Goal: Task Accomplishment & Management: Complete application form

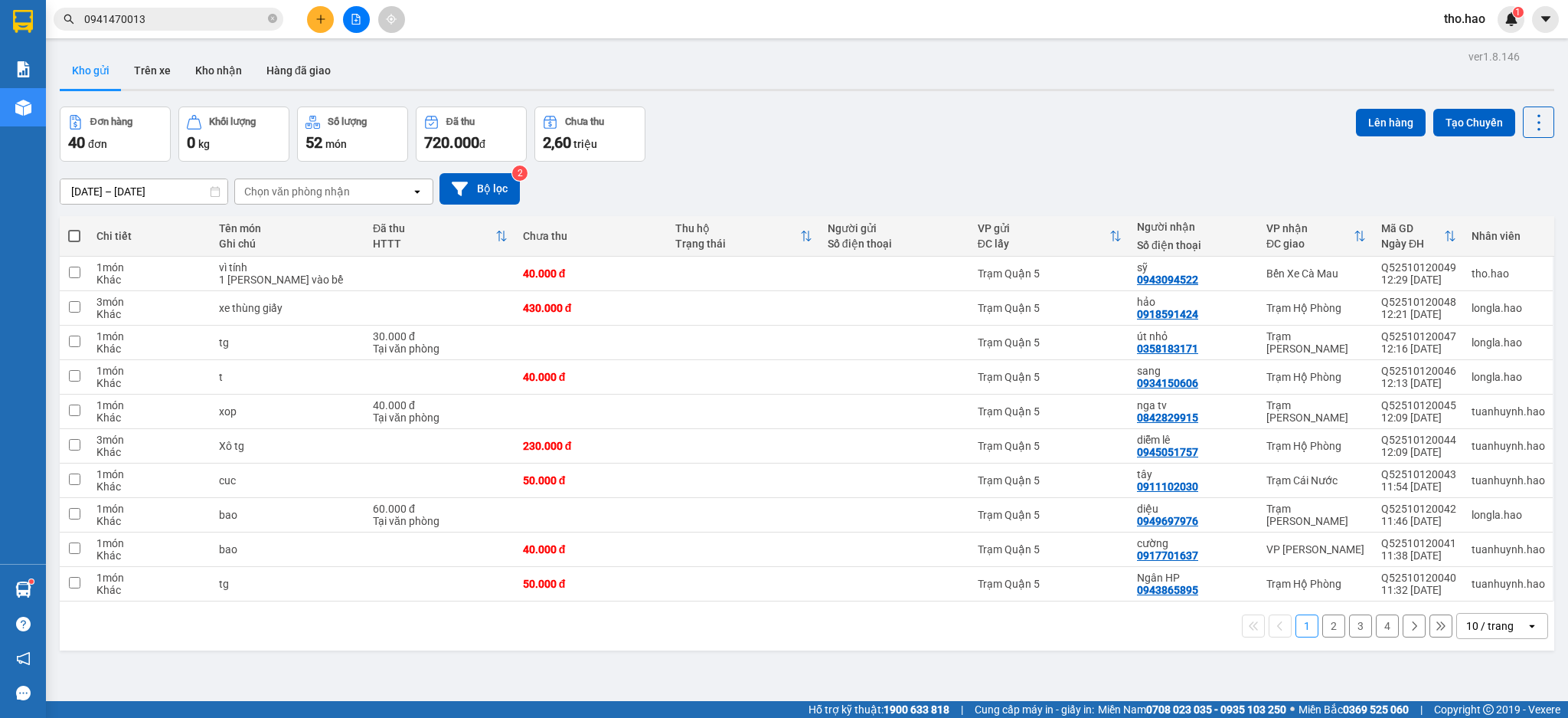
click at [297, 195] on div "Chọn văn phòng nhận" at bounding box center [297, 191] width 105 height 15
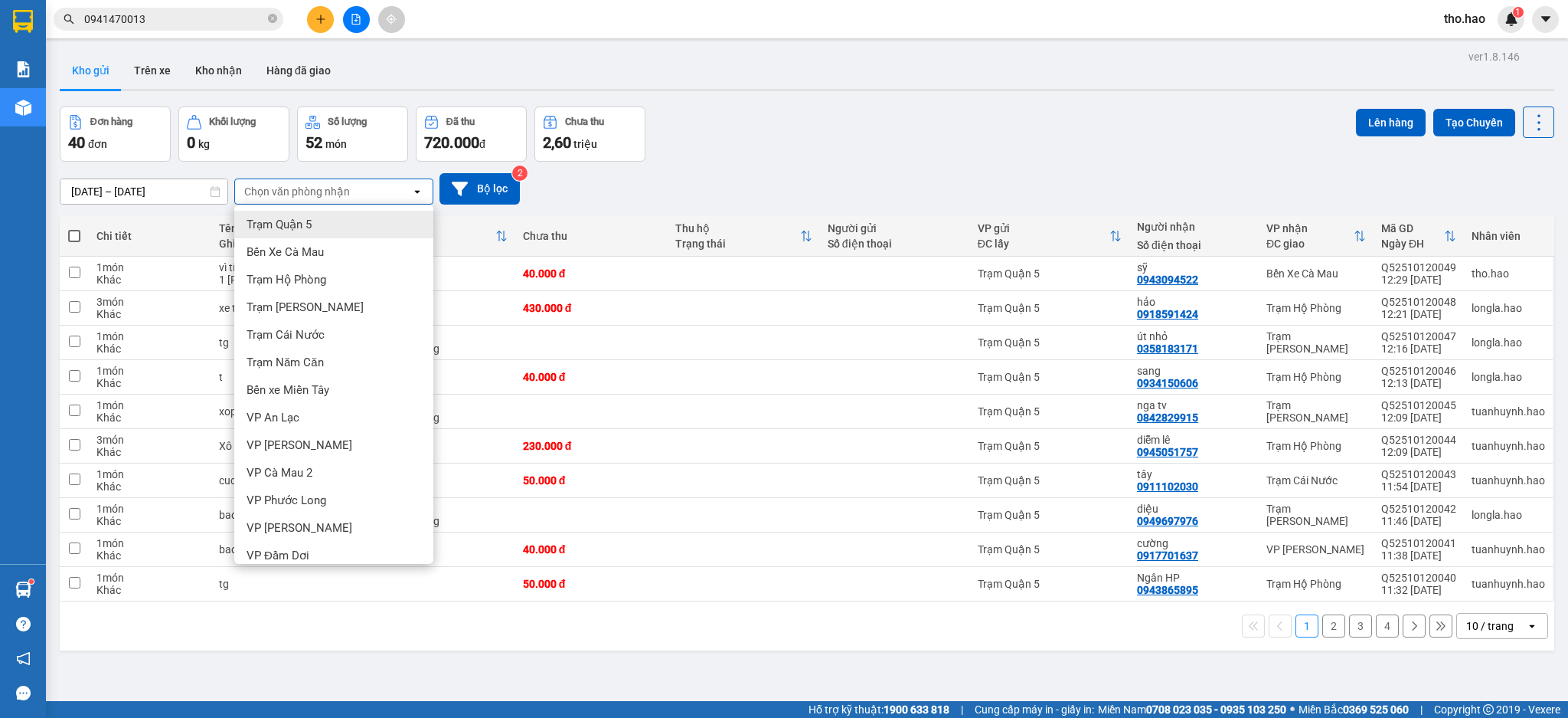
click at [319, 231] on div "Trạm Quận 5" at bounding box center [334, 224] width 199 height 27
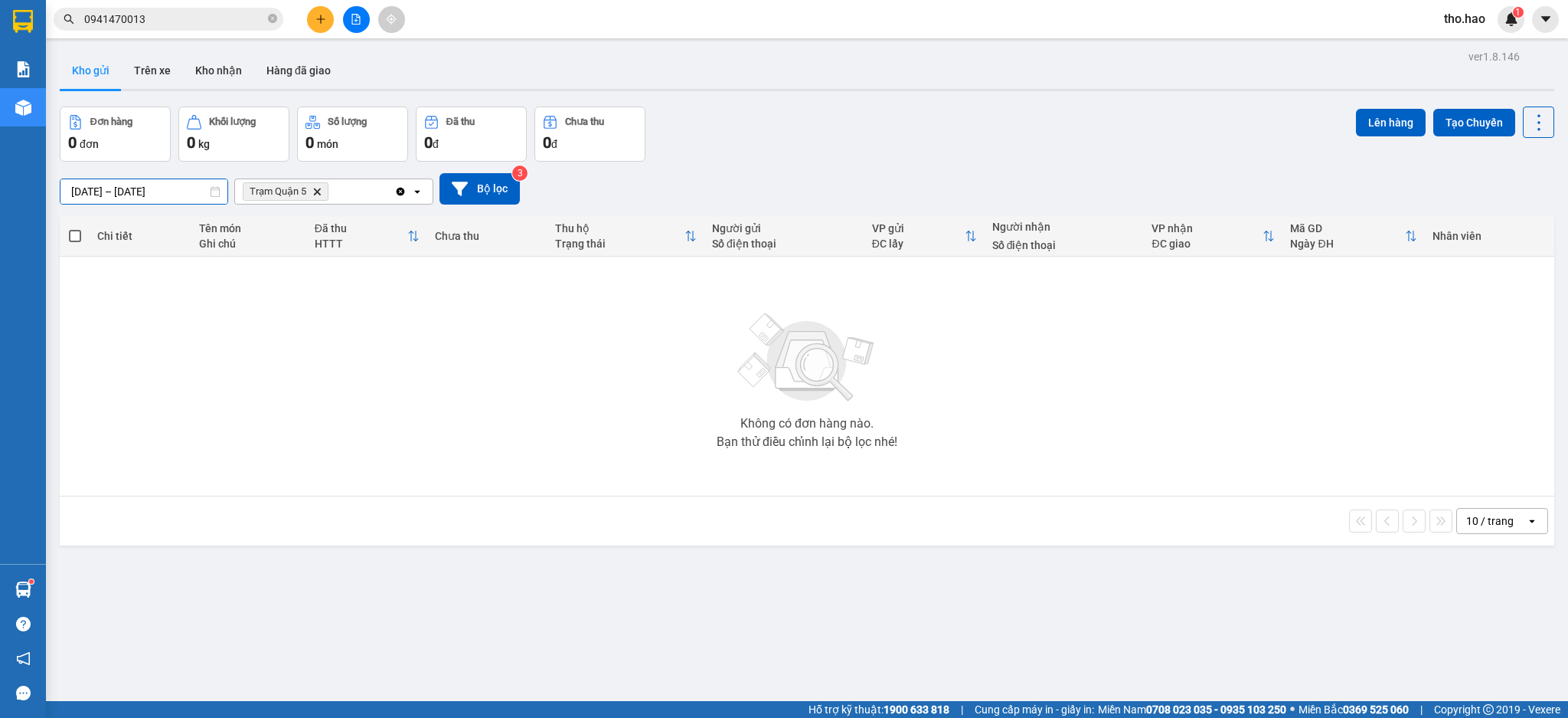
click at [162, 185] on input "[DATE] – [DATE]" at bounding box center [144, 192] width 167 height 25
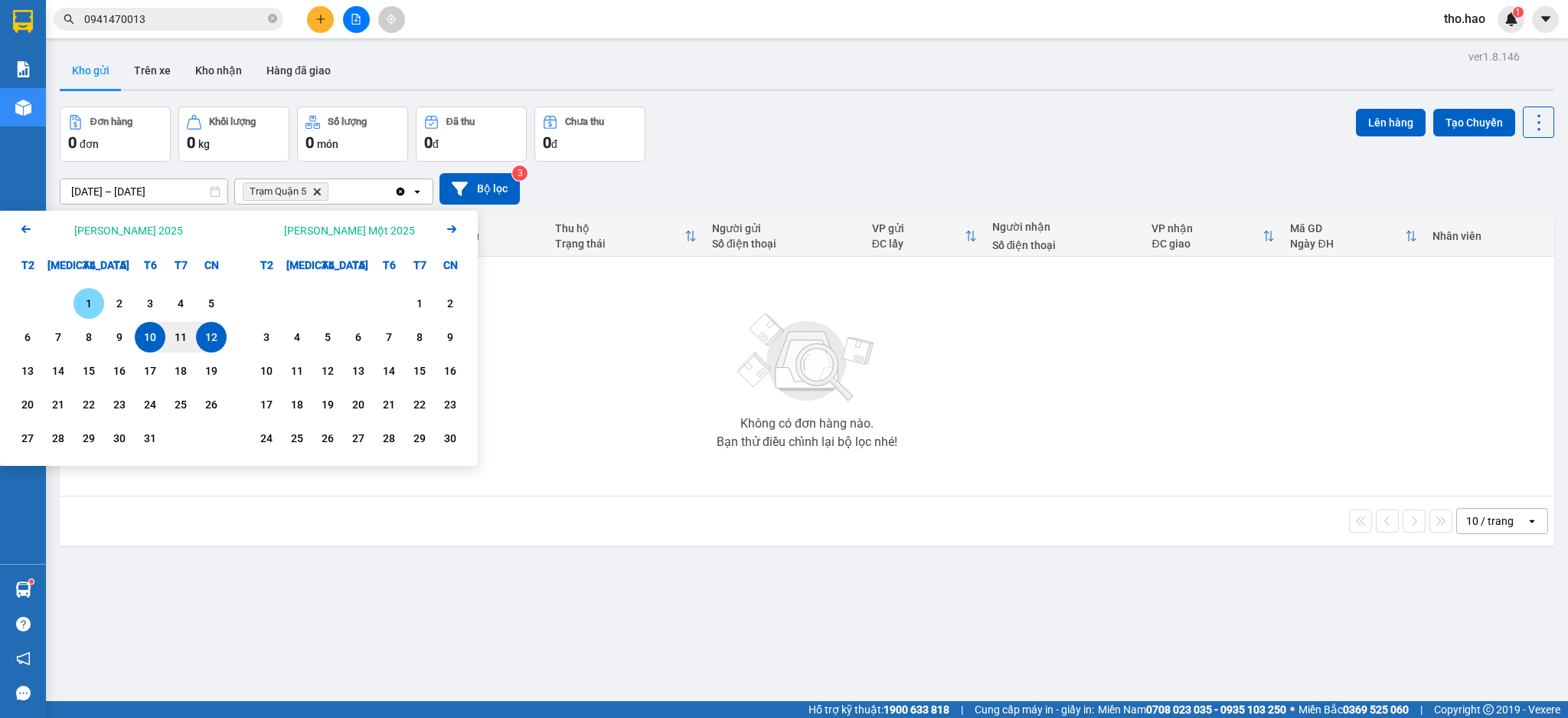
click at [95, 311] on div "1" at bounding box center [89, 303] width 21 height 18
click at [206, 331] on div "12" at bounding box center [211, 337] width 21 height 18
type input "[DATE] – [DATE]"
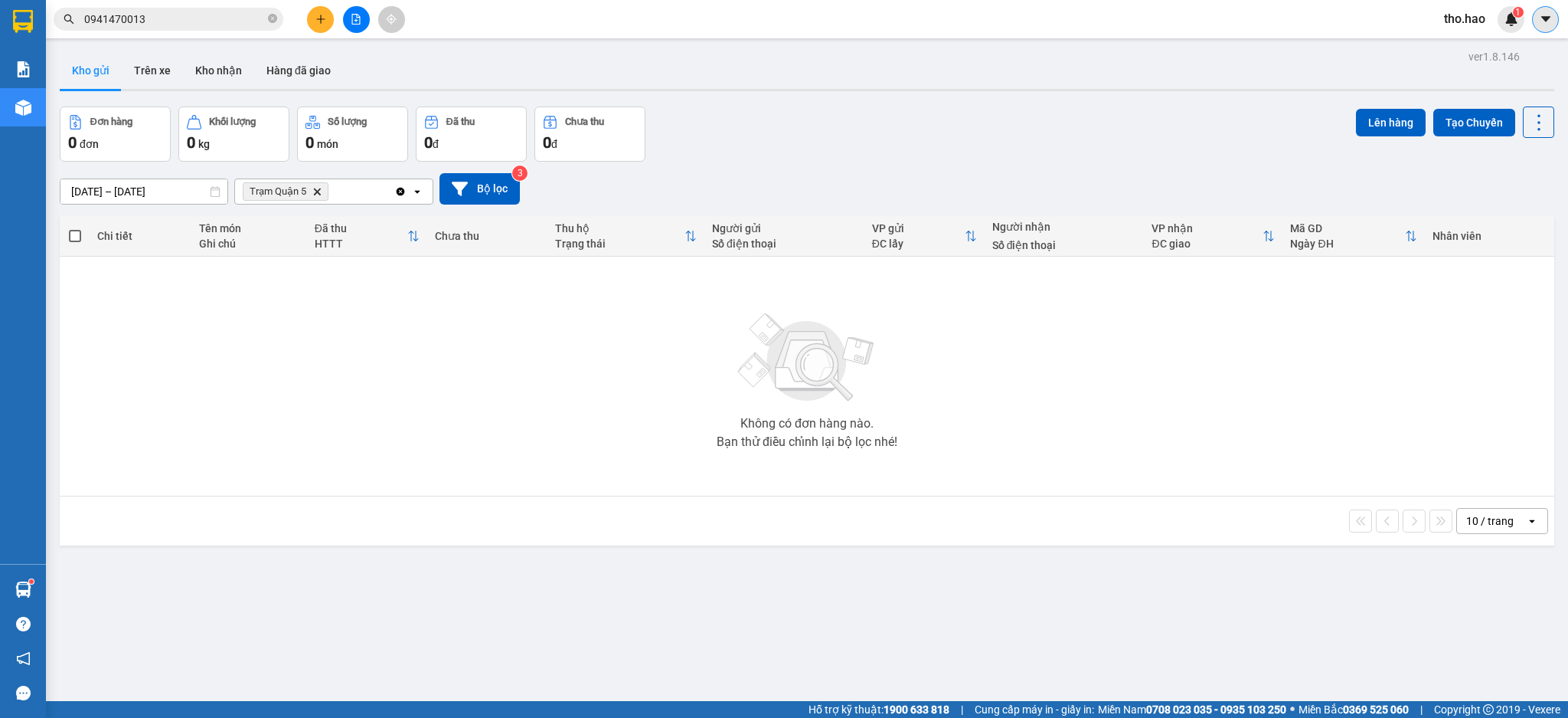
click at [1541, 22] on icon "caret-down" at bounding box center [1546, 19] width 14 height 14
click at [1481, 20] on span "tho.hao" at bounding box center [1464, 18] width 66 height 19
click at [1483, 39] on span "Đăng xuất" at bounding box center [1486, 47] width 64 height 17
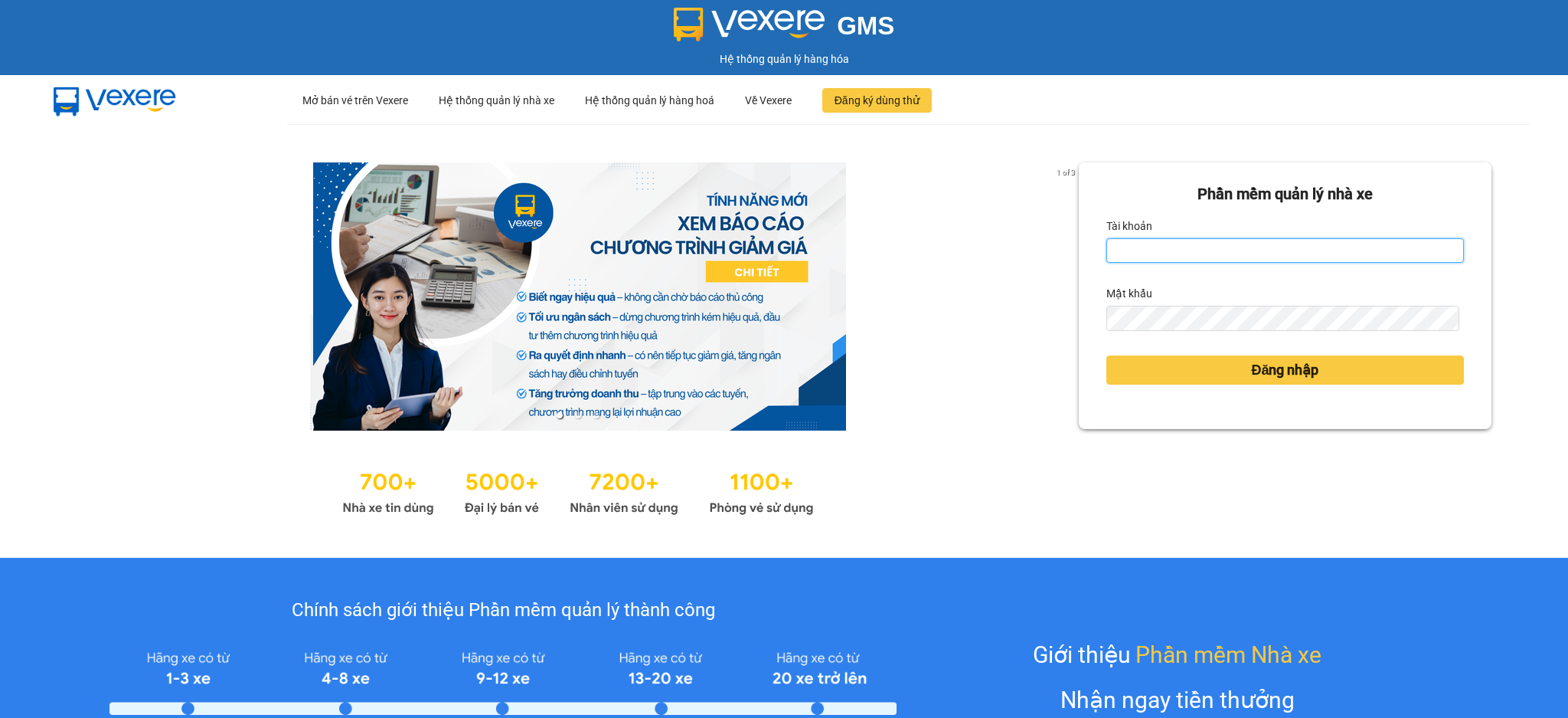
click at [1215, 241] on input "Tài khoản" at bounding box center [1285, 250] width 358 height 25
type input "dien.hao"
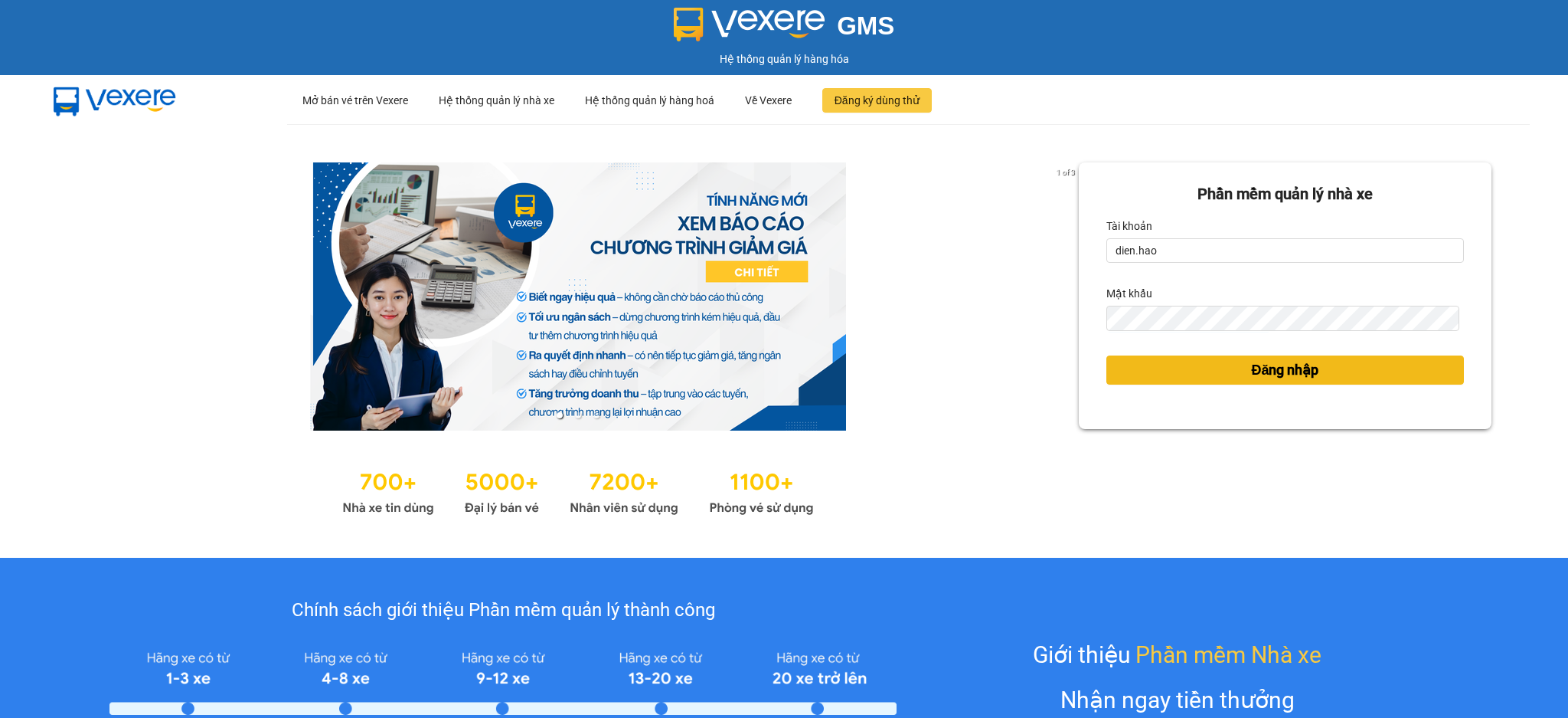
click at [1181, 357] on button "Đăng nhập" at bounding box center [1285, 370] width 358 height 29
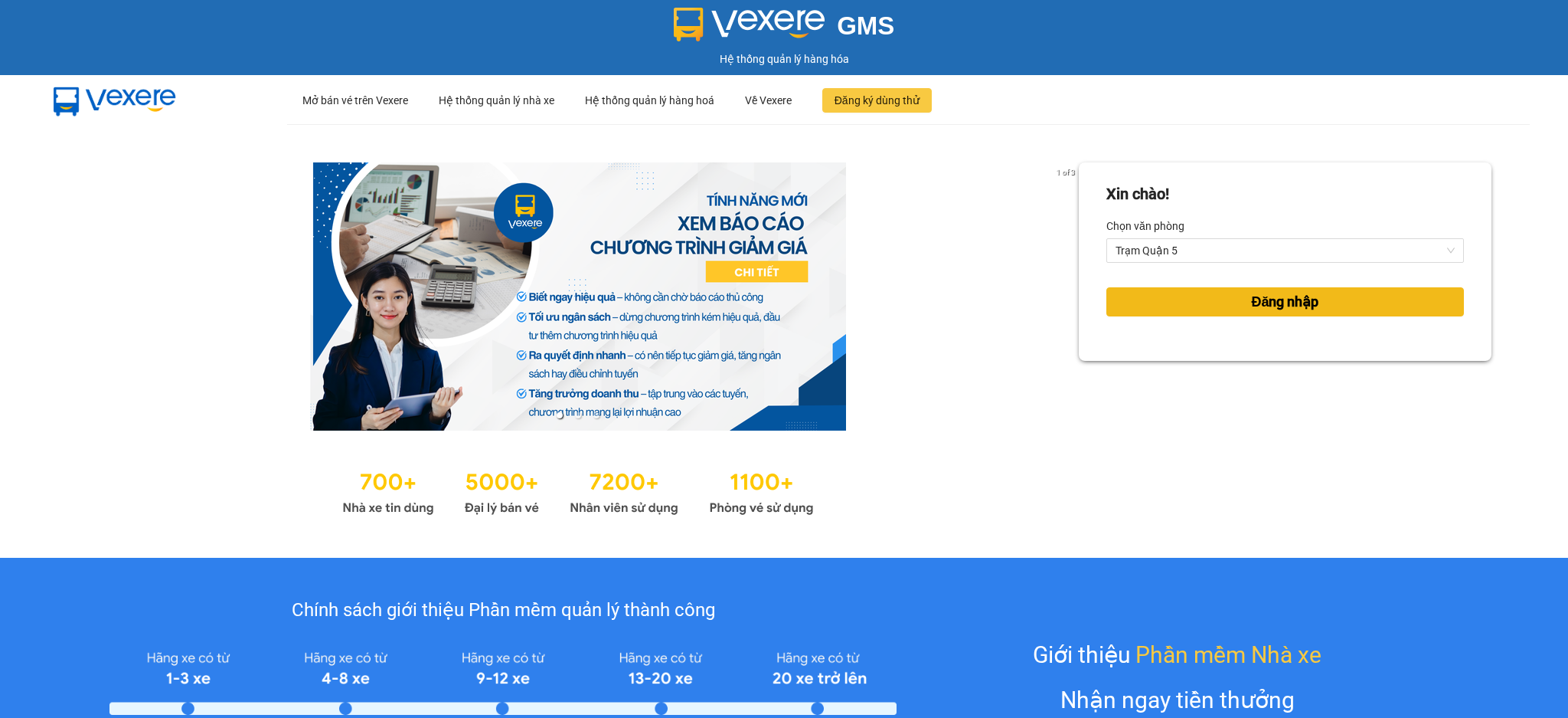
click at [1233, 306] on button "Đăng nhập" at bounding box center [1285, 301] width 358 height 29
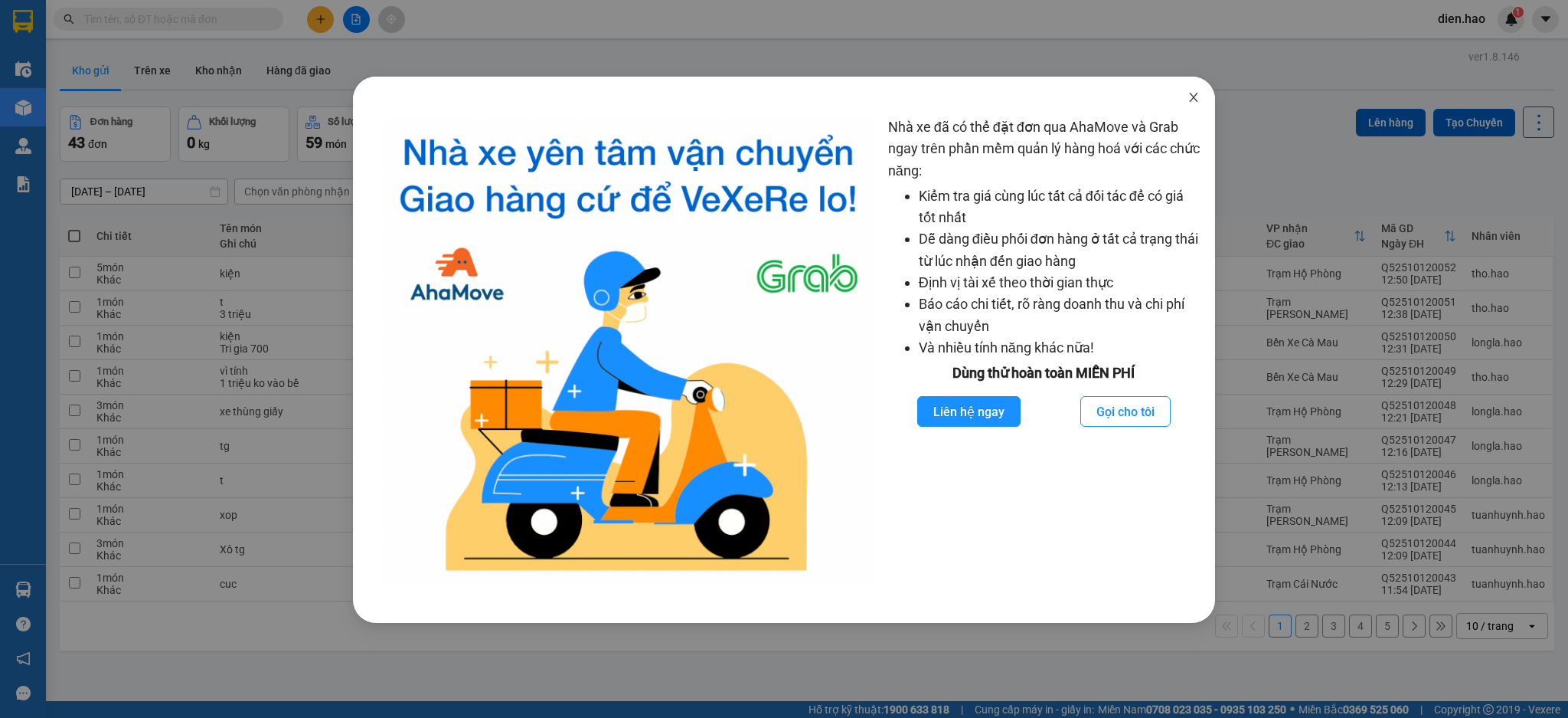
click at [1195, 91] on icon "close" at bounding box center [1194, 98] width 12 height 12
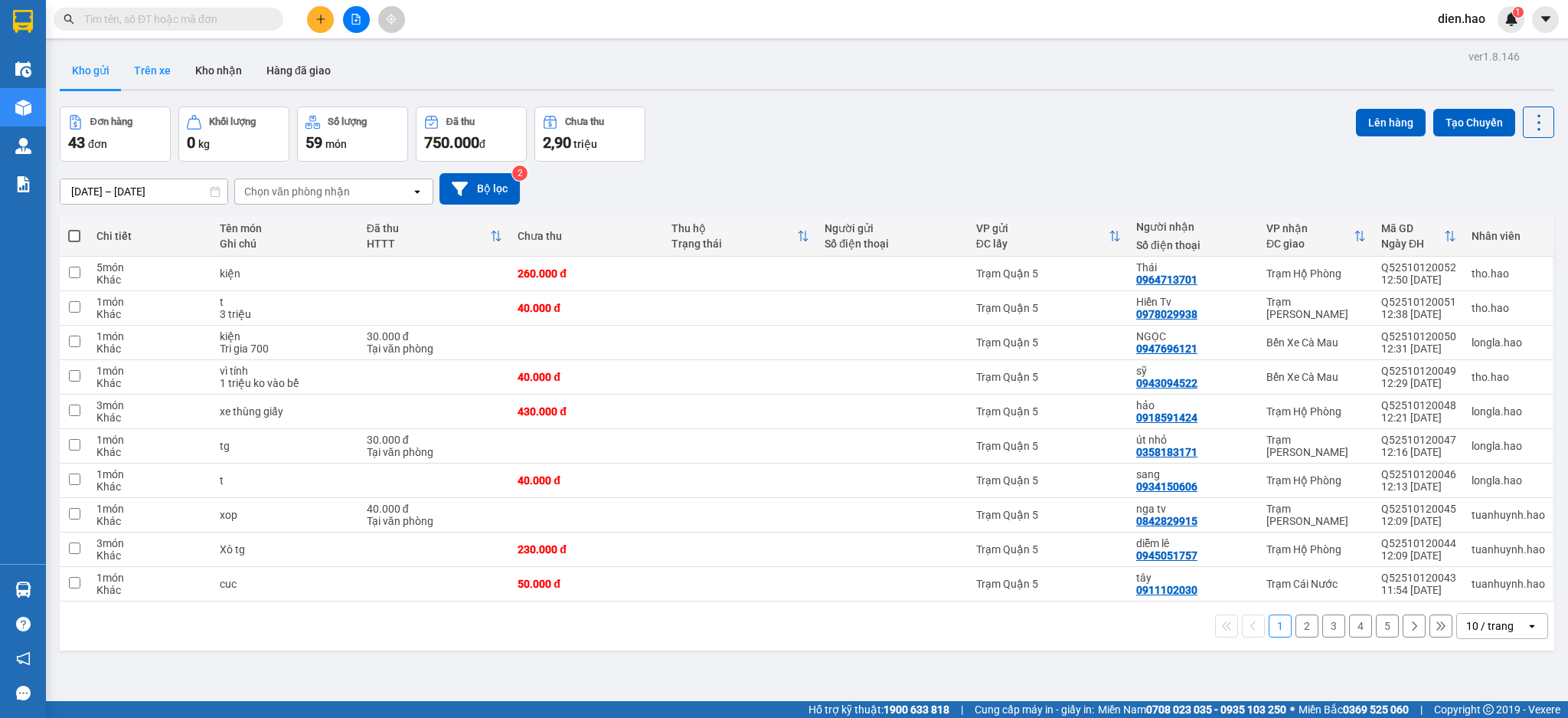
click at [163, 70] on button "Trên xe" at bounding box center [153, 70] width 61 height 37
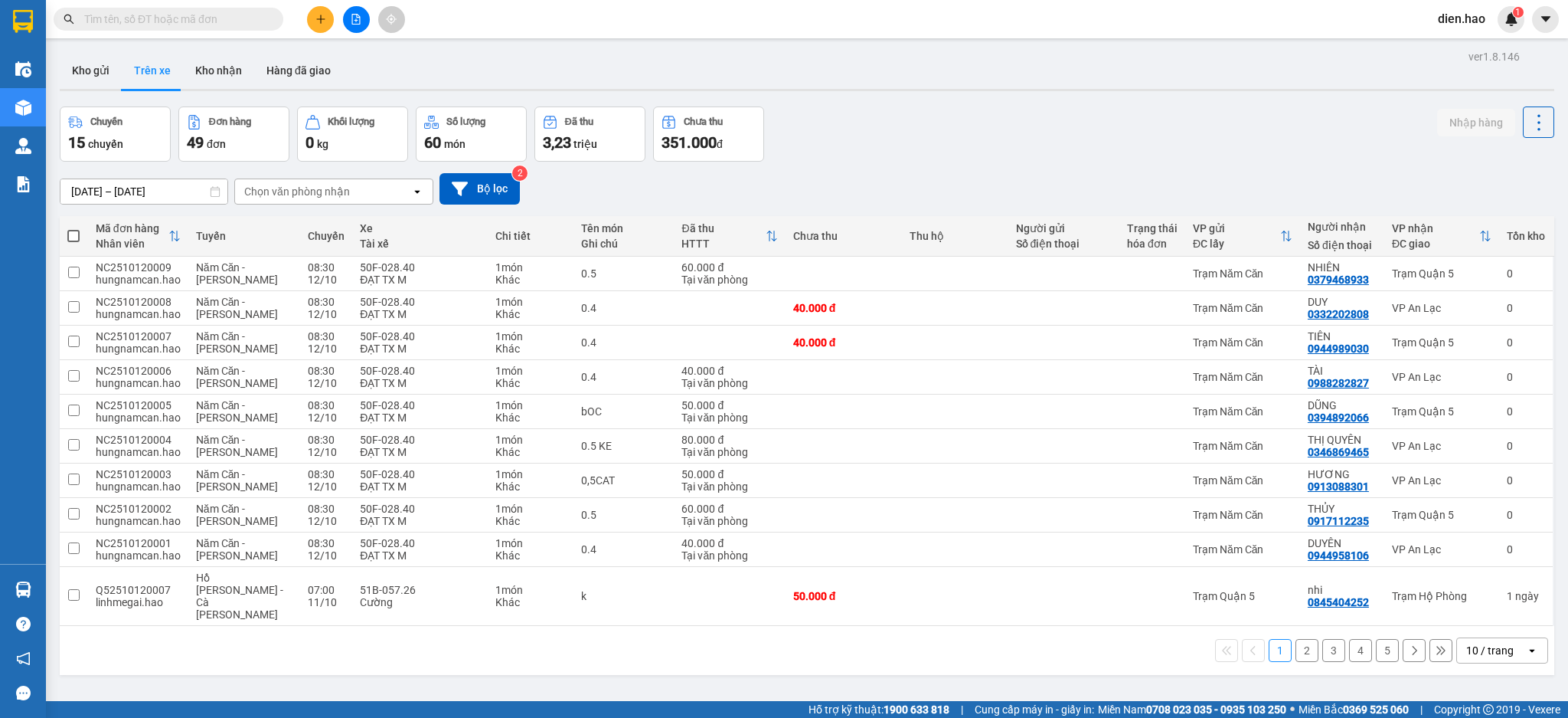
click at [1486, 638] on div "10 / trang" at bounding box center [1492, 650] width 69 height 25
click at [1491, 592] on span "100 / trang" at bounding box center [1480, 593] width 55 height 15
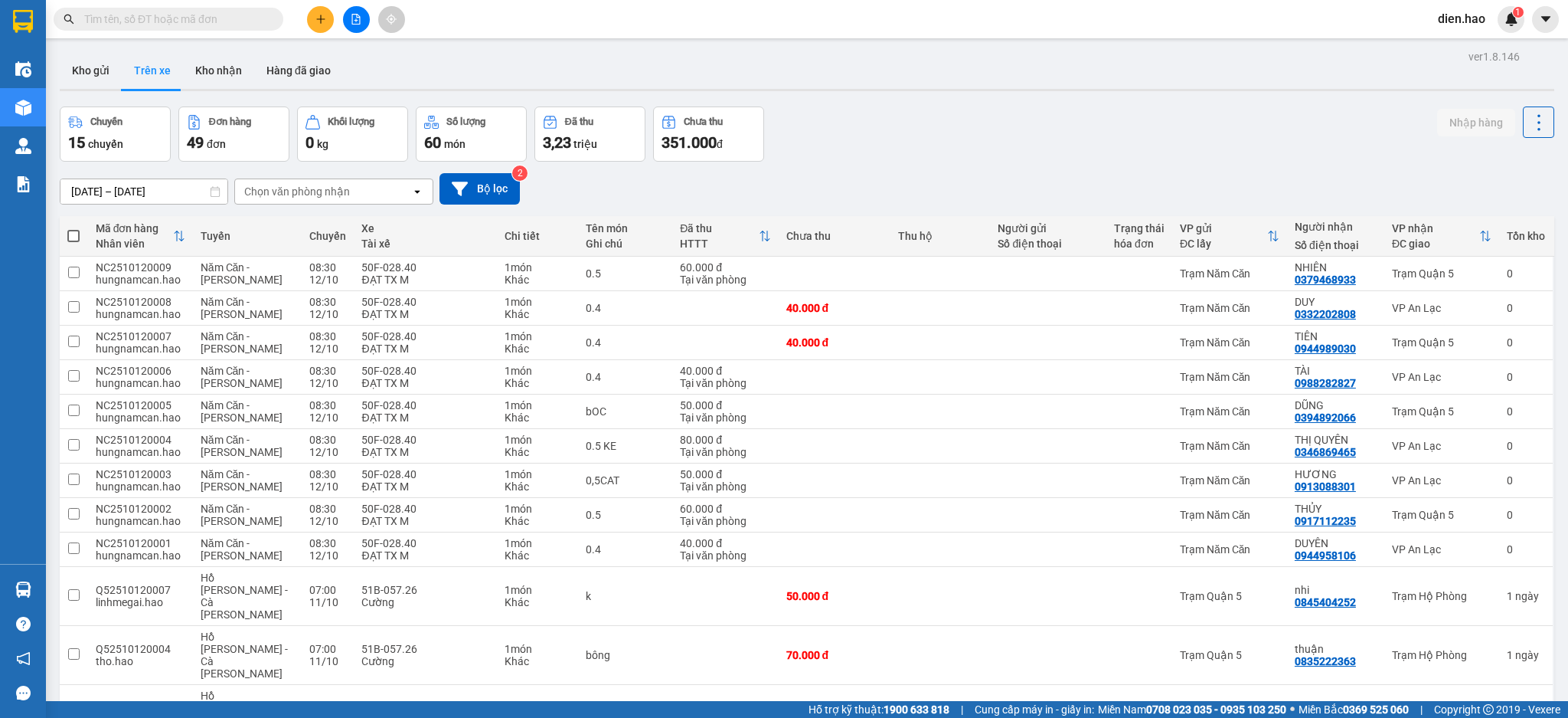
click at [177, 194] on input "[DATE] – [DATE]" at bounding box center [144, 192] width 167 height 25
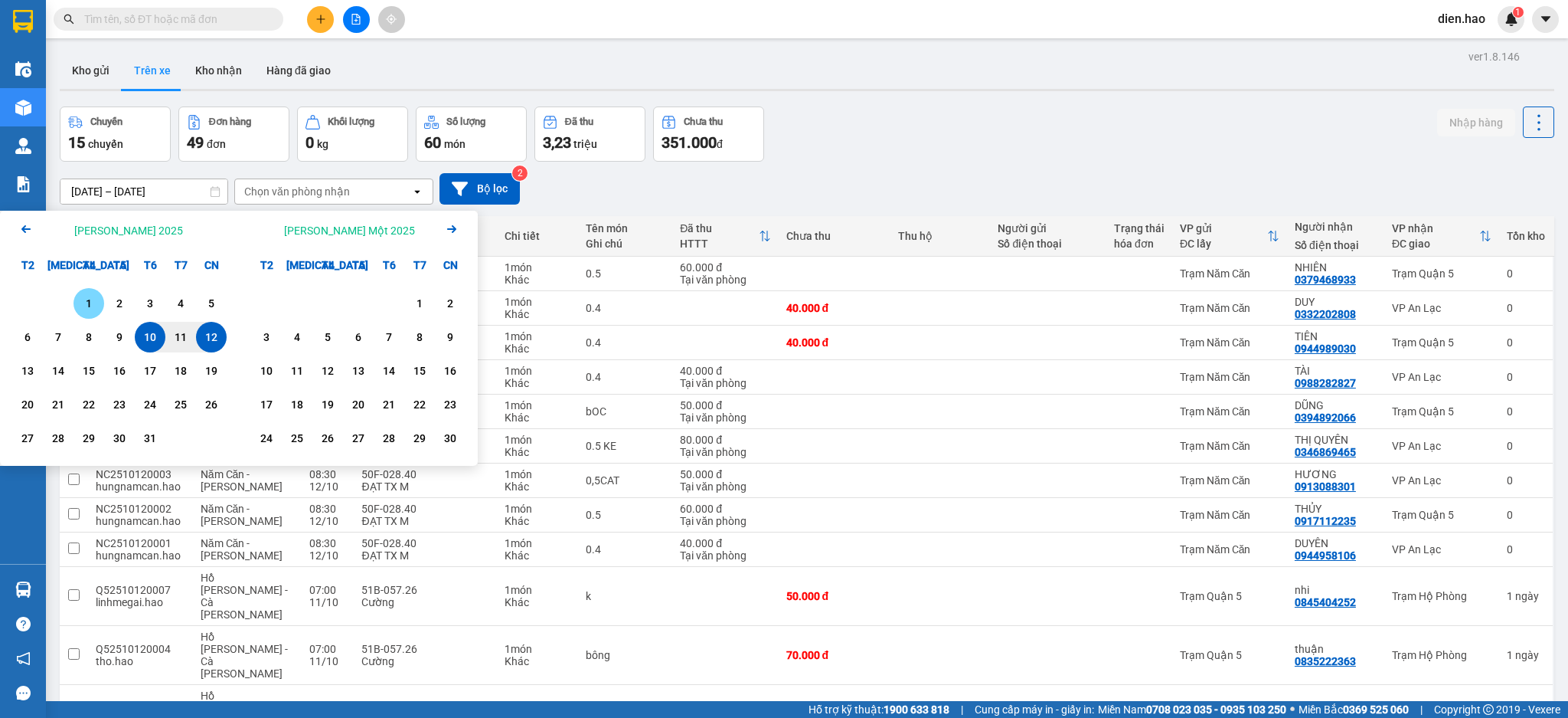
click at [90, 308] on div "1" at bounding box center [89, 303] width 21 height 18
click at [209, 331] on div "12" at bounding box center [211, 337] width 21 height 18
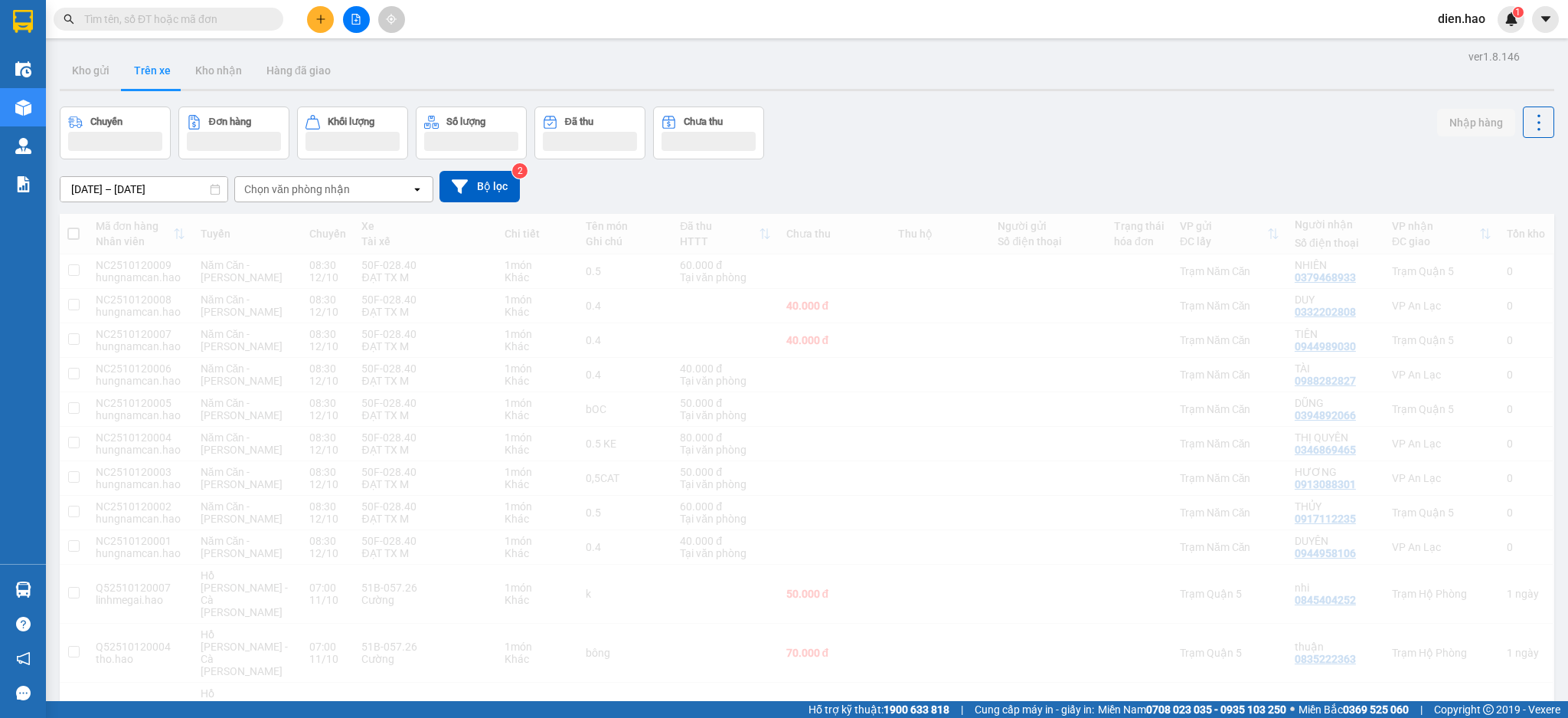
click at [345, 194] on div "Chọn văn phòng nhận" at bounding box center [297, 189] width 105 height 15
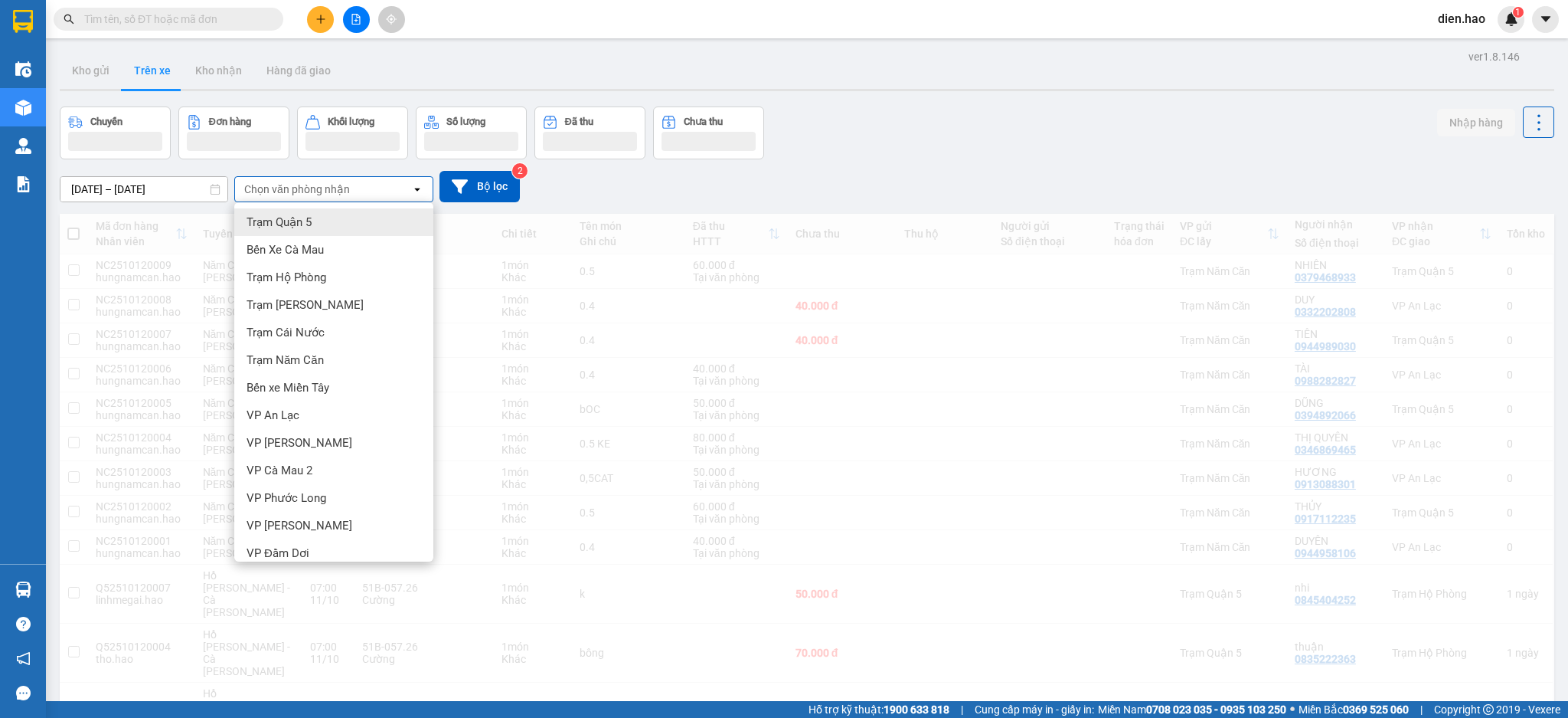
click at [354, 221] on div "Trạm Quận 5" at bounding box center [334, 221] width 199 height 27
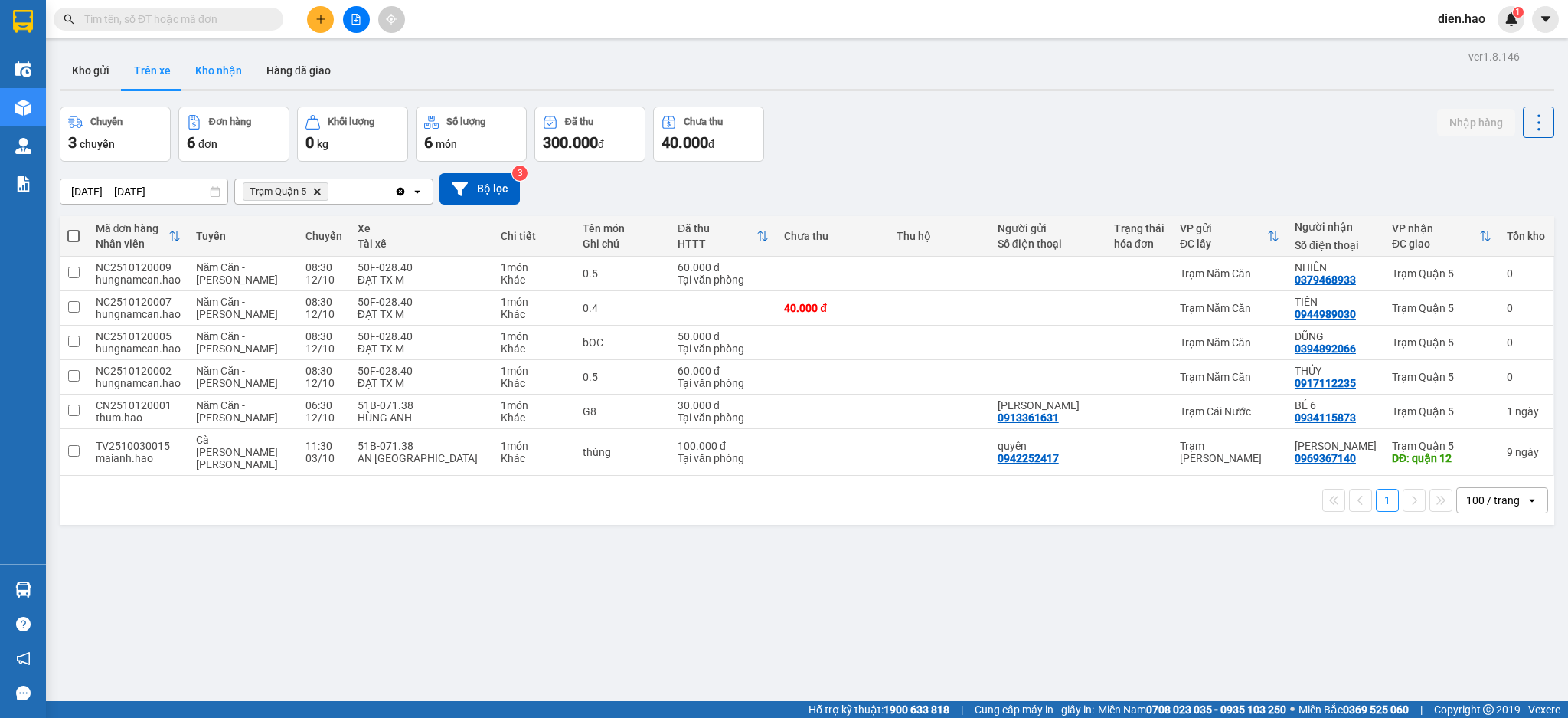
click at [210, 70] on button "Kho nhận" at bounding box center [218, 70] width 71 height 37
type input "[DATE] – [DATE]"
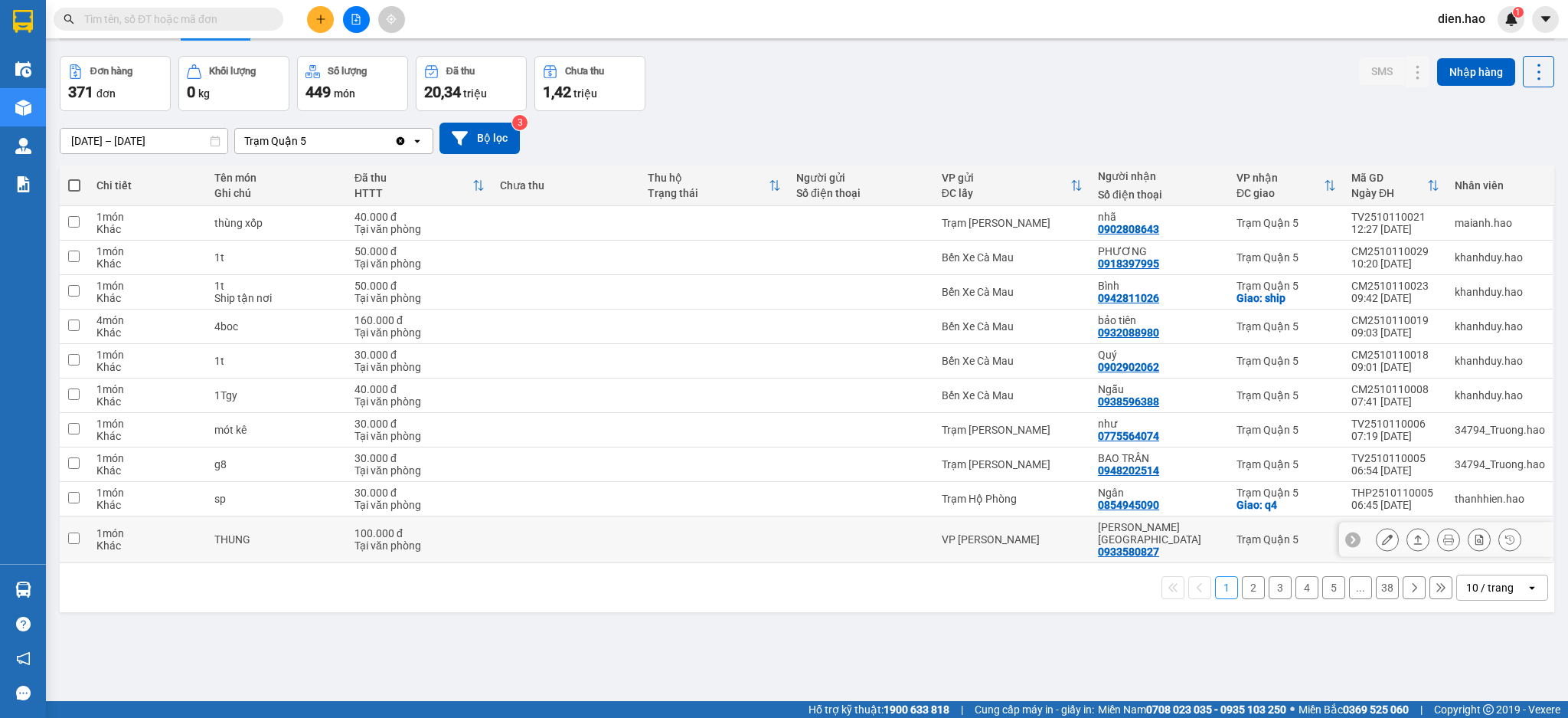
scroll to position [70, 0]
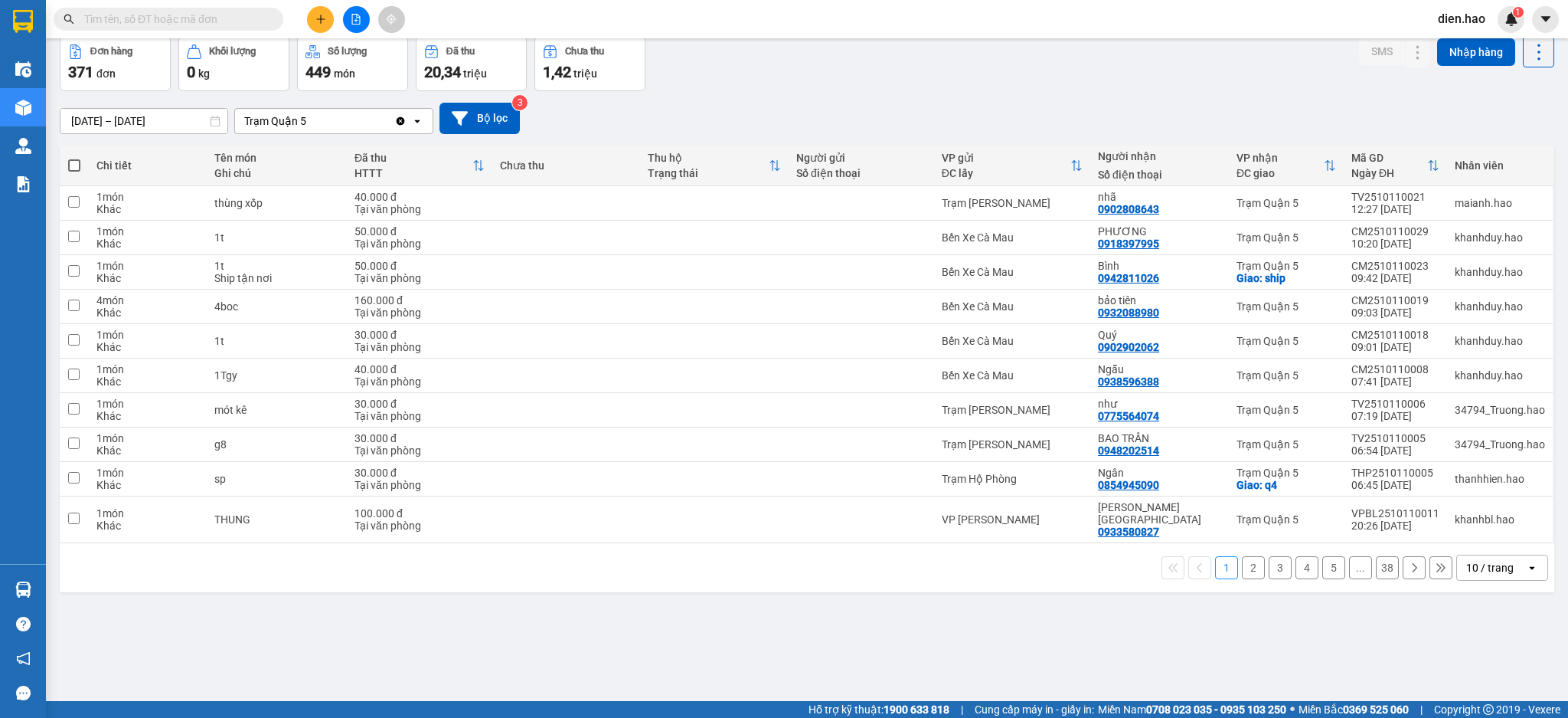
click at [1488, 570] on div "1 2 3 4 5 ... 38 10 / trang open" at bounding box center [807, 568] width 1495 height 49
click at [1488, 562] on div "10 / trang" at bounding box center [1491, 567] width 47 height 15
click at [1483, 527] on span "100 / trang" at bounding box center [1480, 523] width 55 height 15
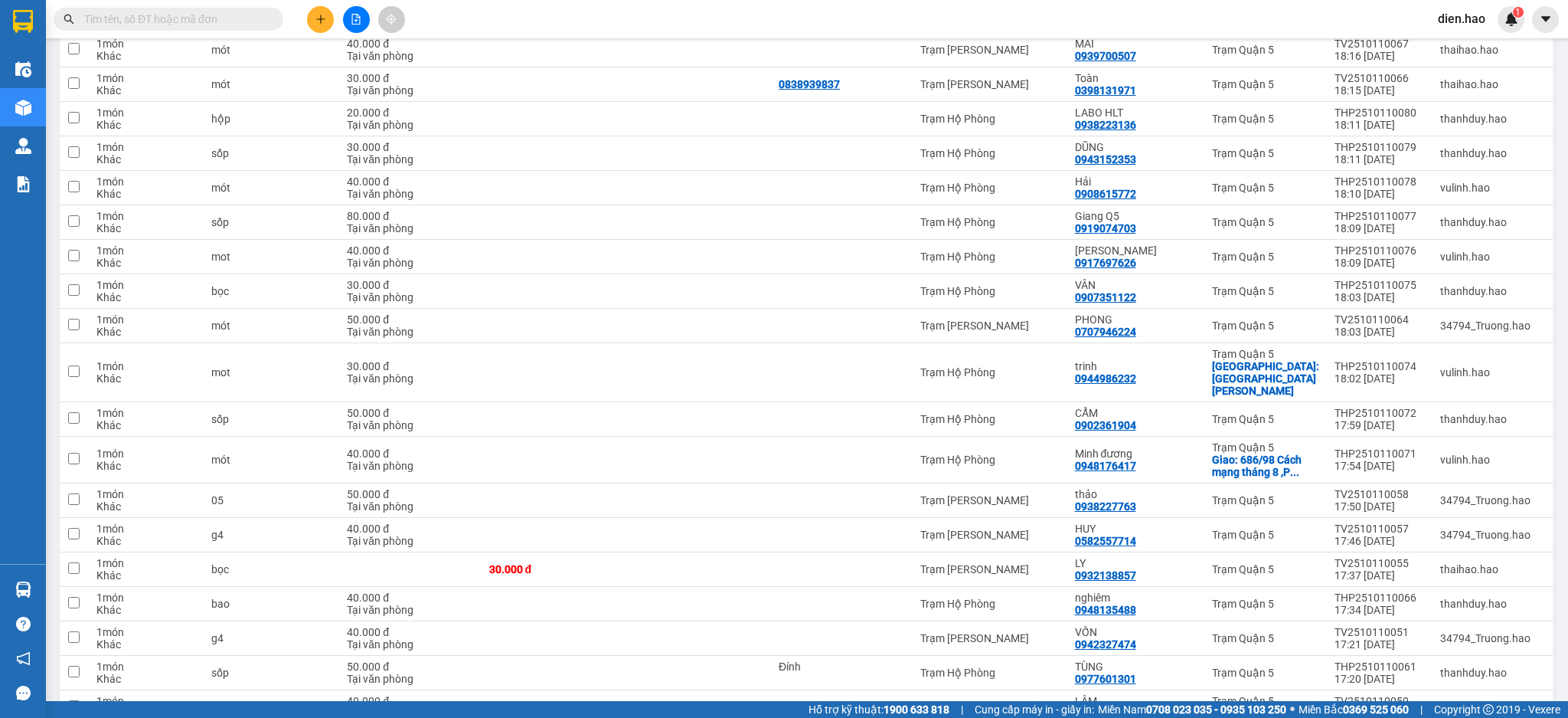
scroll to position [3133, 0]
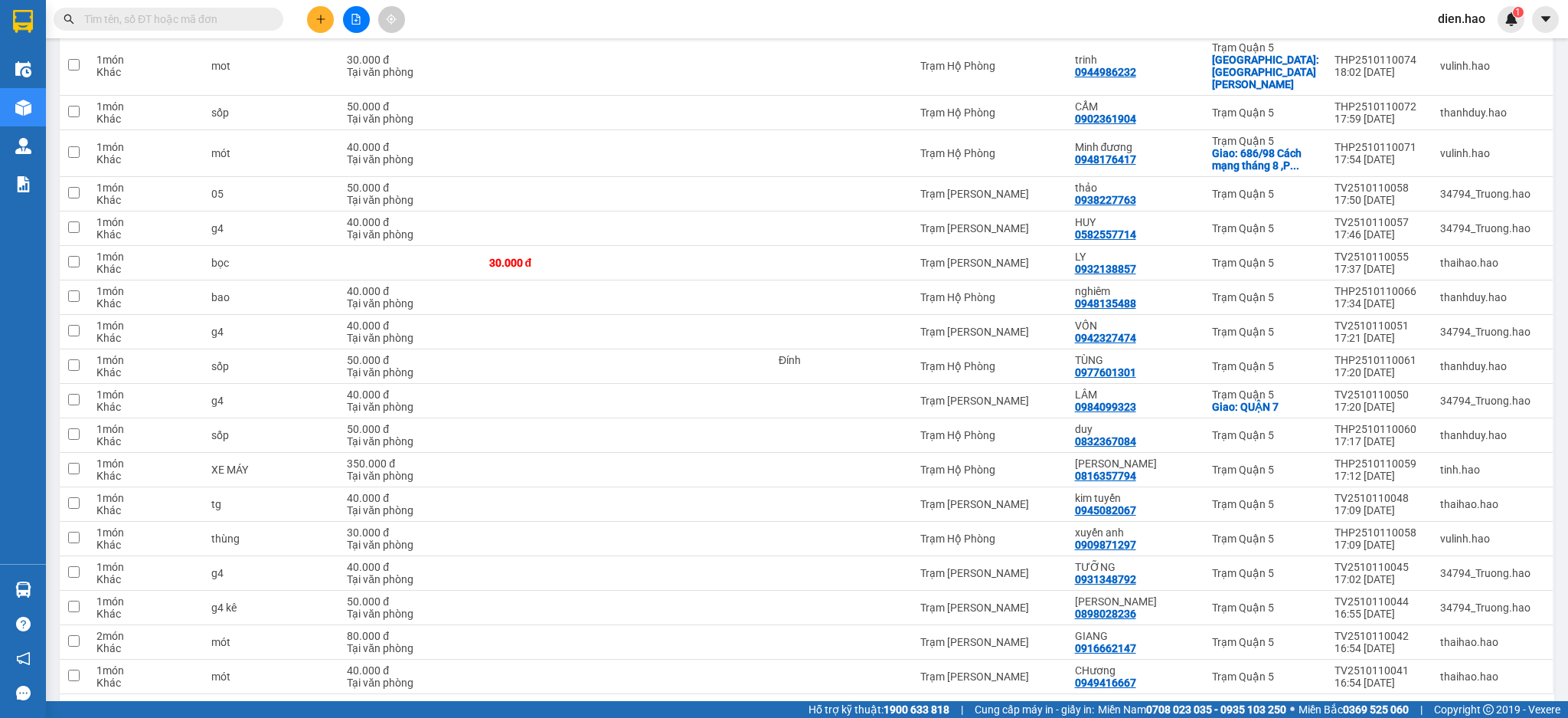
click at [1323, 707] on button "2" at bounding box center [1334, 719] width 23 height 23
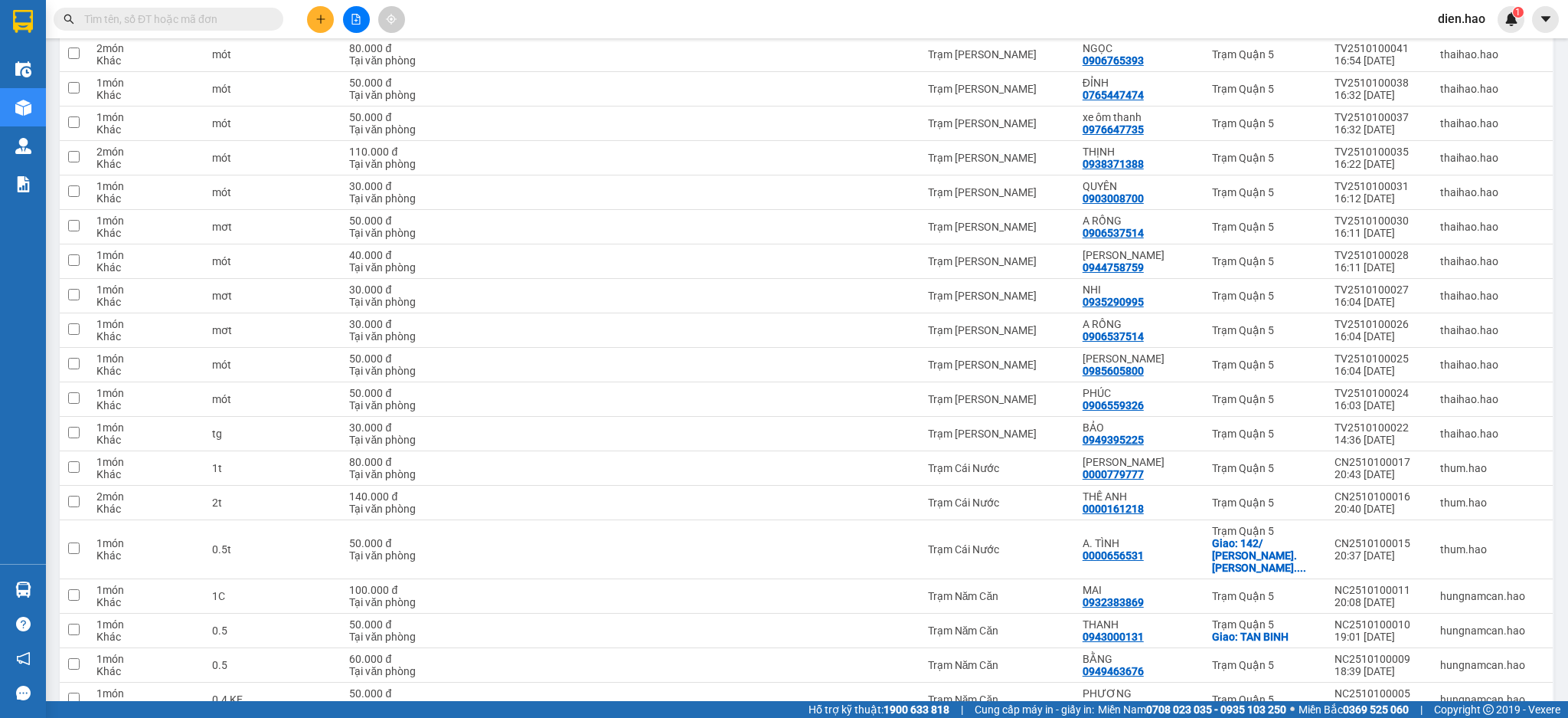
scroll to position [3158, 0]
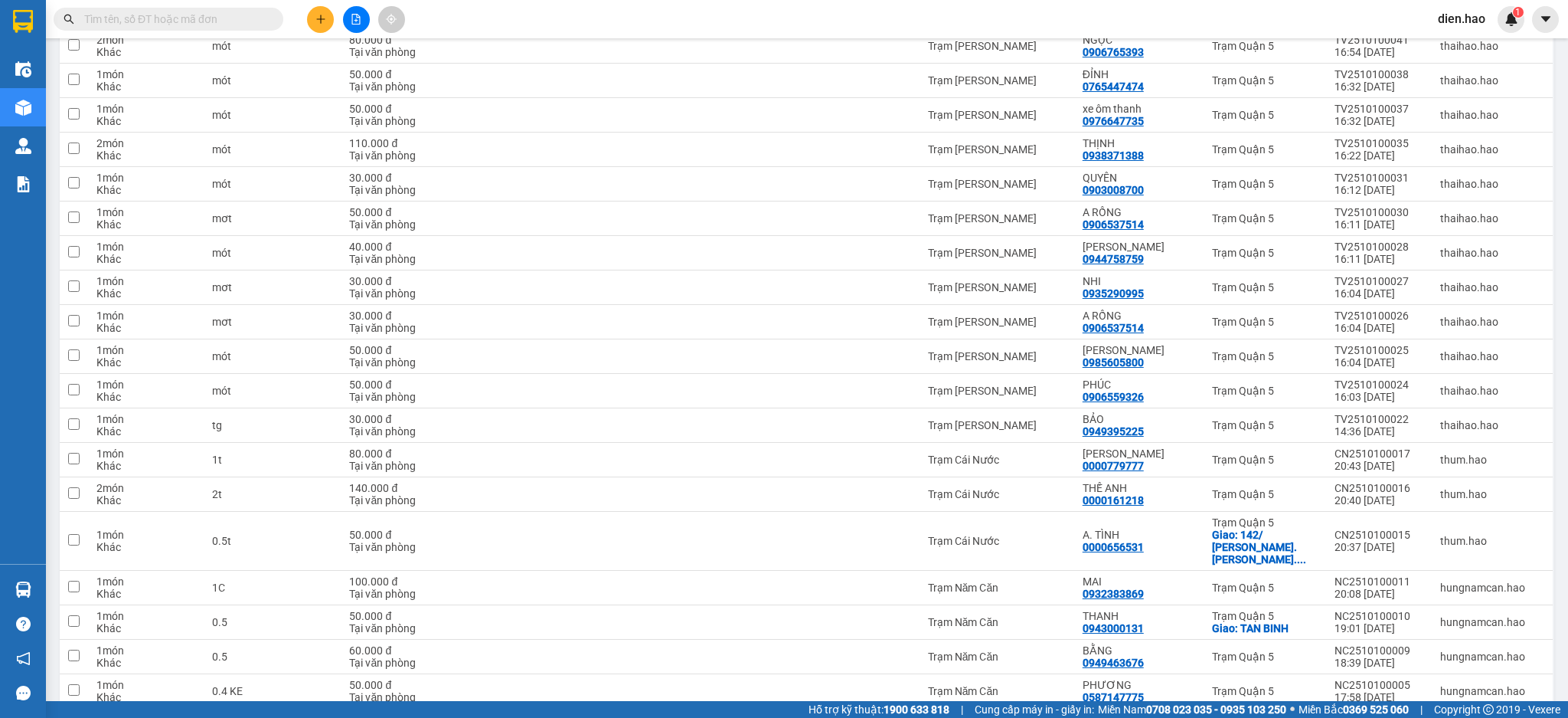
drag, startPoint x: 1342, startPoint y: 656, endPoint x: 1449, endPoint y: 627, distance: 110.9
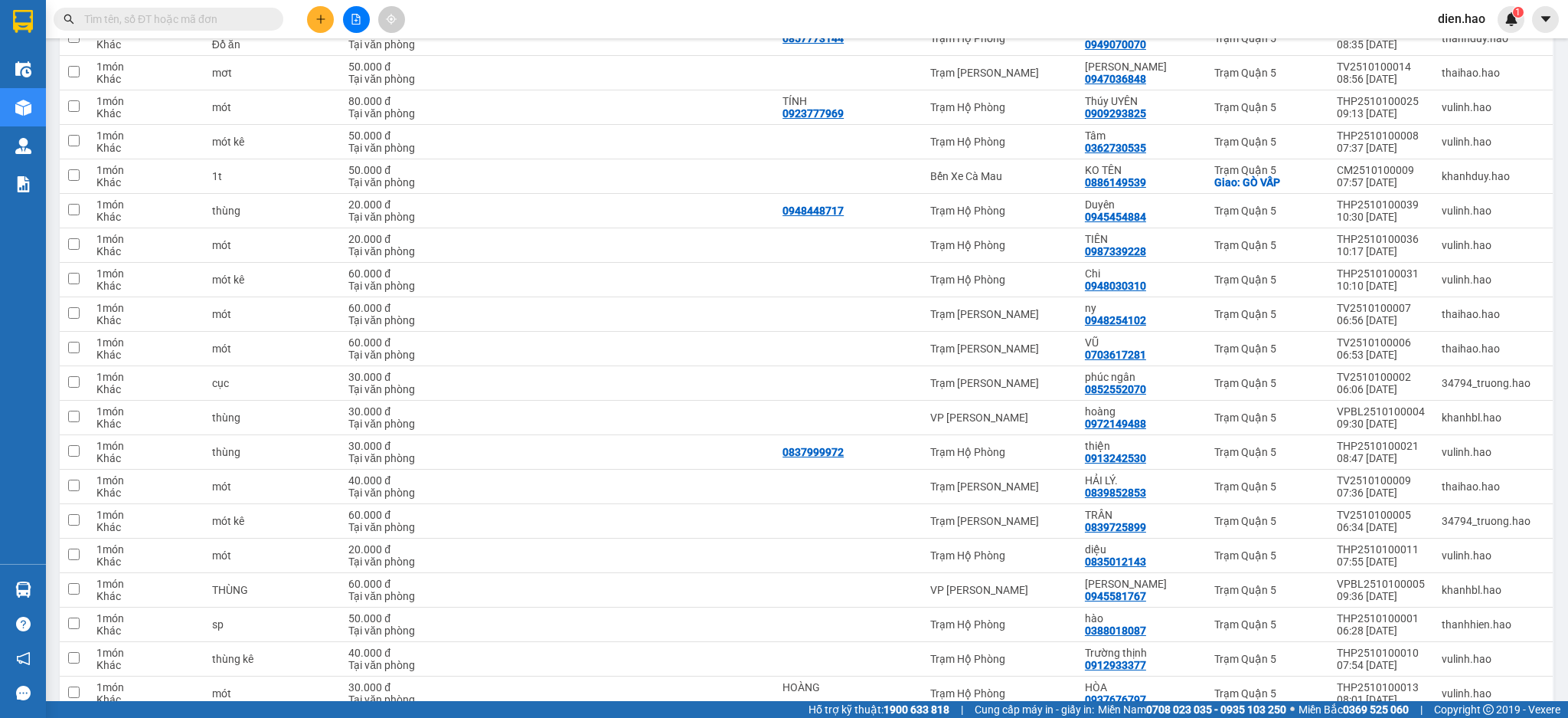
scroll to position [3182, 0]
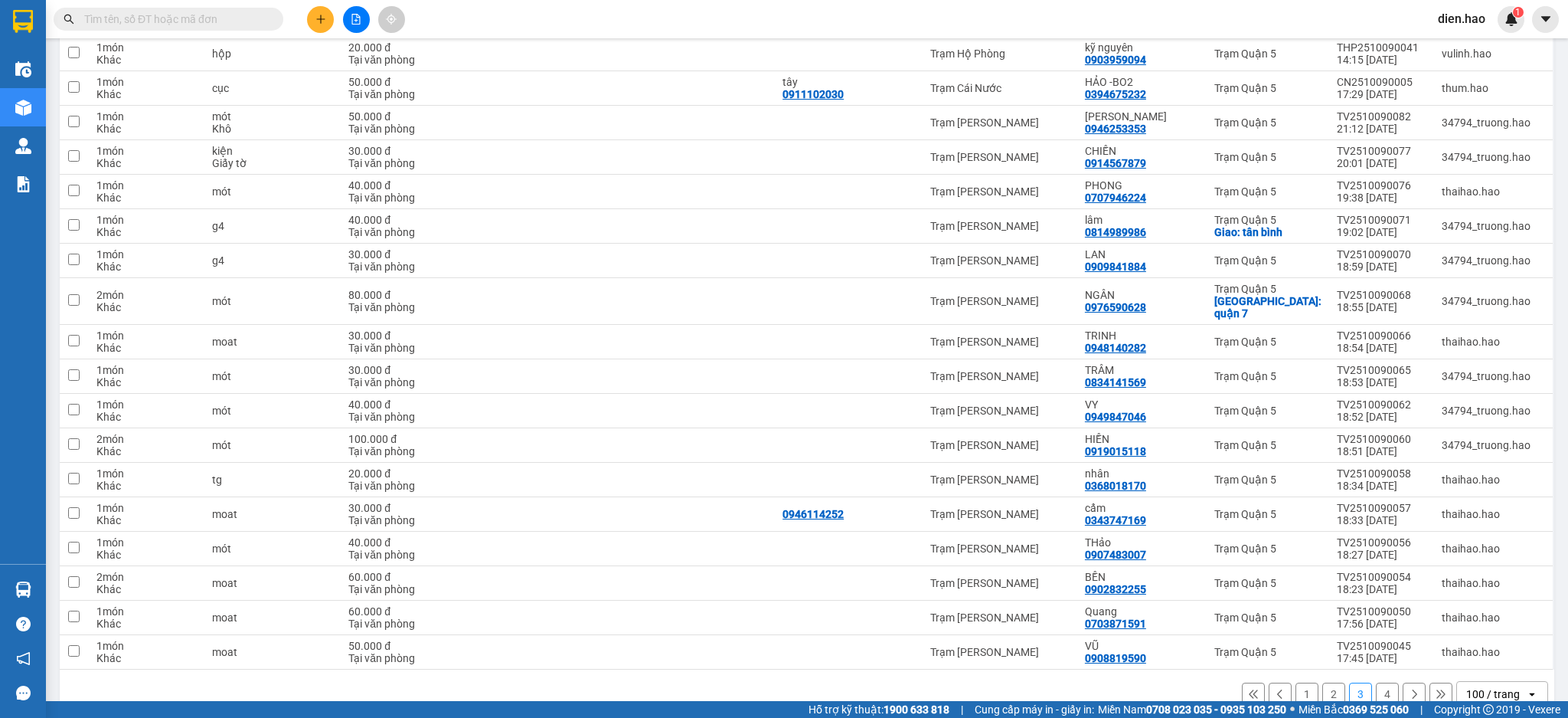
click at [1324, 683] on button "2" at bounding box center [1334, 694] width 23 height 23
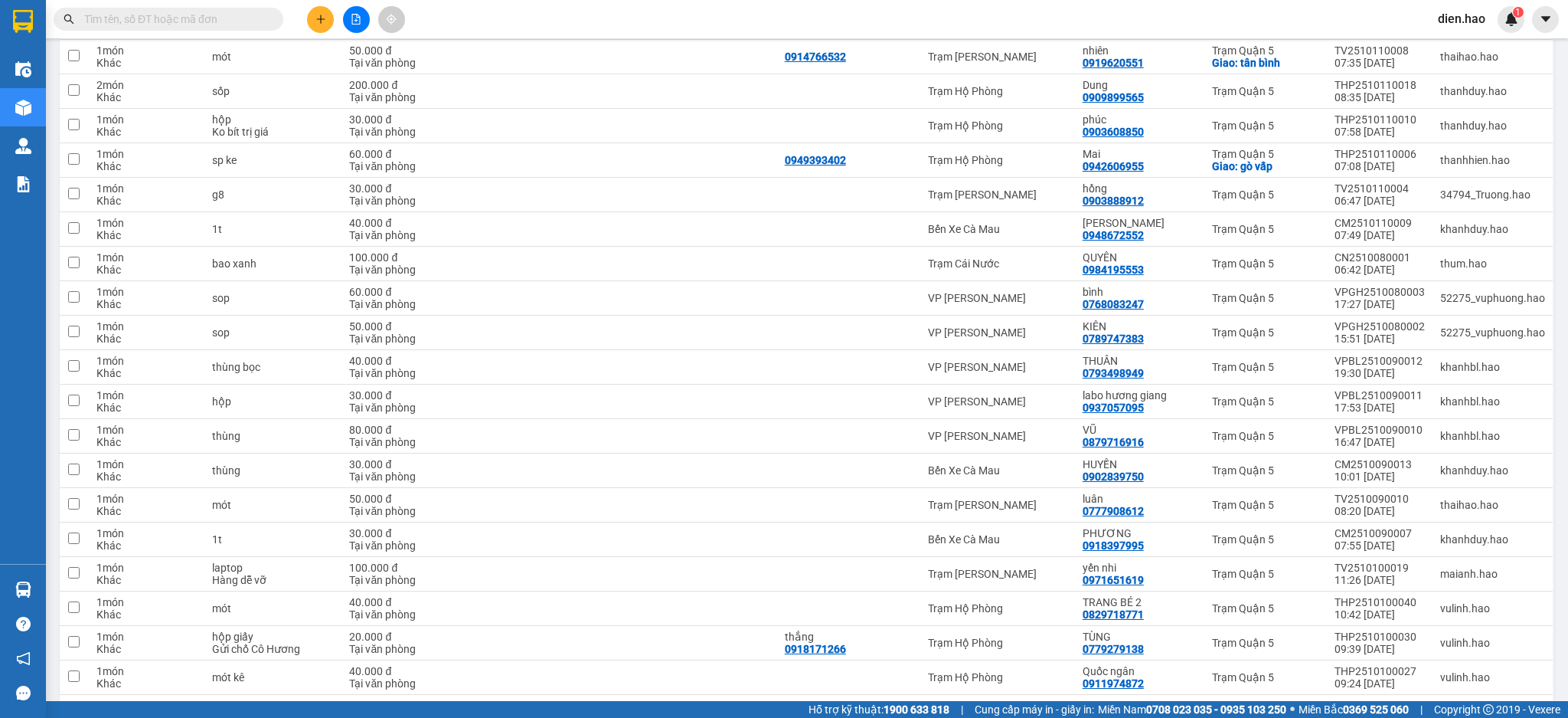
scroll to position [3158, 0]
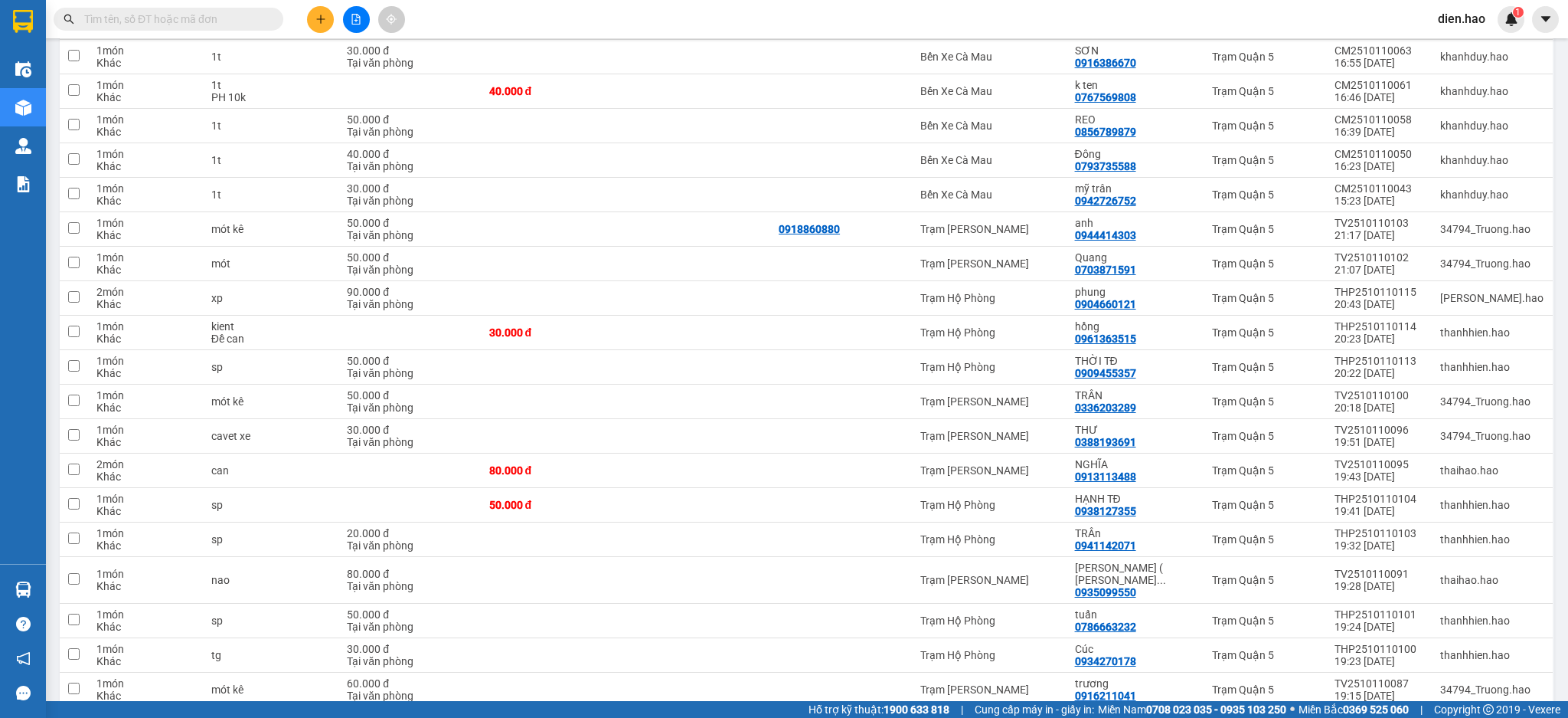
scroll to position [3133, 0]
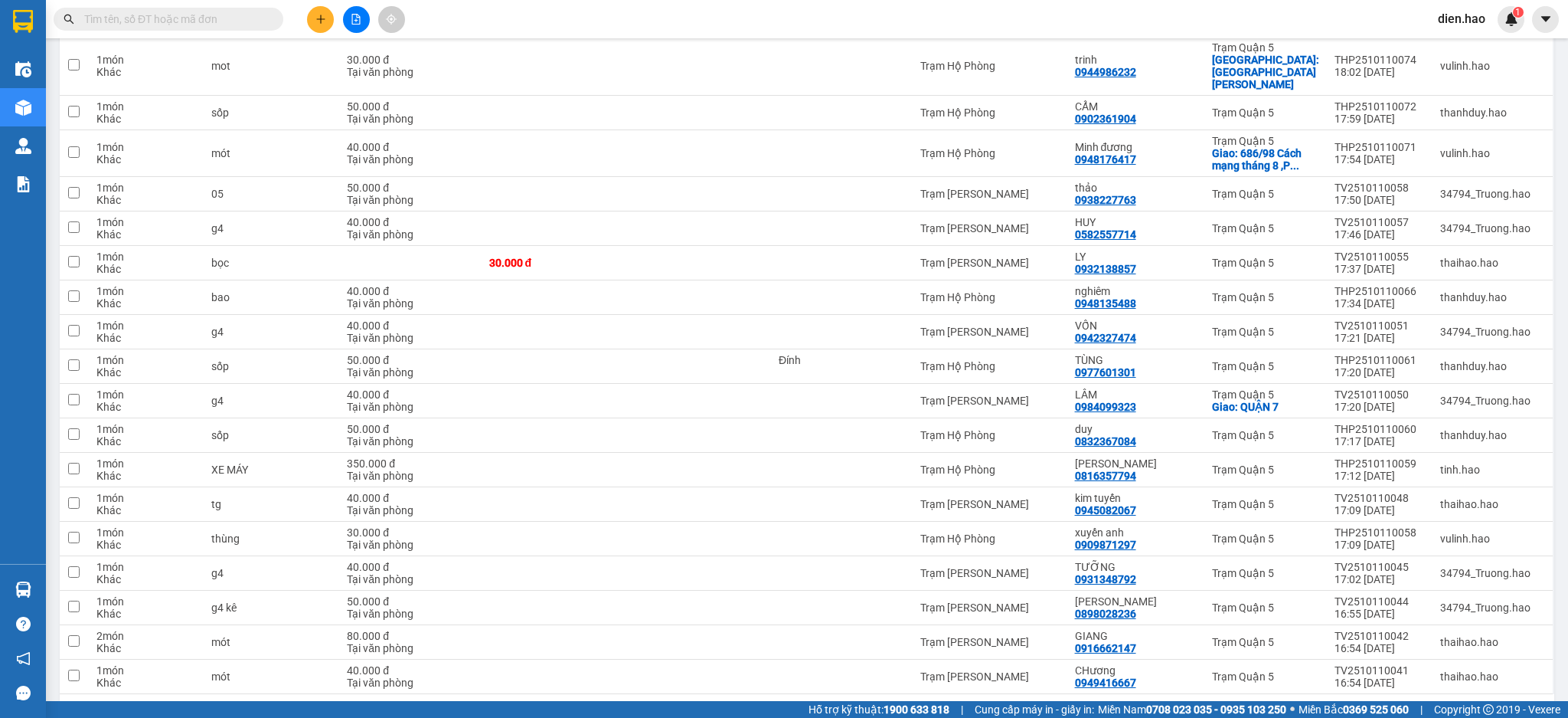
click at [1349, 707] on button "3" at bounding box center [1361, 719] width 23 height 23
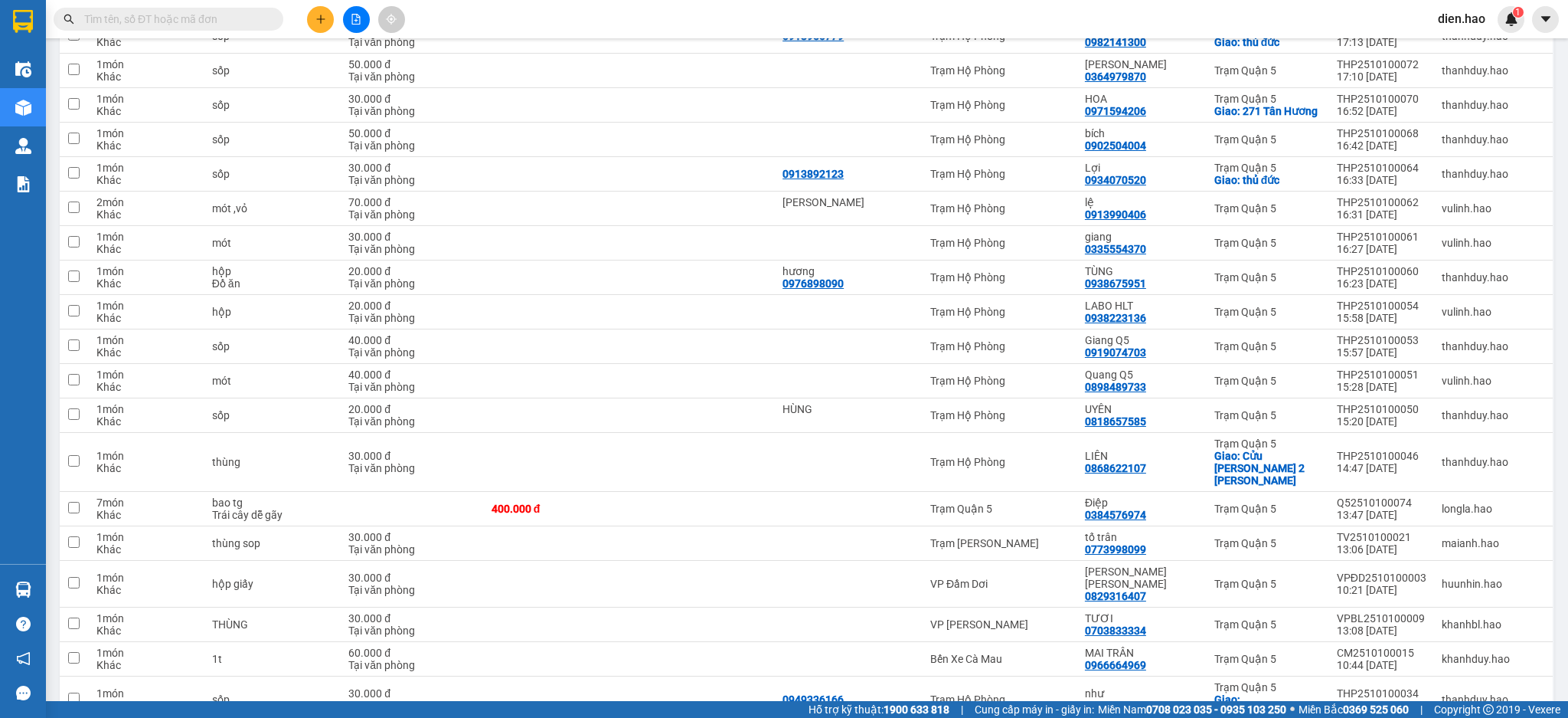
scroll to position [1665, 0]
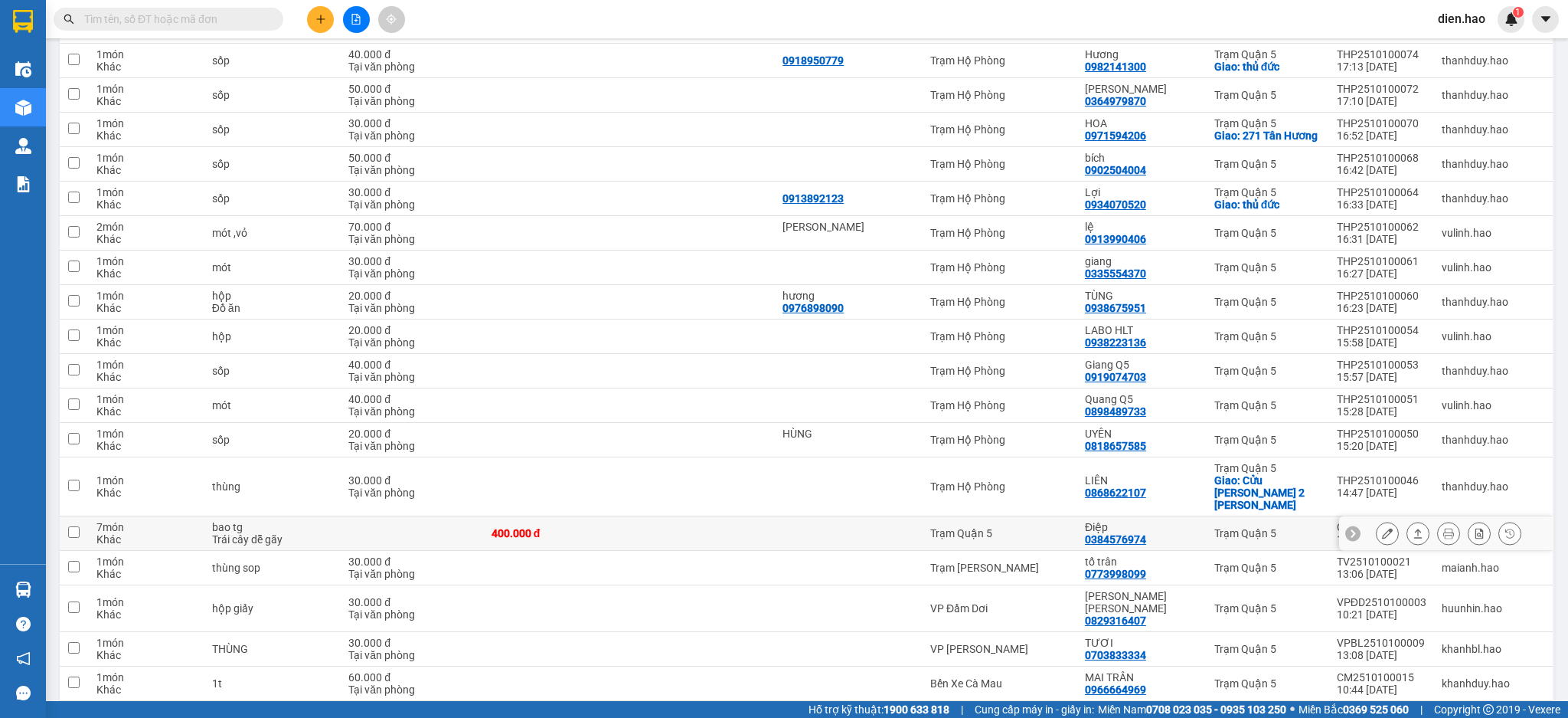
click at [1383, 528] on icon at bounding box center [1388, 533] width 11 height 11
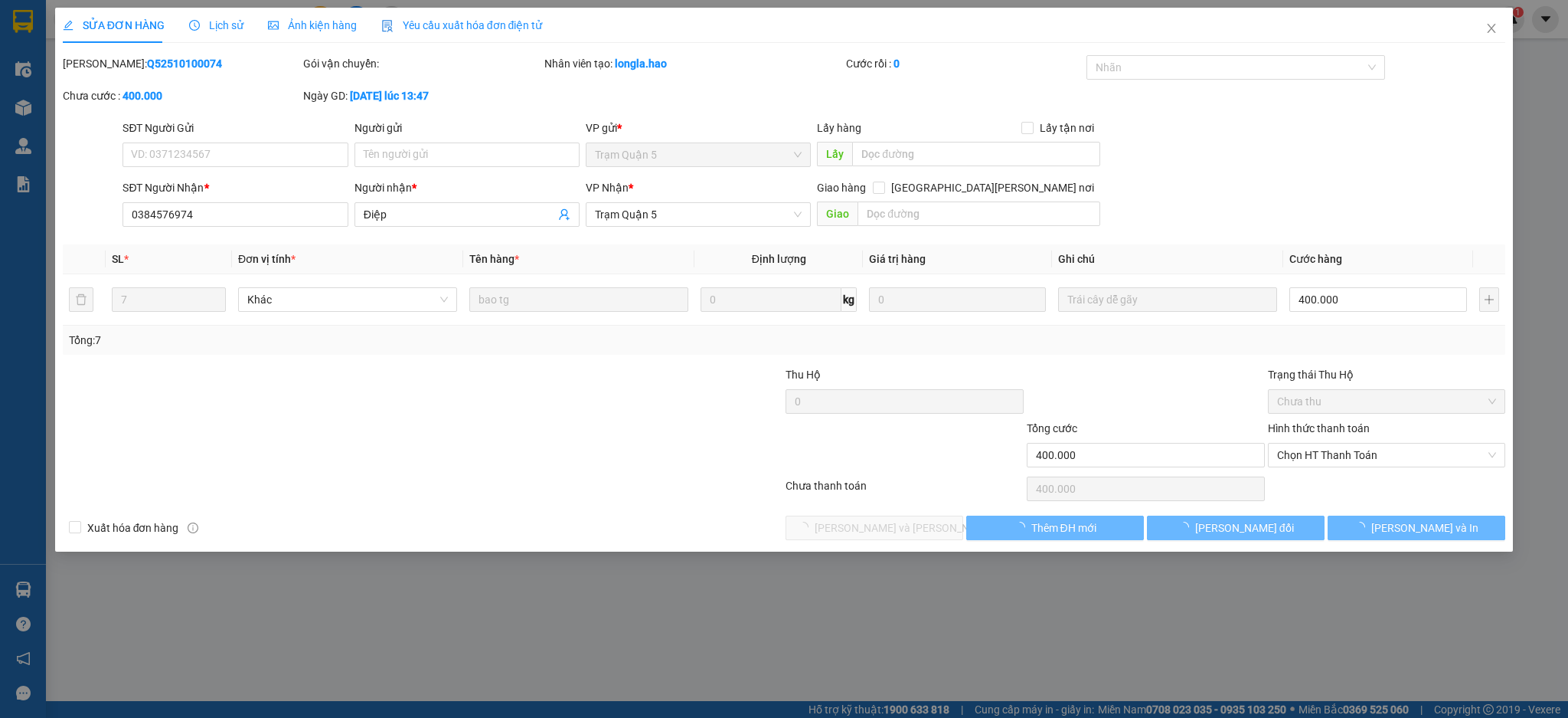
type input "0384576974"
type input "Điệp"
type input "400.000"
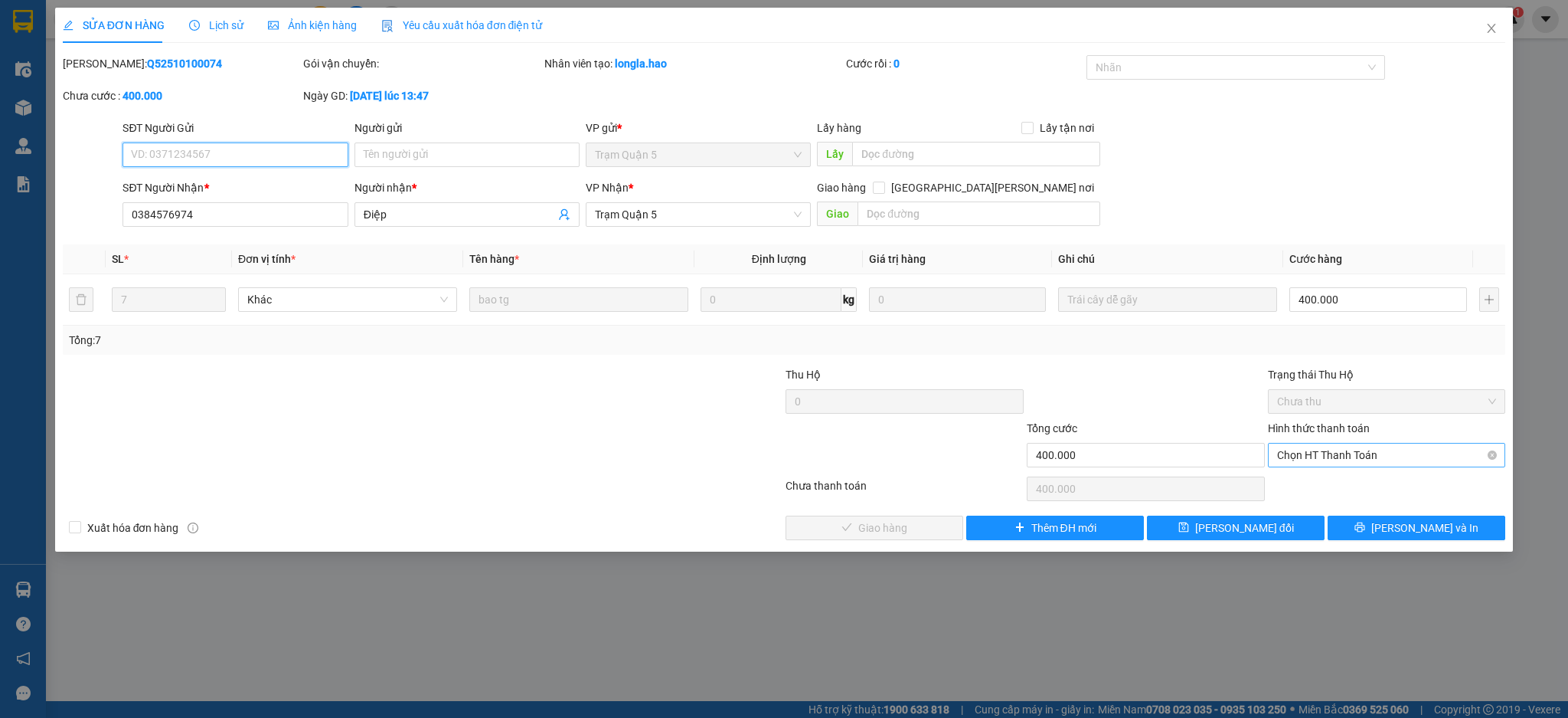
click at [1383, 453] on span "Chọn HT Thanh Toán" at bounding box center [1387, 455] width 220 height 23
drag, startPoint x: 1376, startPoint y: 485, endPoint x: 1299, endPoint y: 484, distance: 77.0
click at [1375, 486] on div "Tại văn phòng" at bounding box center [1387, 485] width 220 height 17
type input "0"
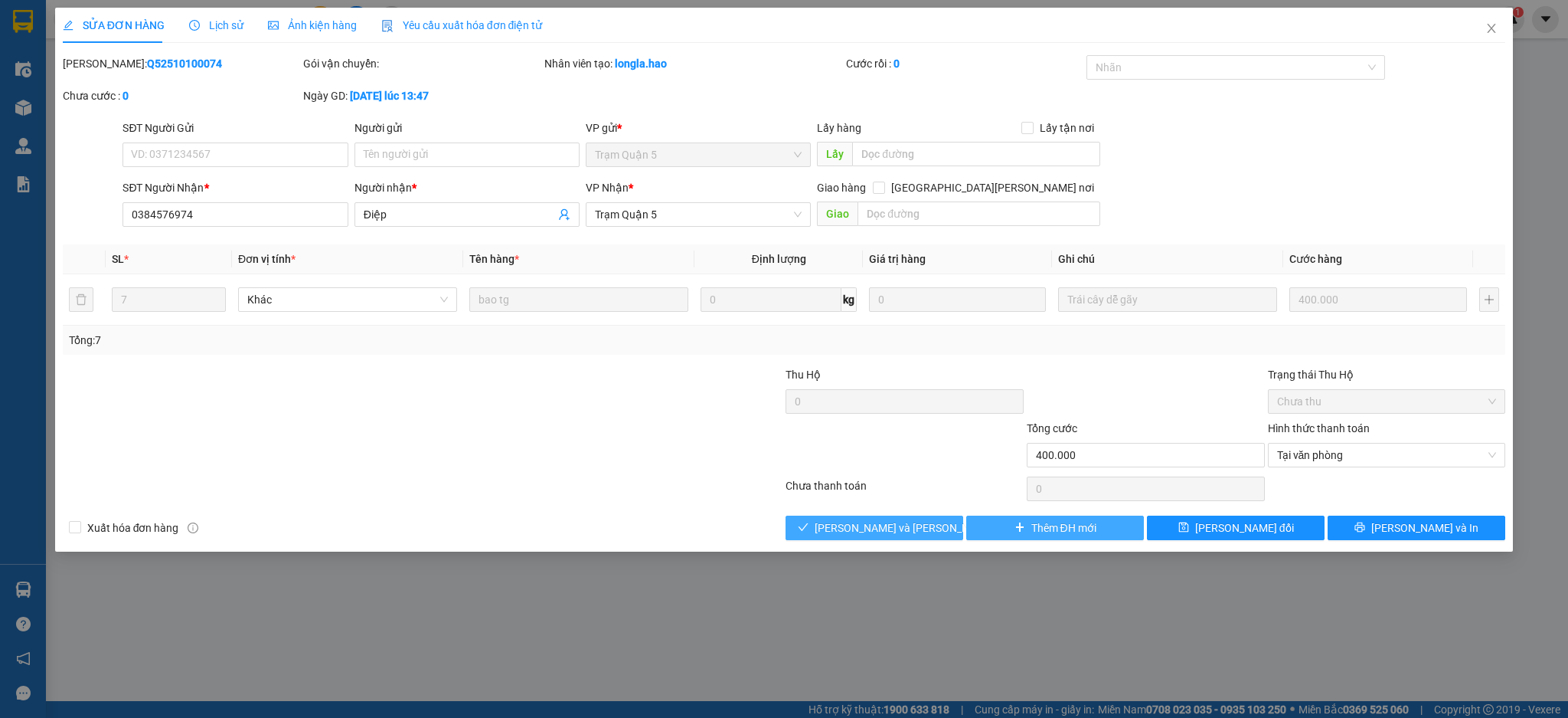
drag, startPoint x: 899, startPoint y: 522, endPoint x: 984, endPoint y: 526, distance: 85.1
click at [899, 523] on span "[PERSON_NAME] và [PERSON_NAME] hàng" at bounding box center [918, 527] width 206 height 17
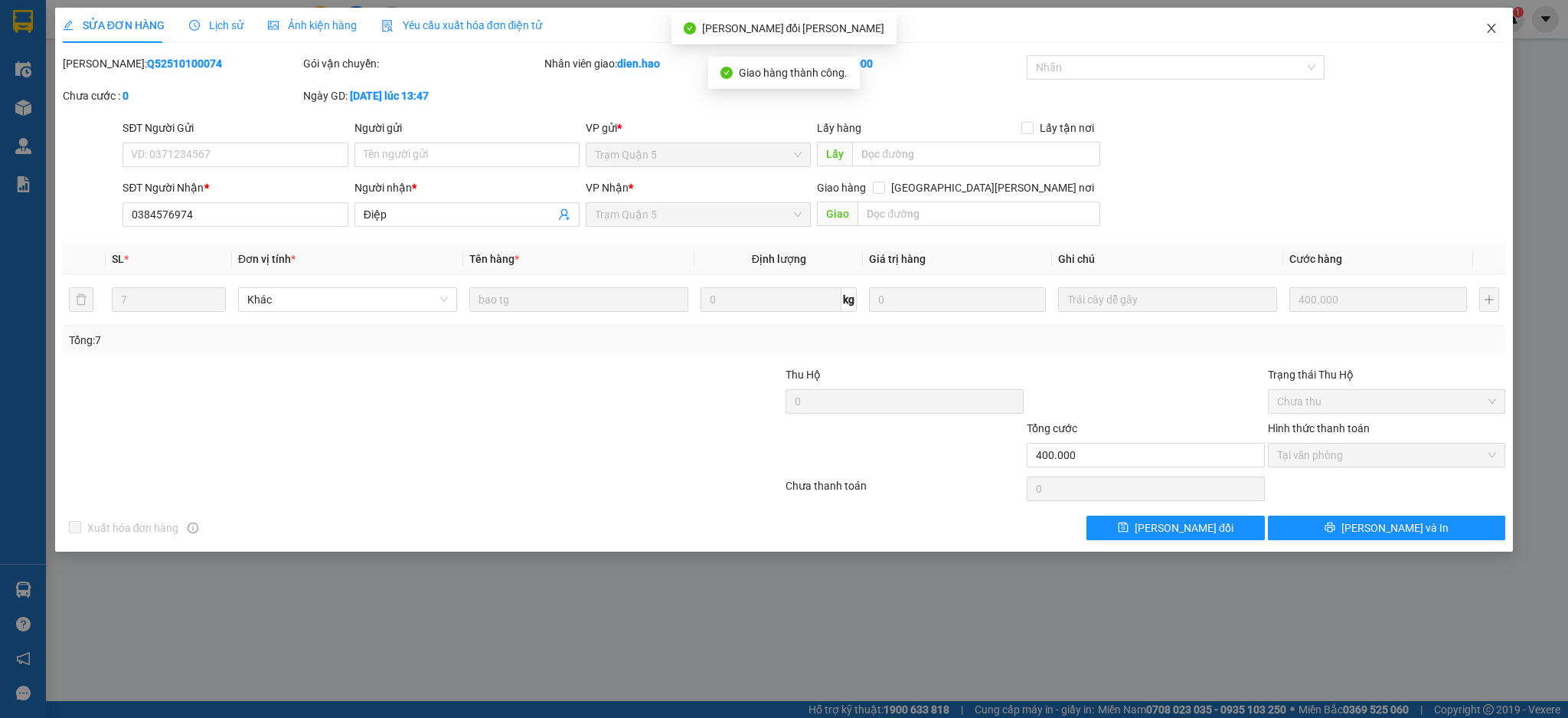
click at [1491, 33] on icon "close" at bounding box center [1492, 28] width 12 height 12
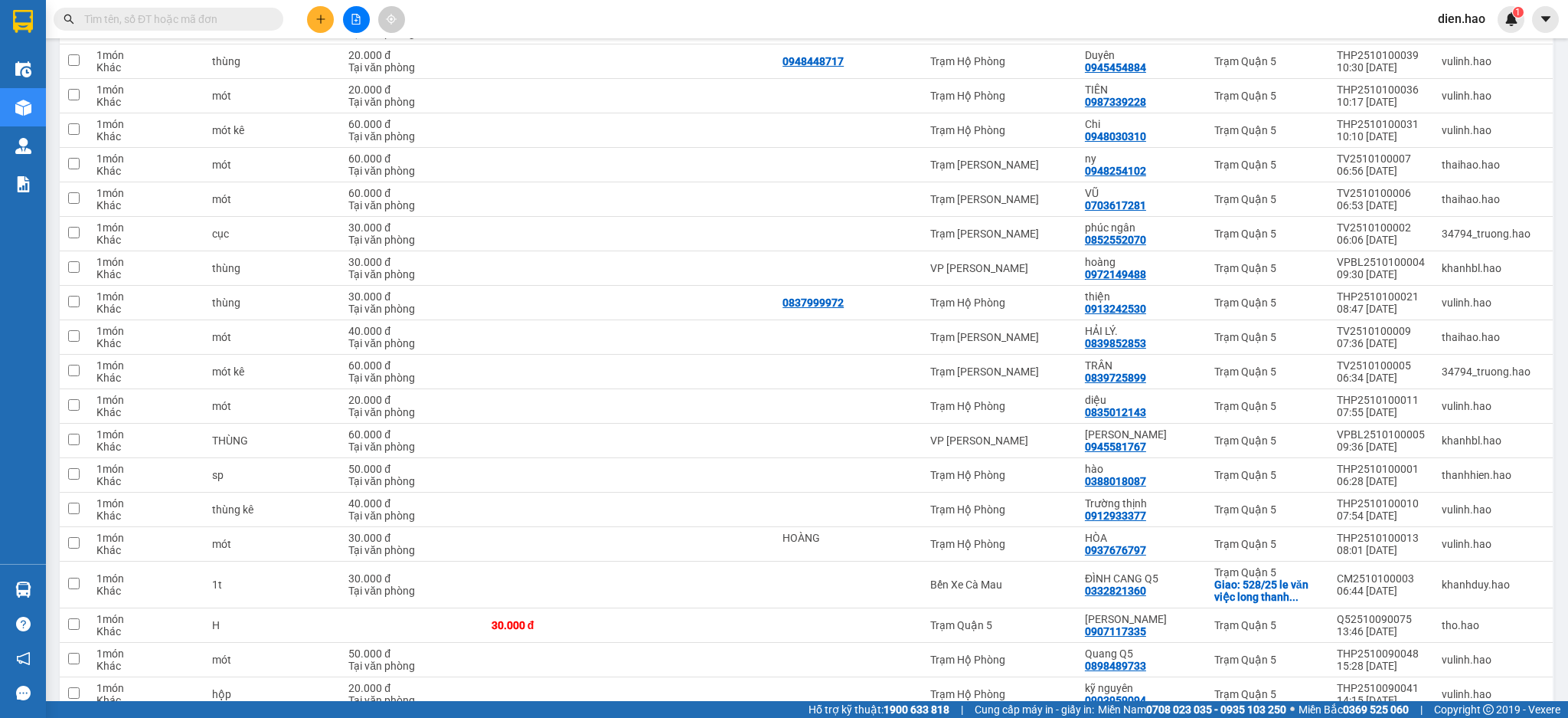
scroll to position [3182, 0]
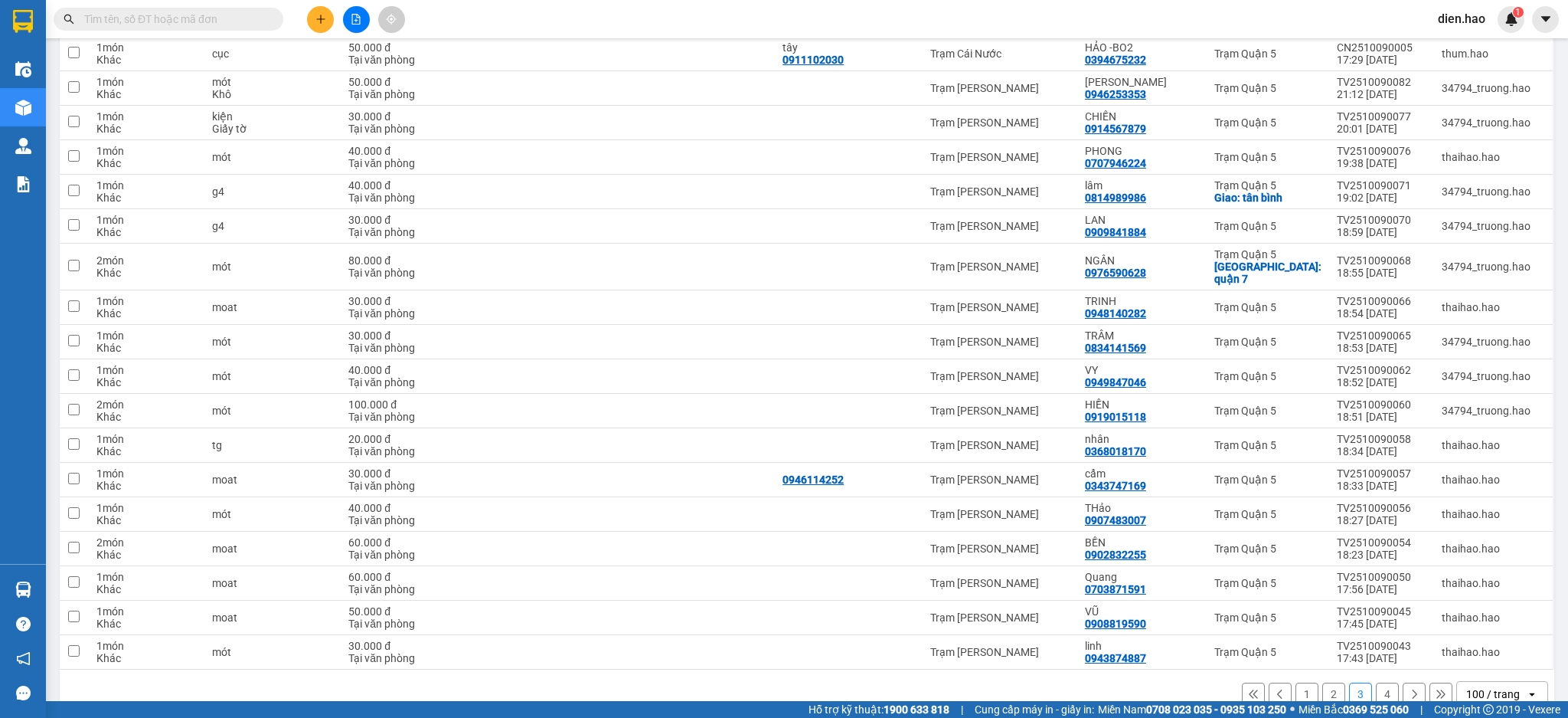
click at [1325, 683] on button "2" at bounding box center [1334, 694] width 23 height 23
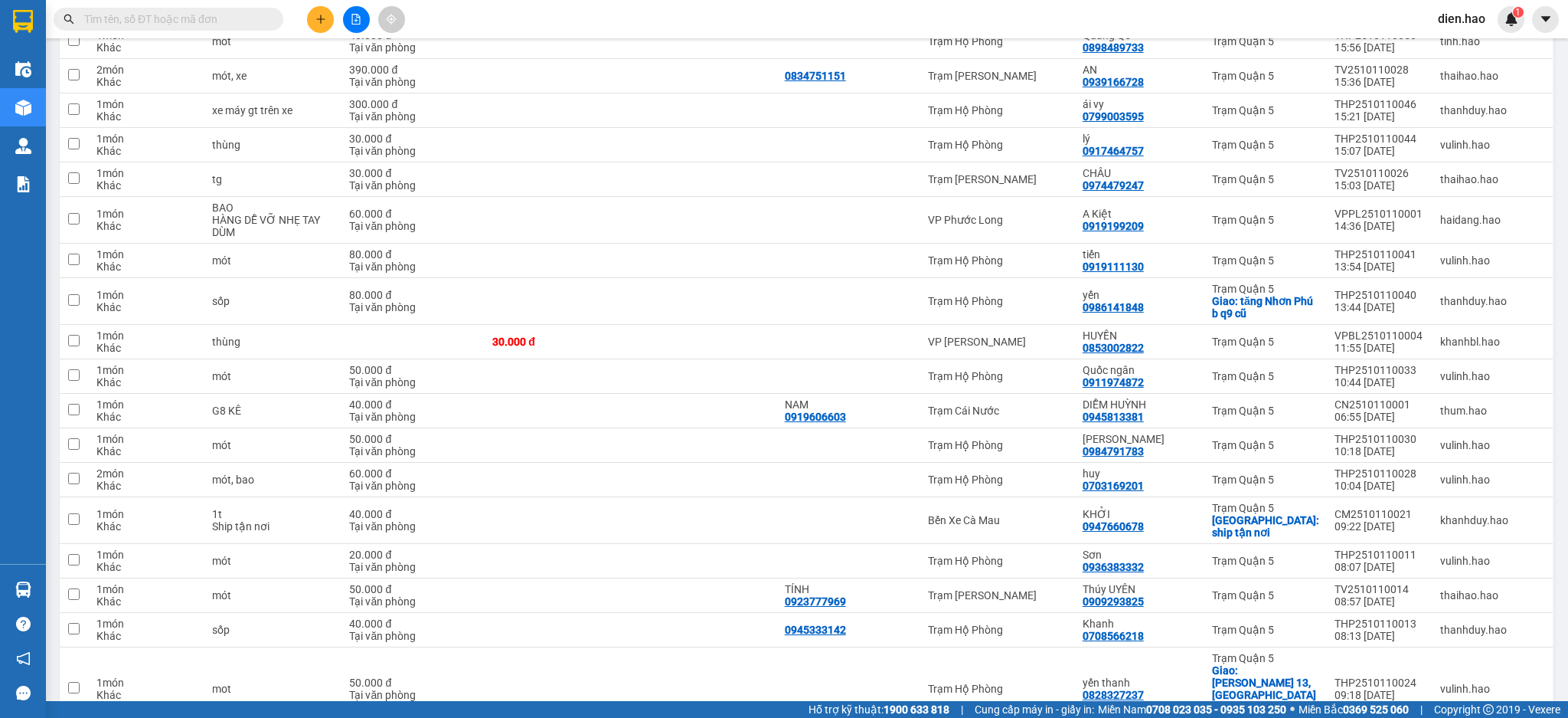
scroll to position [207, 0]
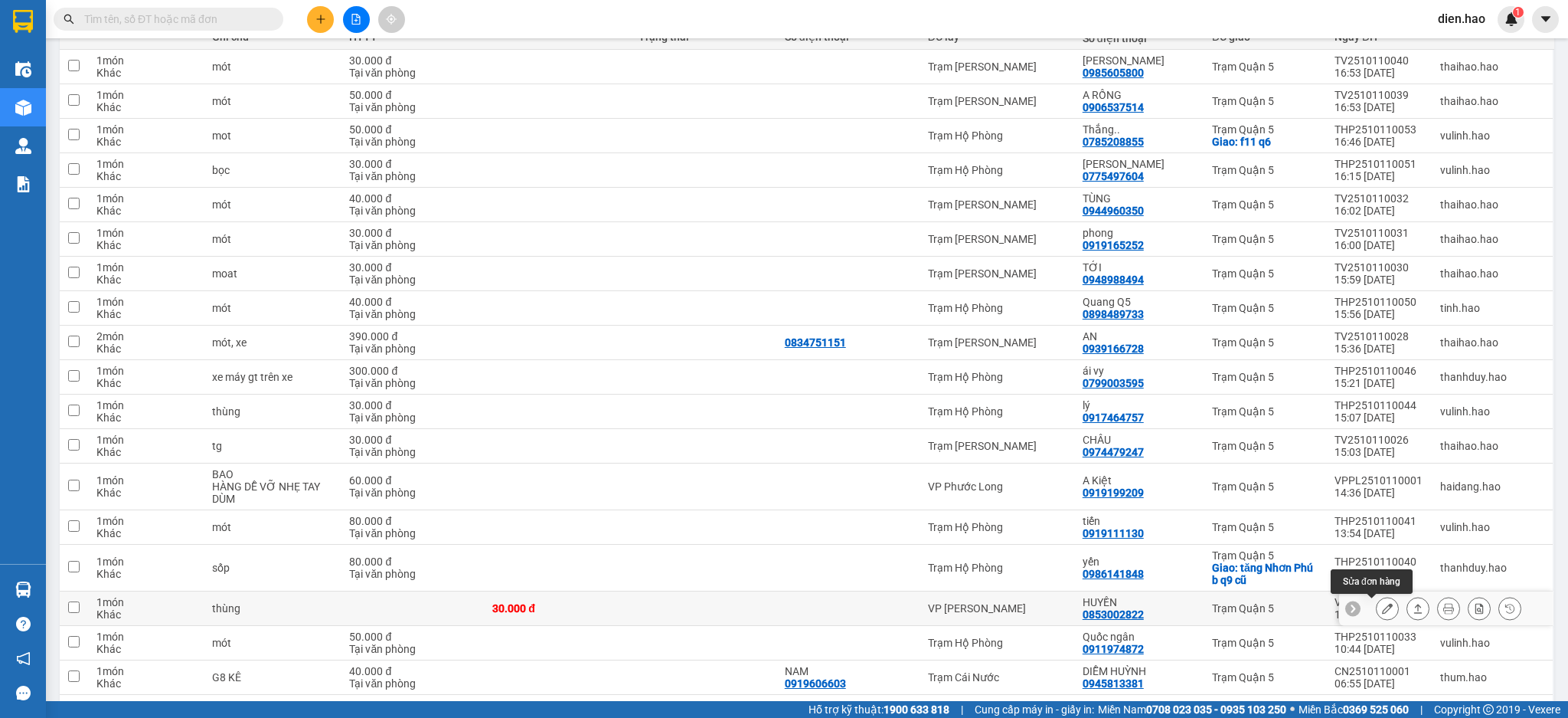
click at [1383, 610] on icon at bounding box center [1388, 608] width 11 height 11
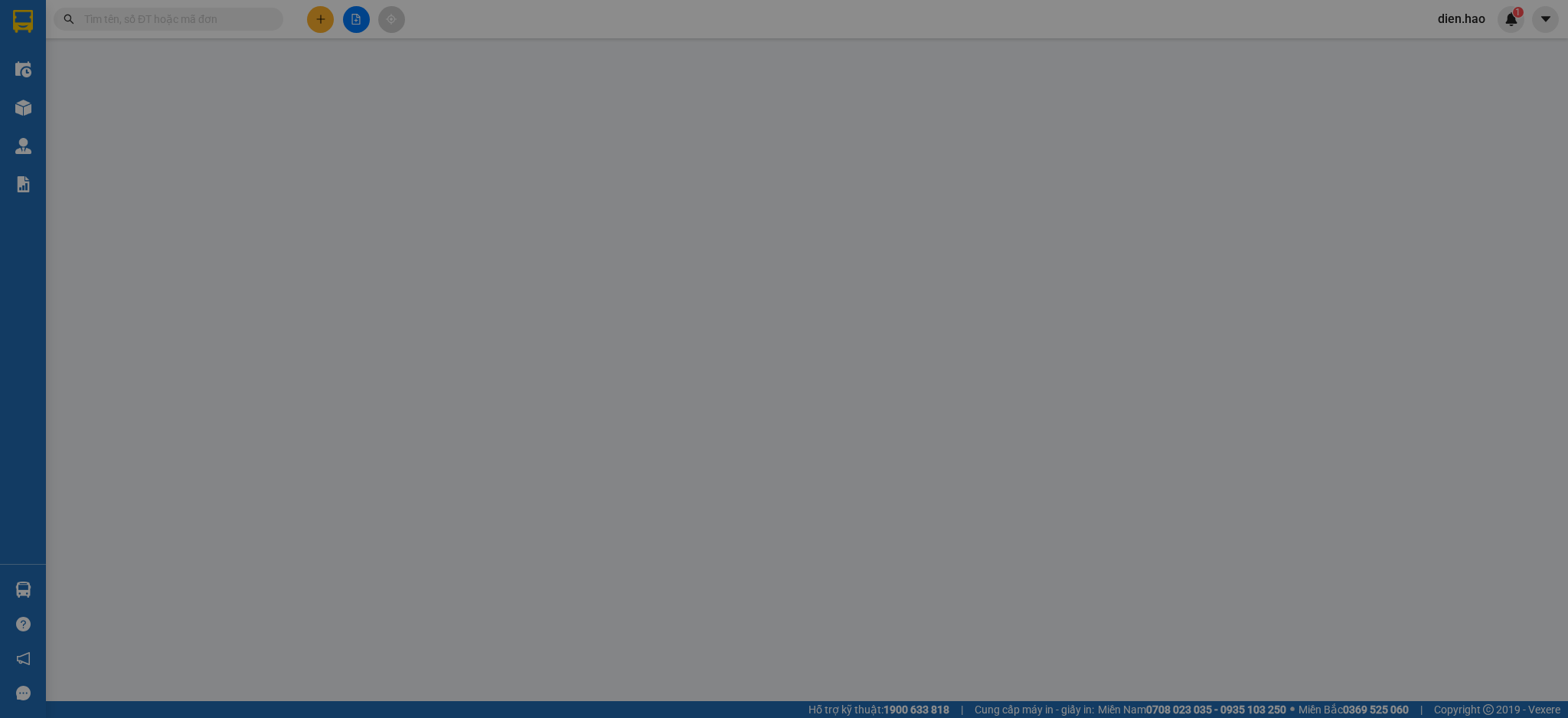
type input "0853002822"
type input "HUYỀN"
type input "30.000"
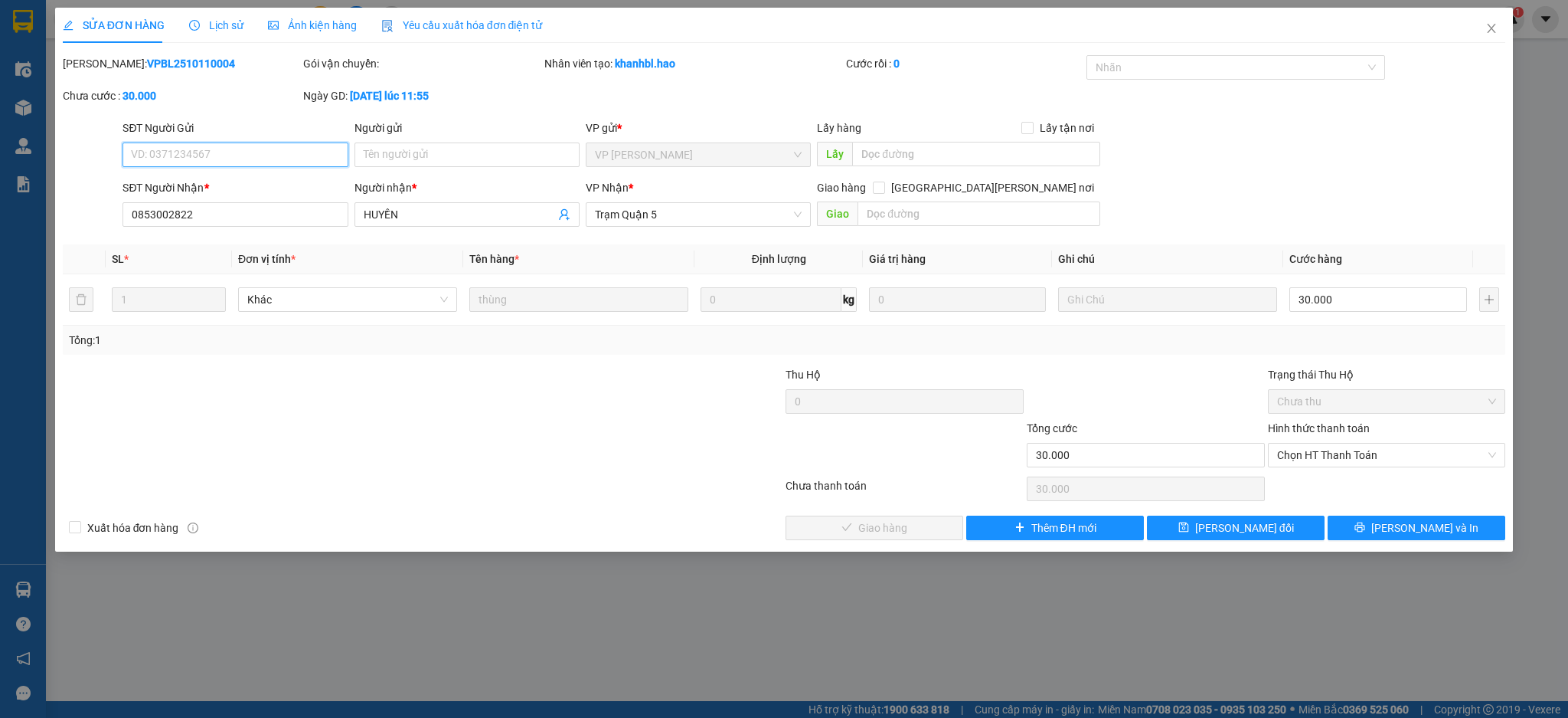
drag, startPoint x: 1299, startPoint y: 459, endPoint x: 1304, endPoint y: 469, distance: 11.2
click at [1301, 461] on span "Chọn HT Thanh Toán" at bounding box center [1387, 455] width 220 height 23
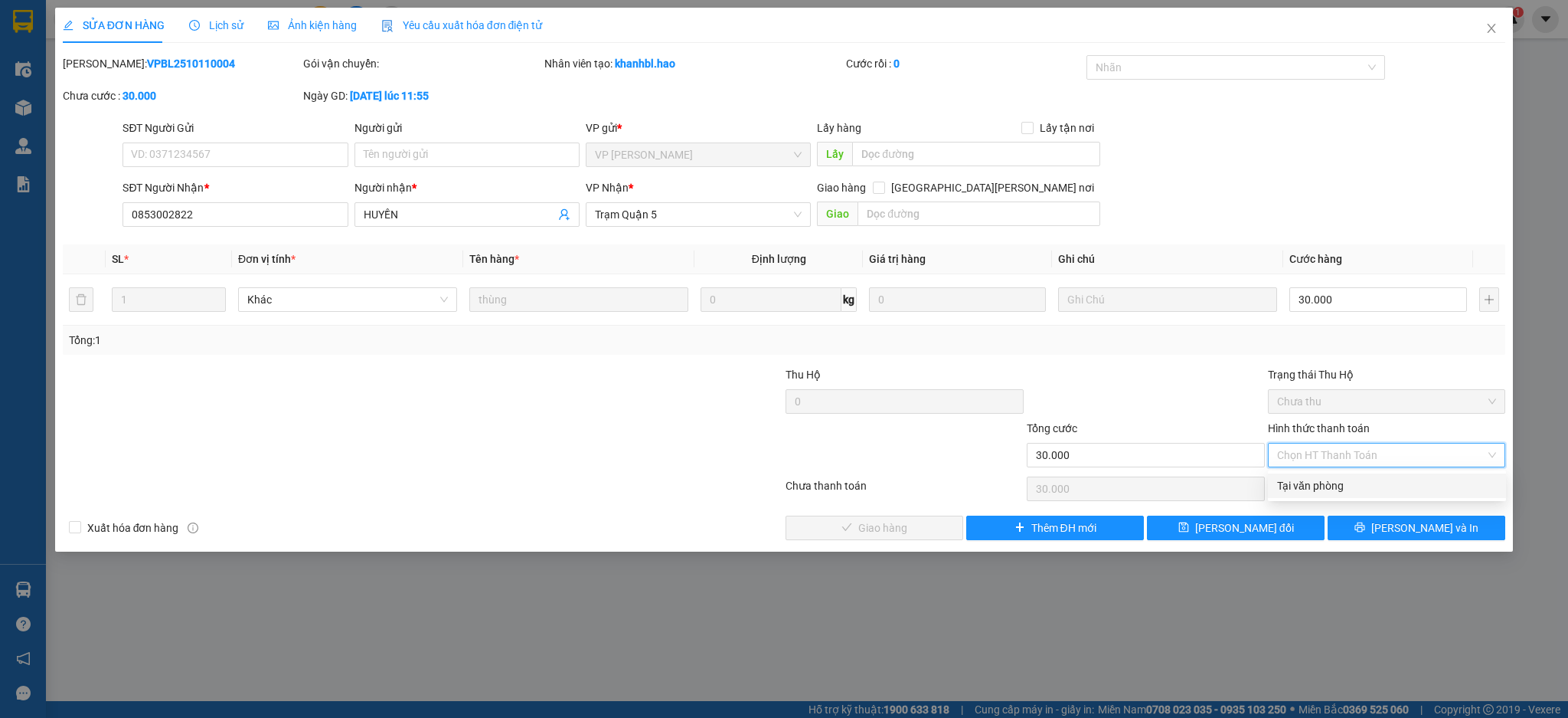
drag, startPoint x: 1315, startPoint y: 493, endPoint x: 1275, endPoint y: 479, distance: 42.4
click at [1314, 493] on div "Tại văn phòng" at bounding box center [1387, 485] width 220 height 17
type input "0"
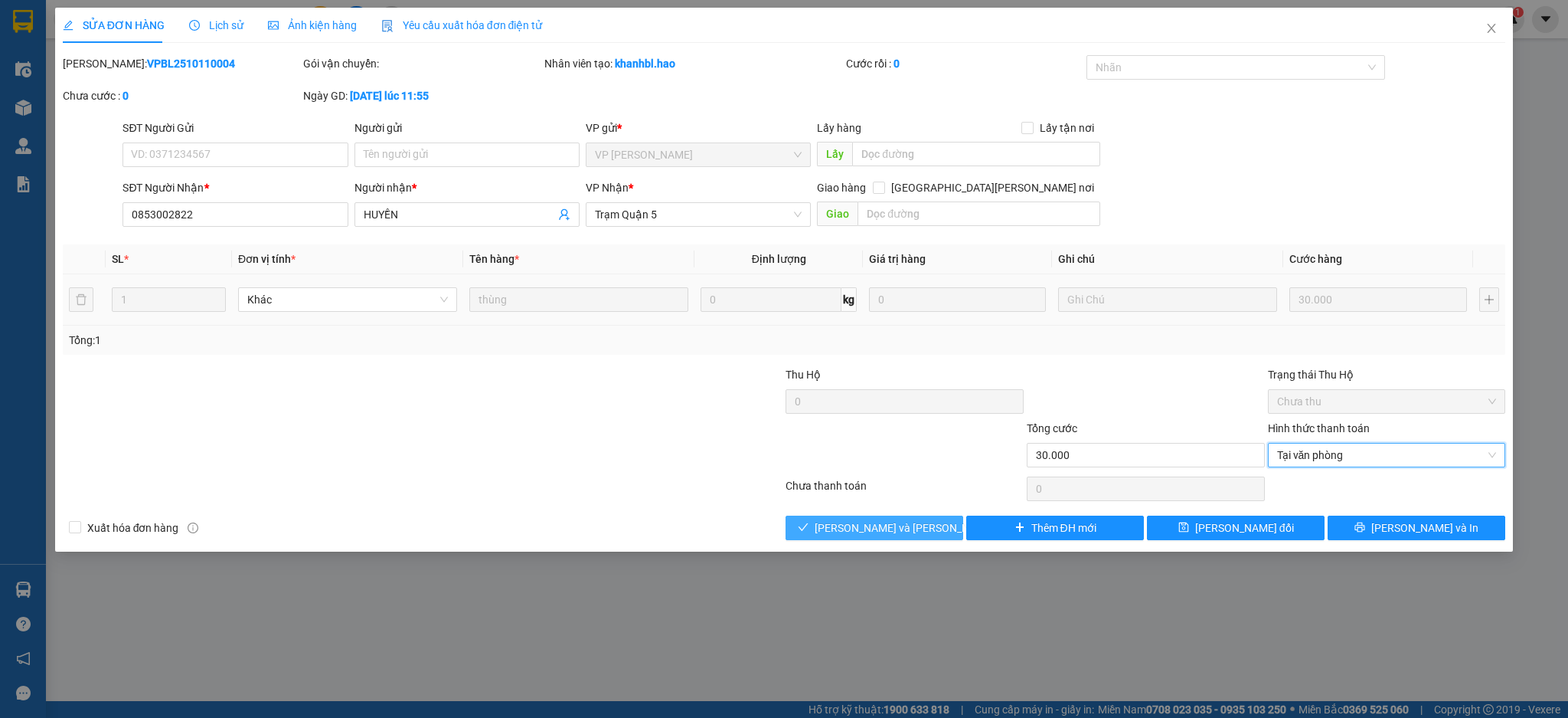
drag, startPoint x: 900, startPoint y: 520, endPoint x: 1203, endPoint y: 318, distance: 364.2
click at [907, 518] on button "[PERSON_NAME] và [PERSON_NAME] hàng" at bounding box center [874, 528] width 177 height 25
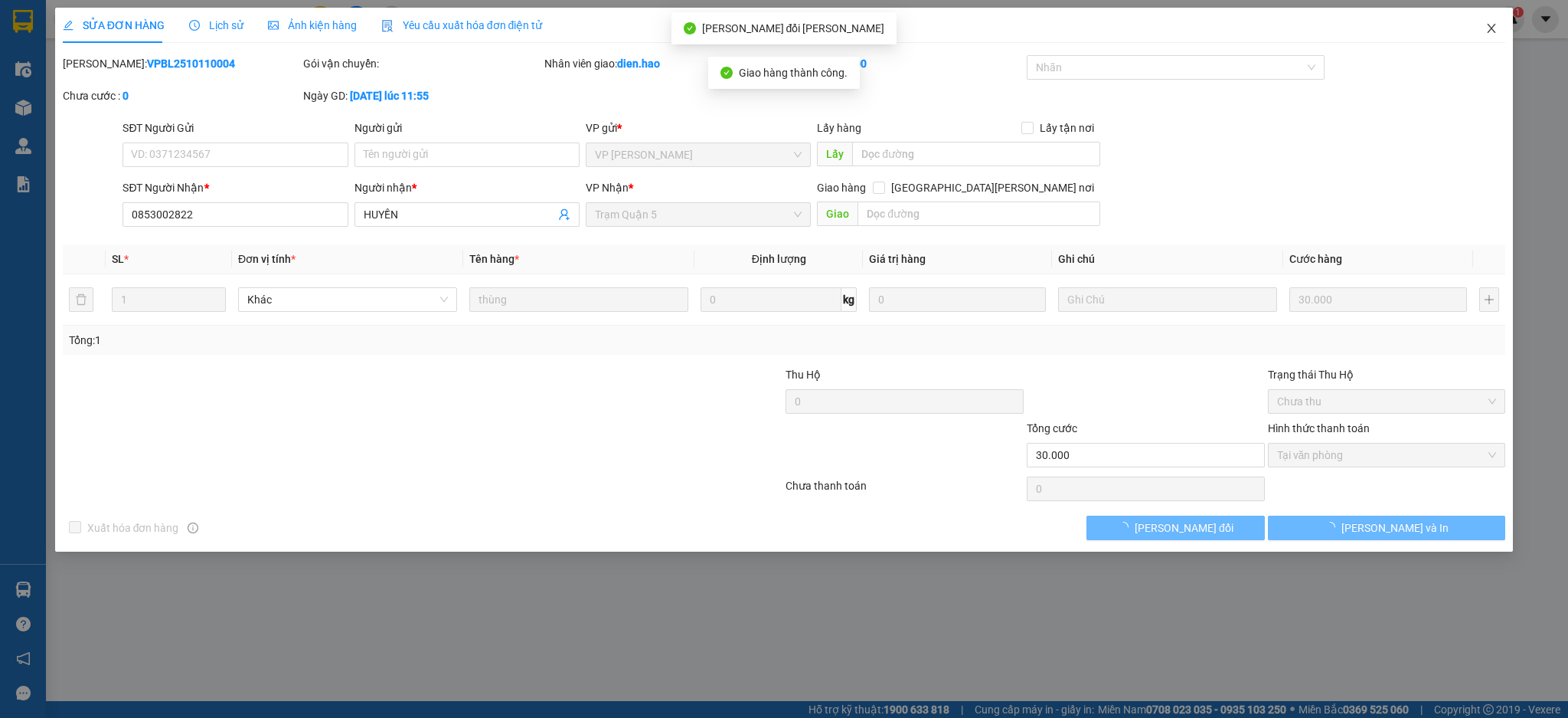
click at [1496, 39] on span "Close" at bounding box center [1492, 29] width 43 height 43
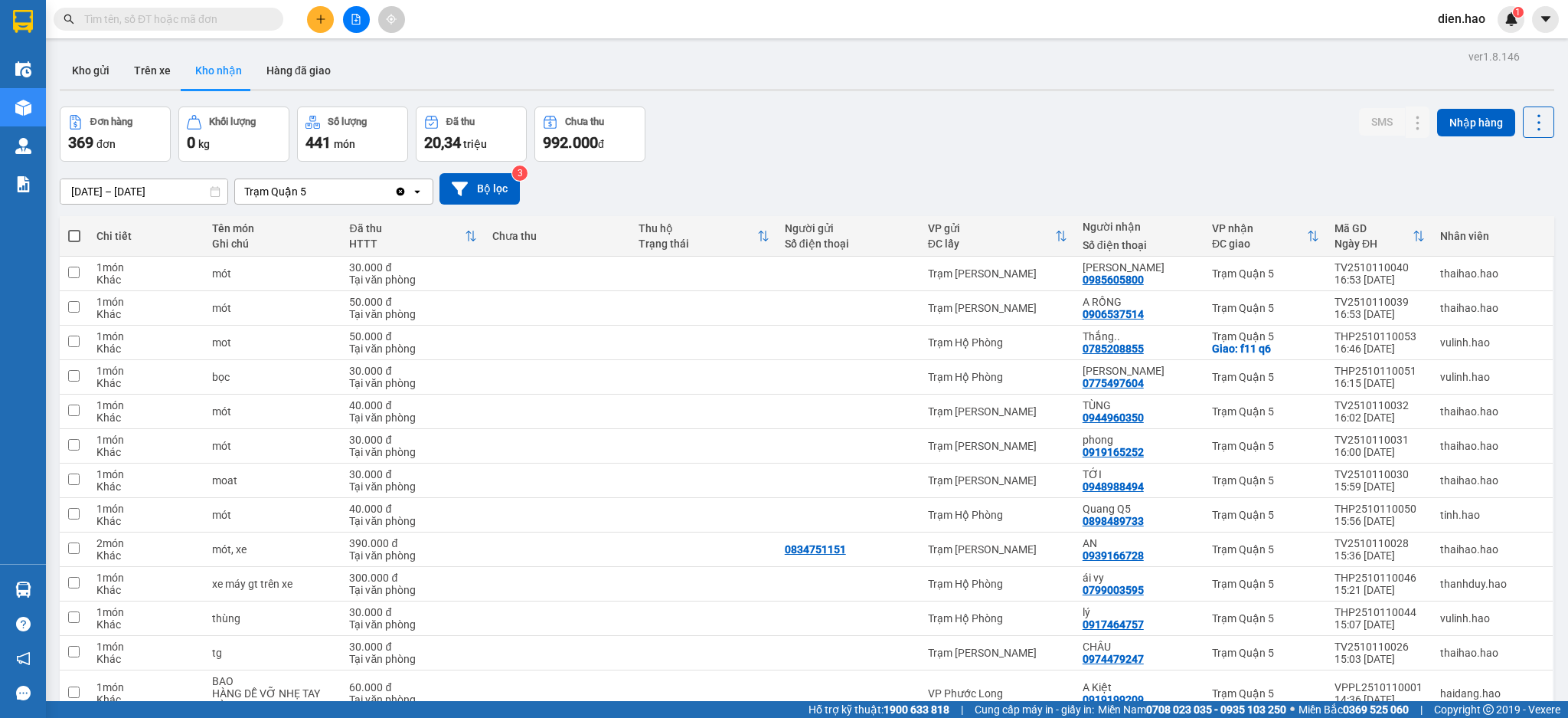
scroll to position [3158, 0]
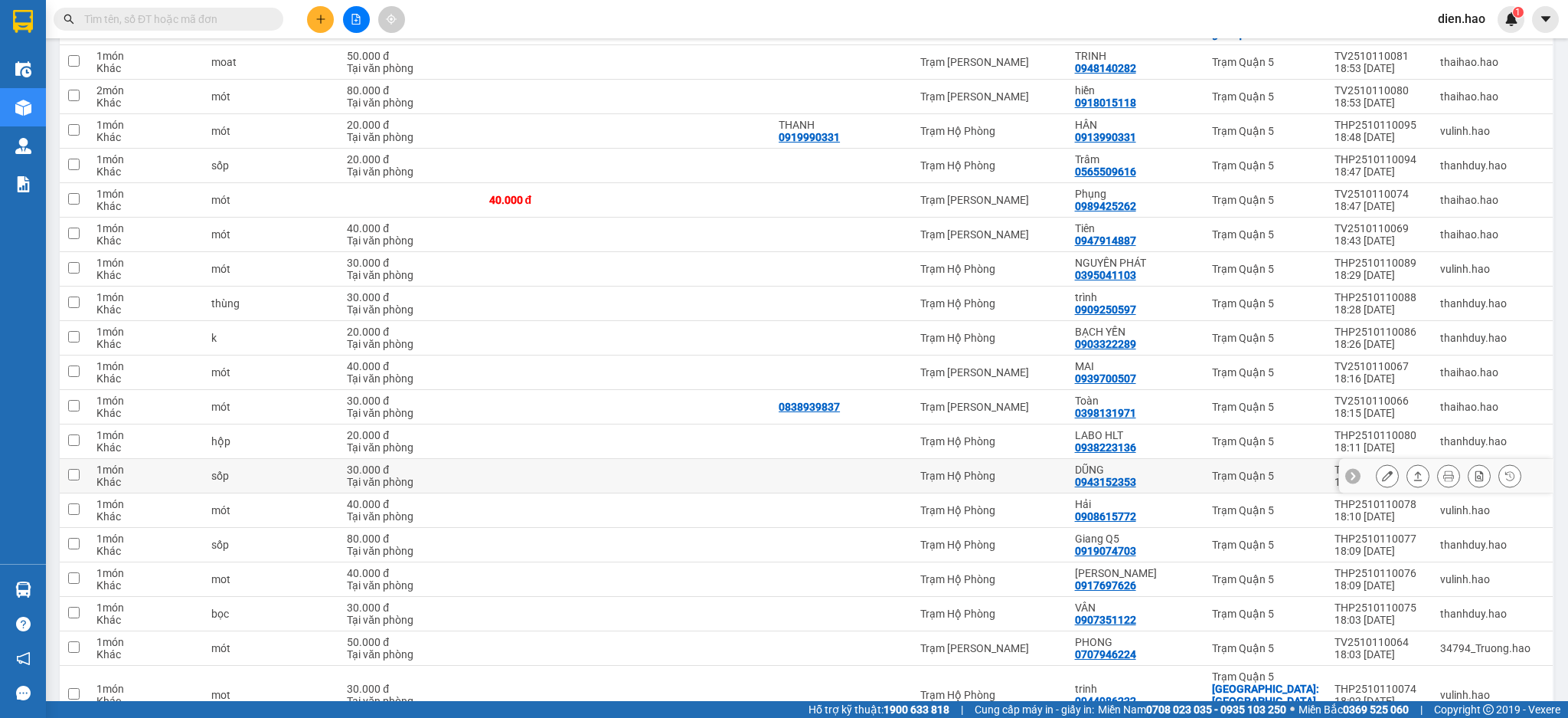
scroll to position [2303, 0]
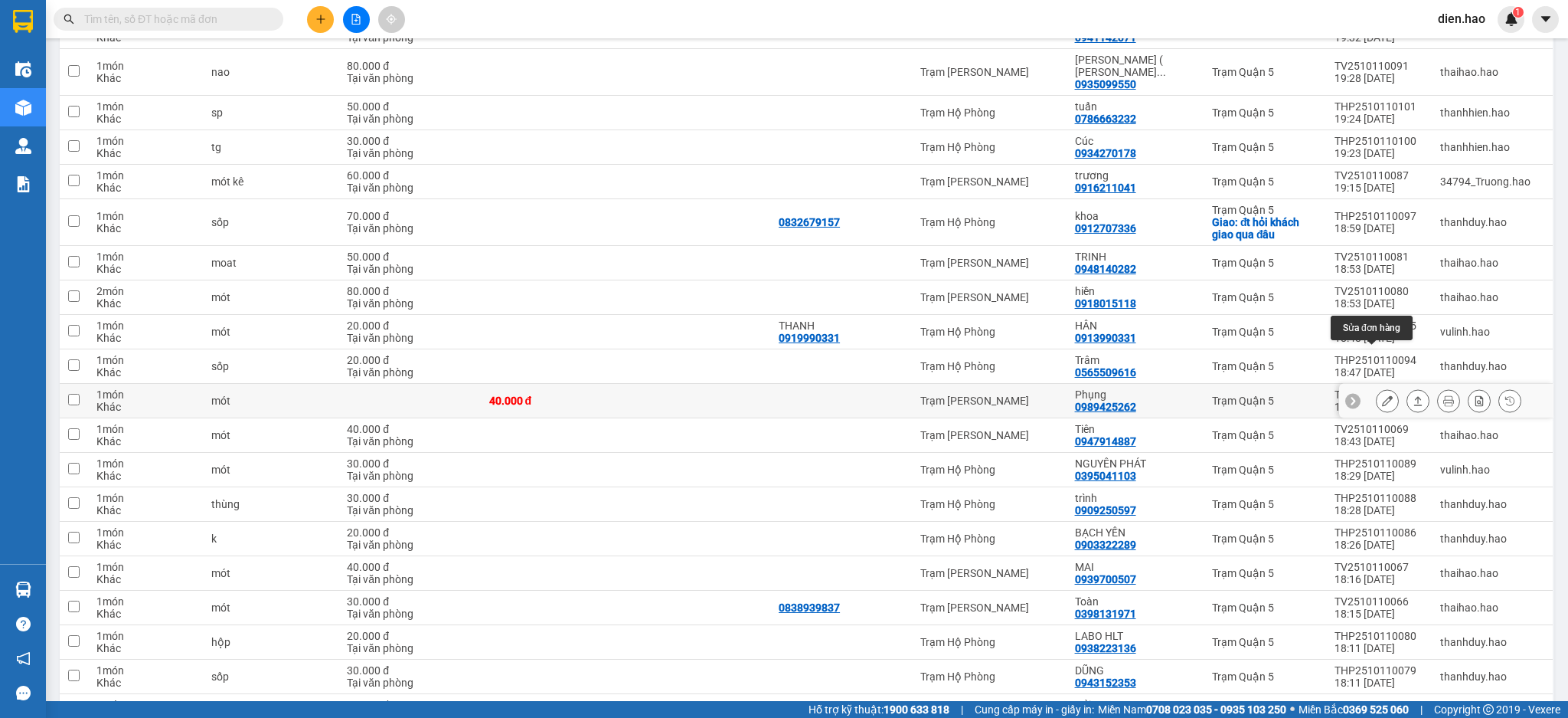
click at [1383, 395] on icon at bounding box center [1388, 401] width 11 height 11
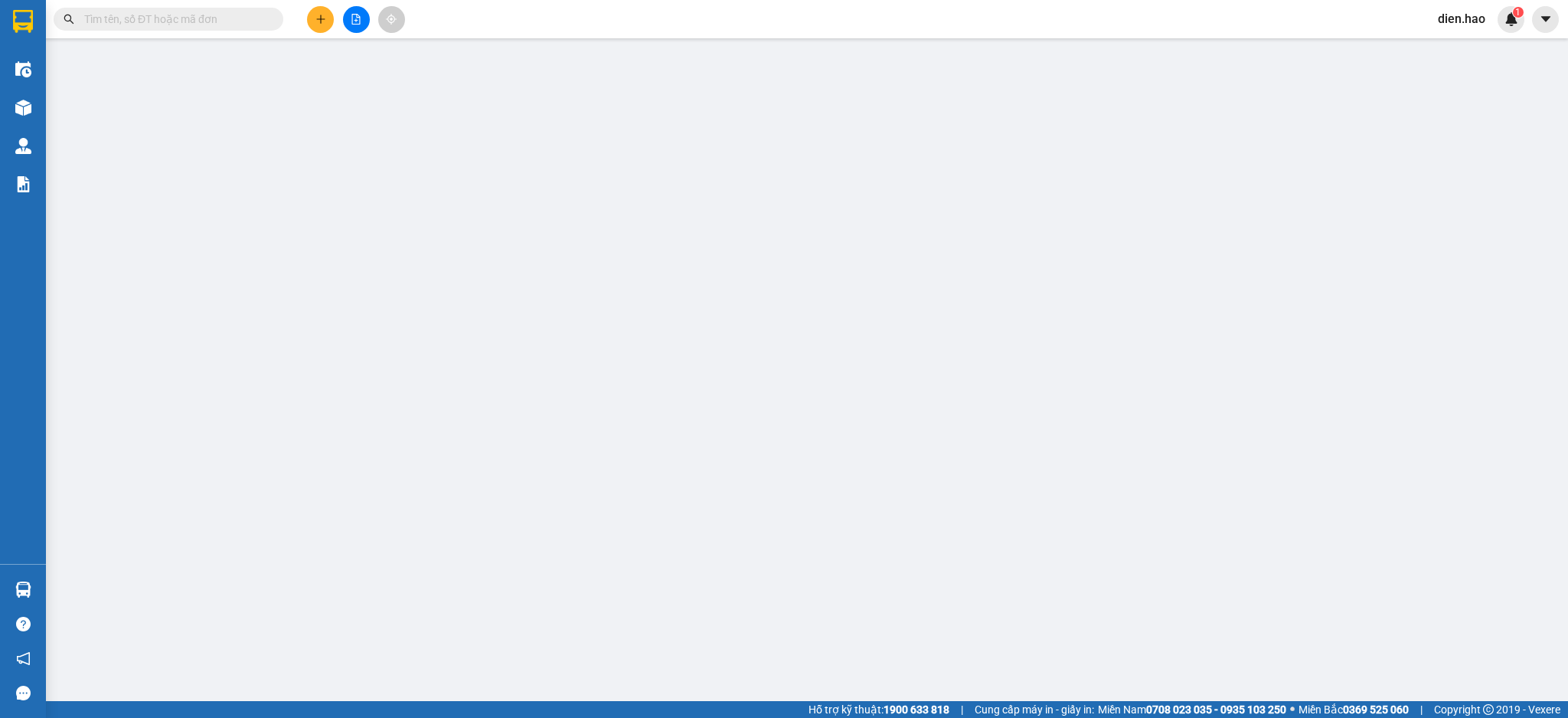
type input "0989425262"
type input "Phụng"
type input "40.000"
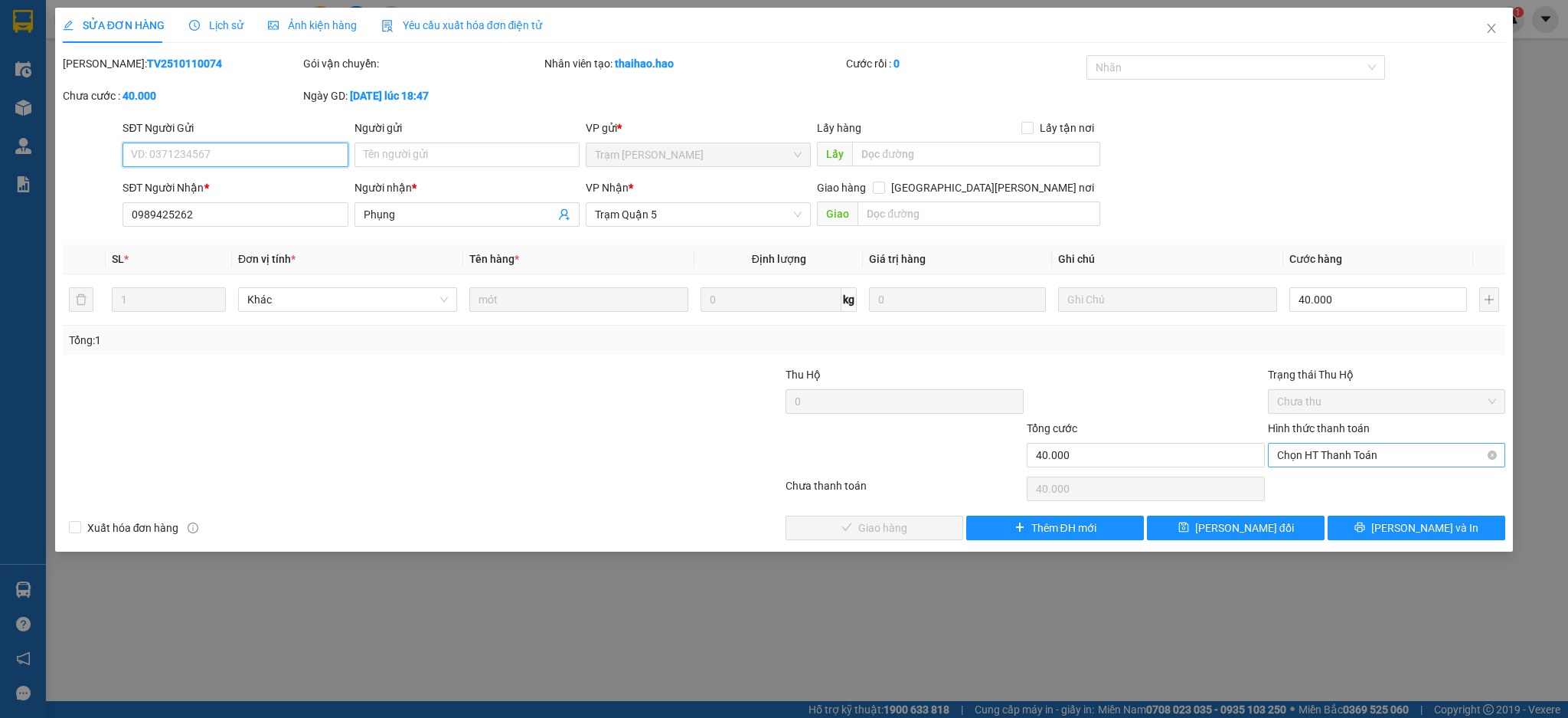
click at [1334, 453] on span "Chọn HT Thanh Toán" at bounding box center [1387, 455] width 220 height 23
click at [1331, 477] on div "Tại văn phòng" at bounding box center [1387, 485] width 220 height 17
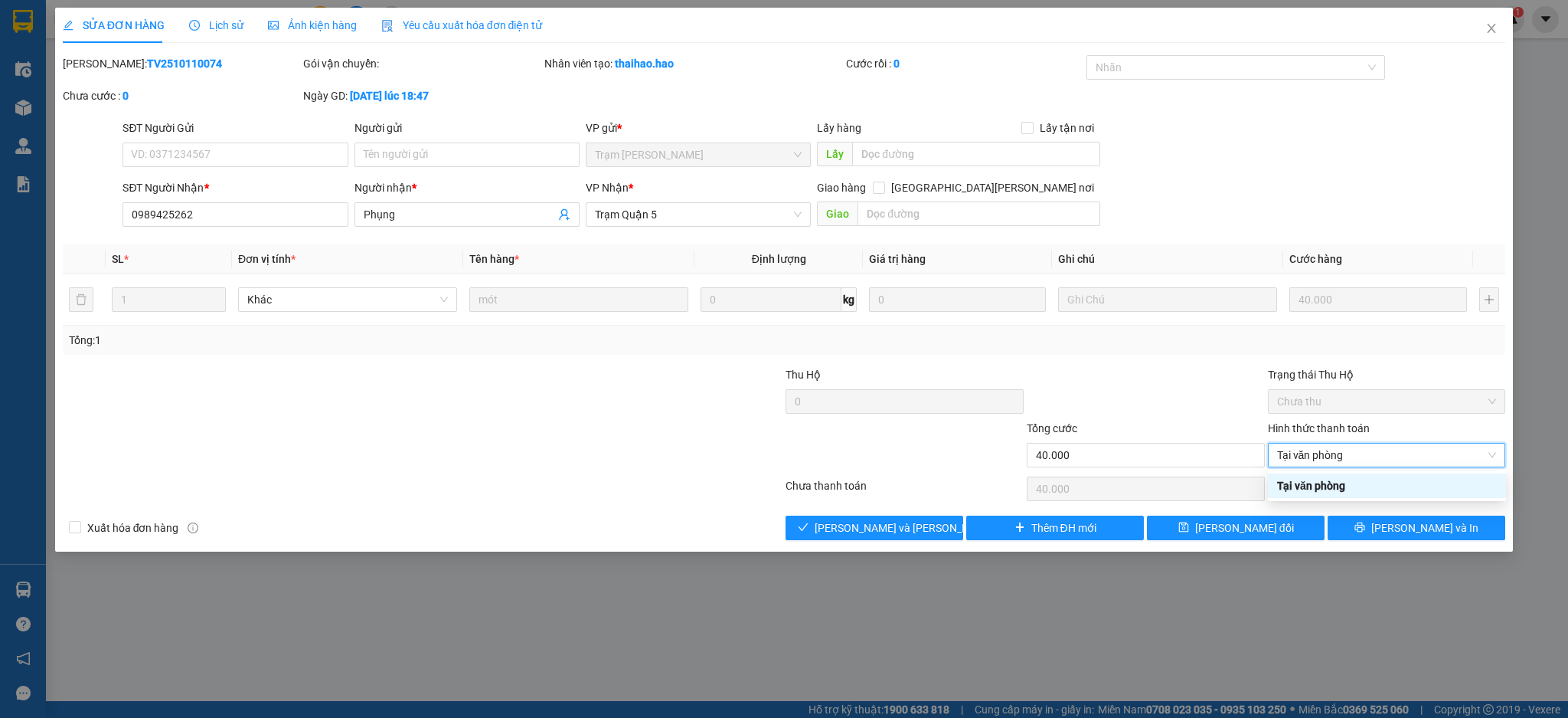
type input "0"
drag, startPoint x: 877, startPoint y: 526, endPoint x: 1054, endPoint y: 421, distance: 205.8
click at [885, 520] on span "[PERSON_NAME] và [PERSON_NAME] hàng" at bounding box center [918, 527] width 206 height 17
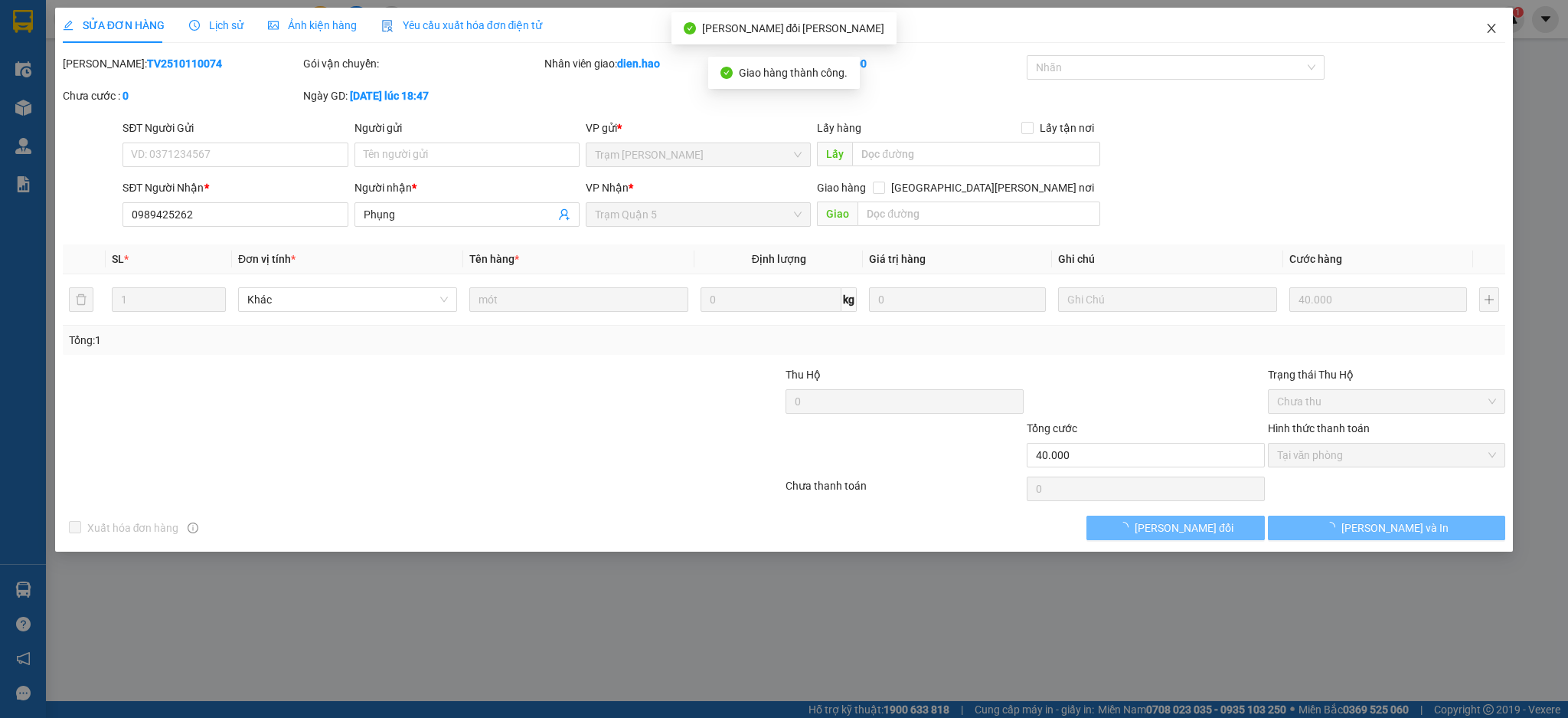
click at [1490, 35] on span "Close" at bounding box center [1492, 29] width 43 height 43
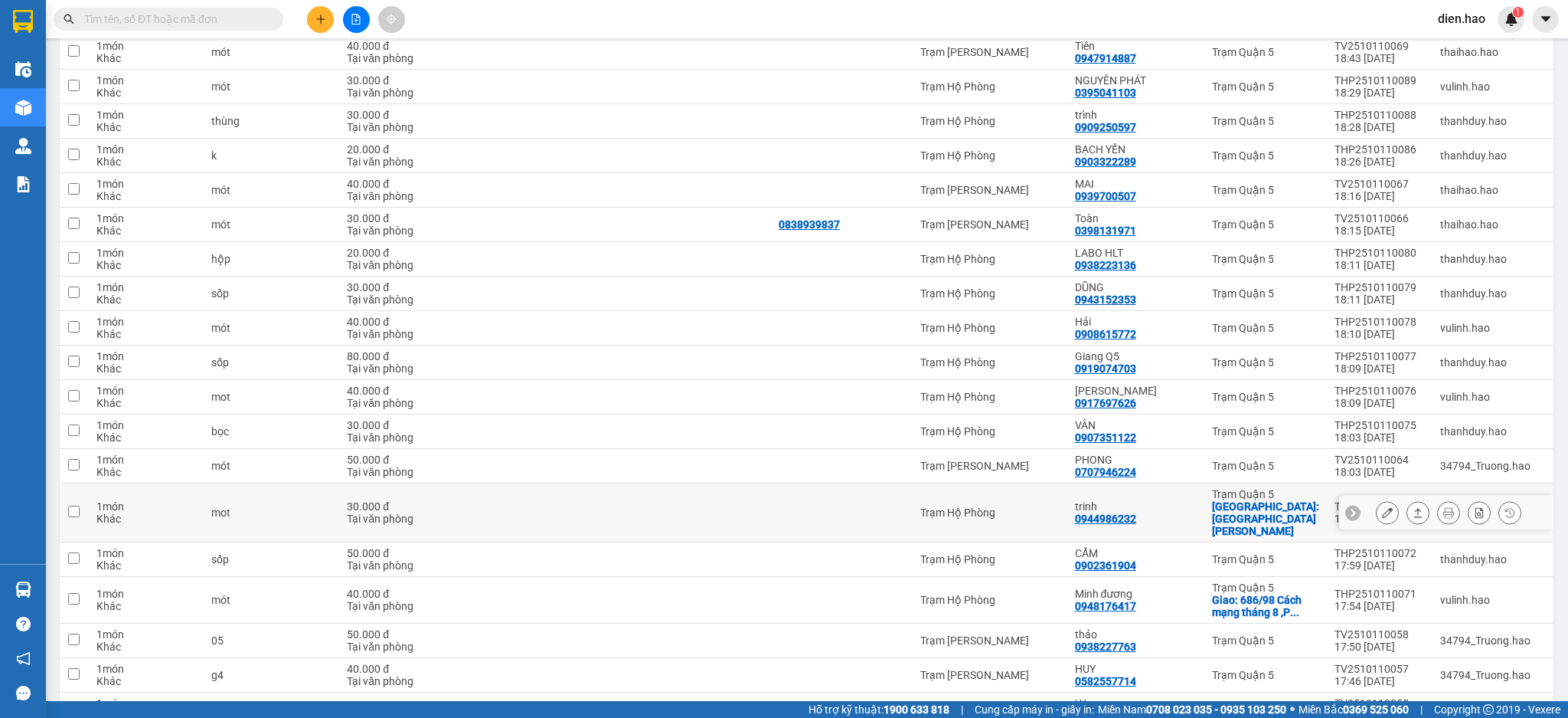
scroll to position [3133, 0]
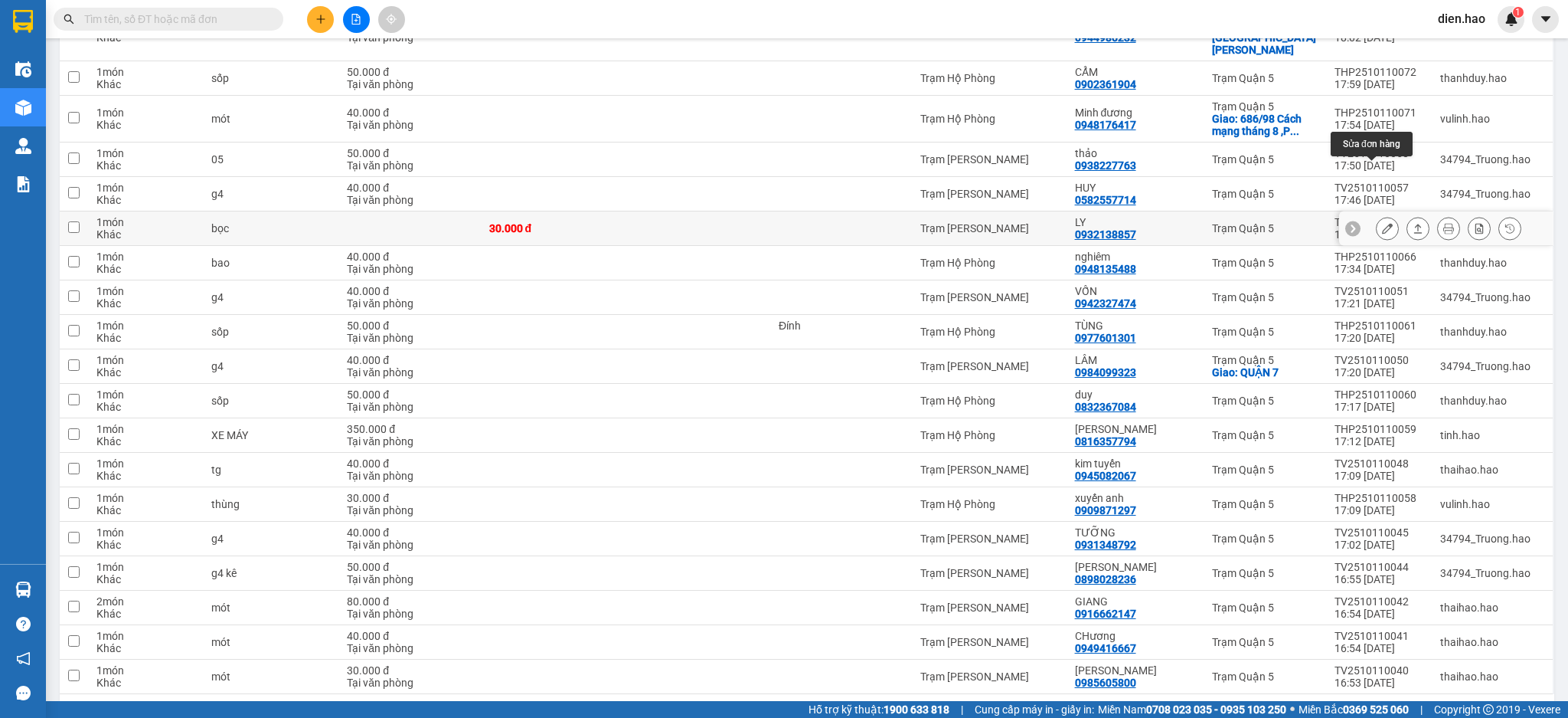
click at [1383, 223] on icon at bounding box center [1388, 228] width 11 height 11
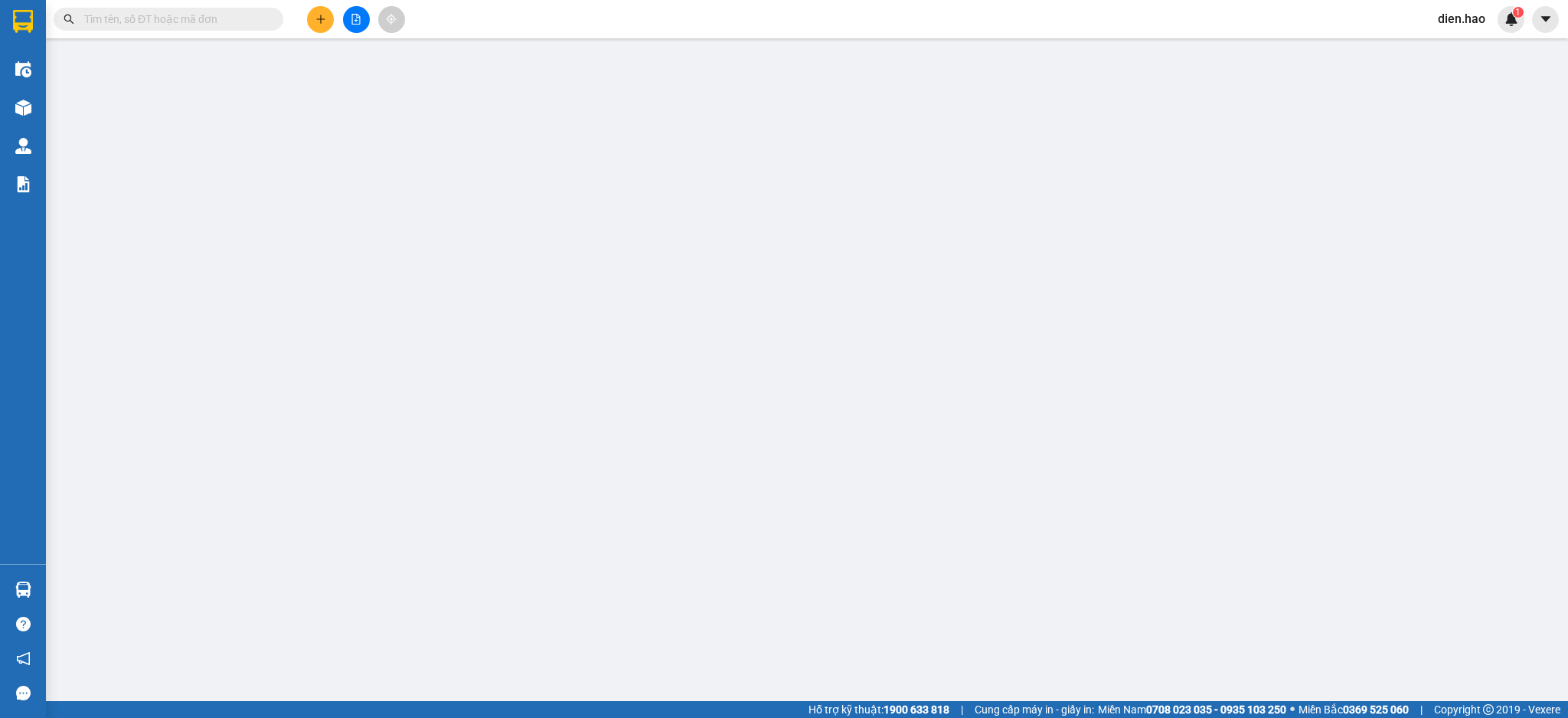
type input "0932138857"
type input "LY"
type input "30.000"
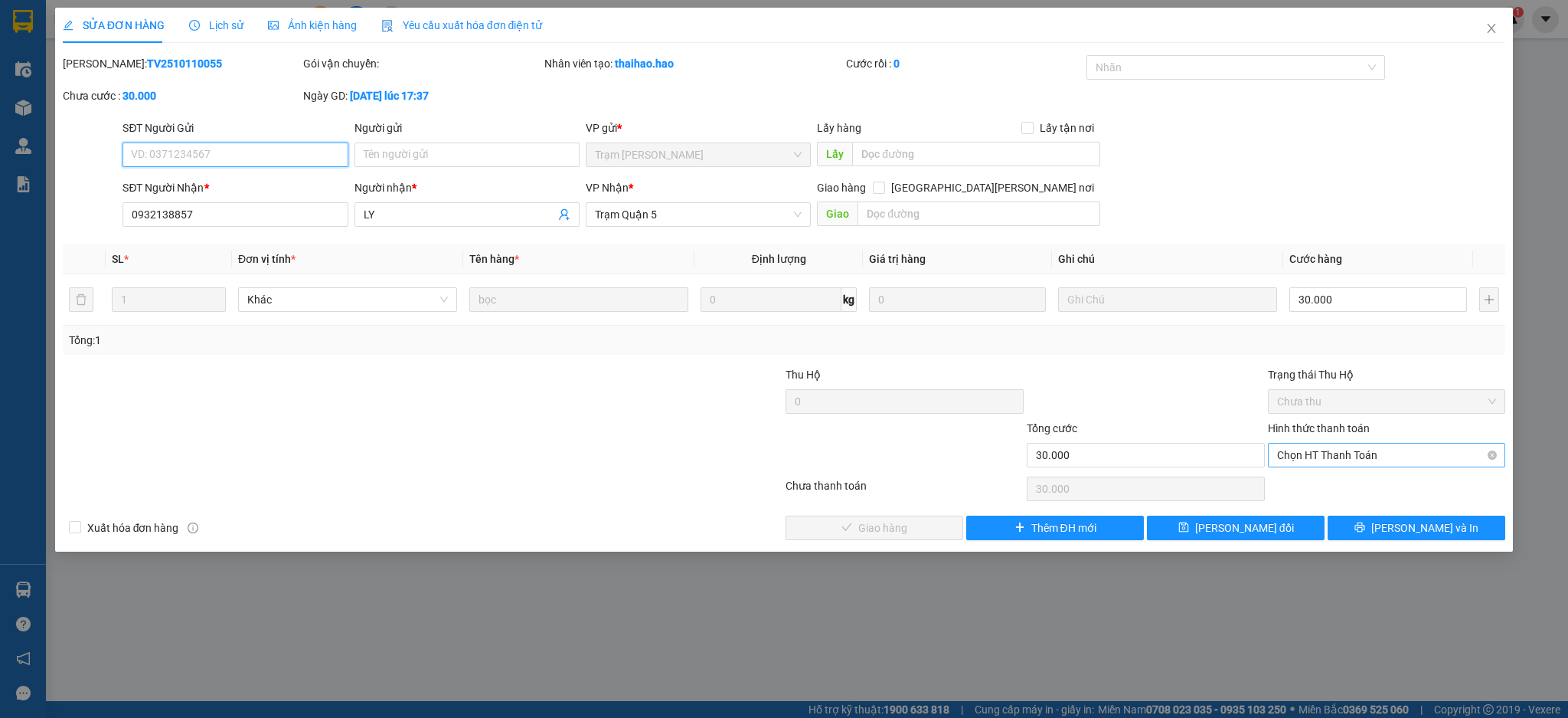
drag, startPoint x: 1336, startPoint y: 451, endPoint x: 1335, endPoint y: 468, distance: 17.0
click at [1335, 463] on span "Chọn HT Thanh Toán" at bounding box center [1387, 455] width 220 height 23
drag, startPoint x: 1334, startPoint y: 478, endPoint x: 1232, endPoint y: 482, distance: 102.1
click at [1326, 479] on div "Tại văn phòng" at bounding box center [1387, 485] width 220 height 17
type input "0"
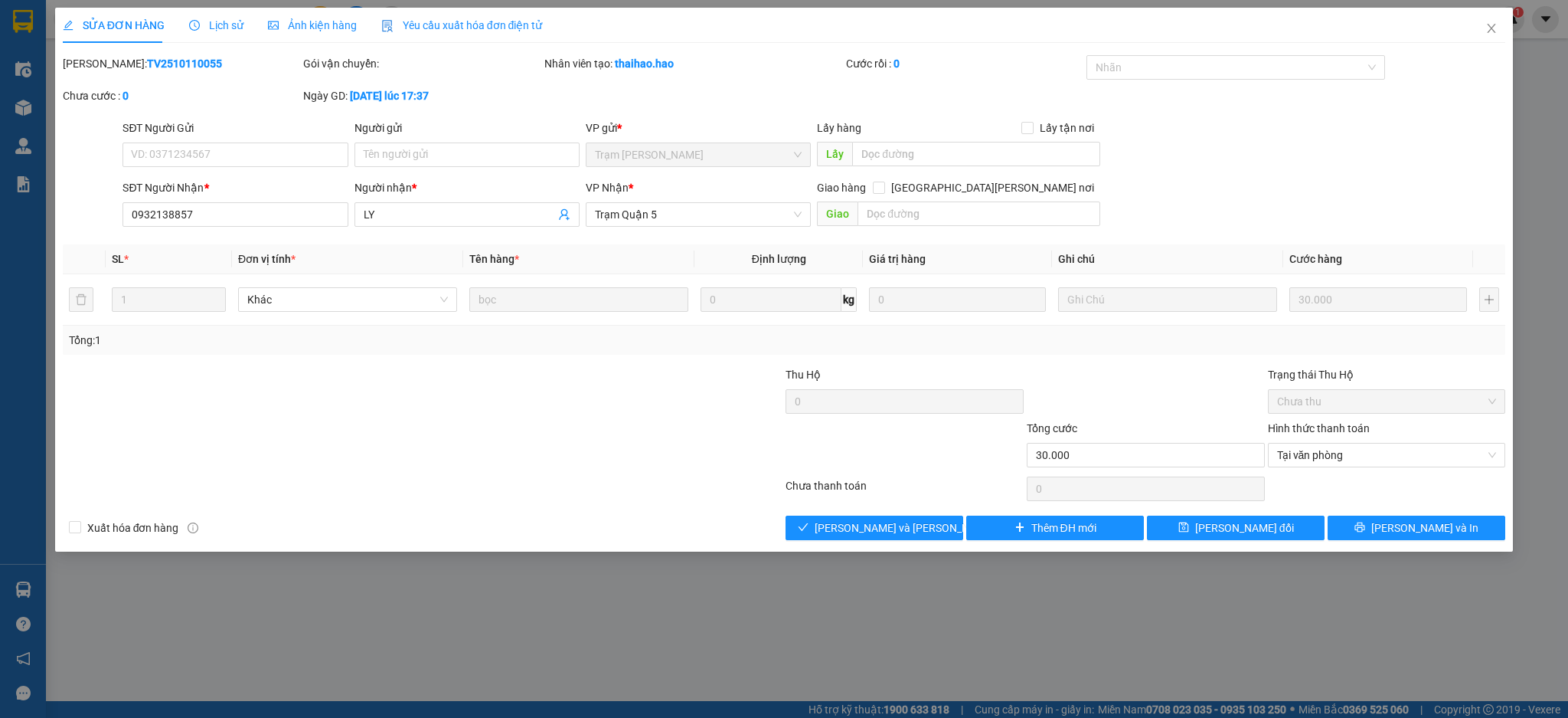
click at [902, 514] on div "Total Paid Fee 0 Total UnPaid Fee 30.000 Cash Collection Total Fee Mã ĐH: TV251…" at bounding box center [784, 298] width 1443 height 485
drag, startPoint x: 905, startPoint y: 519, endPoint x: 1290, endPoint y: 263, distance: 462.3
click at [907, 519] on span "[PERSON_NAME] và [PERSON_NAME] hàng" at bounding box center [918, 527] width 206 height 17
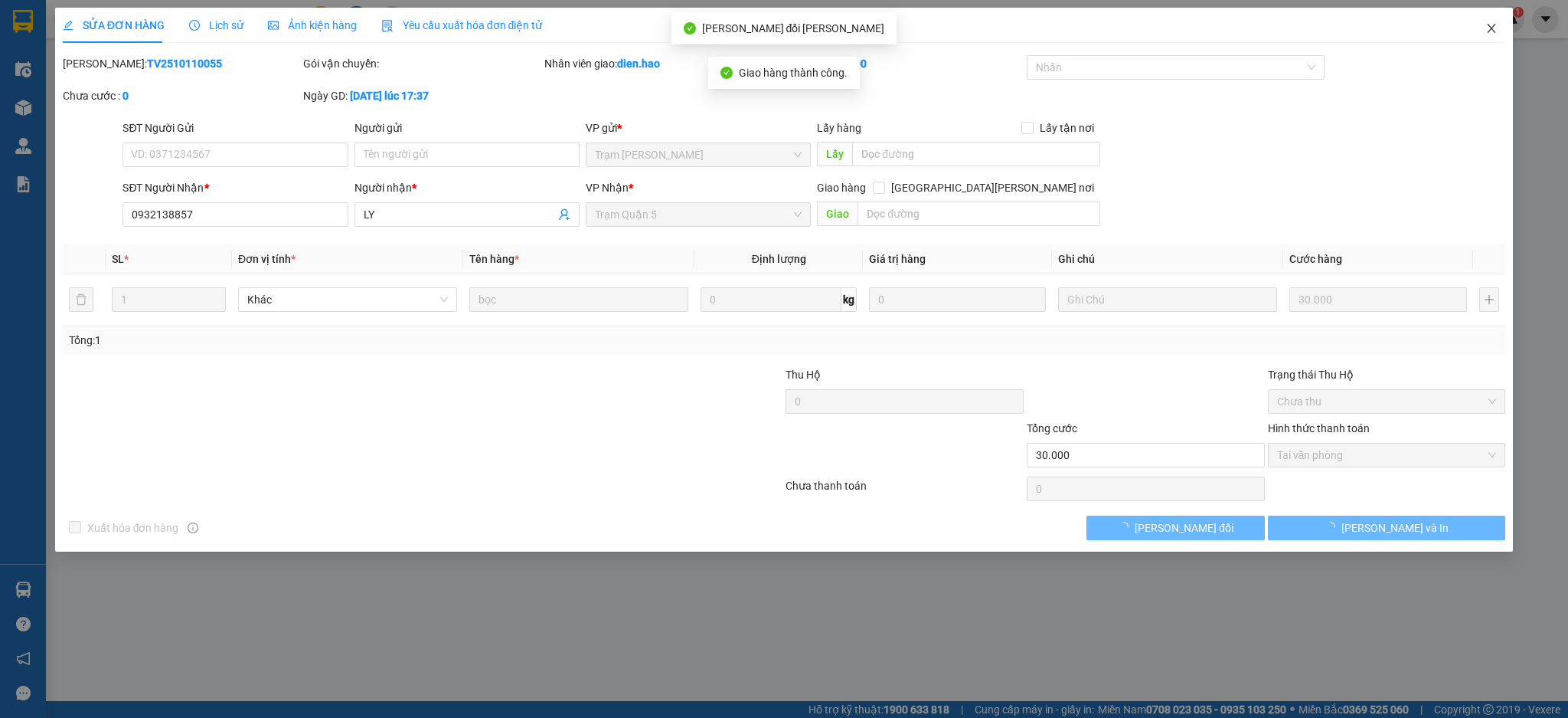
click at [1477, 35] on span "Close" at bounding box center [1492, 29] width 43 height 43
click at [1480, 35] on div "Kết quả [PERSON_NAME] ( 0 ) Bộ lọc No Data dien.hao 1" at bounding box center [784, 19] width 1568 height 39
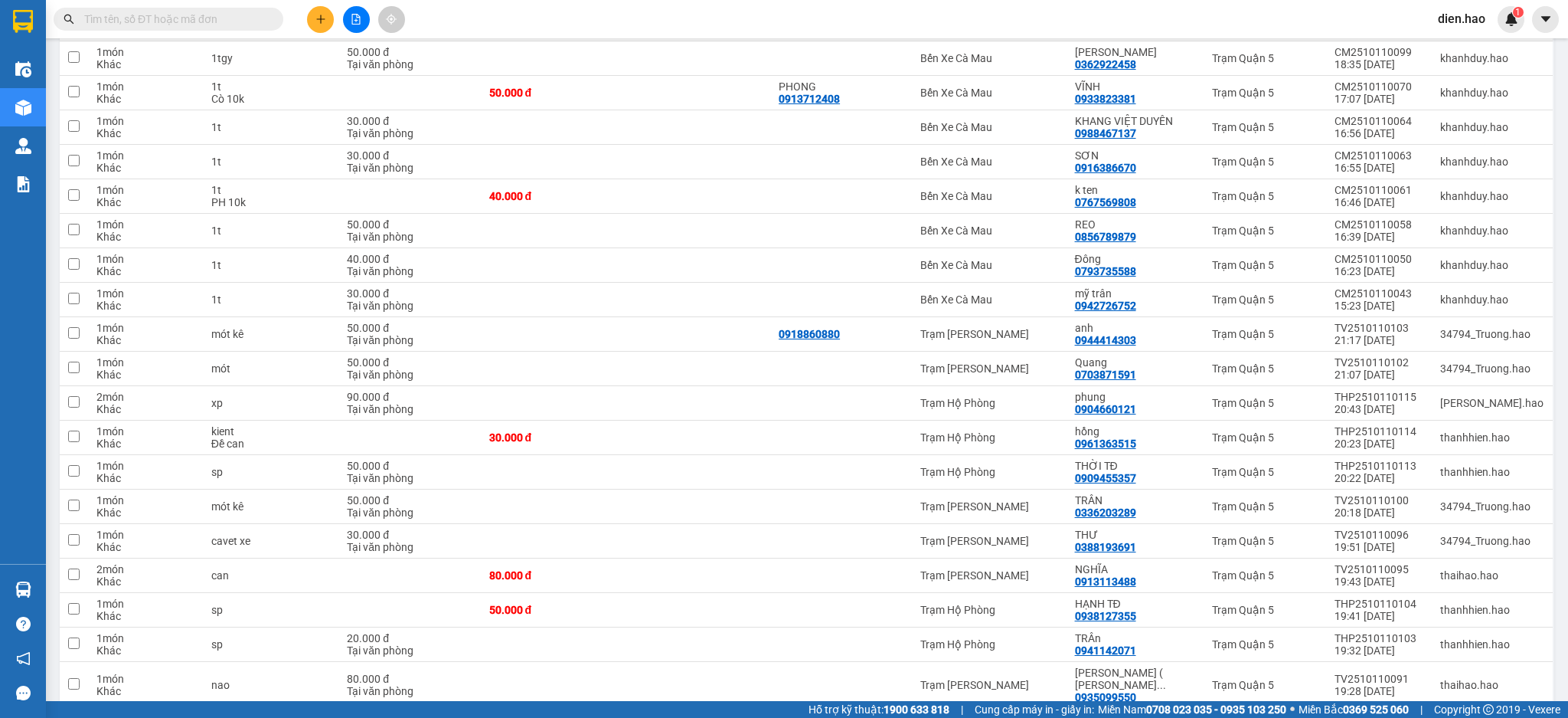
scroll to position [1883, 0]
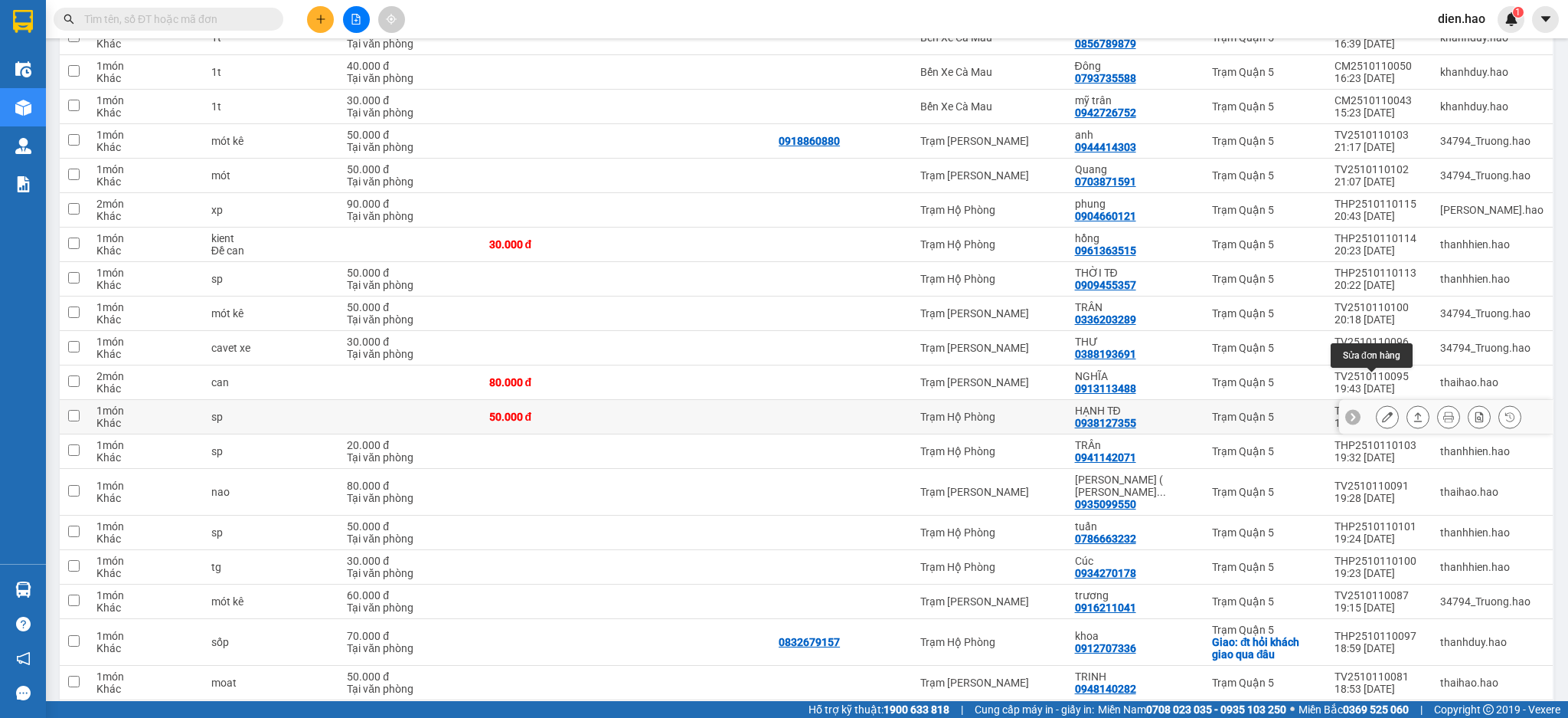
click at [1383, 411] on icon at bounding box center [1388, 417] width 11 height 11
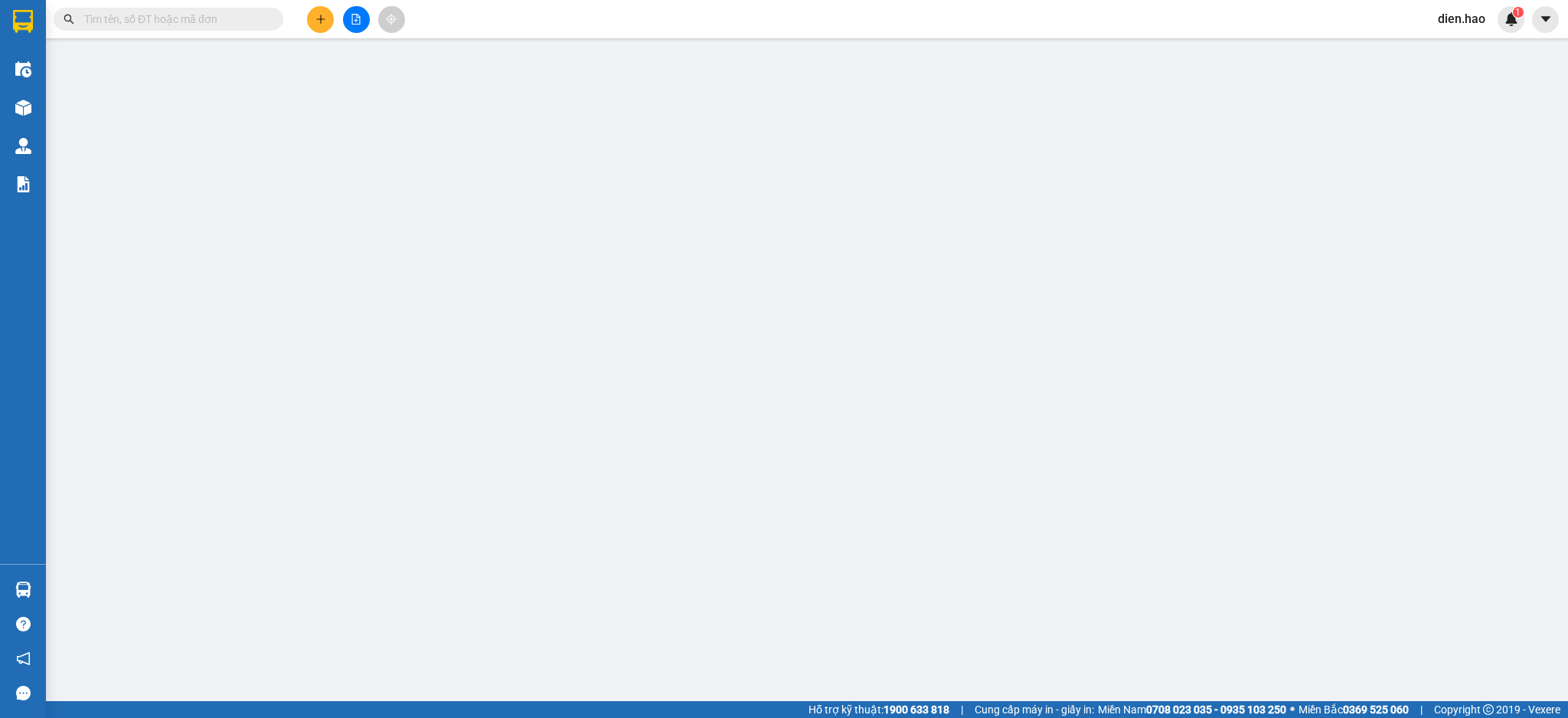
type input "0938127355"
type input "HẠNH TĐ"
type input "50.000"
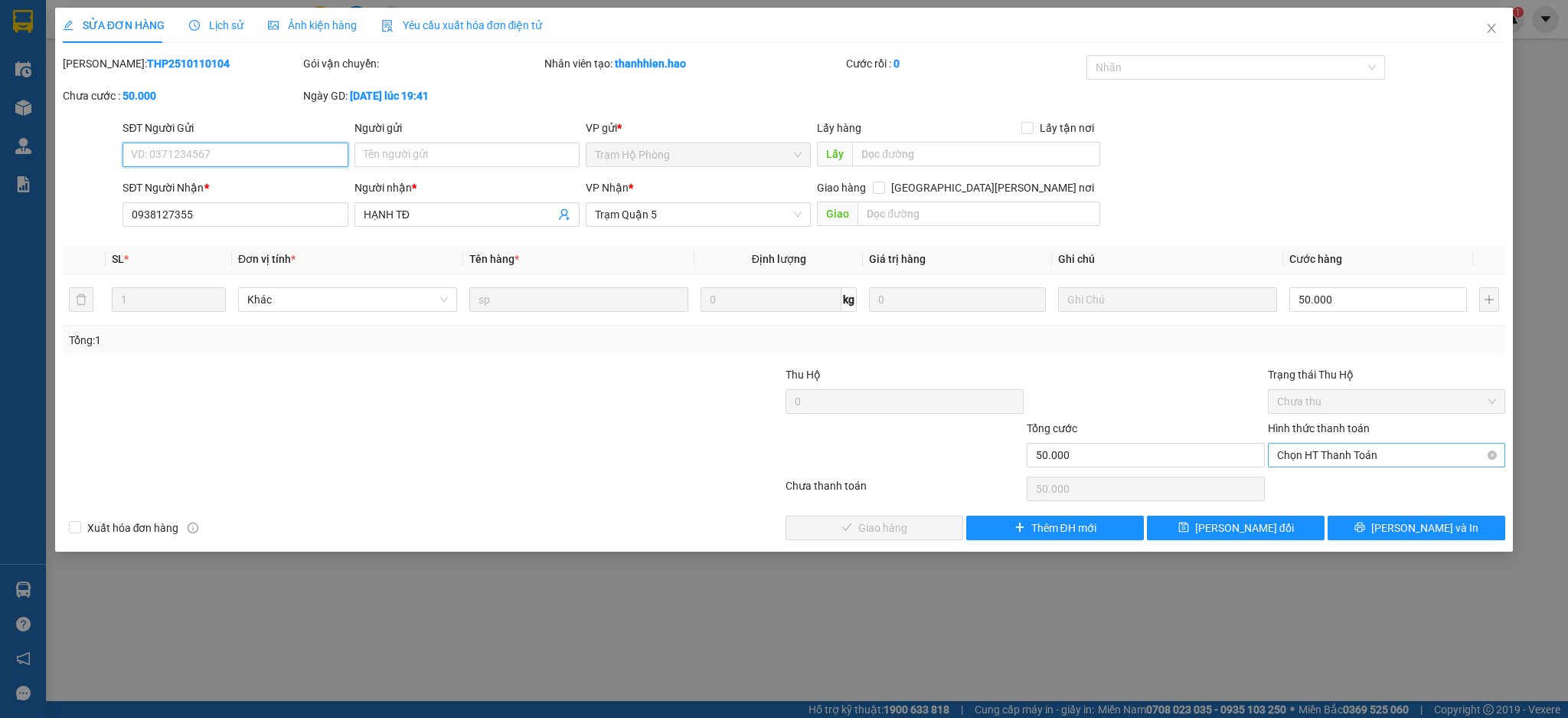
drag, startPoint x: 1324, startPoint y: 453, endPoint x: 1325, endPoint y: 465, distance: 12.0
click at [1325, 463] on span "Chọn HT Thanh Toán" at bounding box center [1387, 455] width 220 height 23
drag, startPoint x: 1325, startPoint y: 465, endPoint x: 1285, endPoint y: 487, distance: 45.7
click at [1325, 487] on div "Tại văn phòng" at bounding box center [1387, 485] width 220 height 17
type input "0"
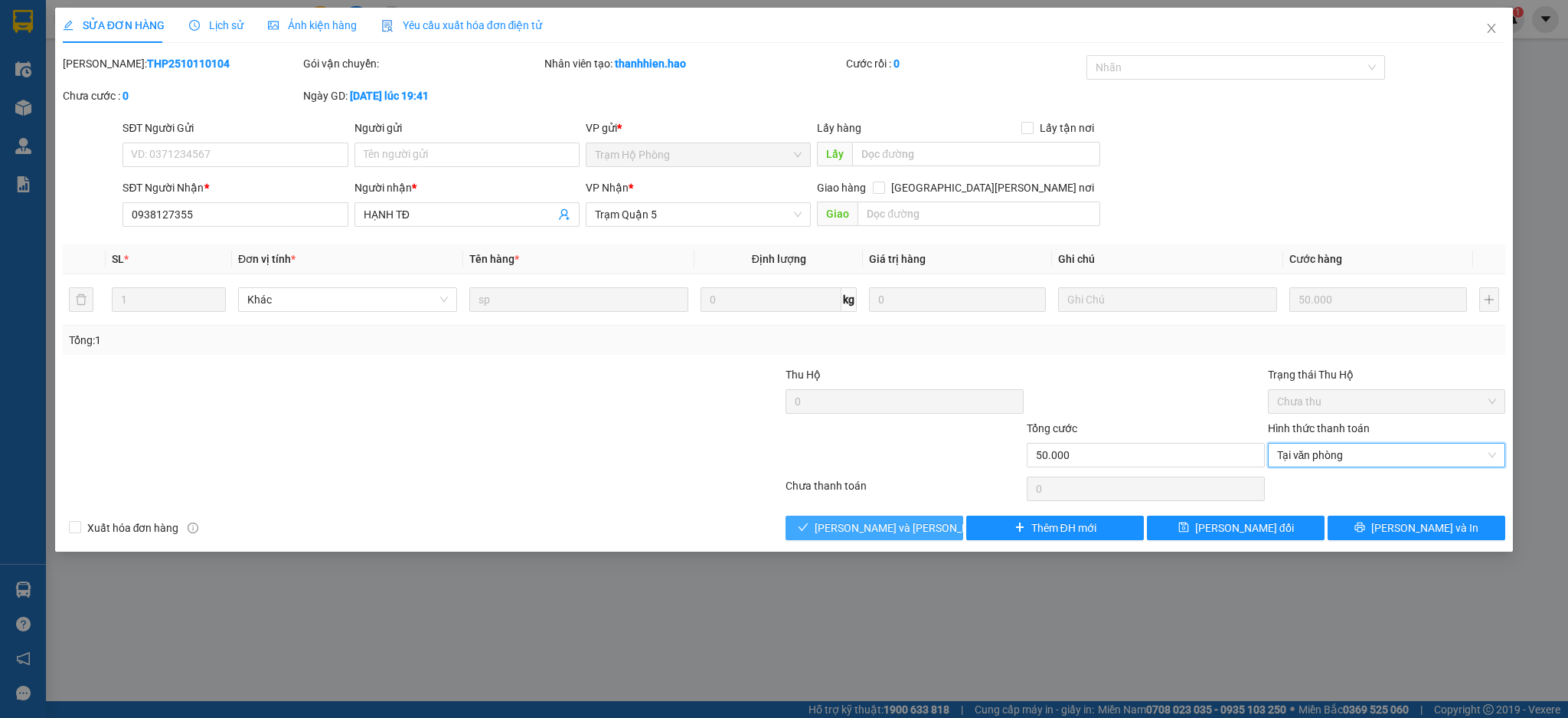
drag, startPoint x: 925, startPoint y: 524, endPoint x: 972, endPoint y: 503, distance: 51.5
click at [926, 525] on button "[PERSON_NAME] và [PERSON_NAME] hàng" at bounding box center [874, 528] width 177 height 25
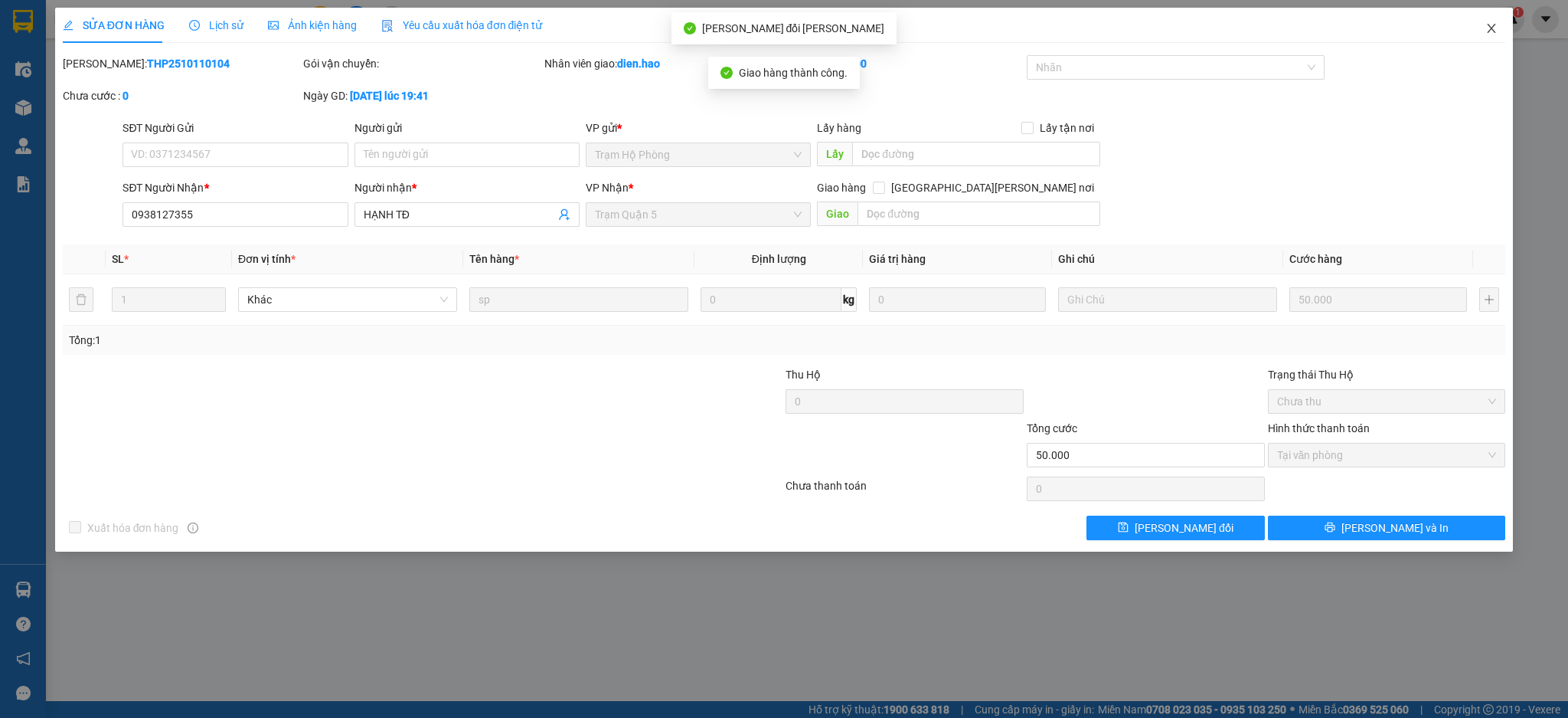
click at [1497, 34] on icon "close" at bounding box center [1492, 28] width 12 height 12
click at [1497, 34] on div "Kết quả [PERSON_NAME] ( 0 ) Bộ lọc No Data dien.hao 1" at bounding box center [784, 19] width 1568 height 39
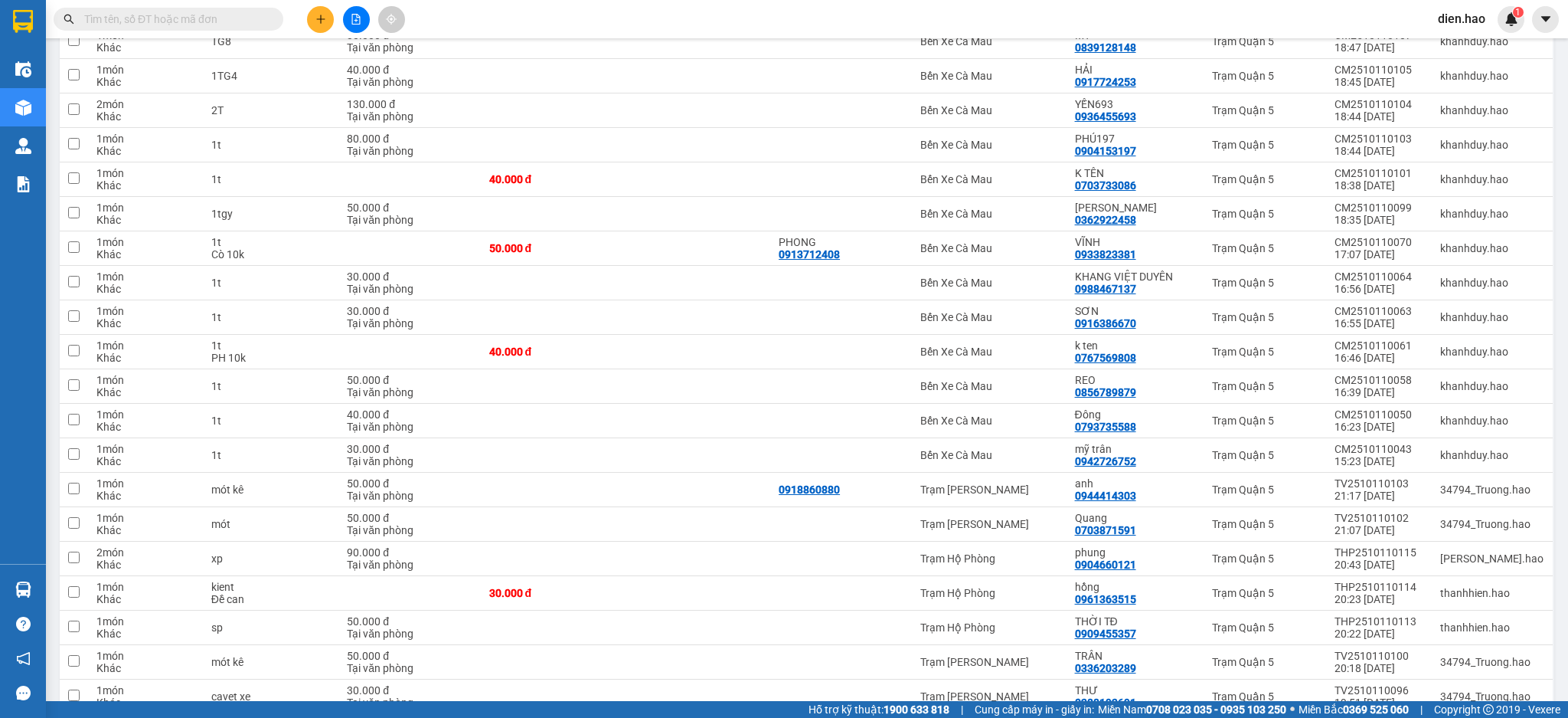
scroll to position [1634, 0]
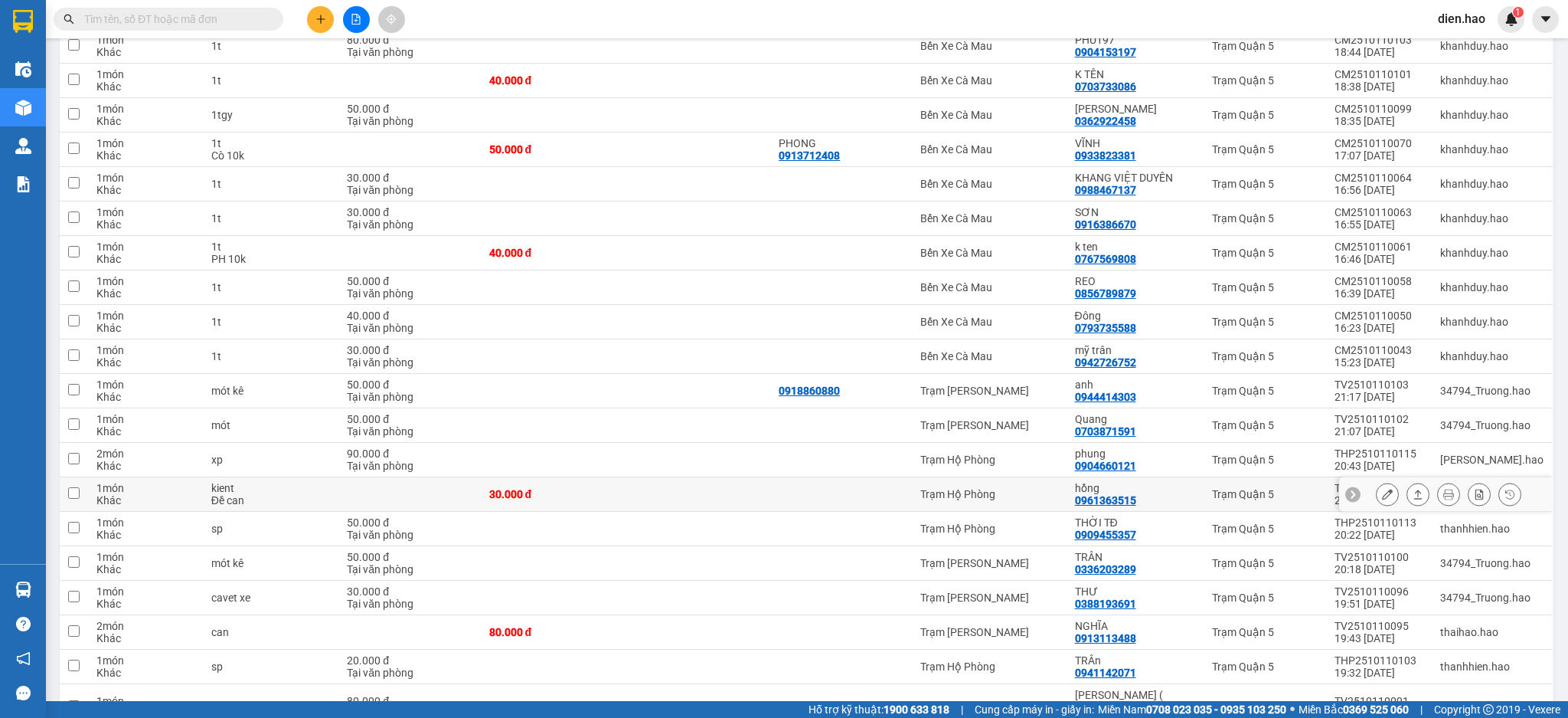
click at [1383, 489] on icon at bounding box center [1388, 494] width 11 height 11
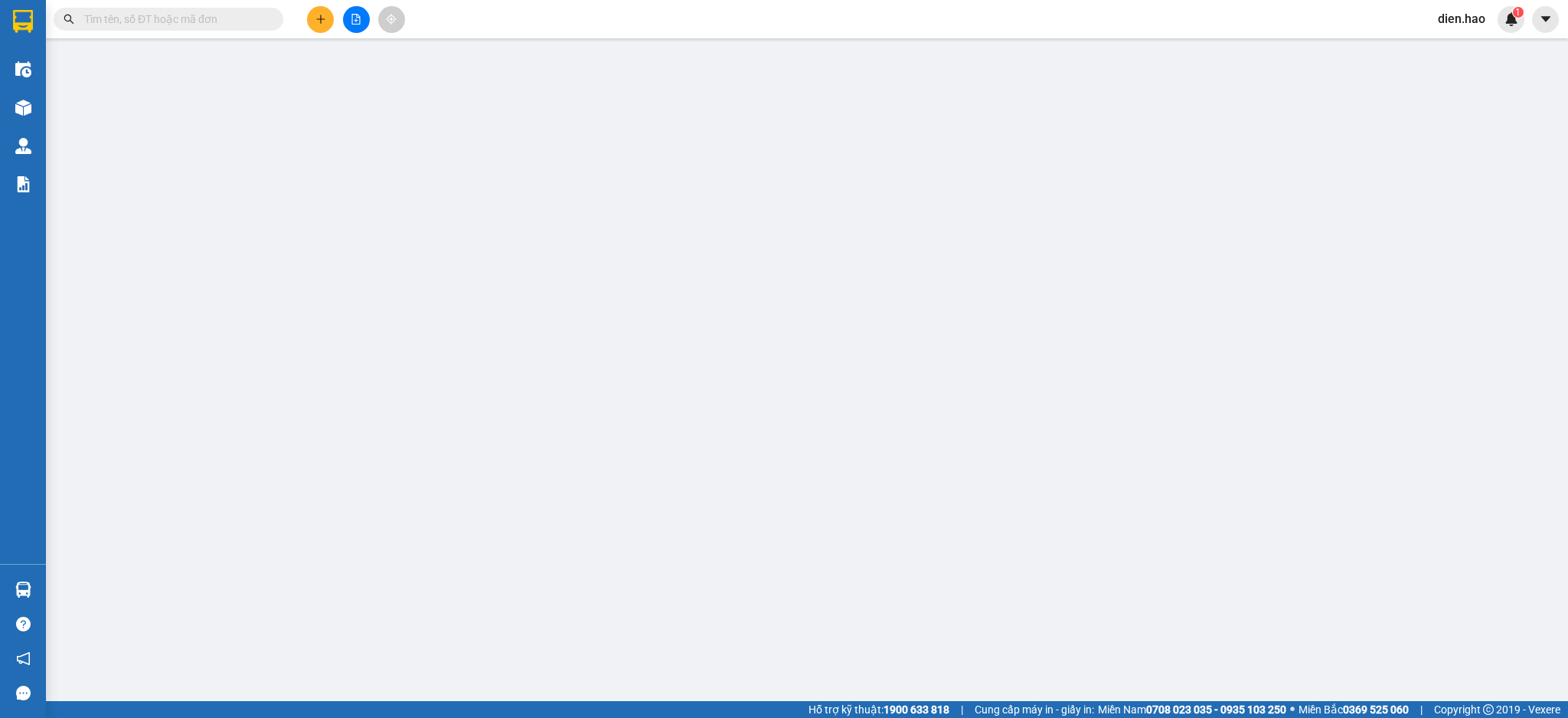
type input "0961363515"
type input "hồng"
type input "30.000"
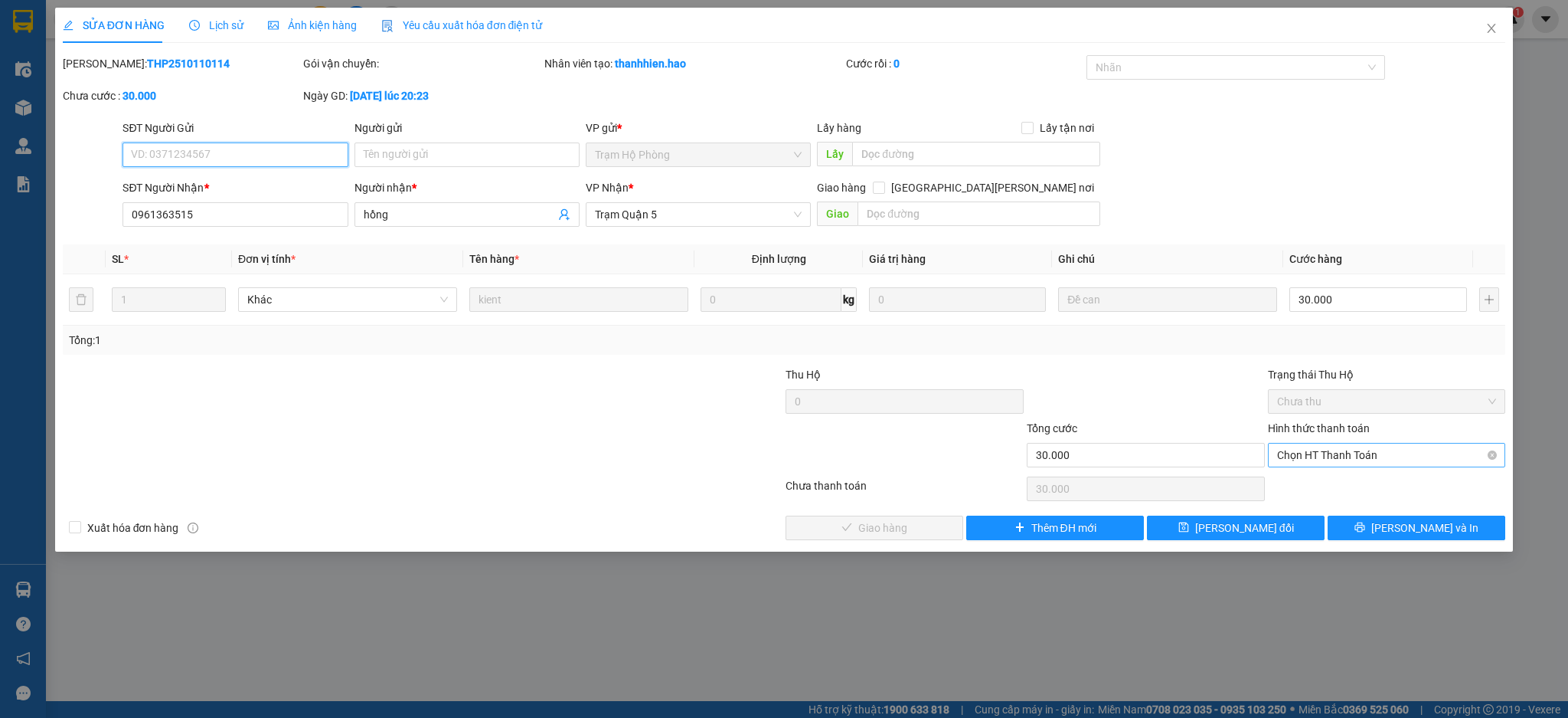
click at [1321, 458] on span "Chọn HT Thanh Toán" at bounding box center [1387, 455] width 220 height 23
click at [1315, 483] on div "Tại văn phòng" at bounding box center [1387, 485] width 220 height 17
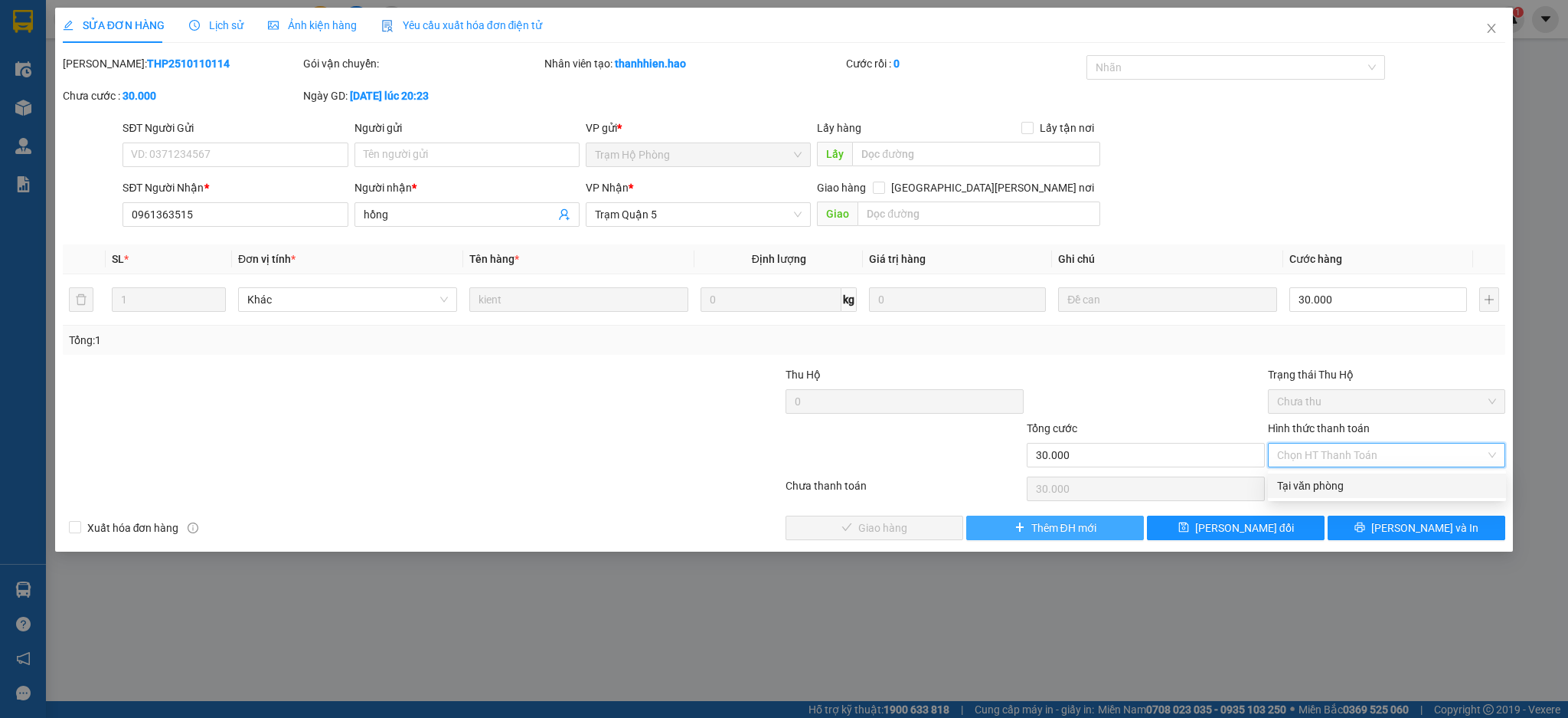
type input "0"
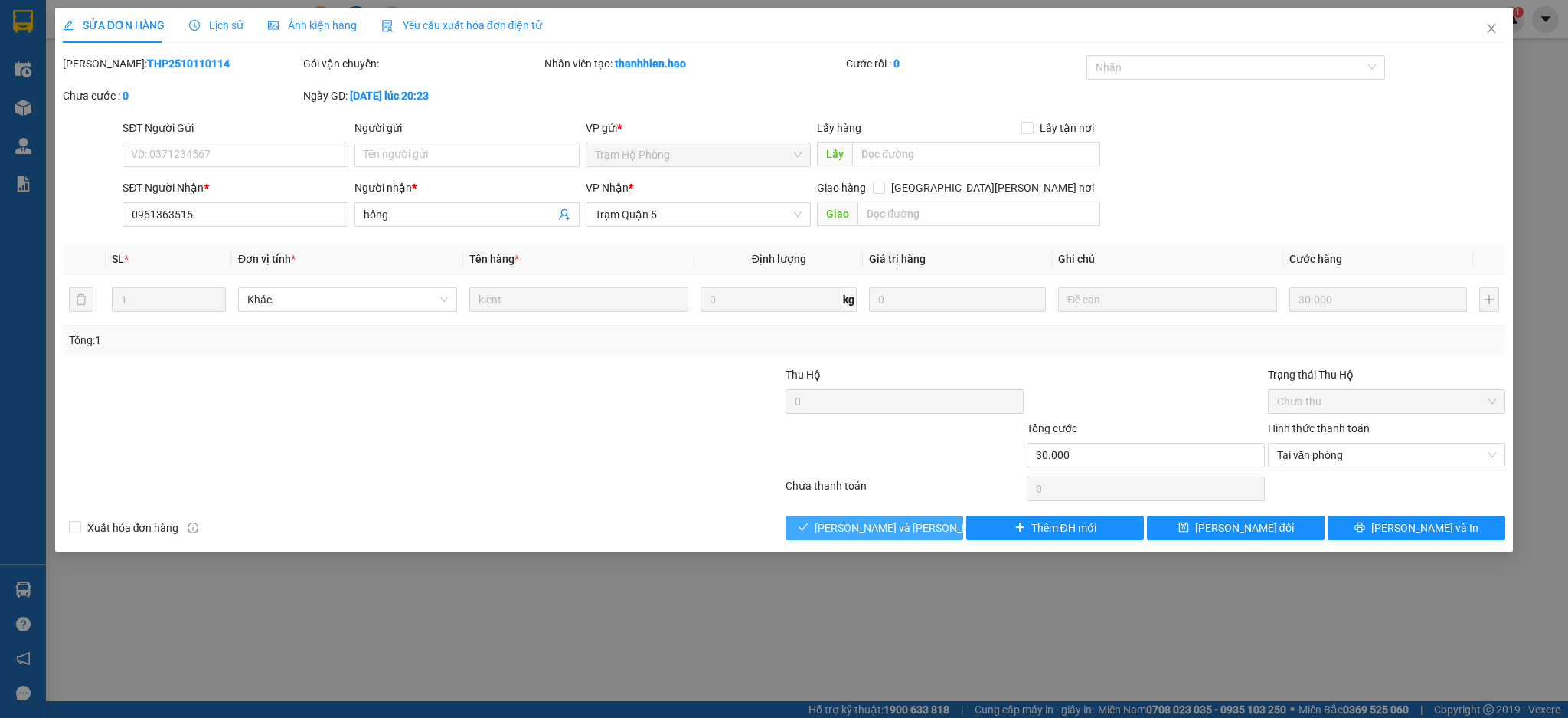
drag, startPoint x: 915, startPoint y: 530, endPoint x: 1567, endPoint y: 74, distance: 795.6
click at [914, 529] on span "[PERSON_NAME] và [PERSON_NAME] hàng" at bounding box center [918, 527] width 206 height 17
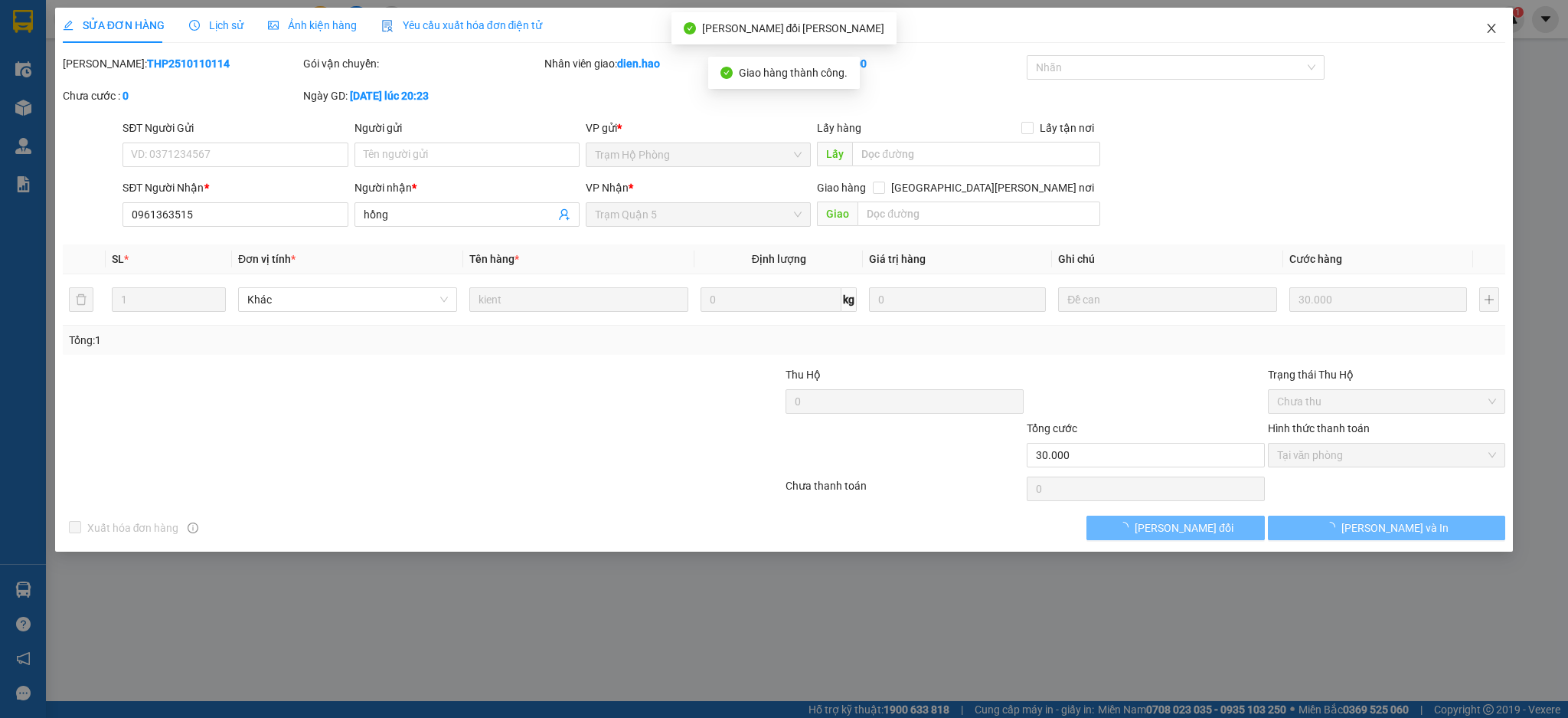
drag, startPoint x: 1478, startPoint y: 32, endPoint x: 1567, endPoint y: 110, distance: 118.3
click at [1479, 33] on span "Close" at bounding box center [1492, 29] width 43 height 43
click at [1488, 34] on div "Kết quả [PERSON_NAME] ( 0 ) Bộ lọc No Data dien.hao 1" at bounding box center [784, 19] width 1568 height 39
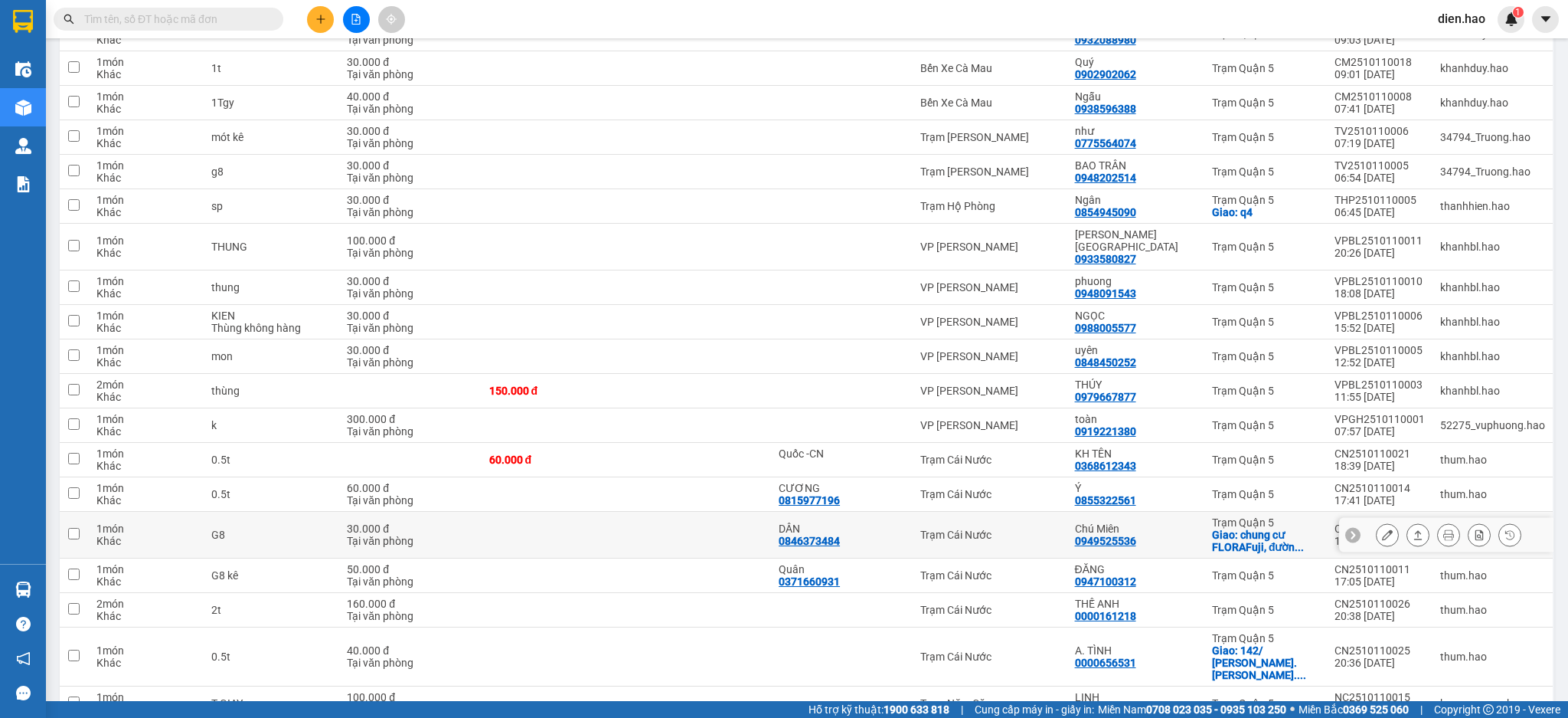
scroll to position [361, 0]
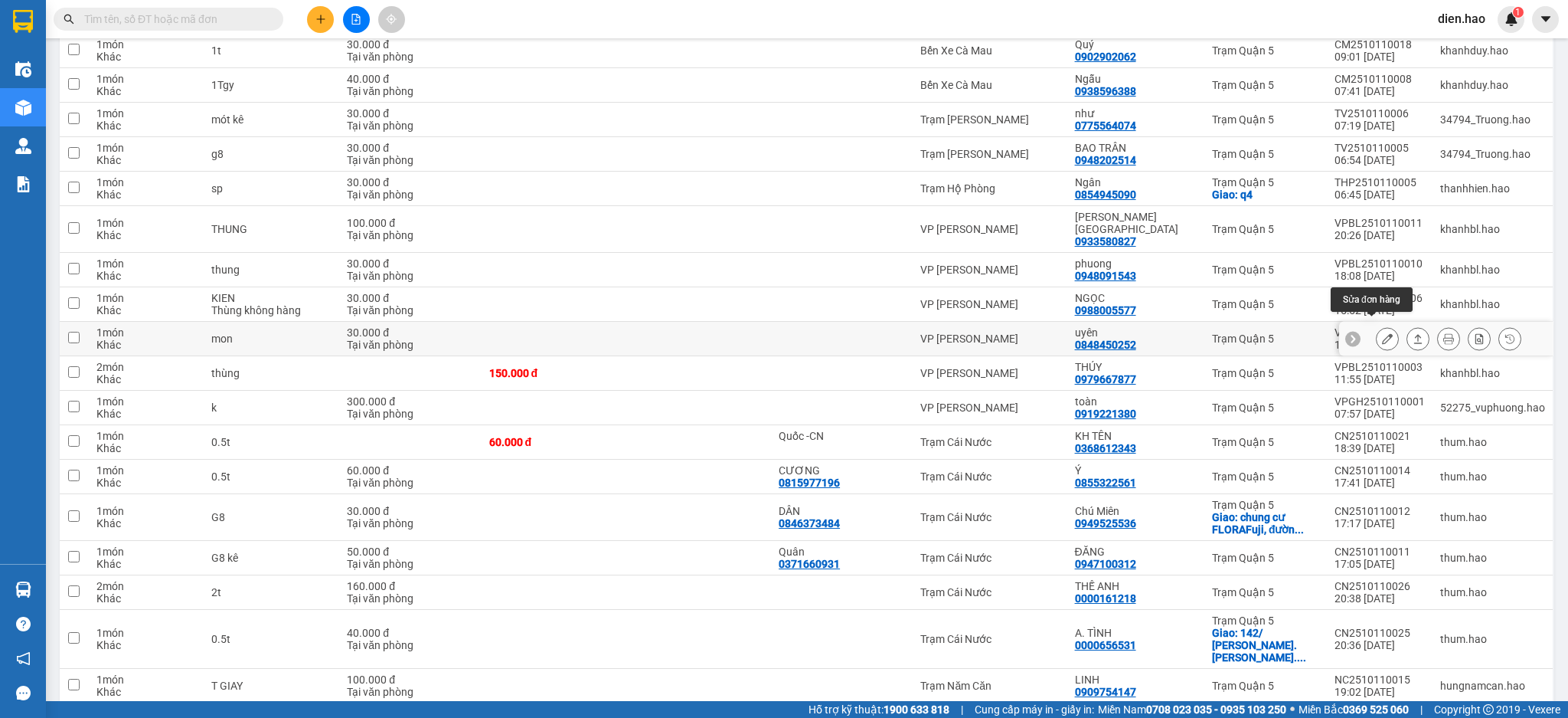
click at [1383, 333] on icon at bounding box center [1388, 338] width 11 height 11
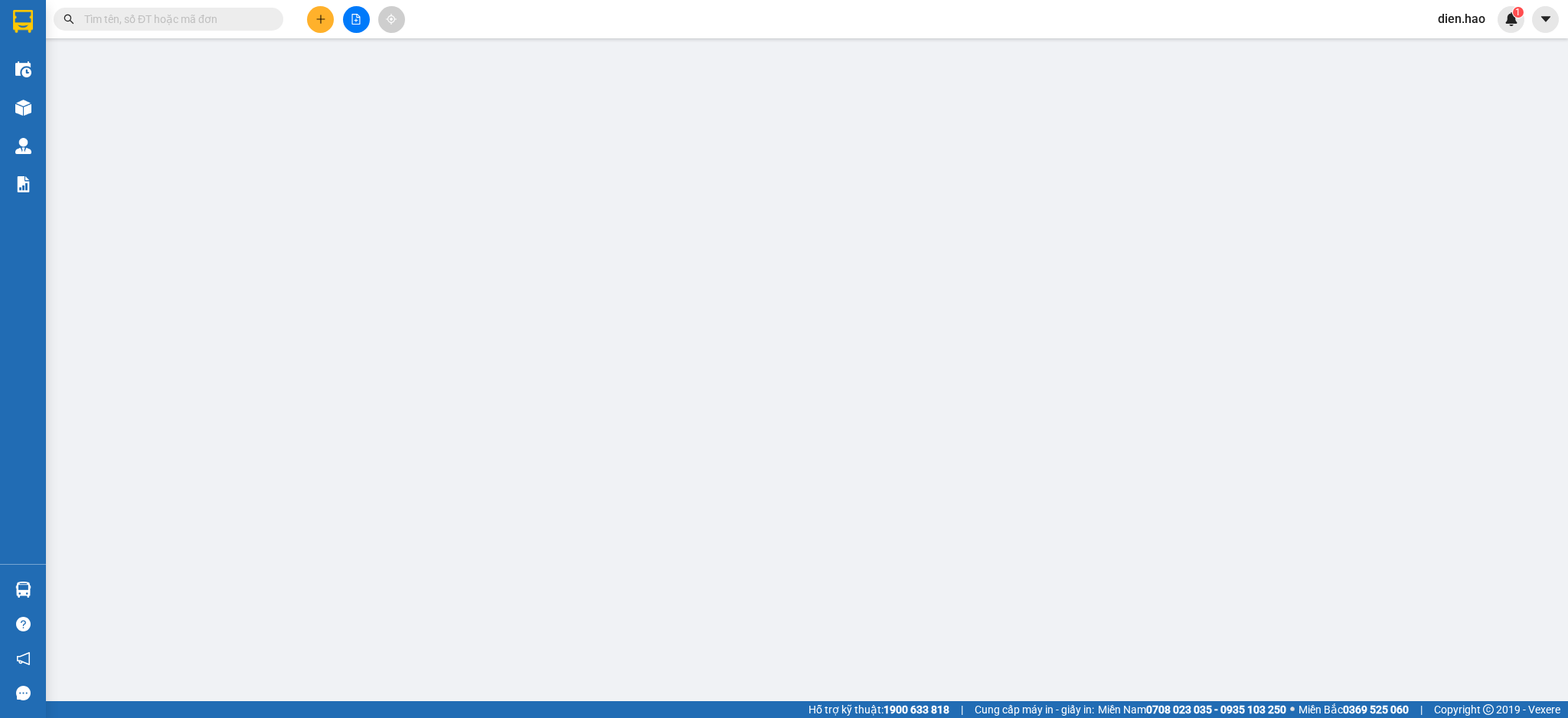
type input "0848450252"
type input "uyên"
type input "30.000"
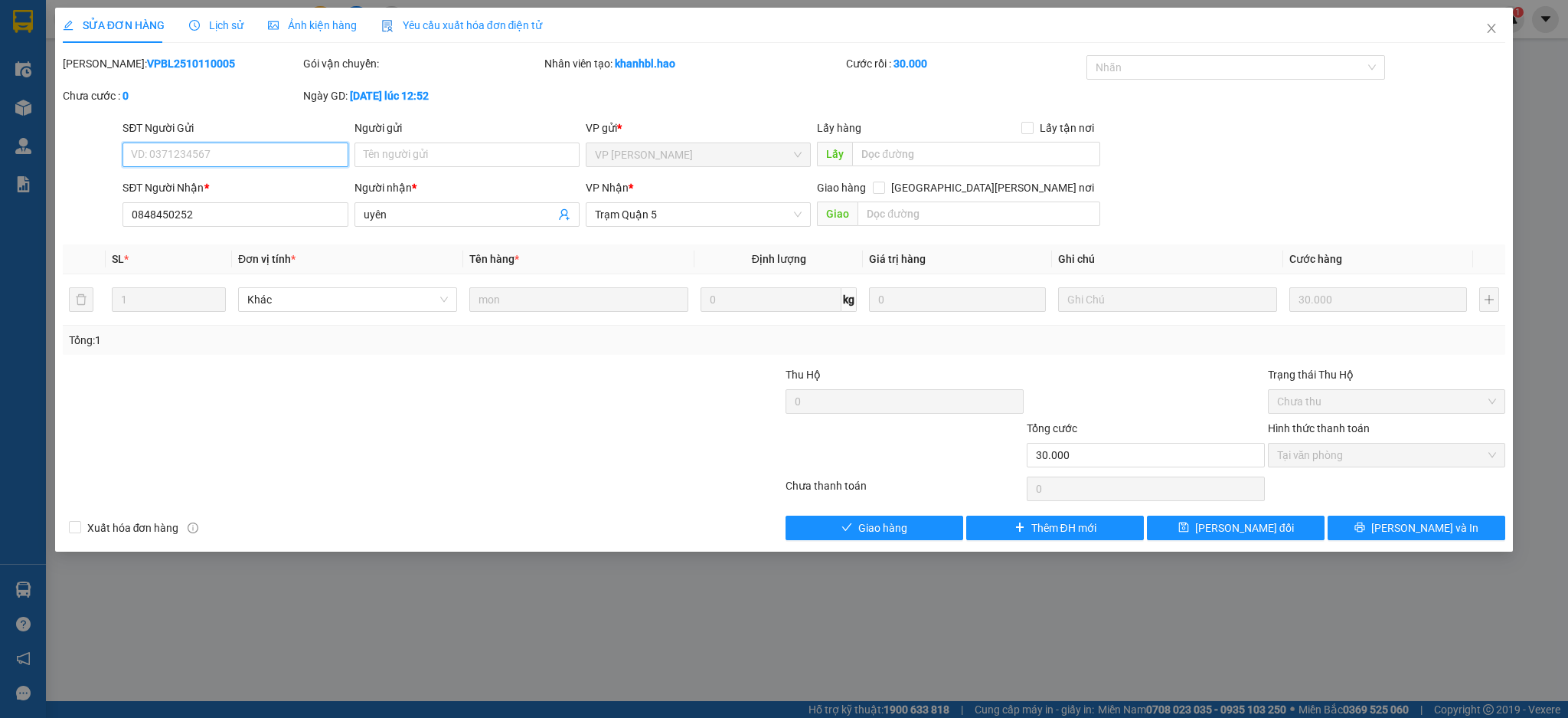
click at [1351, 461] on span "Tại văn phòng" at bounding box center [1387, 455] width 220 height 23
drag, startPoint x: 911, startPoint y: 528, endPoint x: 934, endPoint y: 518, distance: 25.1
click at [911, 529] on button "Giao hàng" at bounding box center [874, 528] width 177 height 25
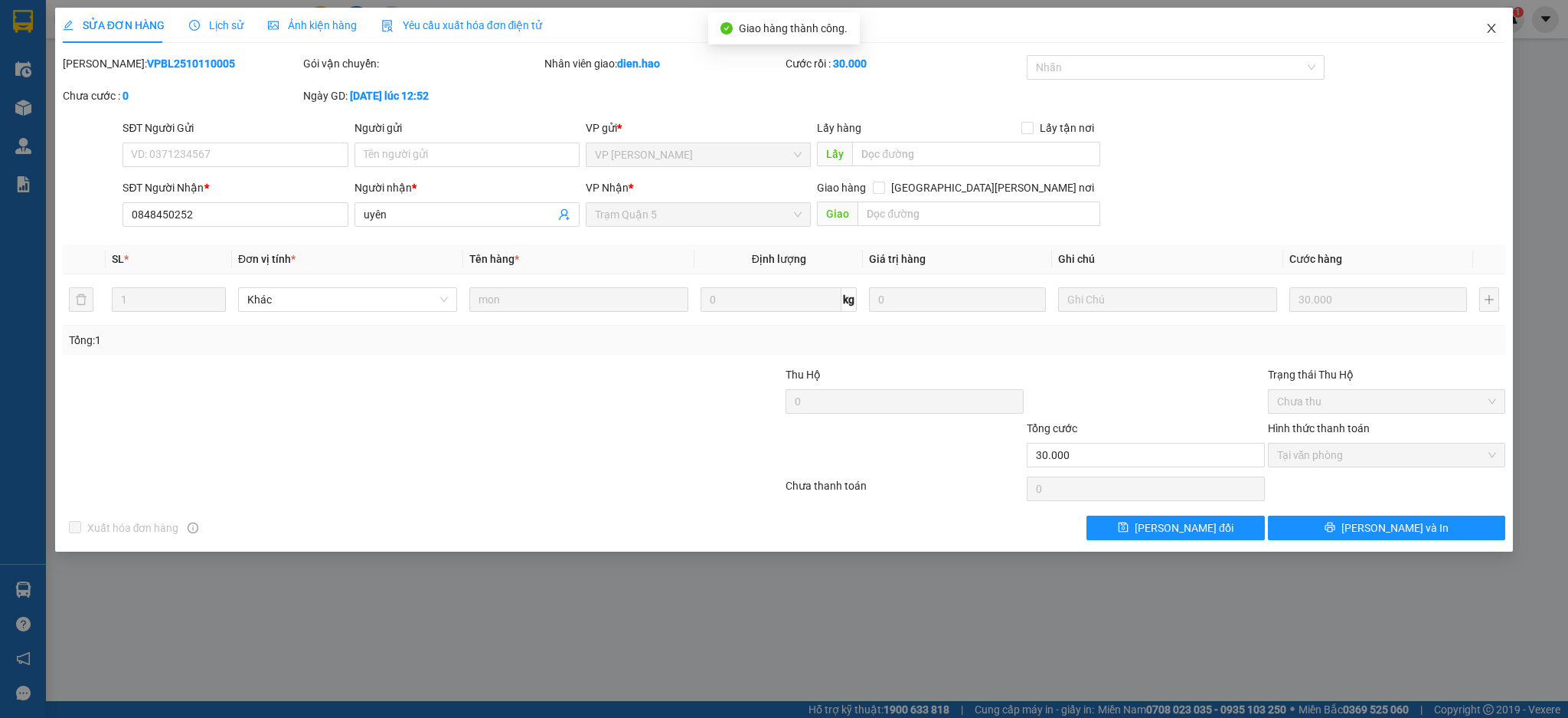
click at [1499, 33] on span "Close" at bounding box center [1492, 29] width 43 height 43
click at [1499, 33] on div "Kết quả [PERSON_NAME] ( 0 ) Bộ lọc No Data dien.hao 1" at bounding box center [784, 19] width 1568 height 39
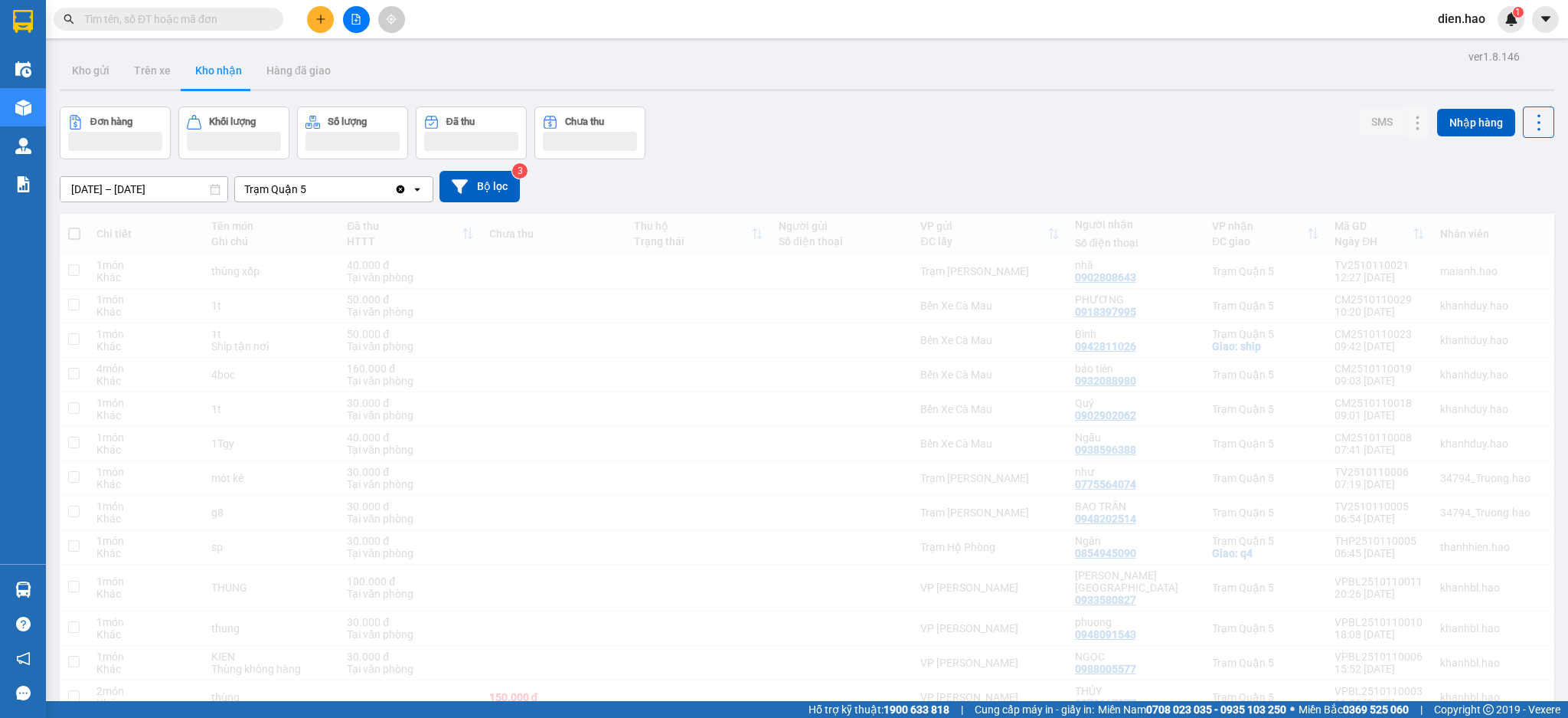
scroll to position [512, 0]
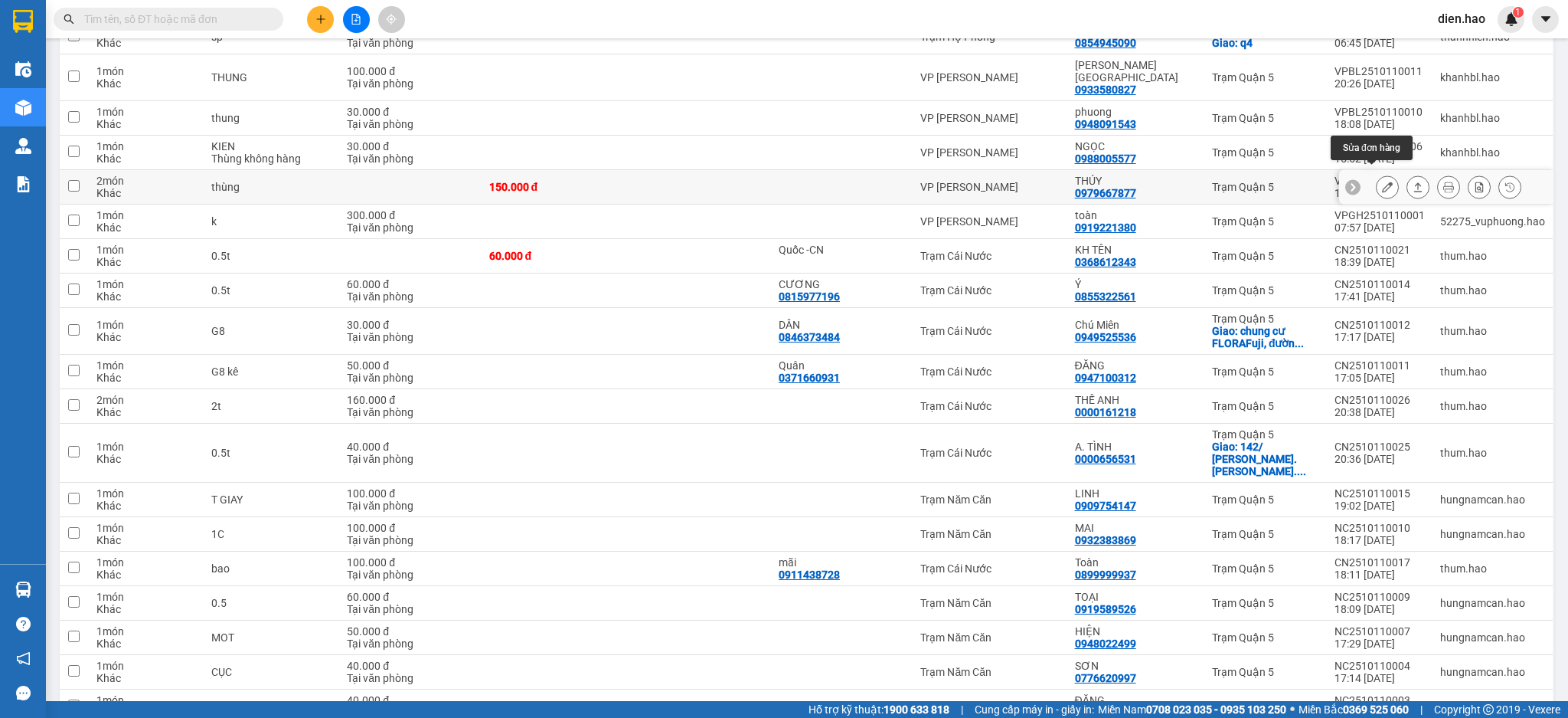
click at [1383, 182] on icon at bounding box center [1388, 187] width 11 height 11
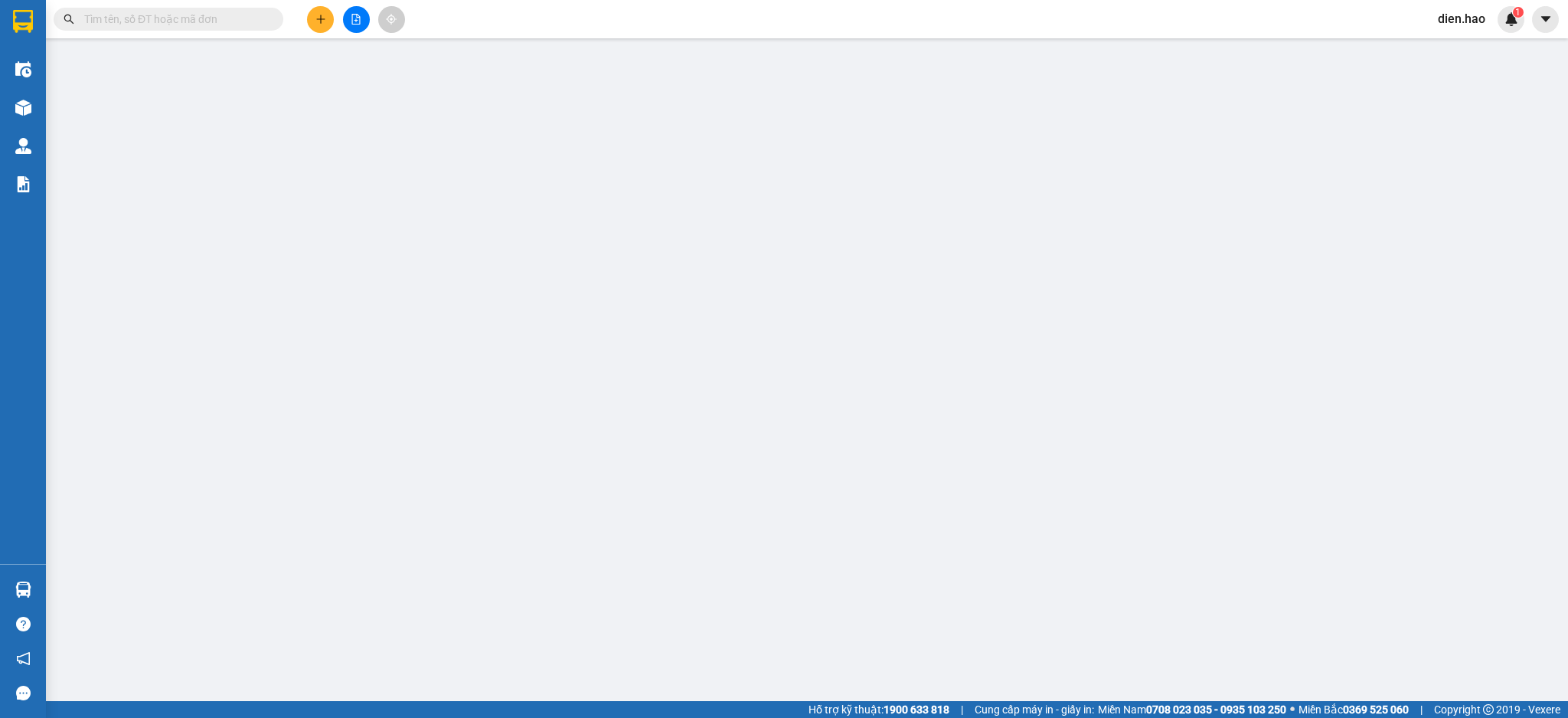
type input "0979667877"
type input "THÚY"
type input "150.000"
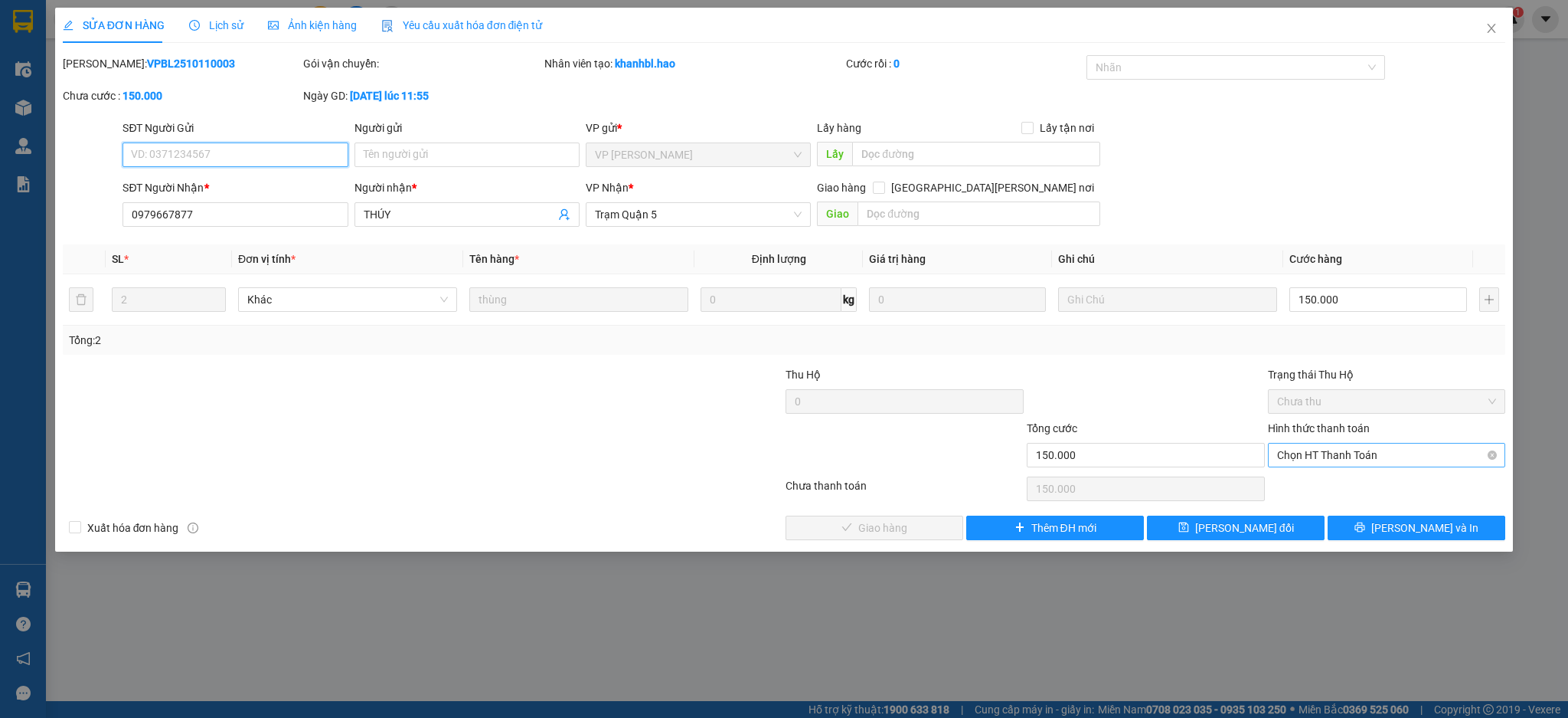
drag, startPoint x: 1412, startPoint y: 451, endPoint x: 1401, endPoint y: 457, distance: 12.5
click at [1411, 451] on span "Chọn HT Thanh Toán" at bounding box center [1387, 455] width 220 height 23
click at [1390, 452] on span "Chọn HT Thanh Toán" at bounding box center [1387, 455] width 220 height 23
click at [1362, 491] on div "Tại văn phòng" at bounding box center [1387, 485] width 220 height 17
type input "0"
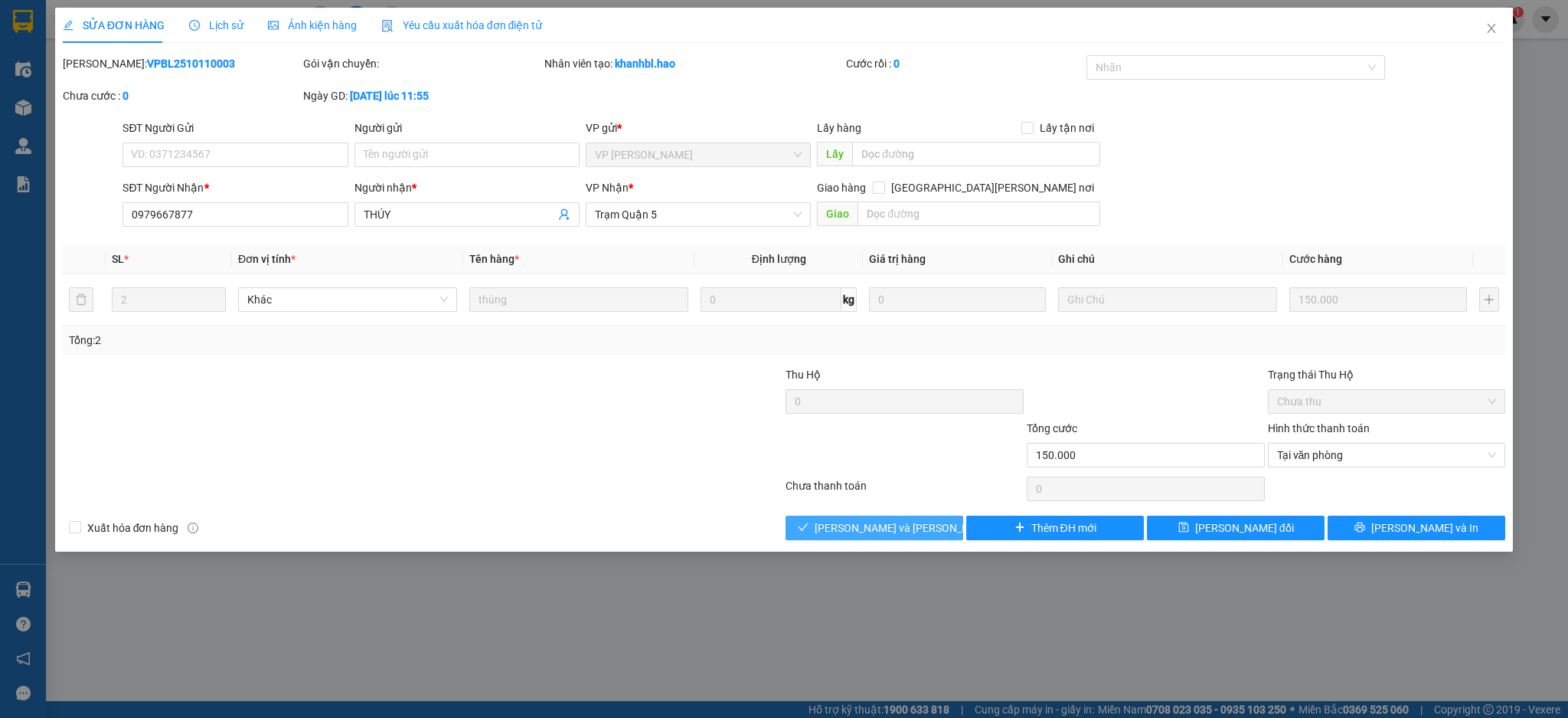
click at [927, 523] on button "[PERSON_NAME] và [PERSON_NAME] hàng" at bounding box center [874, 528] width 177 height 25
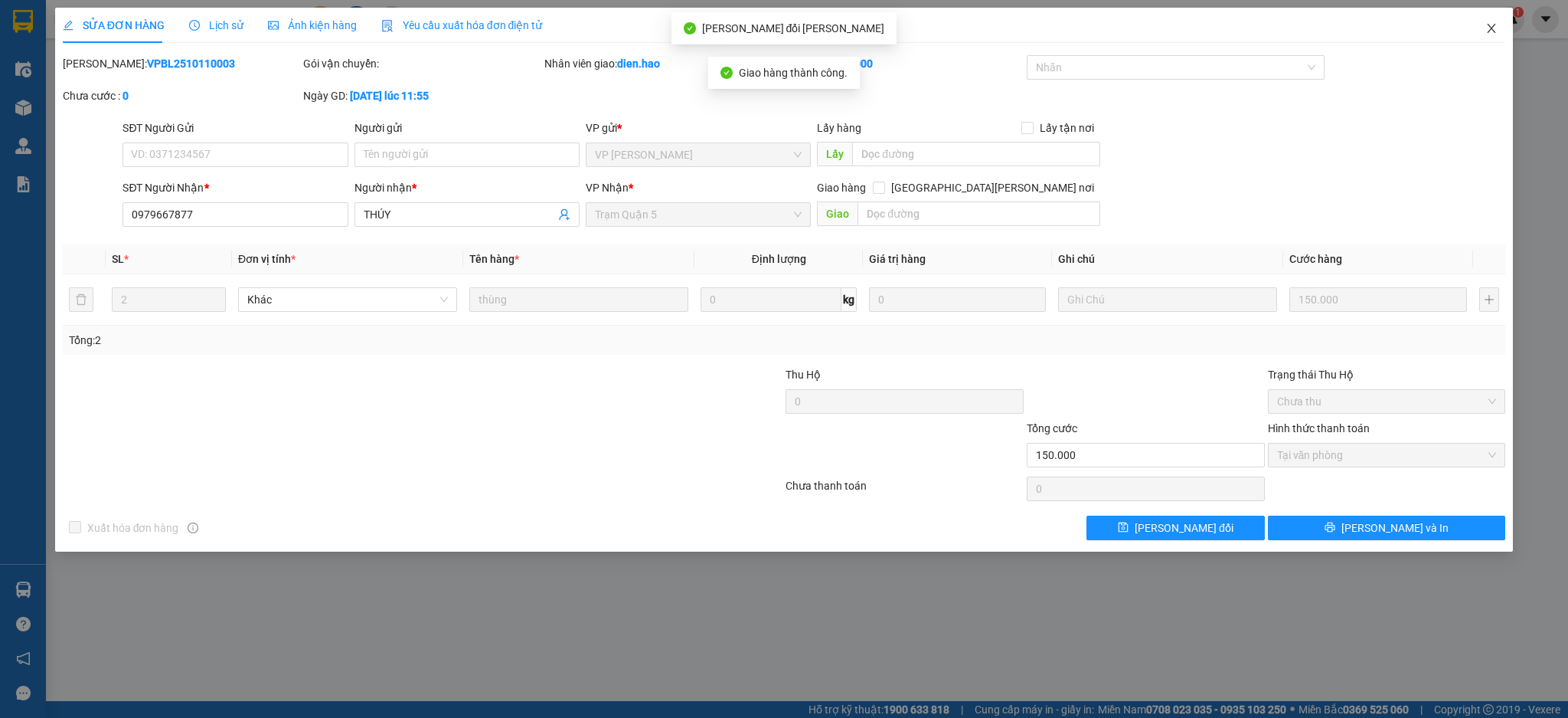
click at [1501, 32] on span "Close" at bounding box center [1492, 29] width 43 height 43
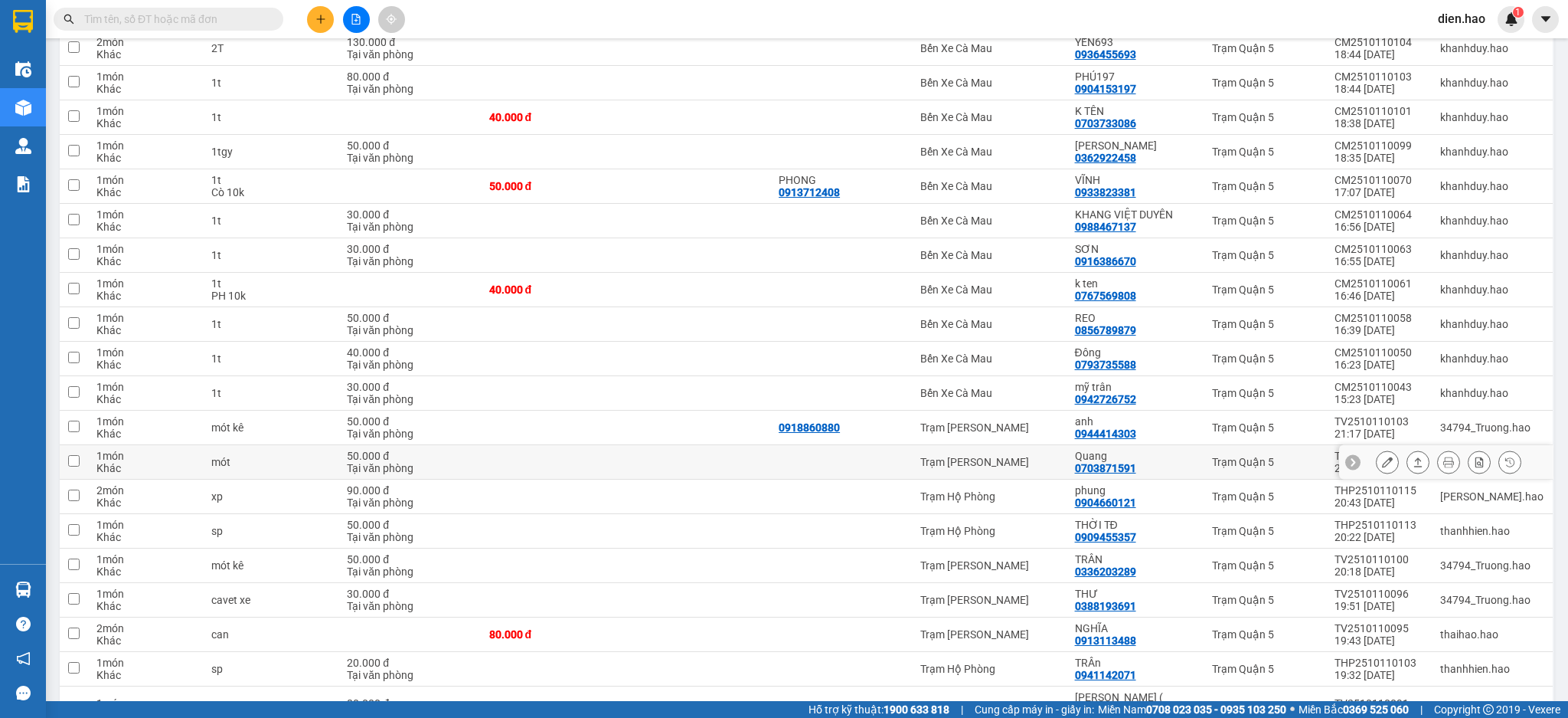
scroll to position [1498, 0]
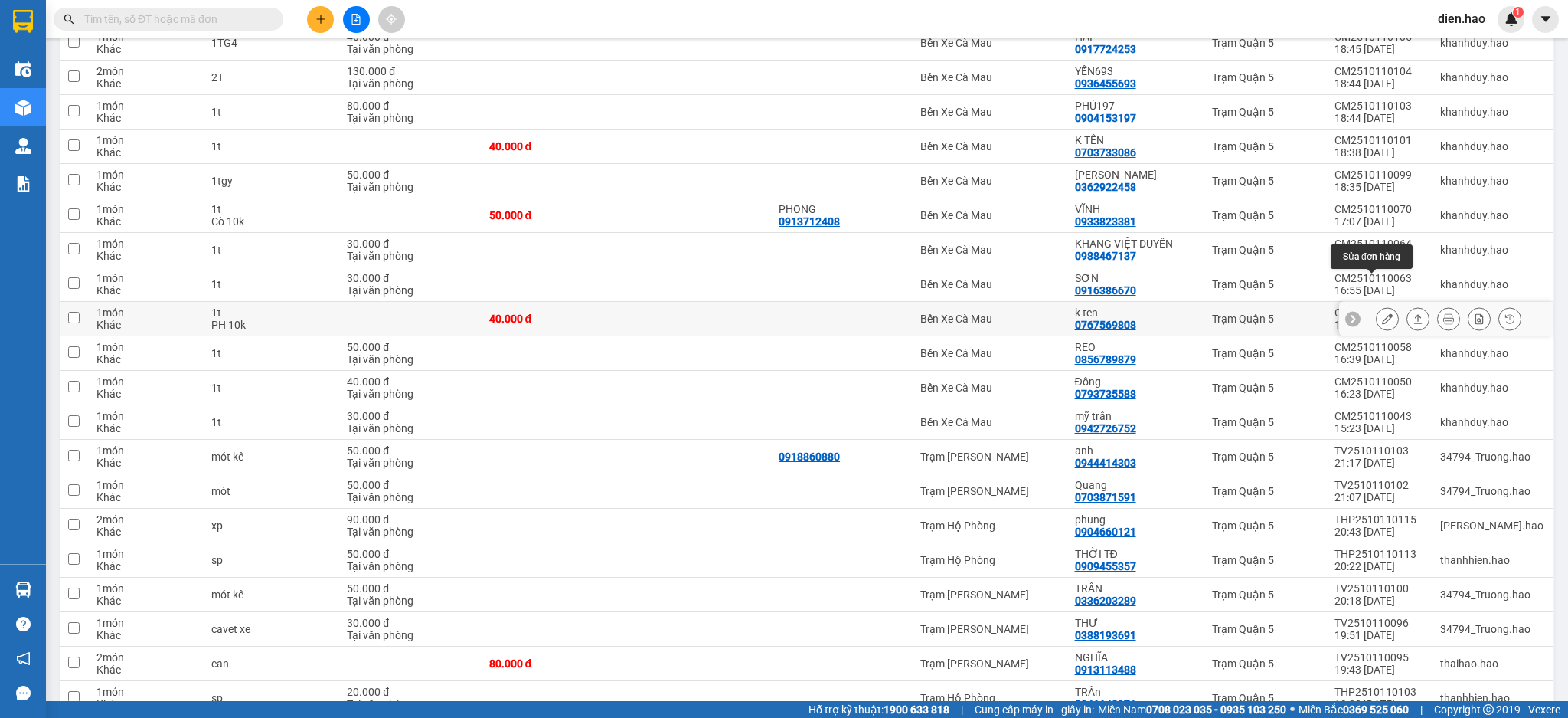
click at [1383, 314] on icon at bounding box center [1388, 319] width 11 height 11
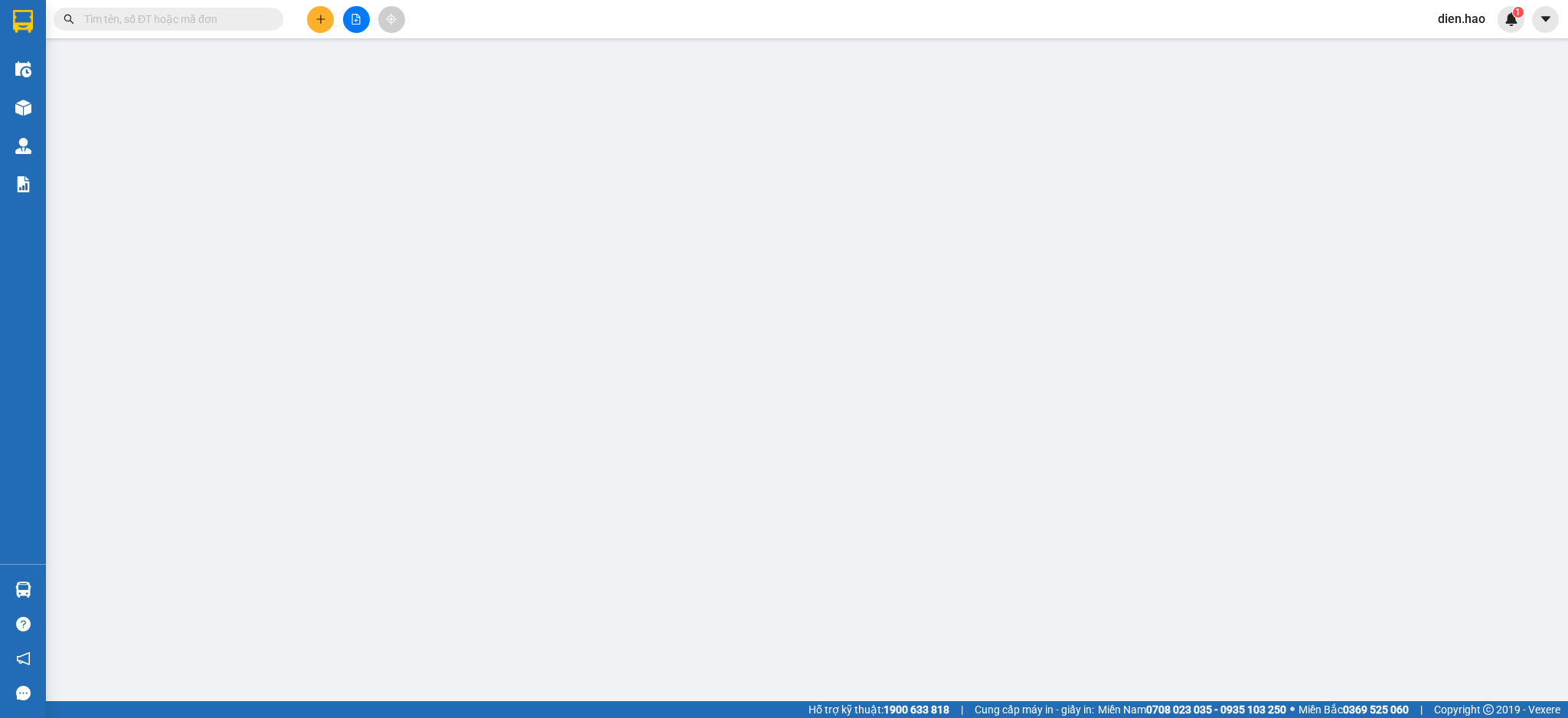
type input "0767569808"
type input "k ten"
type input "40.000"
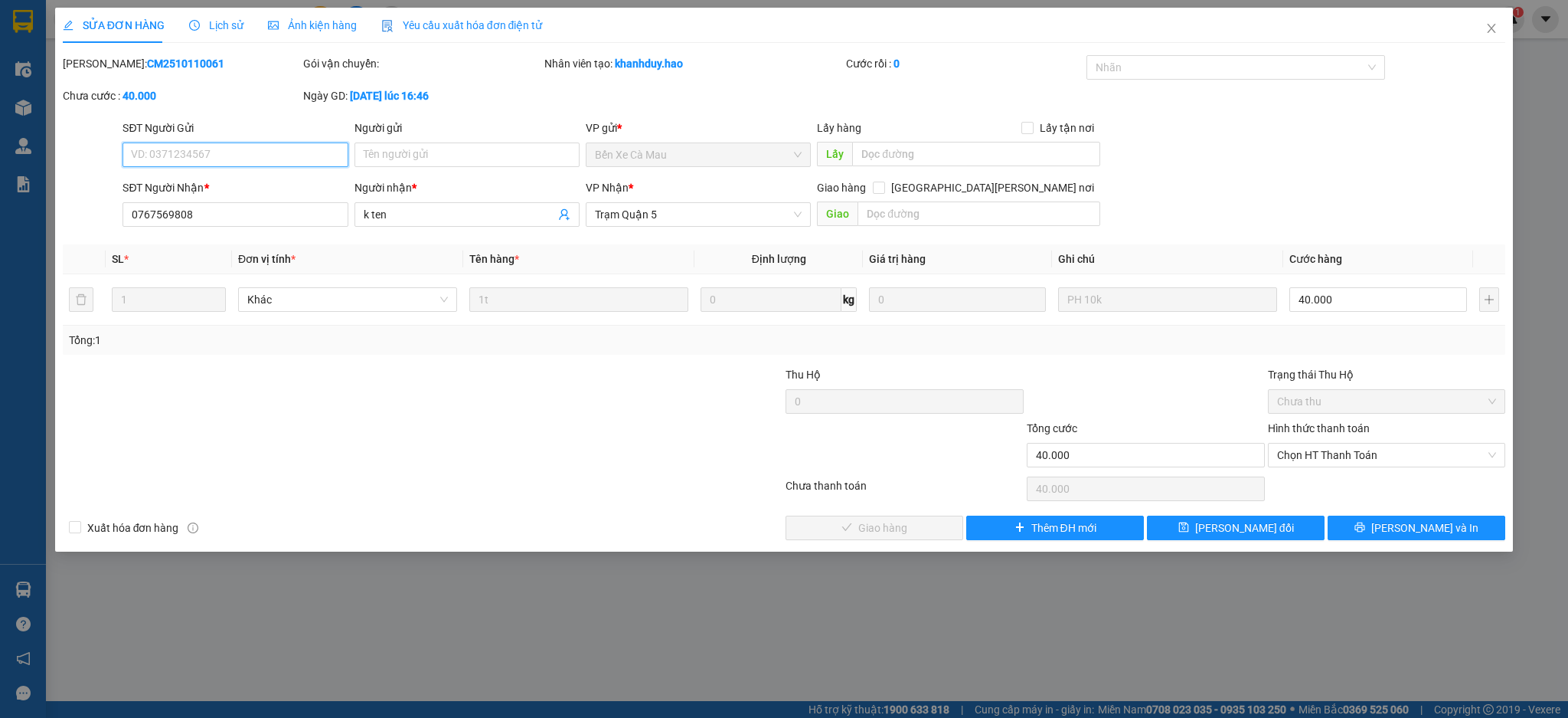
drag, startPoint x: 1310, startPoint y: 451, endPoint x: 1310, endPoint y: 468, distance: 17.0
click at [1310, 457] on span "Chọn HT Thanh Toán" at bounding box center [1387, 455] width 220 height 23
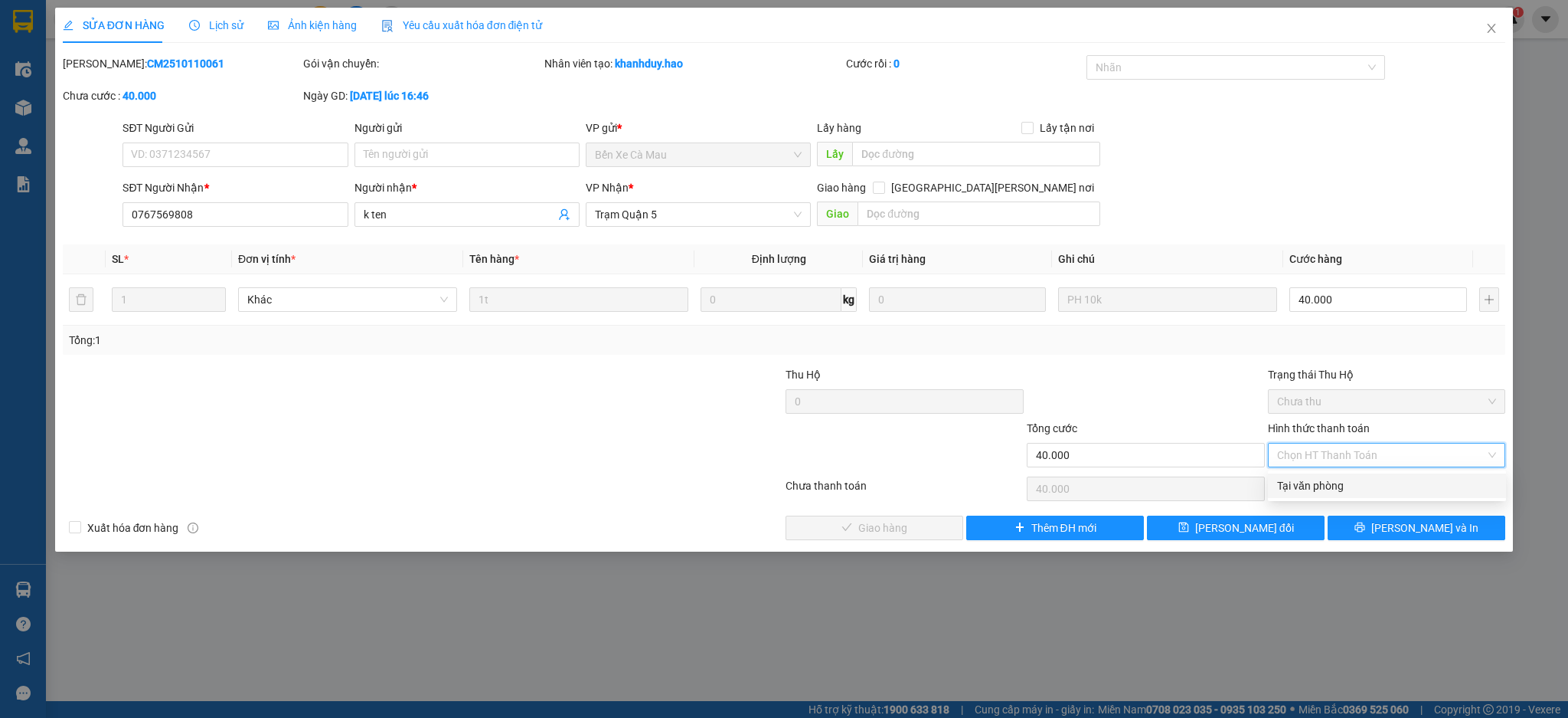
drag, startPoint x: 1311, startPoint y: 483, endPoint x: 1183, endPoint y: 510, distance: 130.8
click at [1309, 483] on div "Tại văn phòng" at bounding box center [1387, 485] width 220 height 17
type input "0"
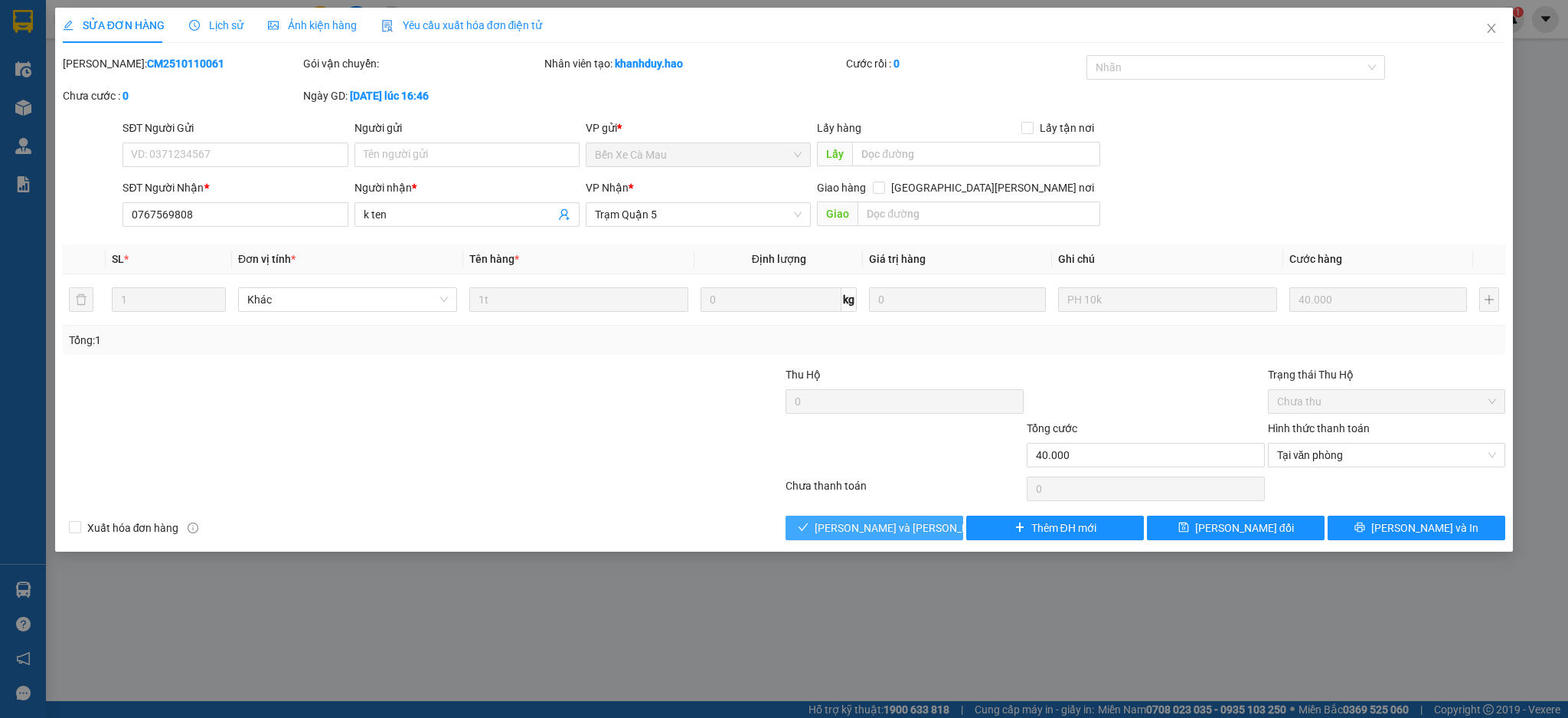
click at [943, 526] on button "[PERSON_NAME] và [PERSON_NAME] hàng" at bounding box center [874, 528] width 177 height 25
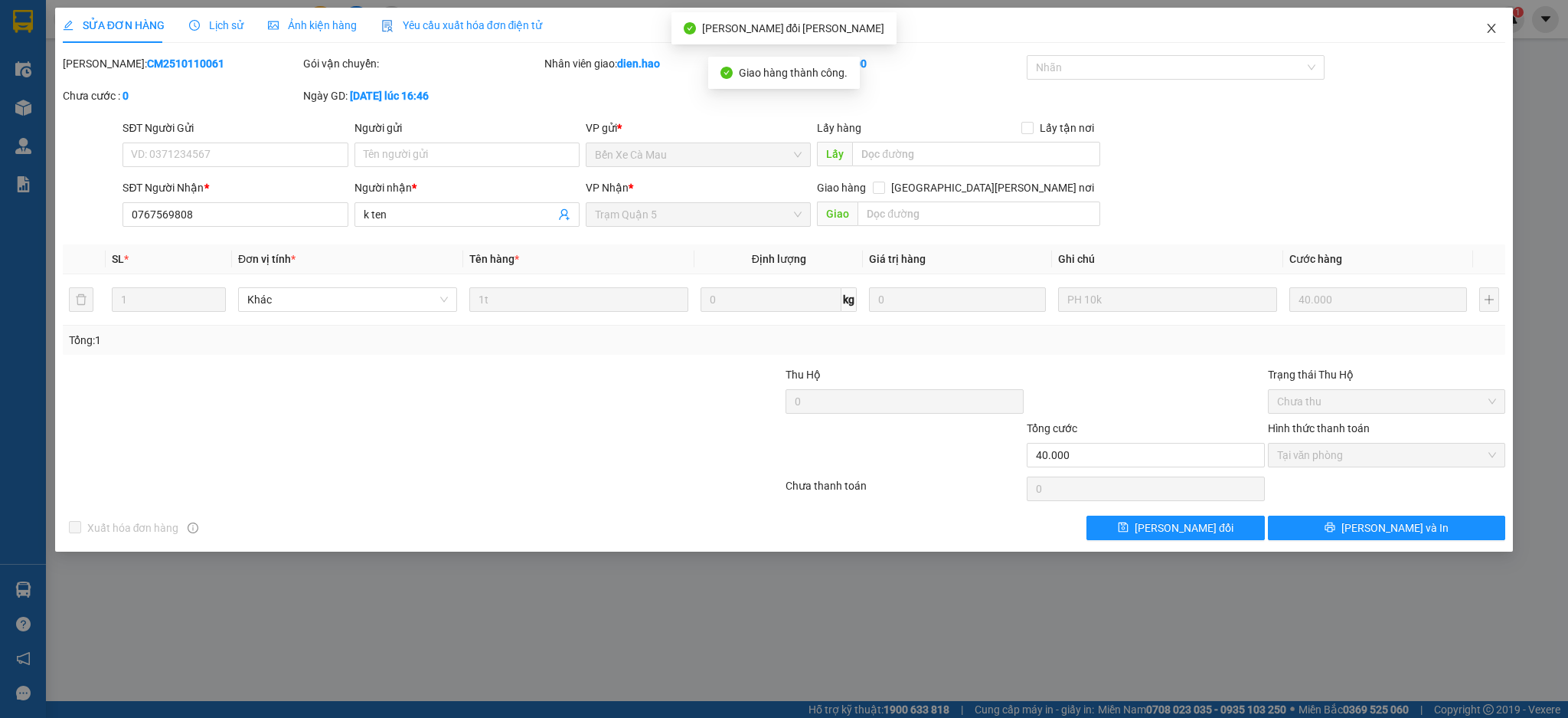
click at [1489, 28] on icon "close" at bounding box center [1492, 28] width 12 height 12
click at [1489, 30] on div "dien.hao 1" at bounding box center [1475, 19] width 98 height 27
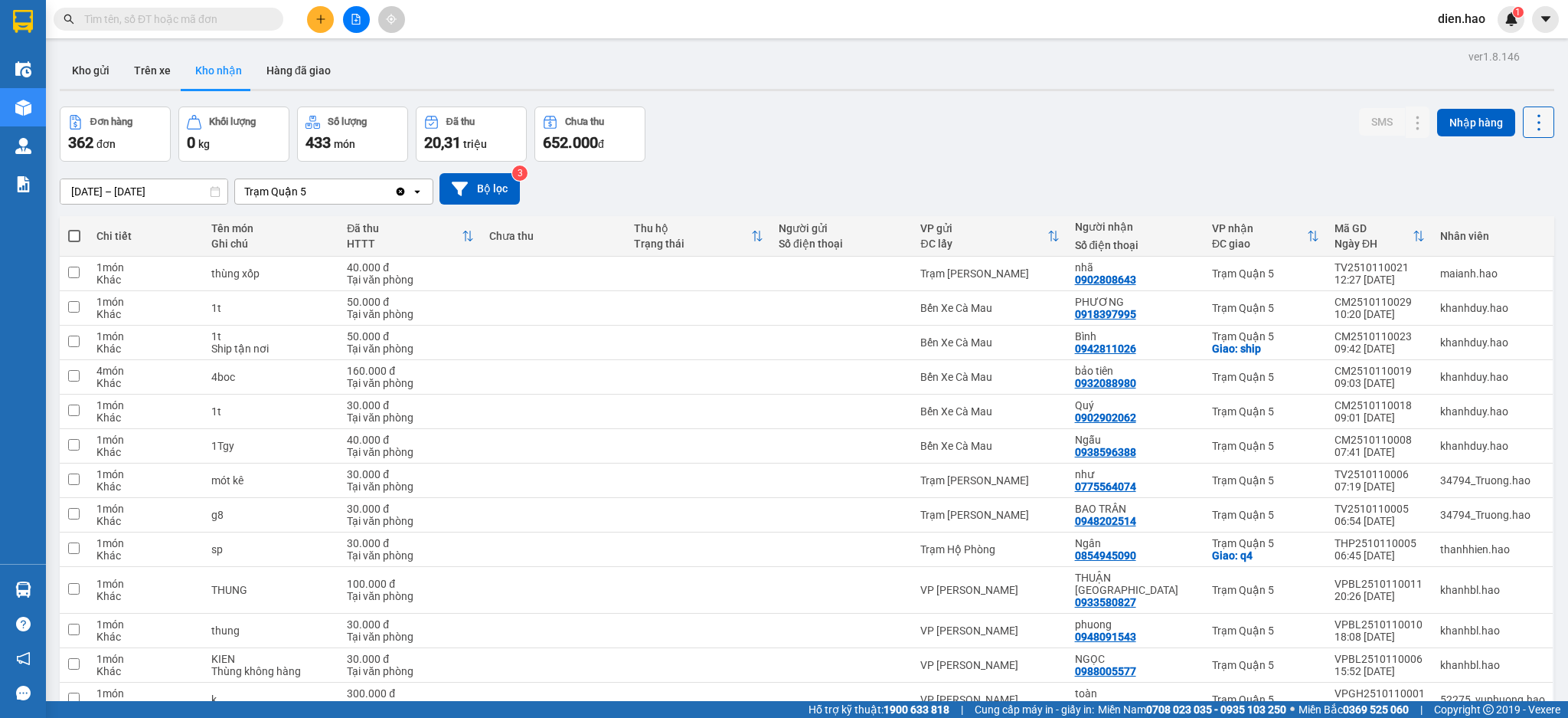
click at [1528, 131] on icon at bounding box center [1539, 122] width 21 height 21
click at [1511, 191] on span "Làm mới" at bounding box center [1502, 191] width 42 height 15
click at [90, 70] on button "Kho gửi" at bounding box center [90, 70] width 62 height 37
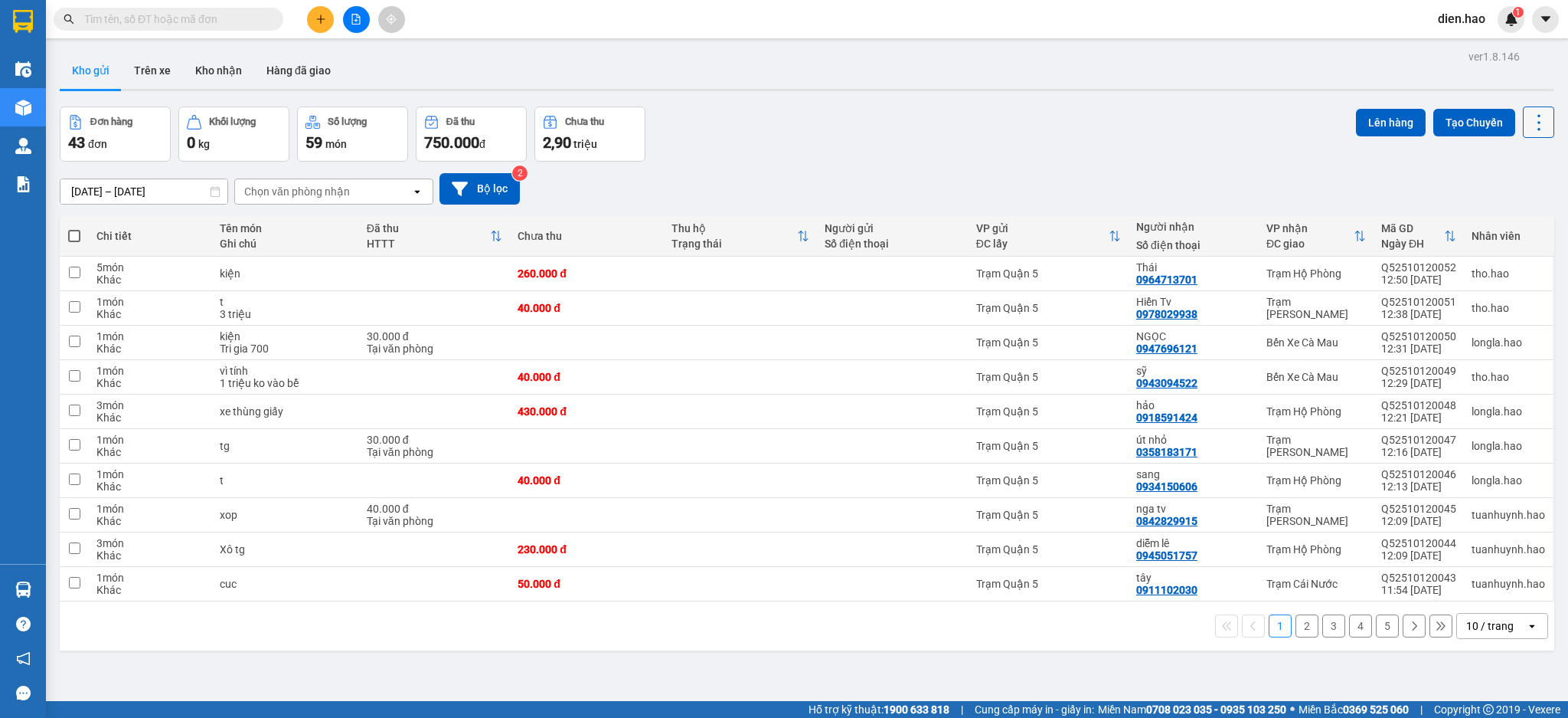
click at [1523, 133] on button at bounding box center [1539, 122] width 32 height 32
click at [1508, 218] on span "Làm mới" at bounding box center [1502, 219] width 42 height 15
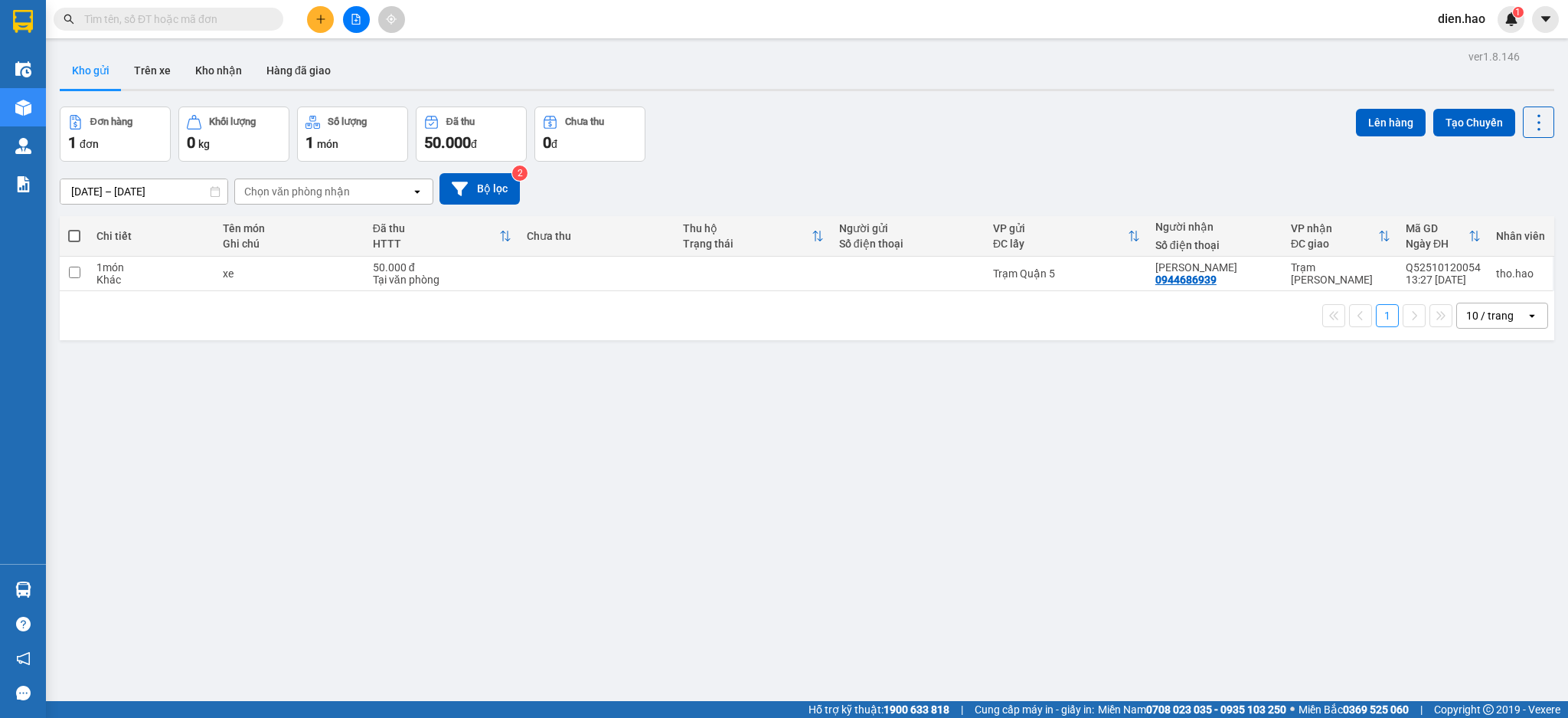
click at [209, 21] on input "text" at bounding box center [175, 18] width 181 height 17
click at [194, 21] on input "text" at bounding box center [175, 18] width 181 height 17
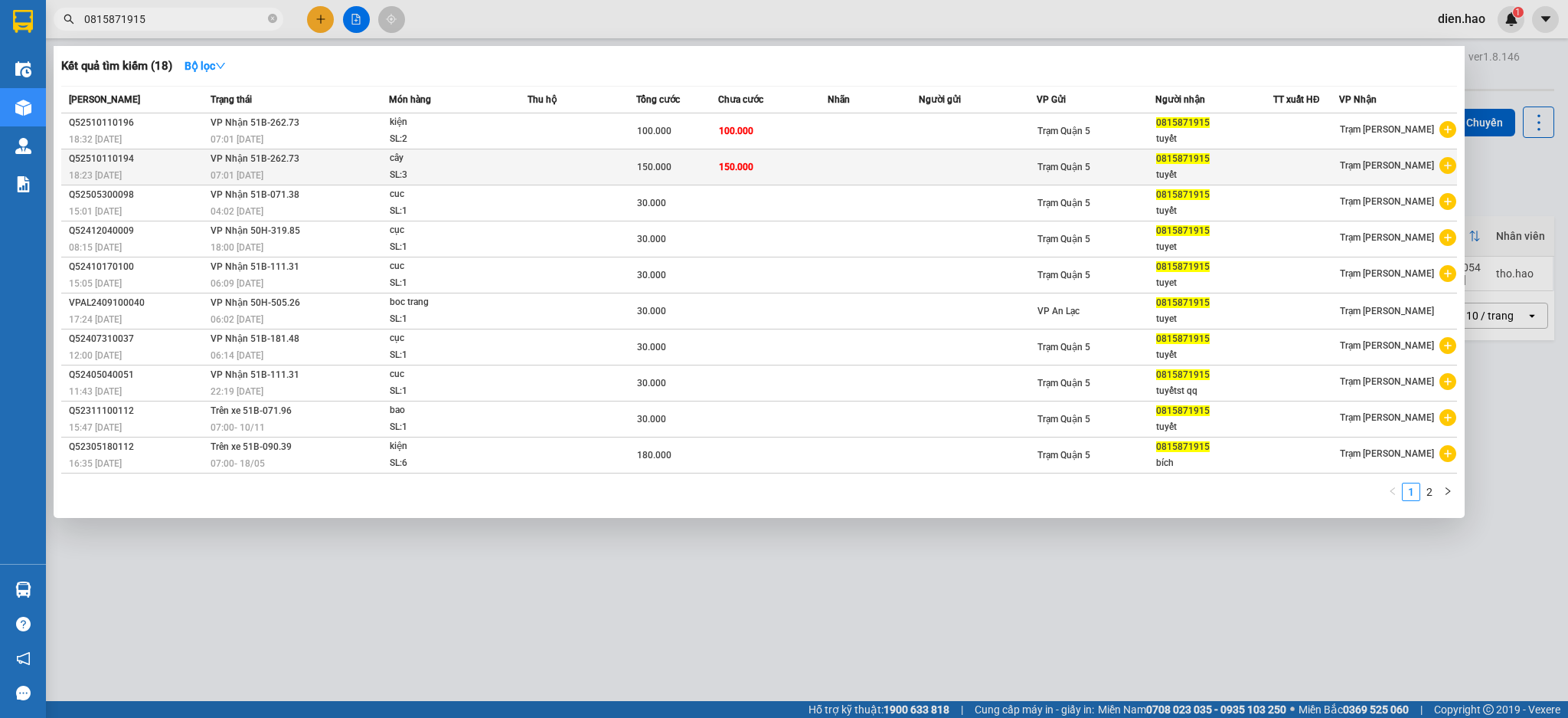
type input "0815871915"
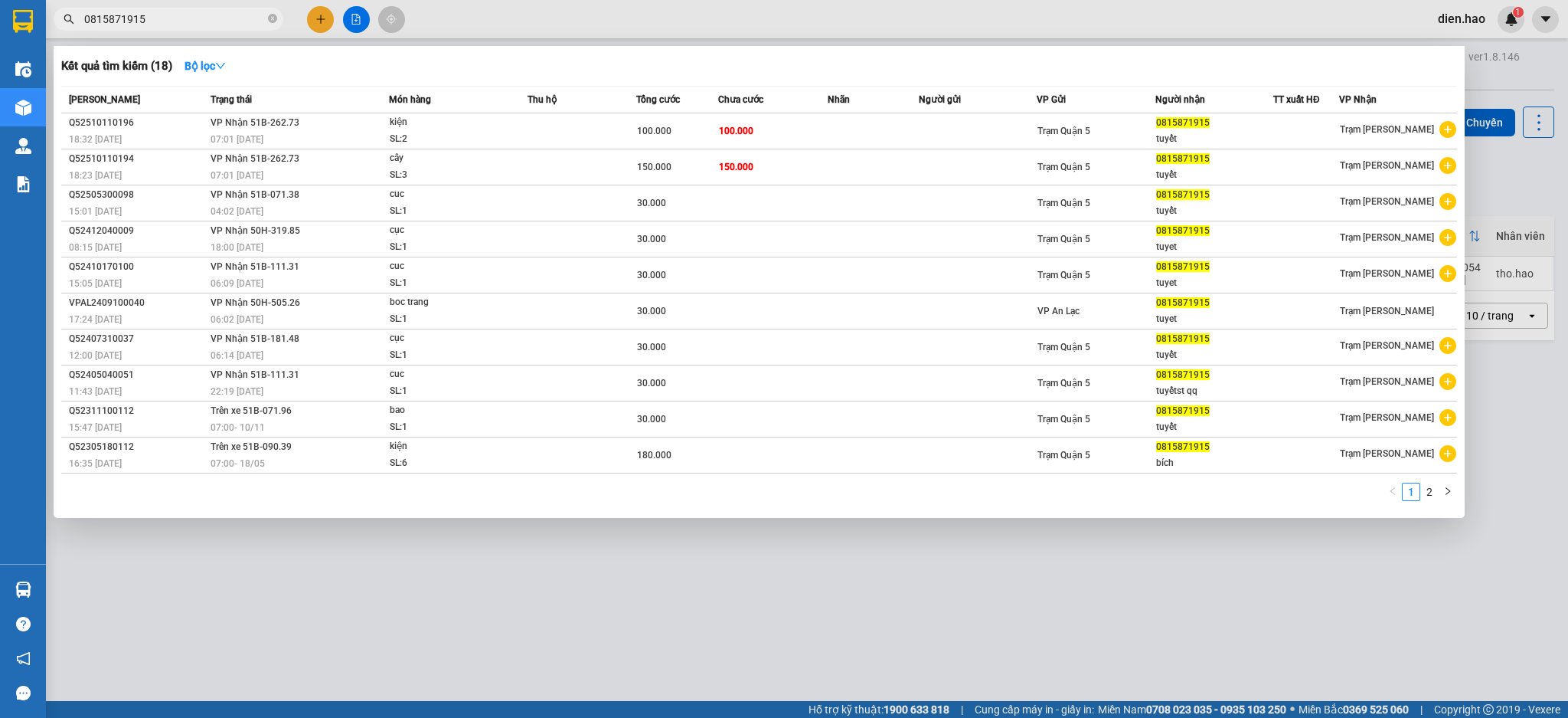
click at [729, 171] on span "150.000" at bounding box center [736, 167] width 34 height 11
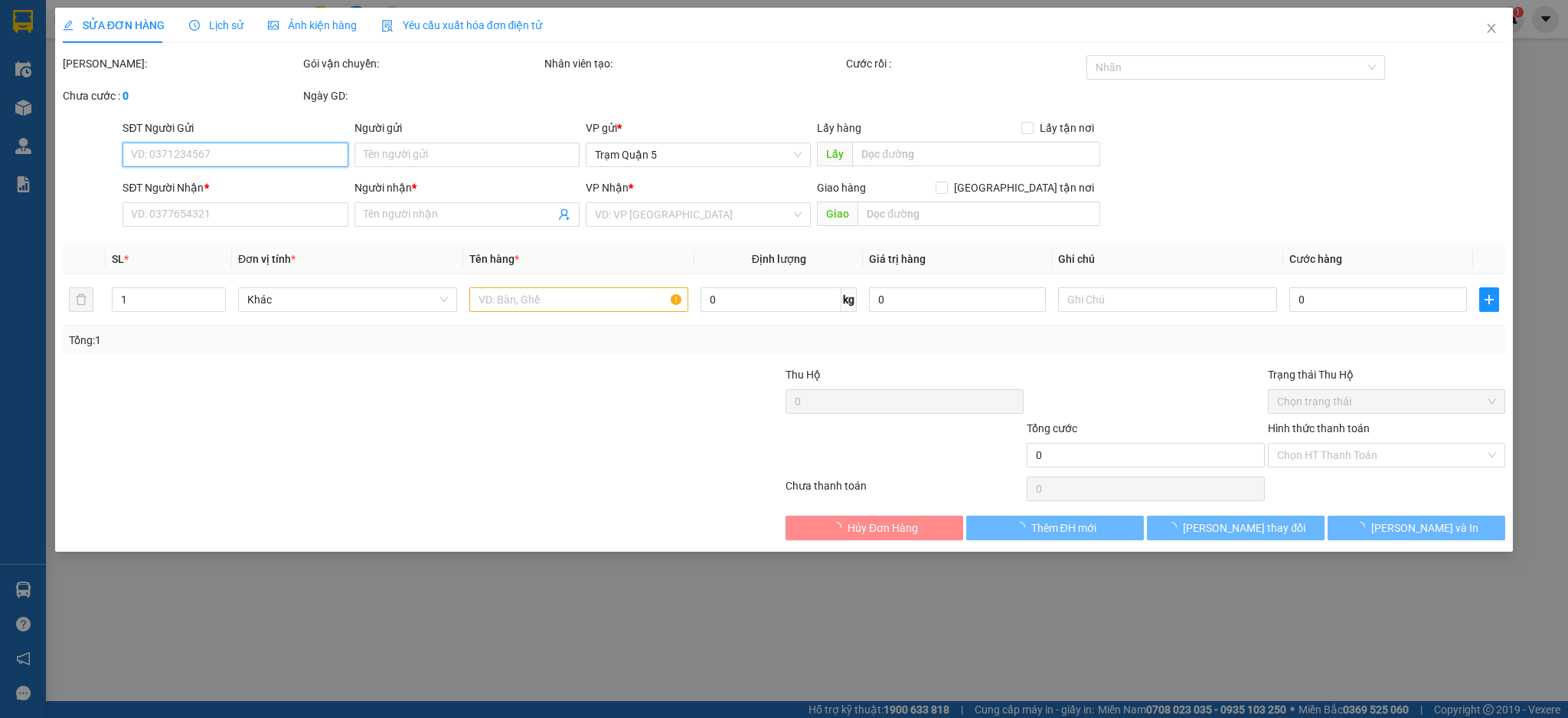
type input "0815871915"
type input "tuyết"
type input "150.000"
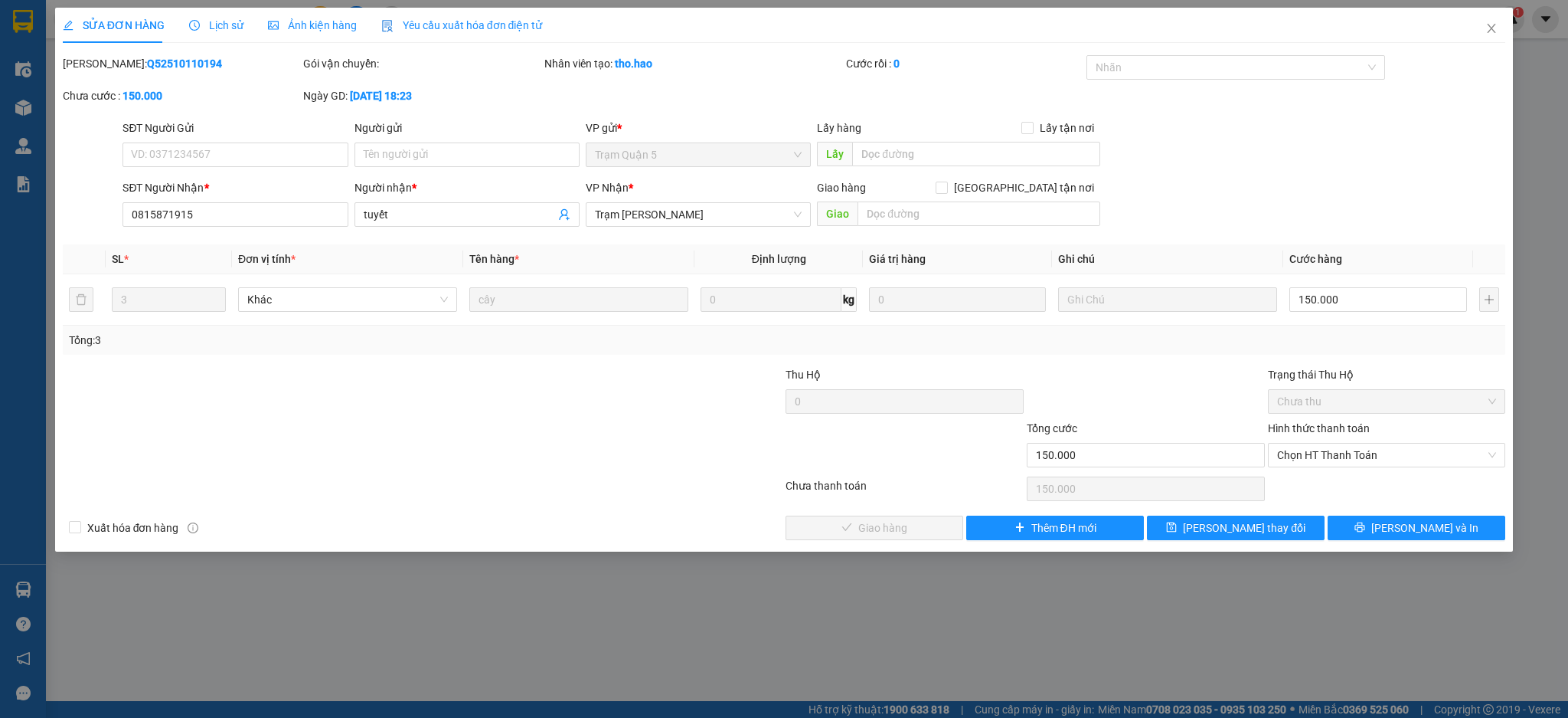
click at [182, 14] on div "SỬA ĐƠN HÀNG Lịch sử Ảnh kiện hàng Yêu cầu xuất hóa đơn điện tử" at bounding box center [302, 25] width 481 height 35
click at [1491, 39] on span "Close" at bounding box center [1492, 29] width 43 height 43
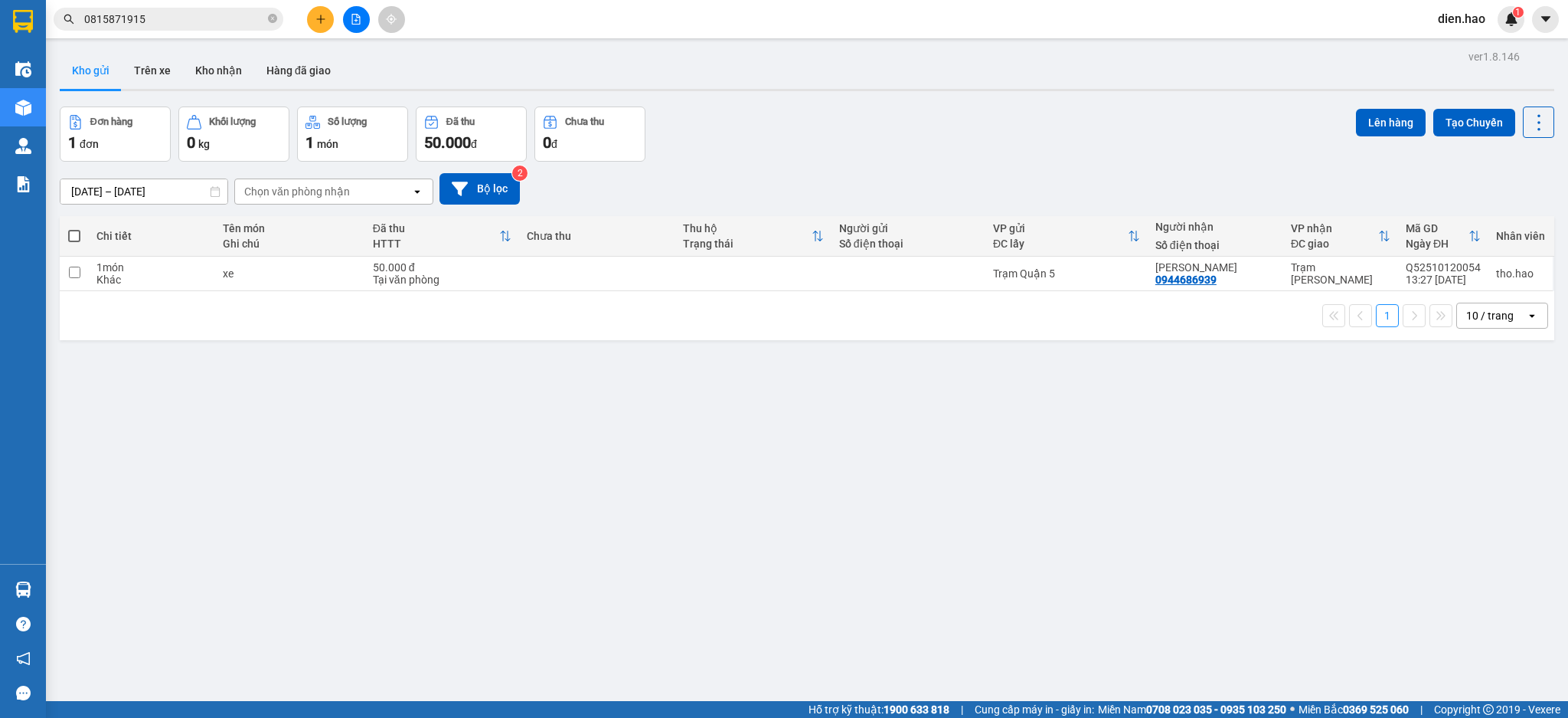
click at [219, 20] on input "0815871915" at bounding box center [175, 18] width 181 height 17
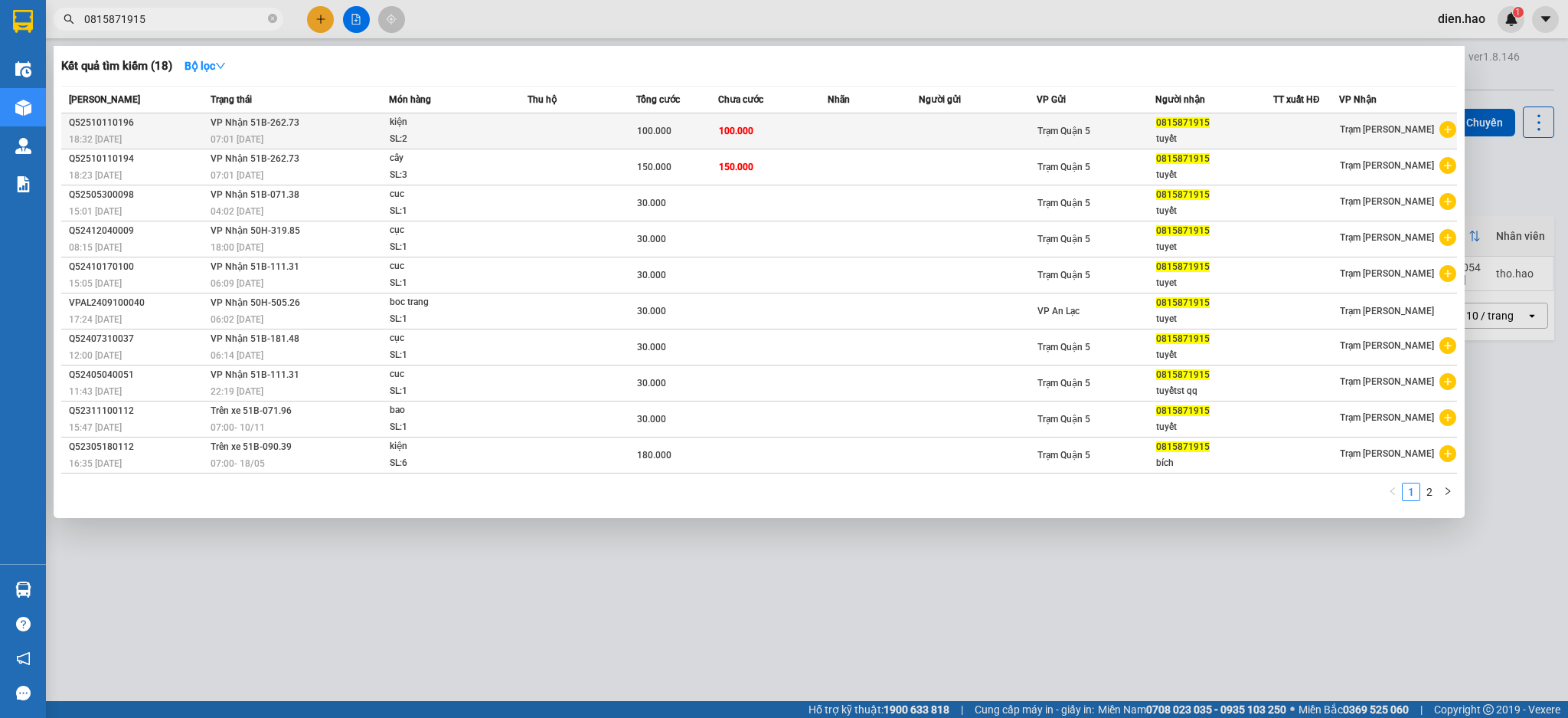
click at [495, 138] on div "SL: 2" at bounding box center [447, 139] width 115 height 17
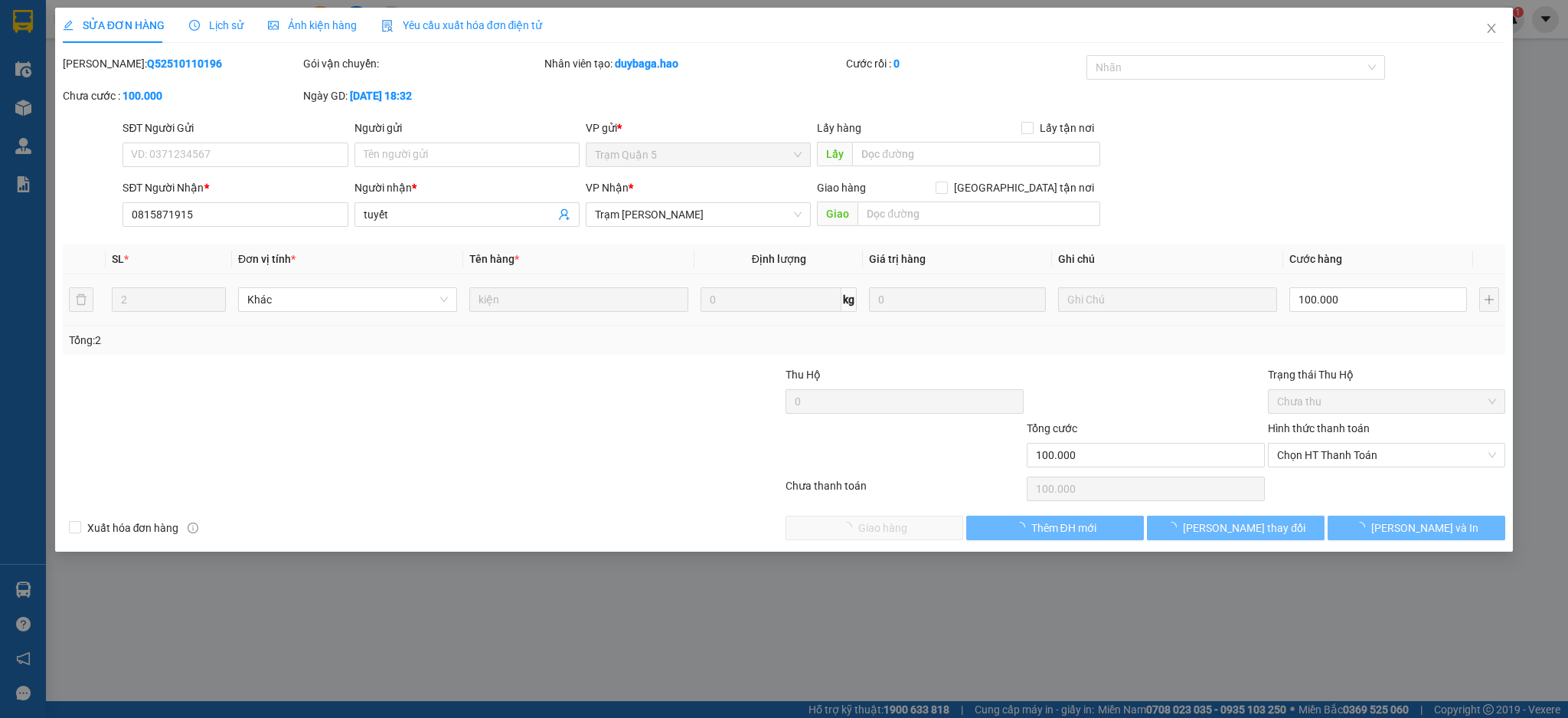
type input "0815871915"
type input "tuyết"
type input "100.000"
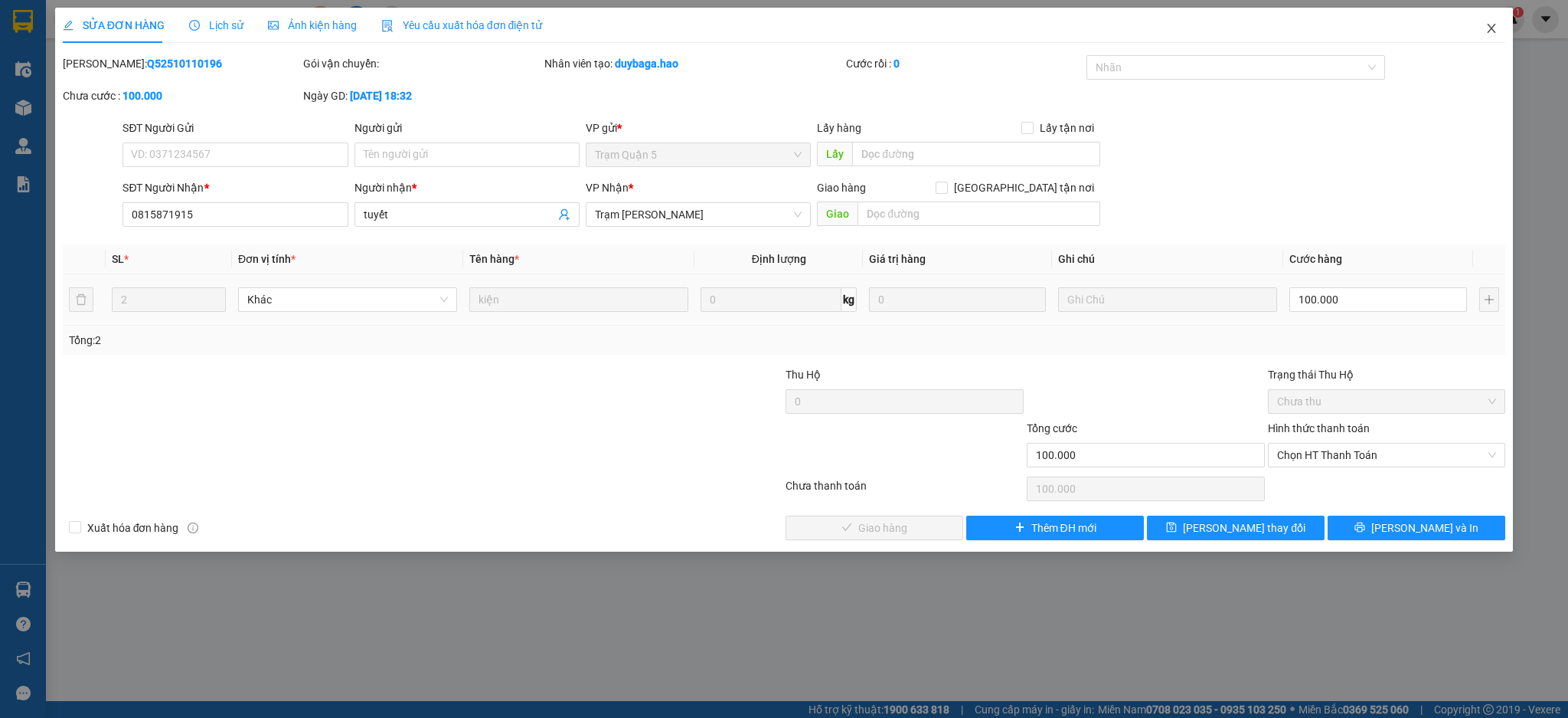
click at [1486, 27] on icon "close" at bounding box center [1492, 28] width 12 height 12
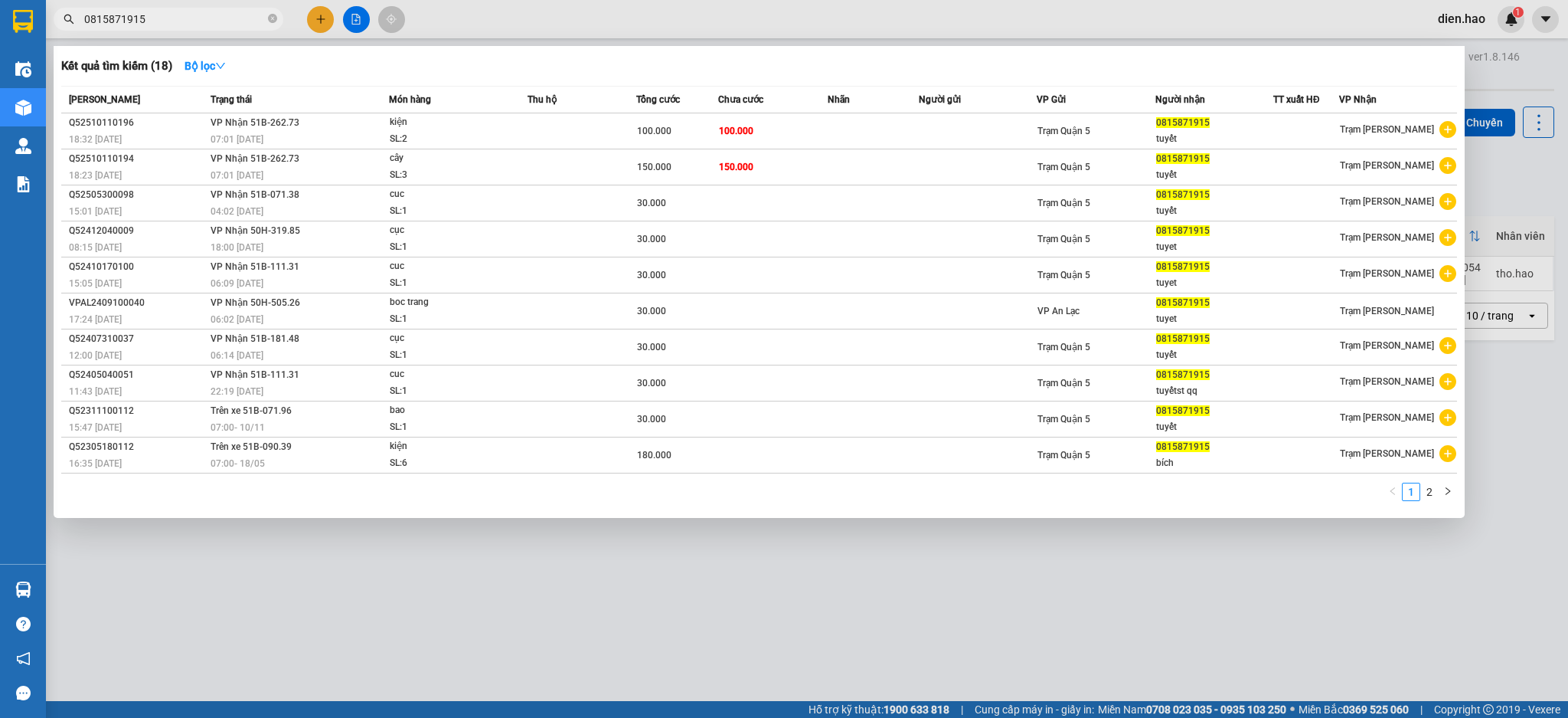
click at [214, 17] on input "0815871915" at bounding box center [175, 18] width 181 height 17
click at [1422, 497] on link "2" at bounding box center [1429, 491] width 17 height 17
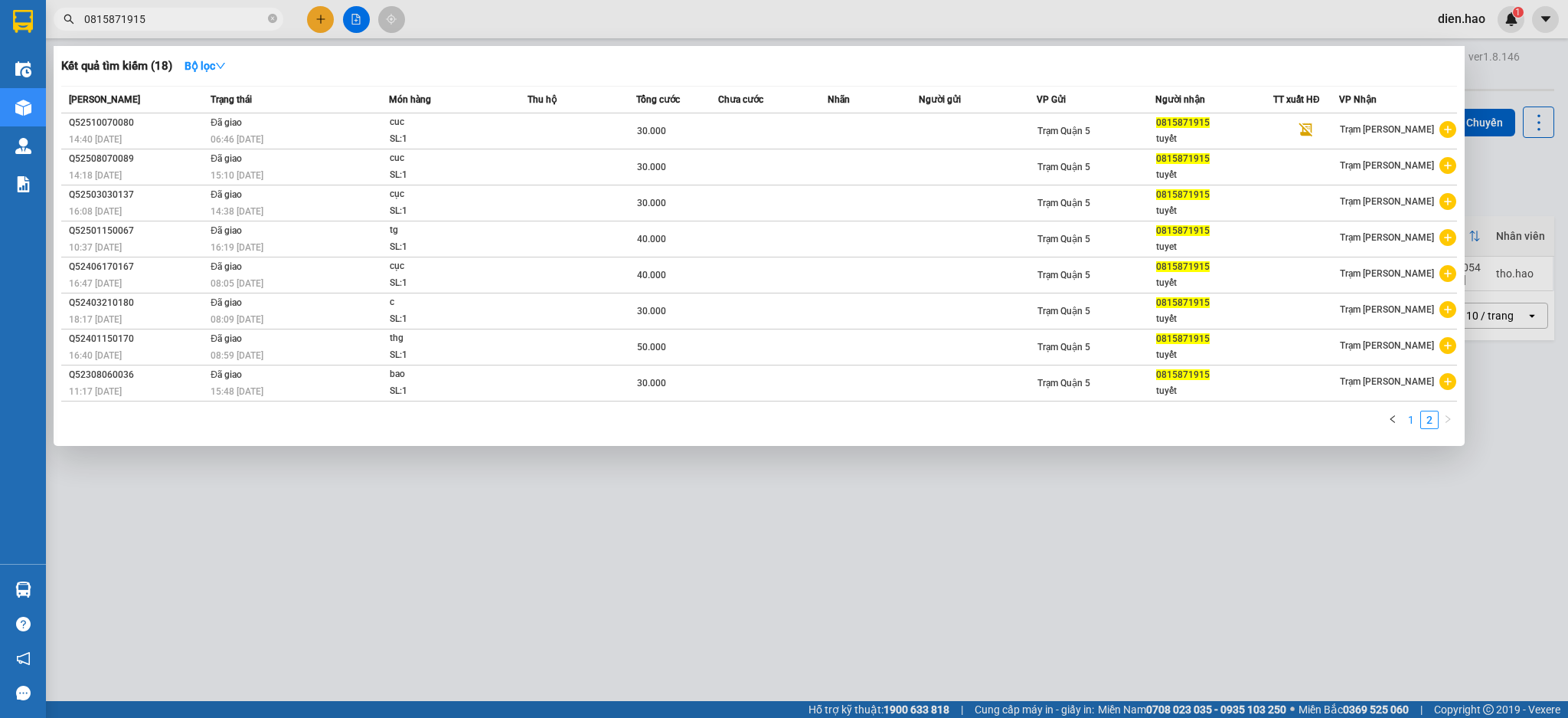
click at [1403, 426] on link "1" at bounding box center [1411, 419] width 17 height 17
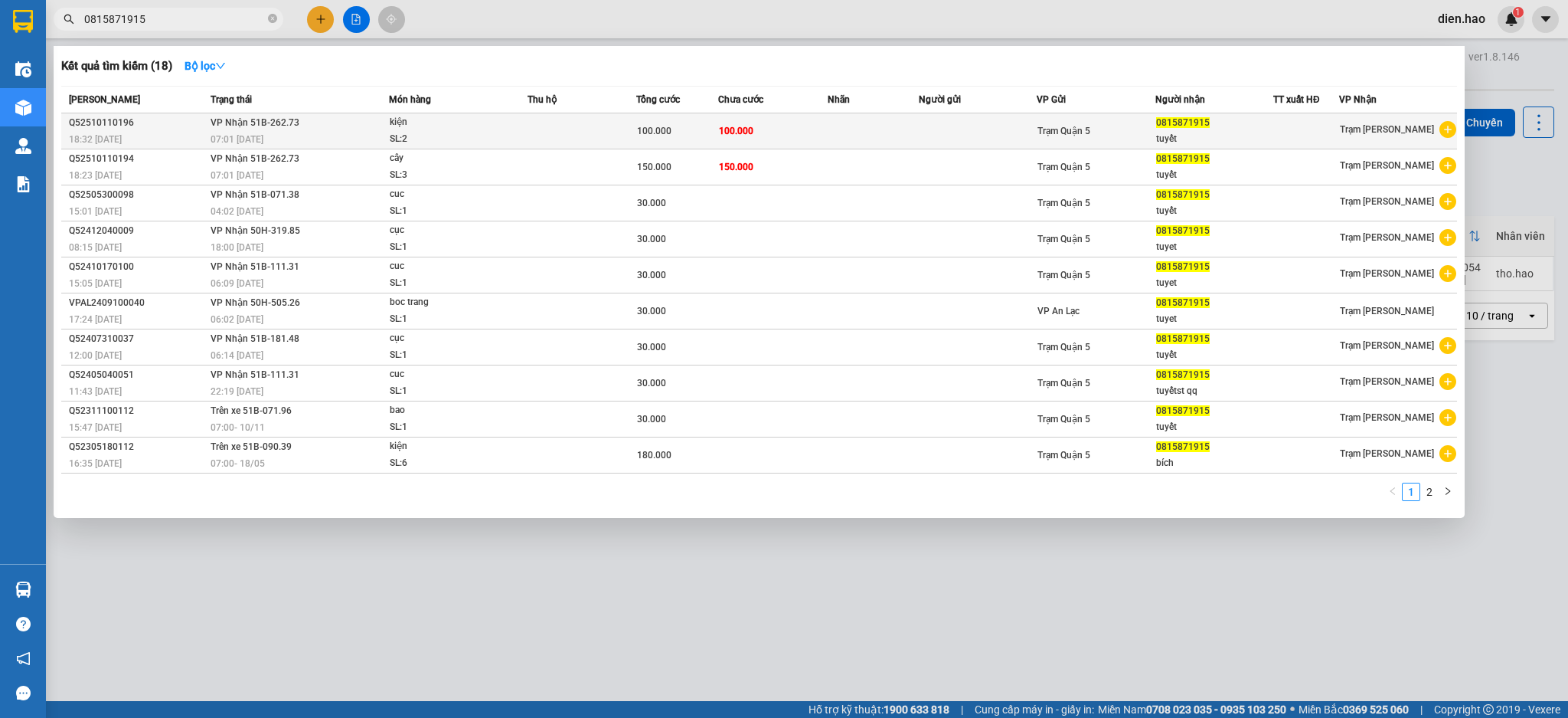
click at [592, 135] on td at bounding box center [582, 131] width 110 height 36
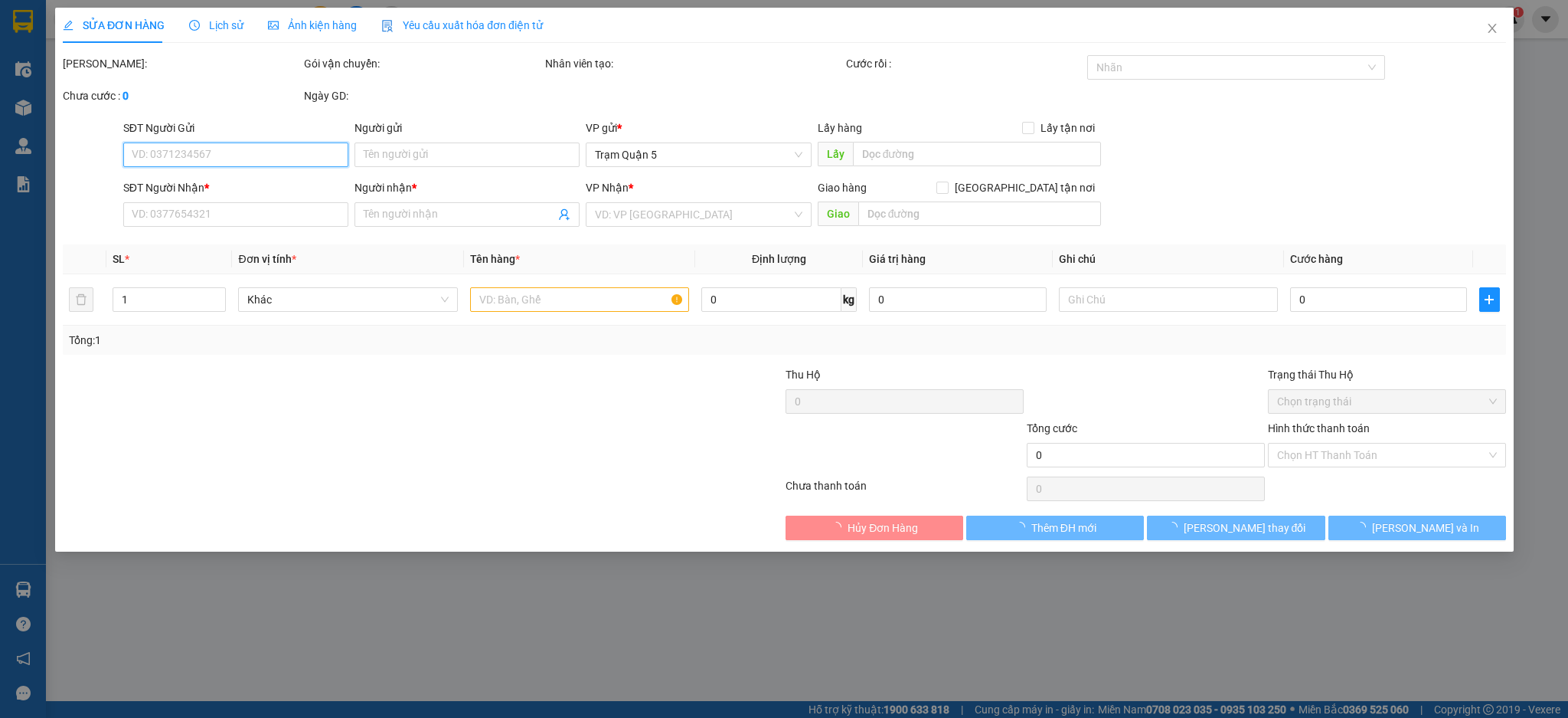
type input "0815871915"
type input "tuyết"
type input "100.000"
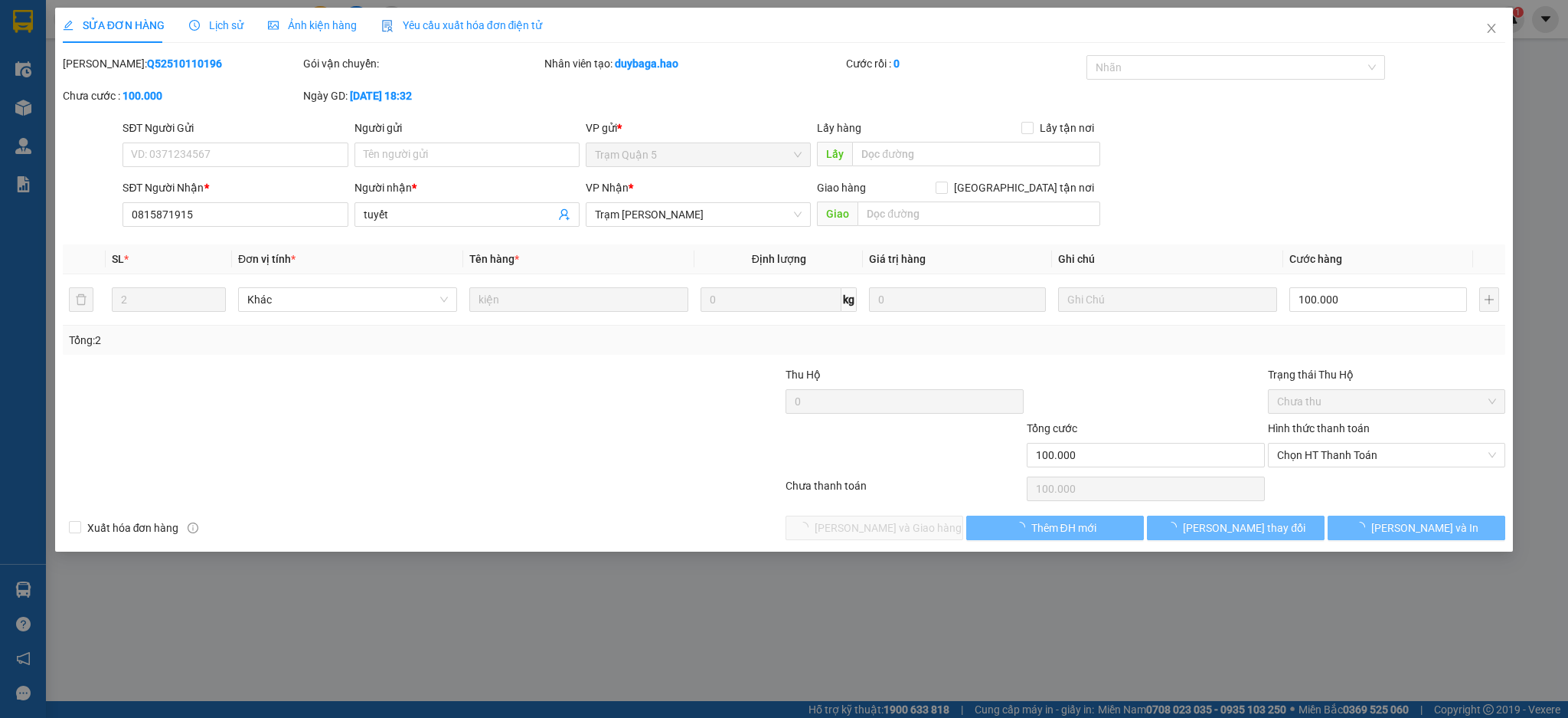
click at [323, 32] on div "Ảnh kiện hàng" at bounding box center [312, 25] width 89 height 17
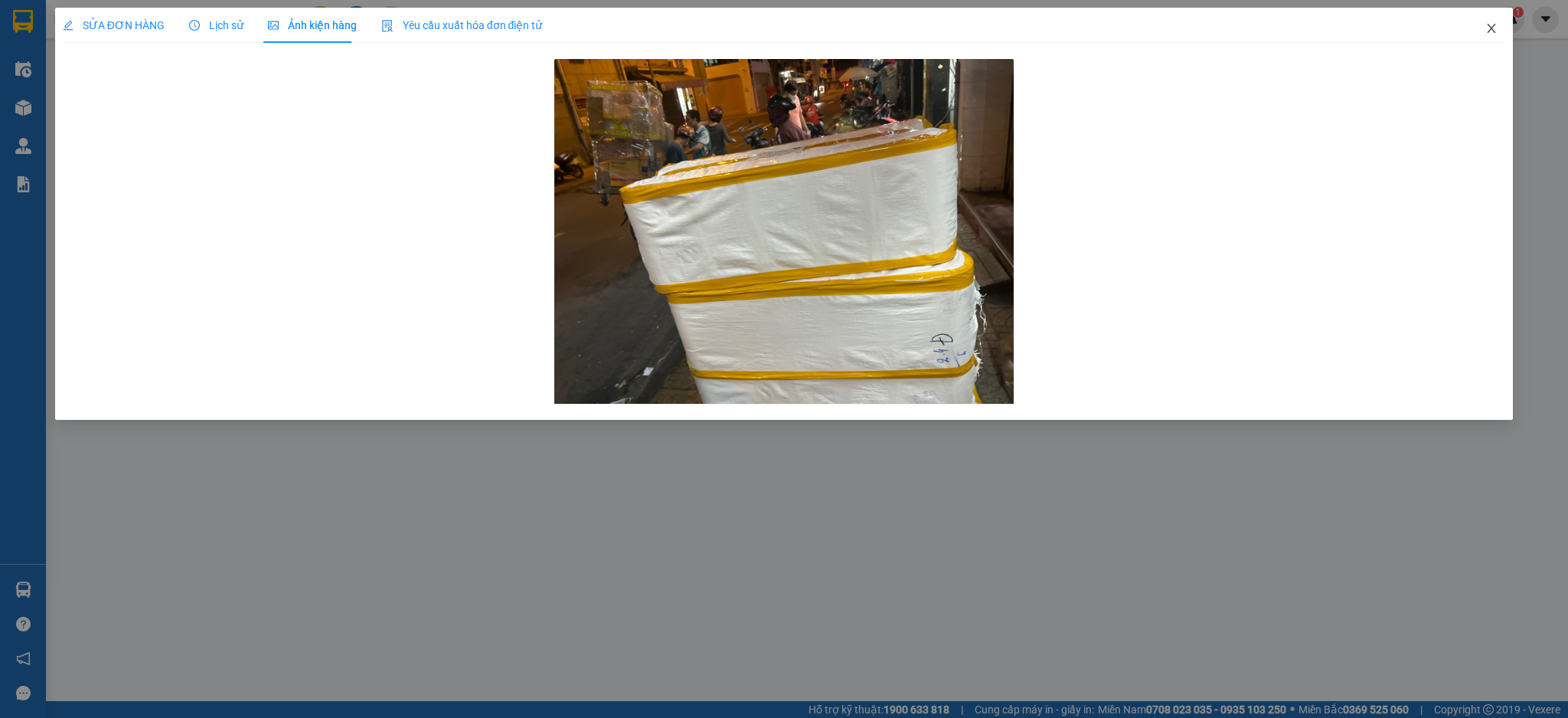
click at [1488, 42] on span "Close" at bounding box center [1492, 29] width 43 height 43
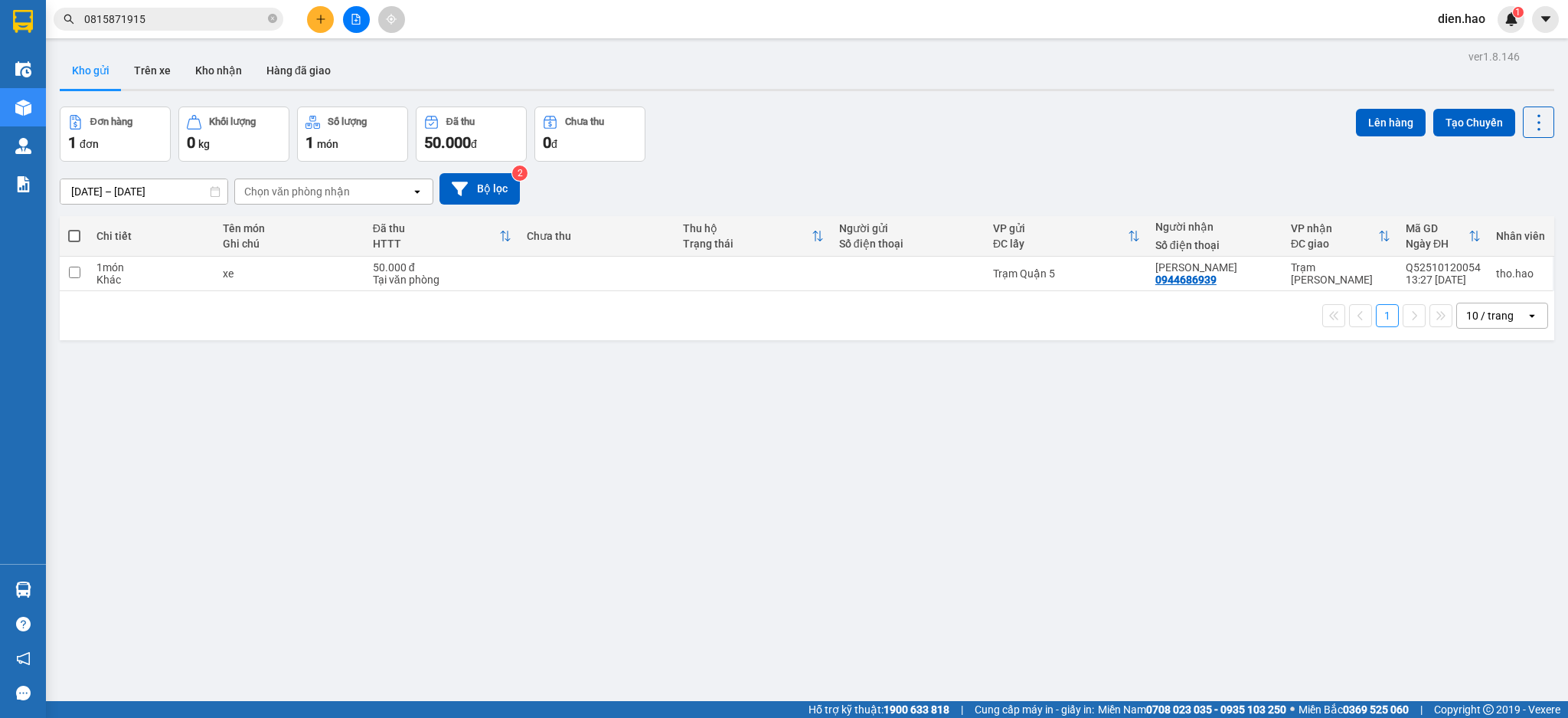
click at [246, 24] on input "0815871915" at bounding box center [175, 18] width 181 height 17
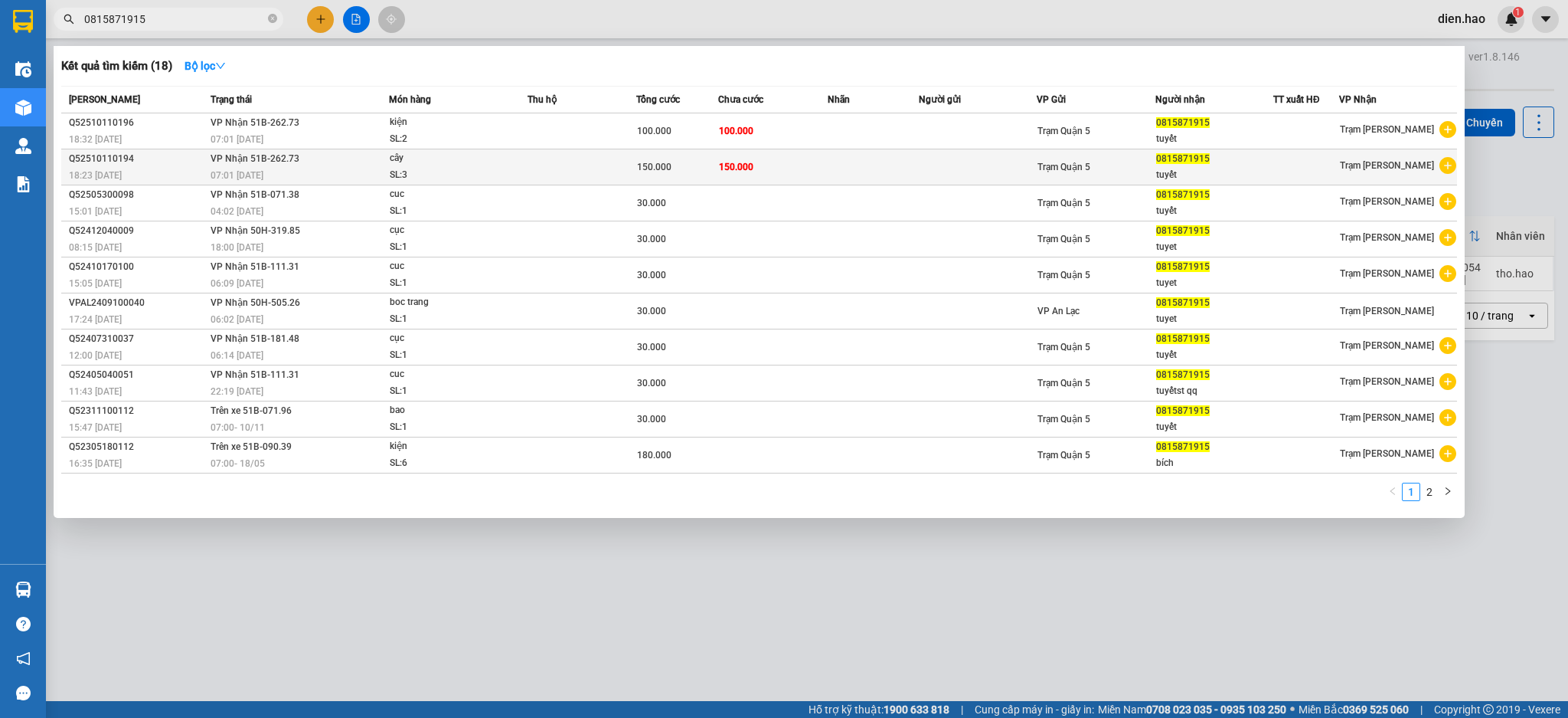
click at [666, 176] on div "150.000" at bounding box center [677, 166] width 81 height 17
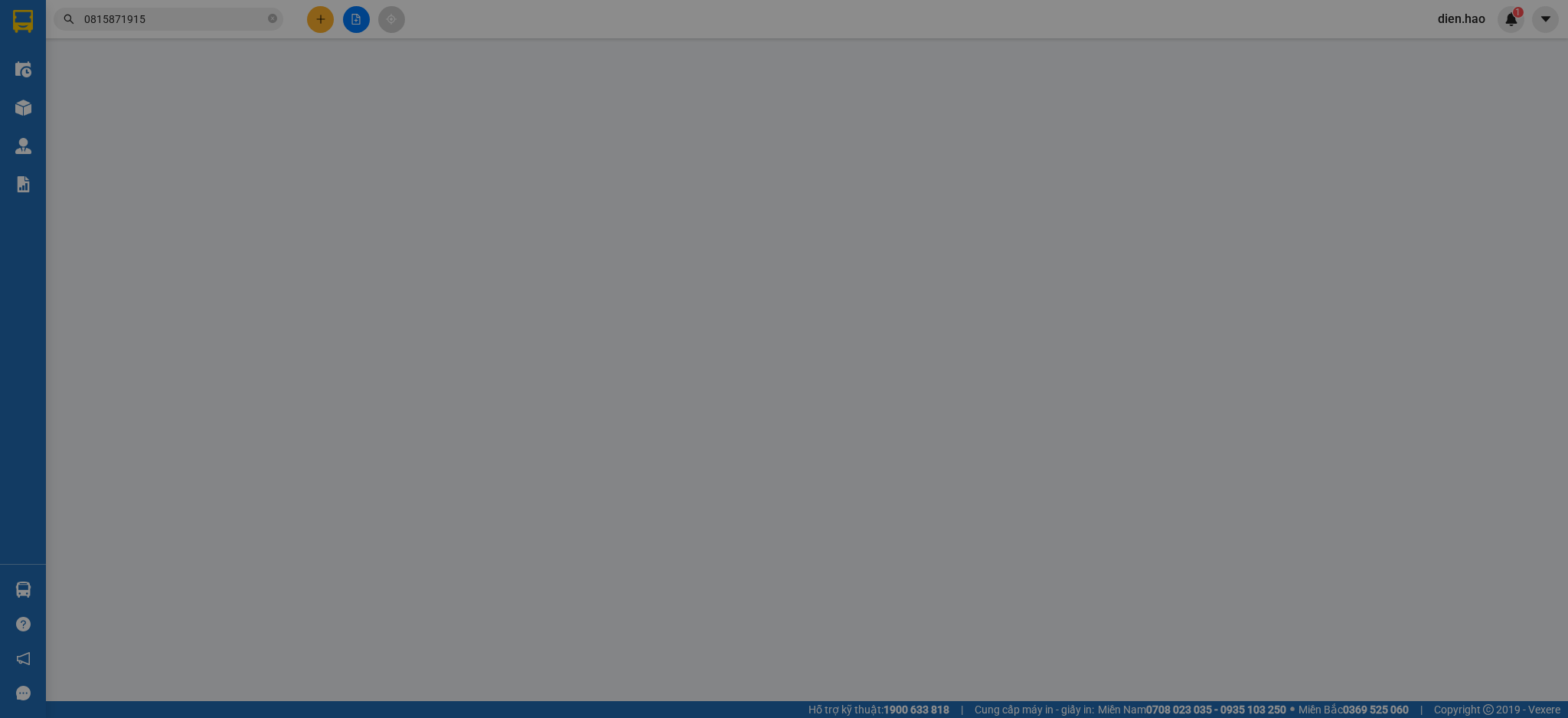
type input "0815871915"
type input "tuyết"
type input "150.000"
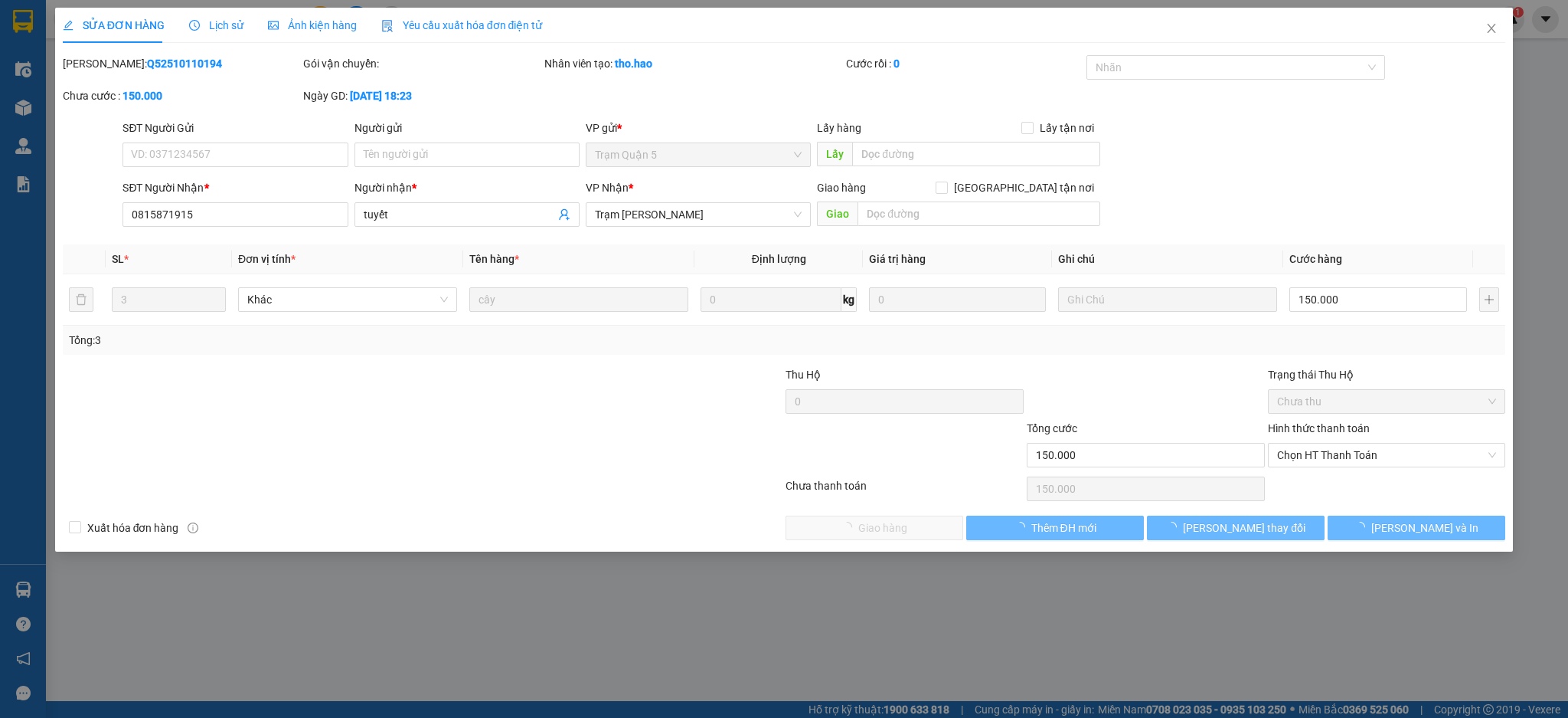
click at [310, 33] on div "Ảnh kiện hàng" at bounding box center [312, 25] width 89 height 35
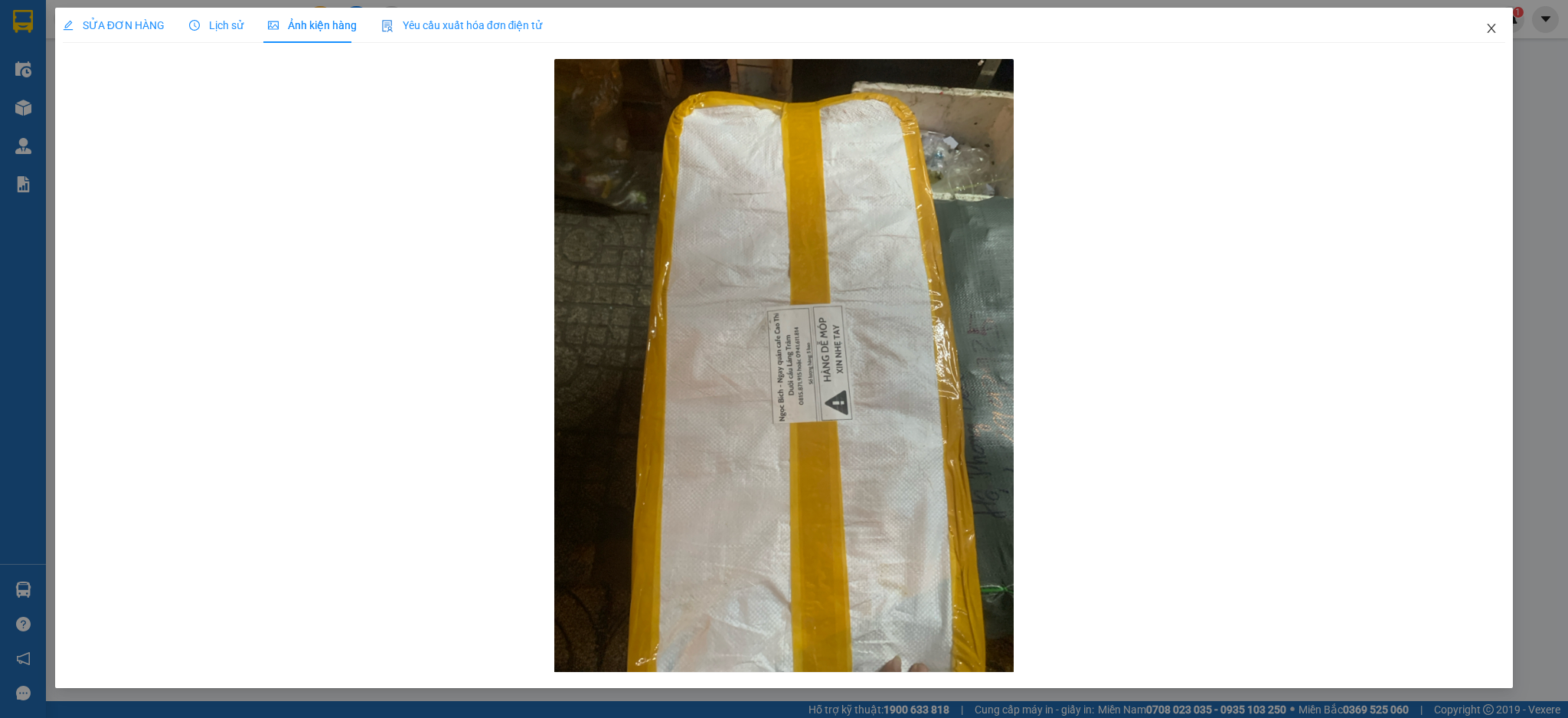
click at [1481, 33] on span "Close" at bounding box center [1492, 29] width 43 height 43
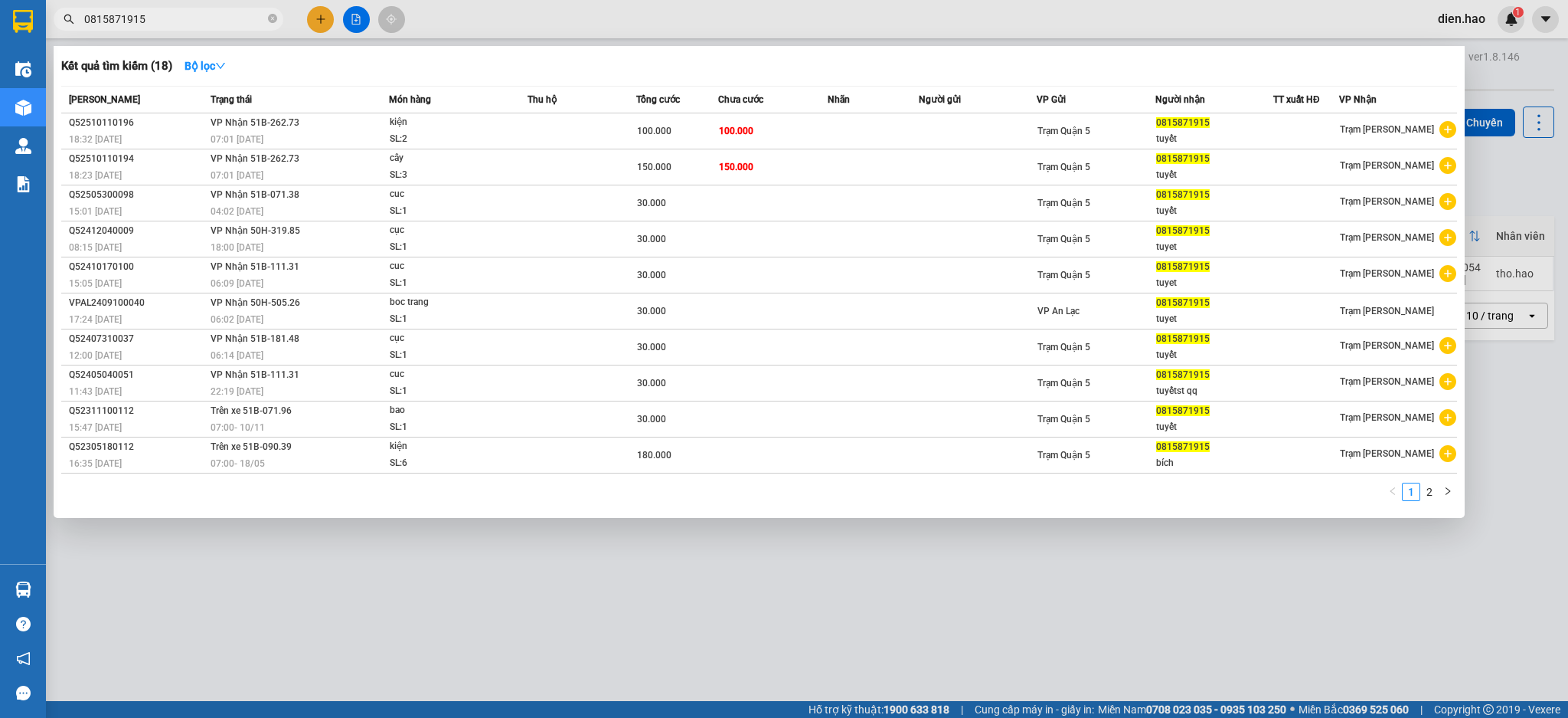
click at [209, 11] on input "0815871915" at bounding box center [175, 18] width 181 height 17
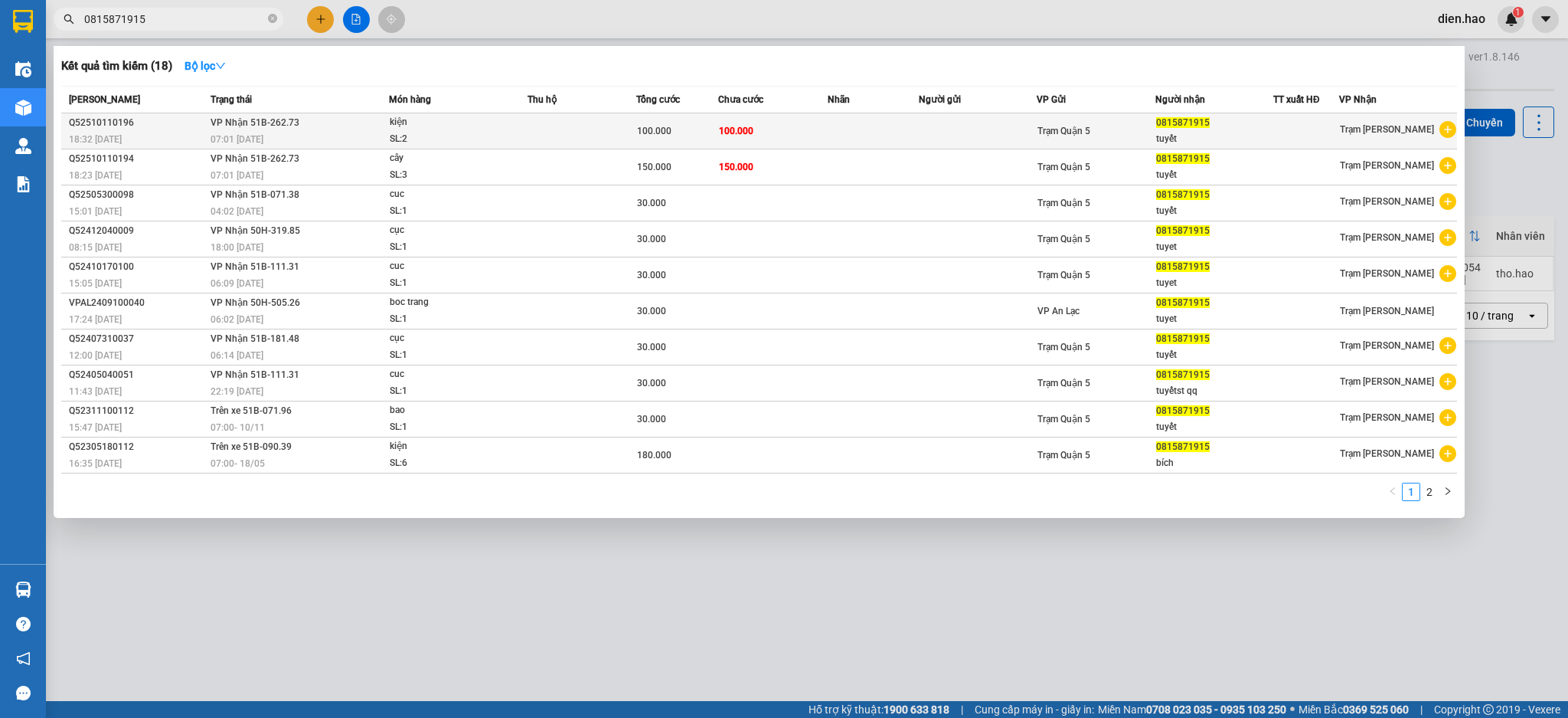
click at [705, 115] on td "100.000" at bounding box center [676, 131] width 82 height 36
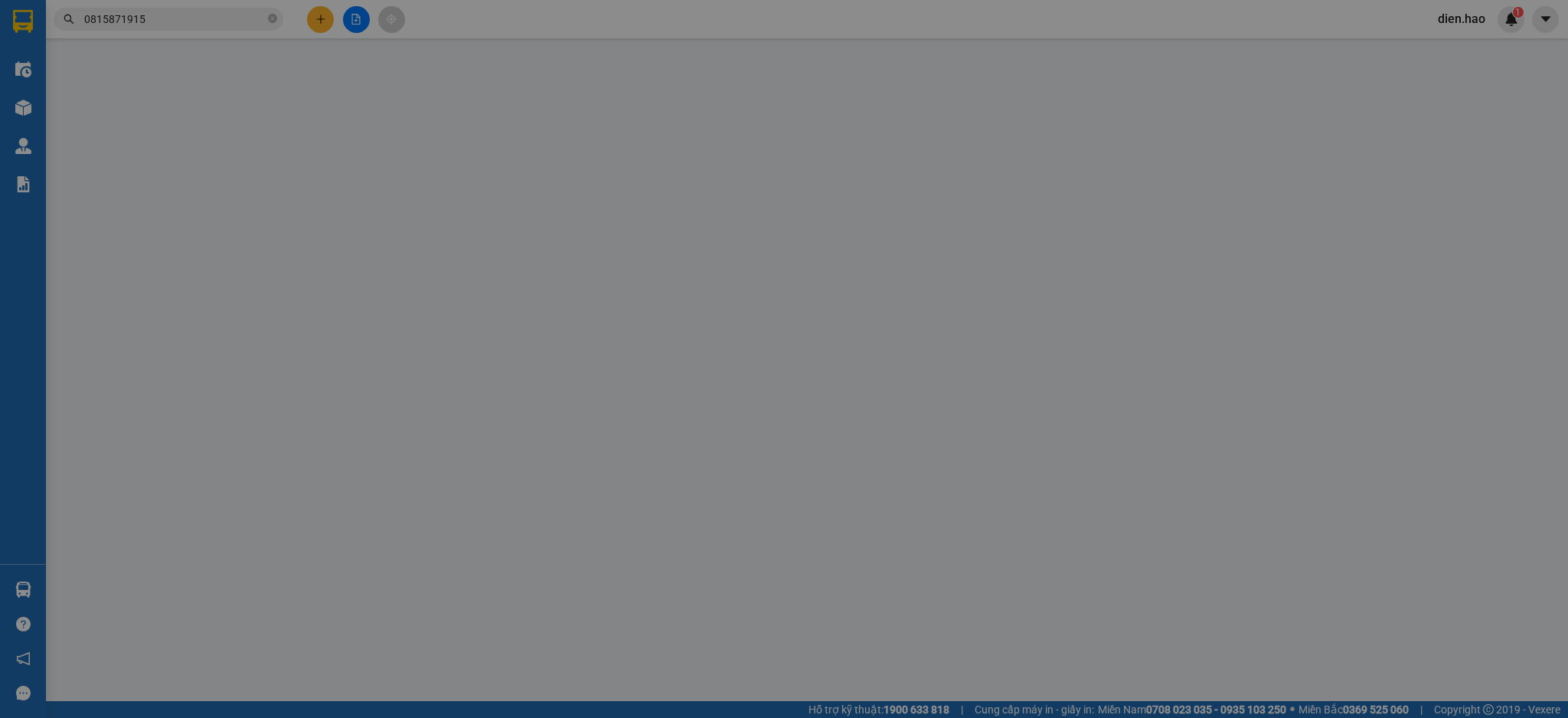
type input "0815871915"
type input "tuyết"
type input "100.000"
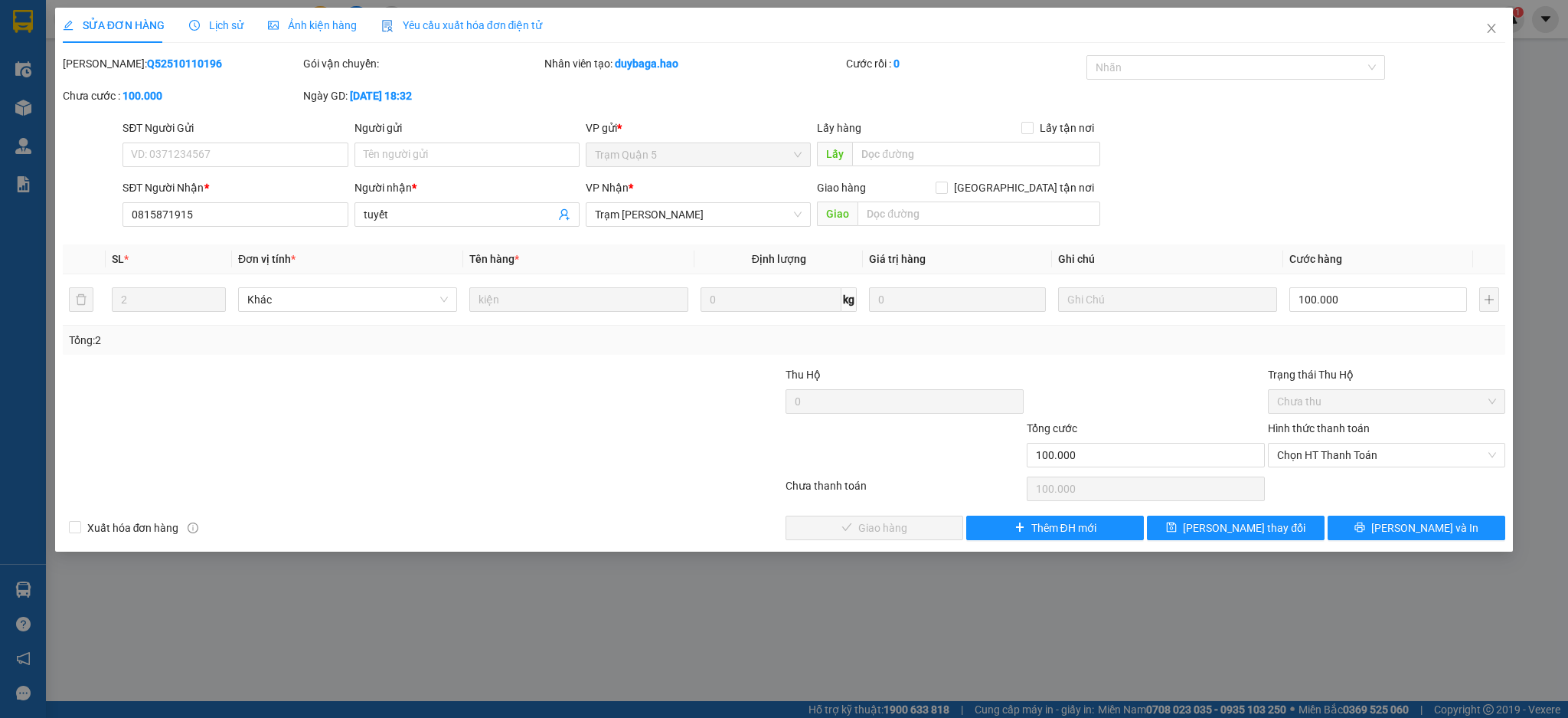
click at [325, 22] on span "Ảnh kiện hàng" at bounding box center [312, 25] width 89 height 12
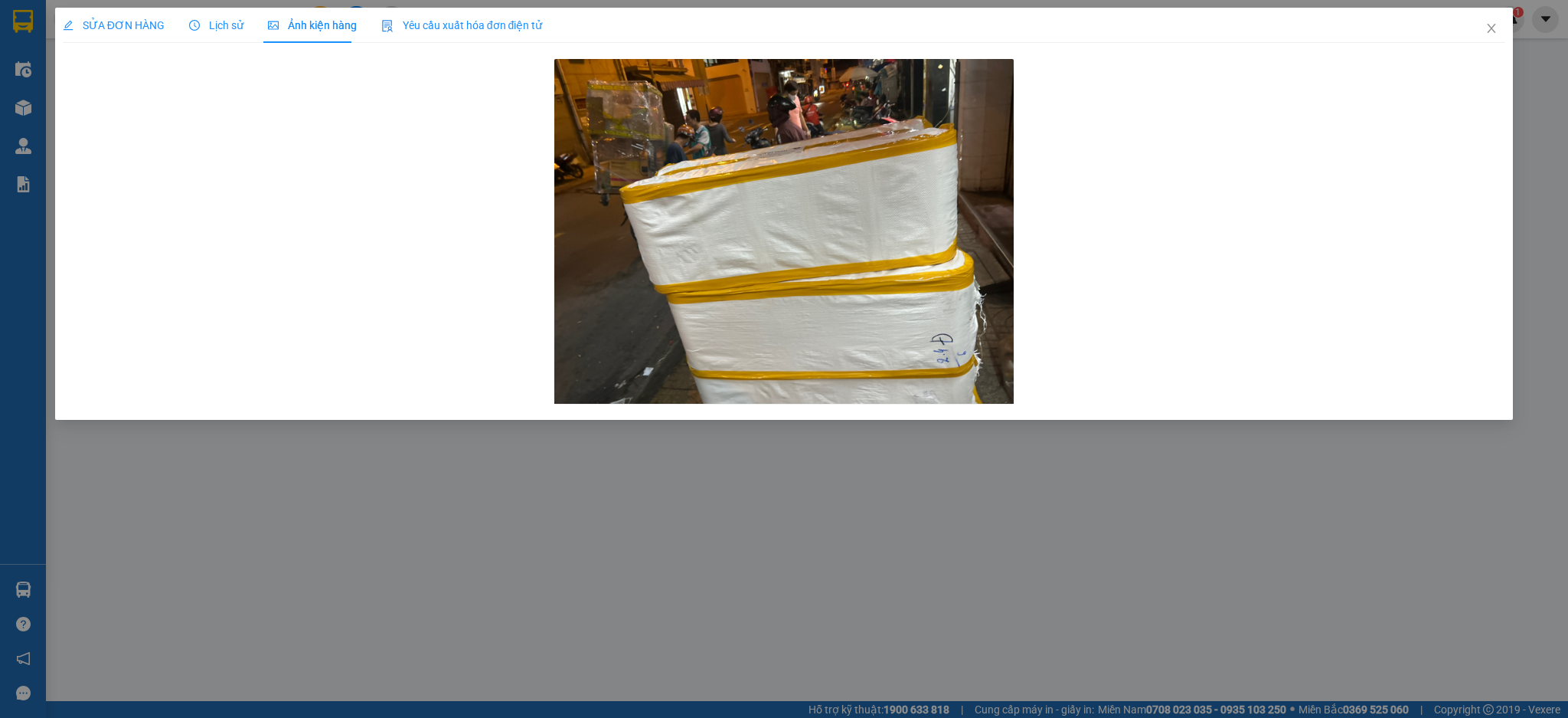
click at [141, 22] on span "SỬA ĐƠN HÀNG" at bounding box center [113, 25] width 102 height 12
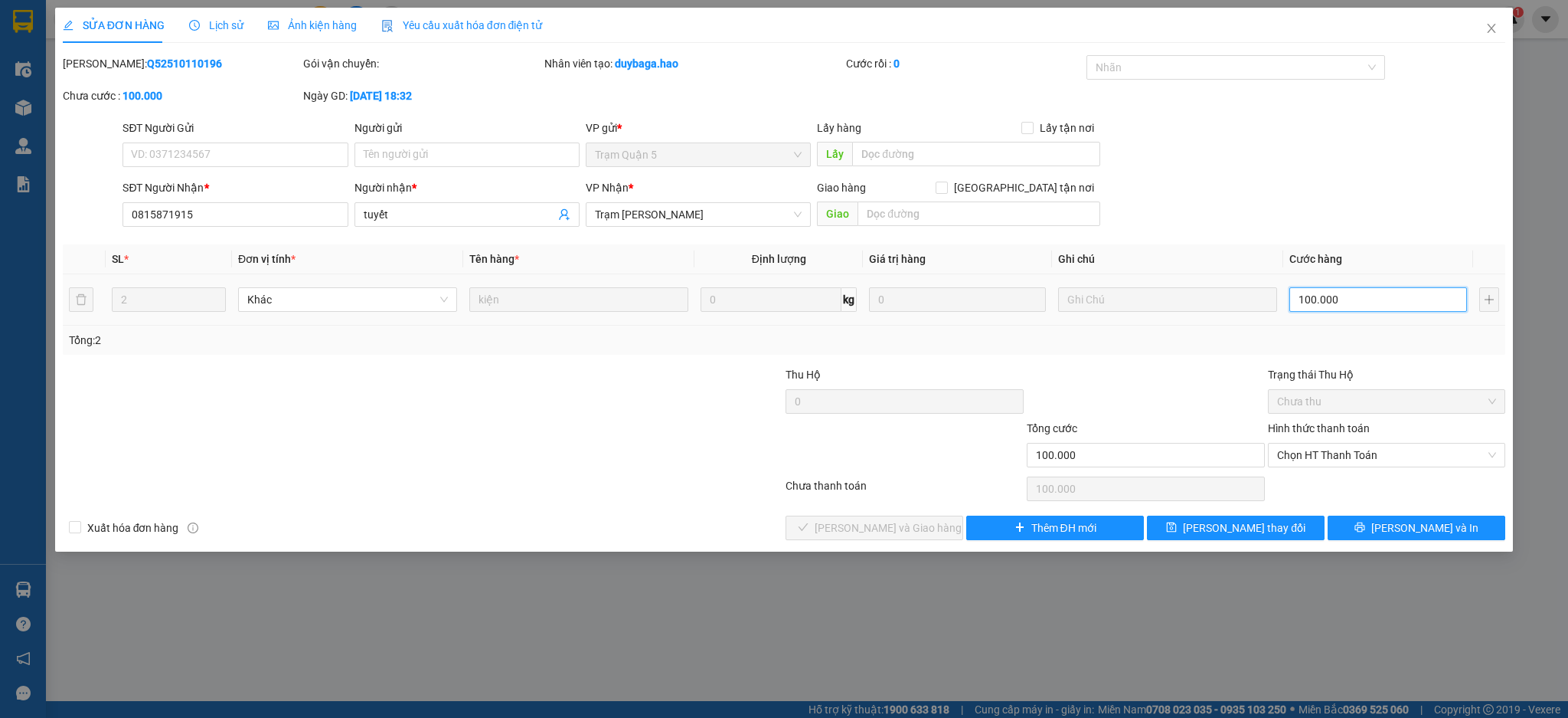
click at [1367, 289] on input "100.000" at bounding box center [1377, 300] width 177 height 25
click at [1472, 43] on span "Close" at bounding box center [1492, 29] width 43 height 43
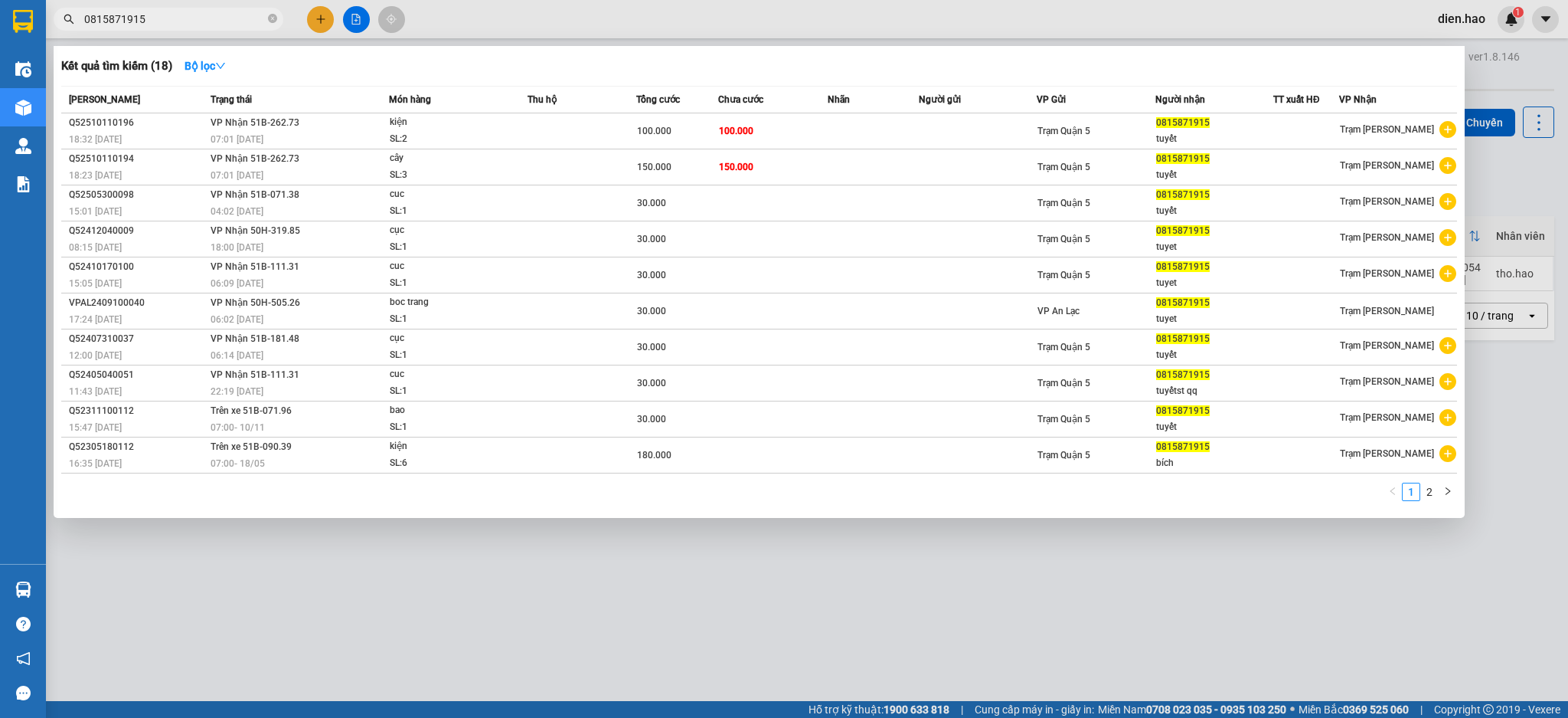
click at [167, 8] on span "0815871915" at bounding box center [169, 19] width 230 height 23
click at [834, 31] on div at bounding box center [784, 359] width 1568 height 718
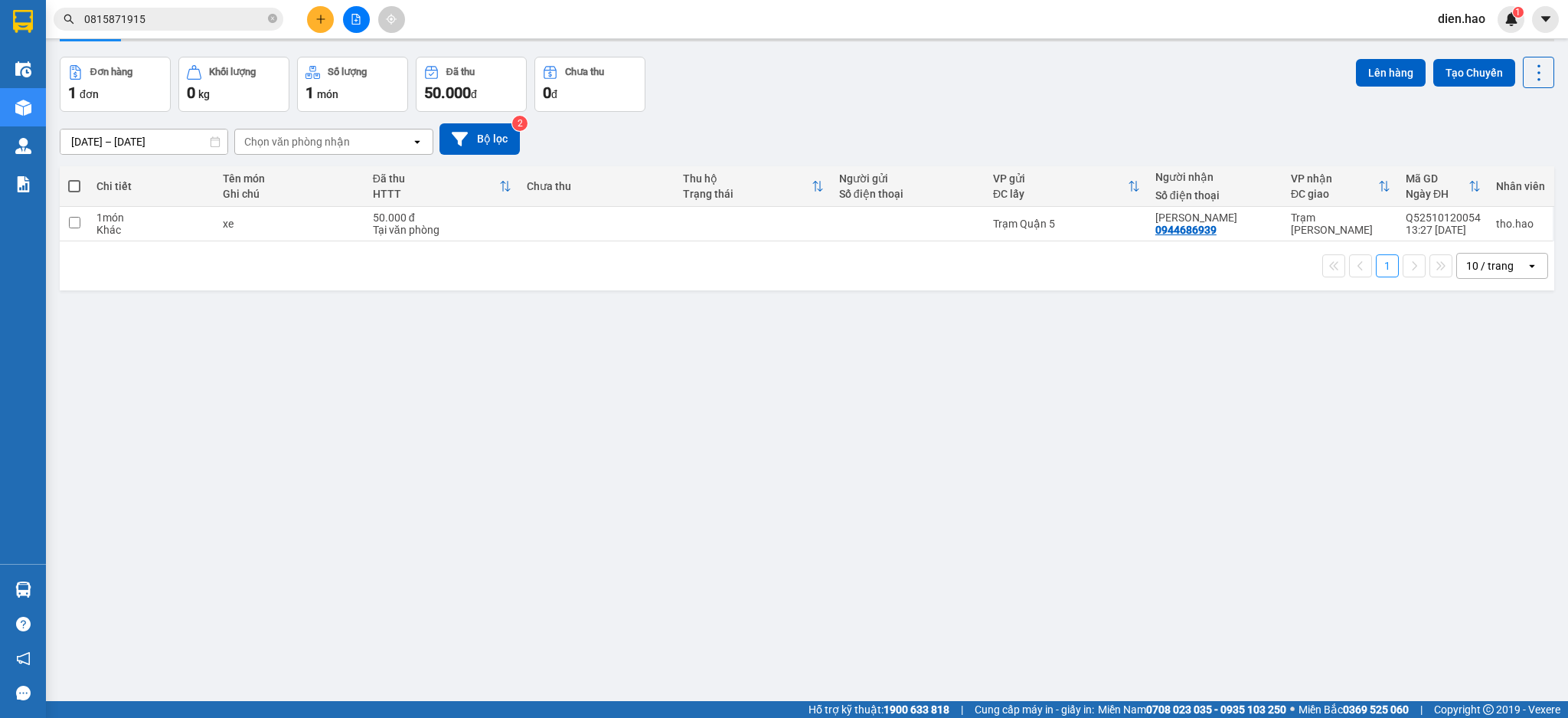
scroll to position [70, 0]
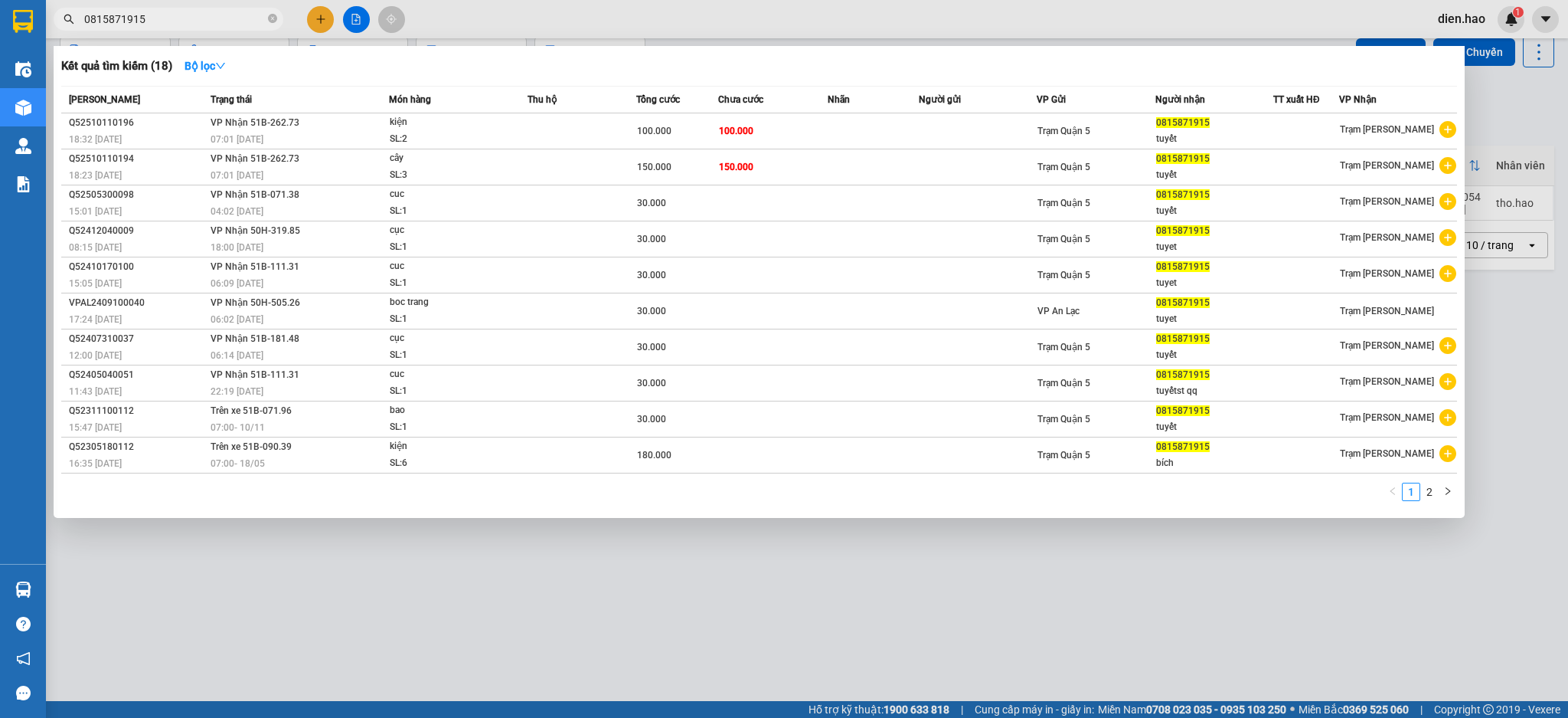
click at [200, 23] on input "0815871915" at bounding box center [175, 18] width 181 height 17
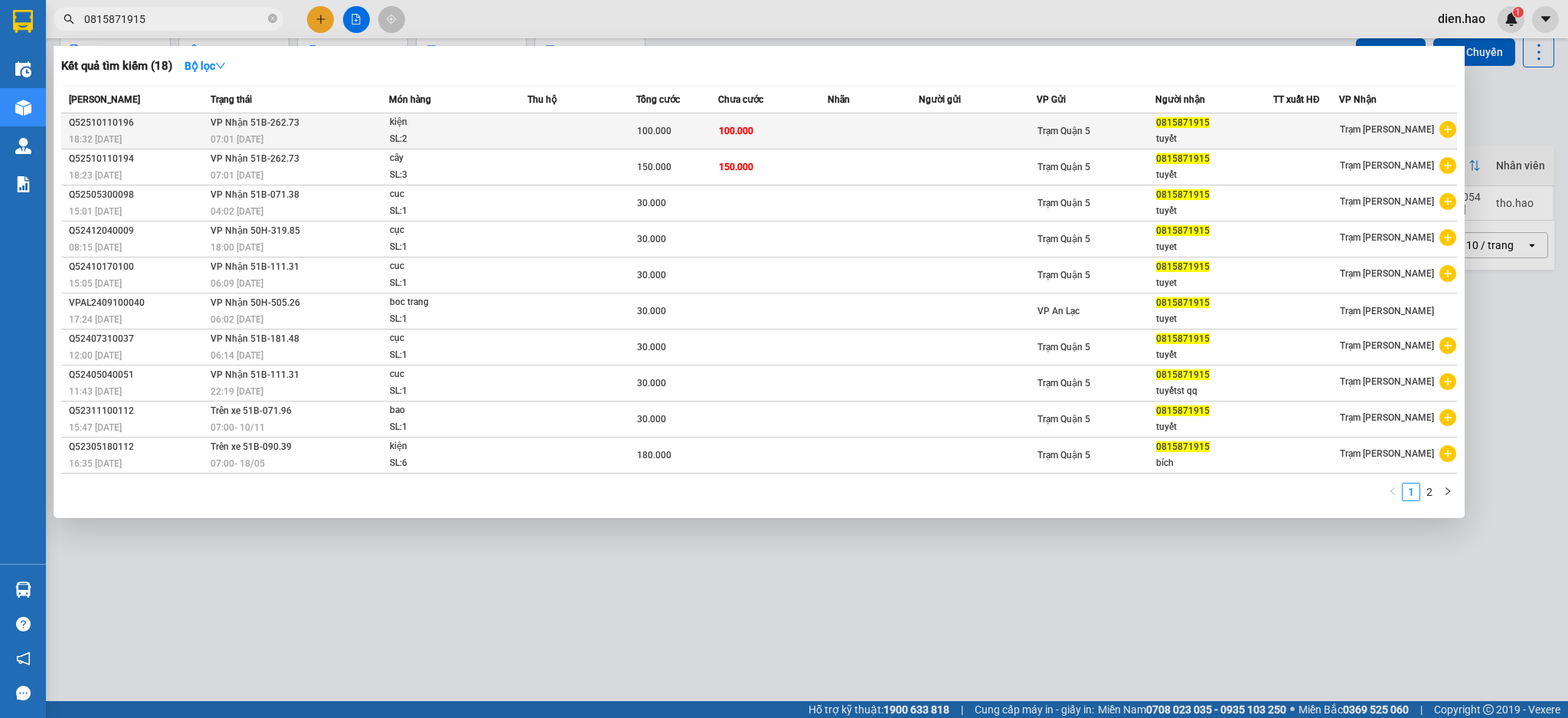
click at [848, 126] on td at bounding box center [873, 131] width 91 height 36
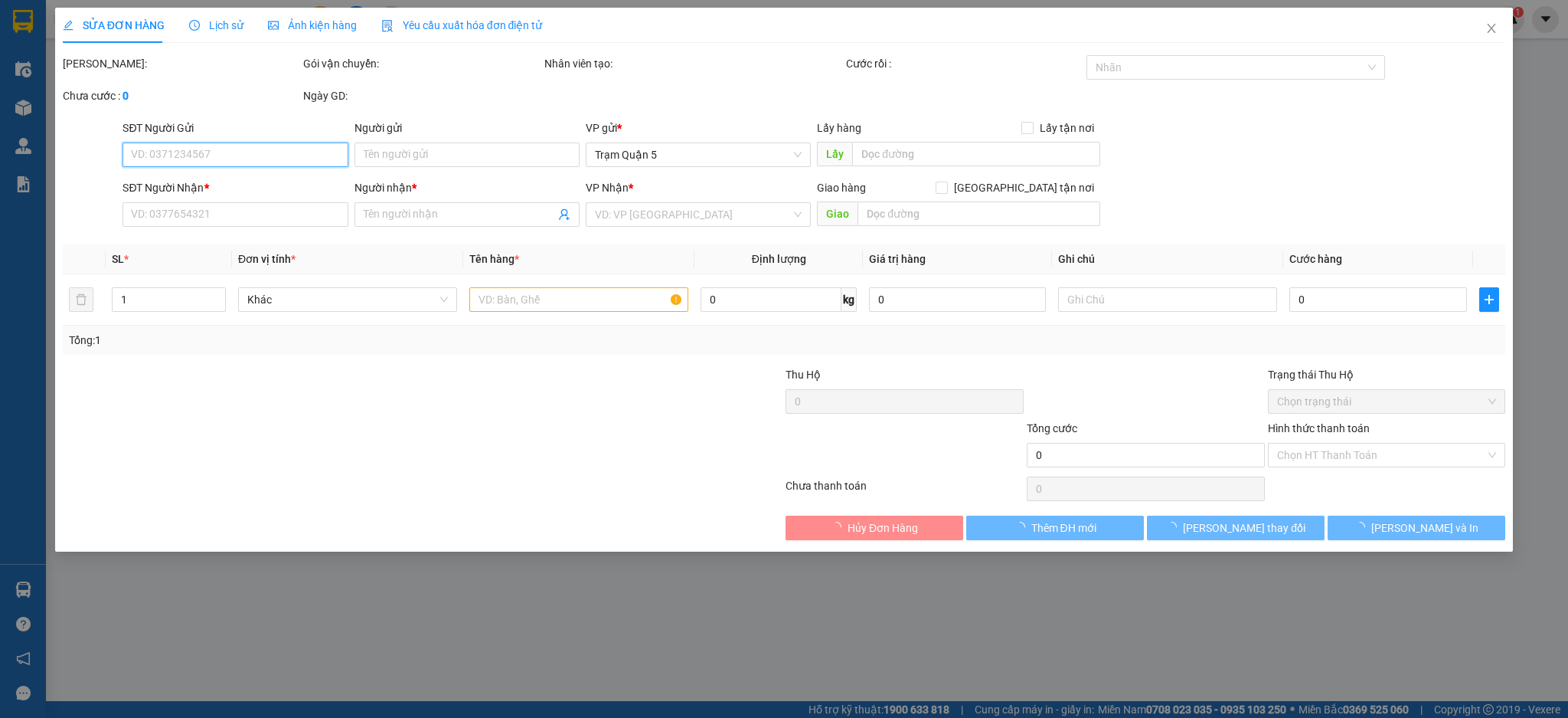
type input "0815871915"
type input "tuyết"
type input "100.000"
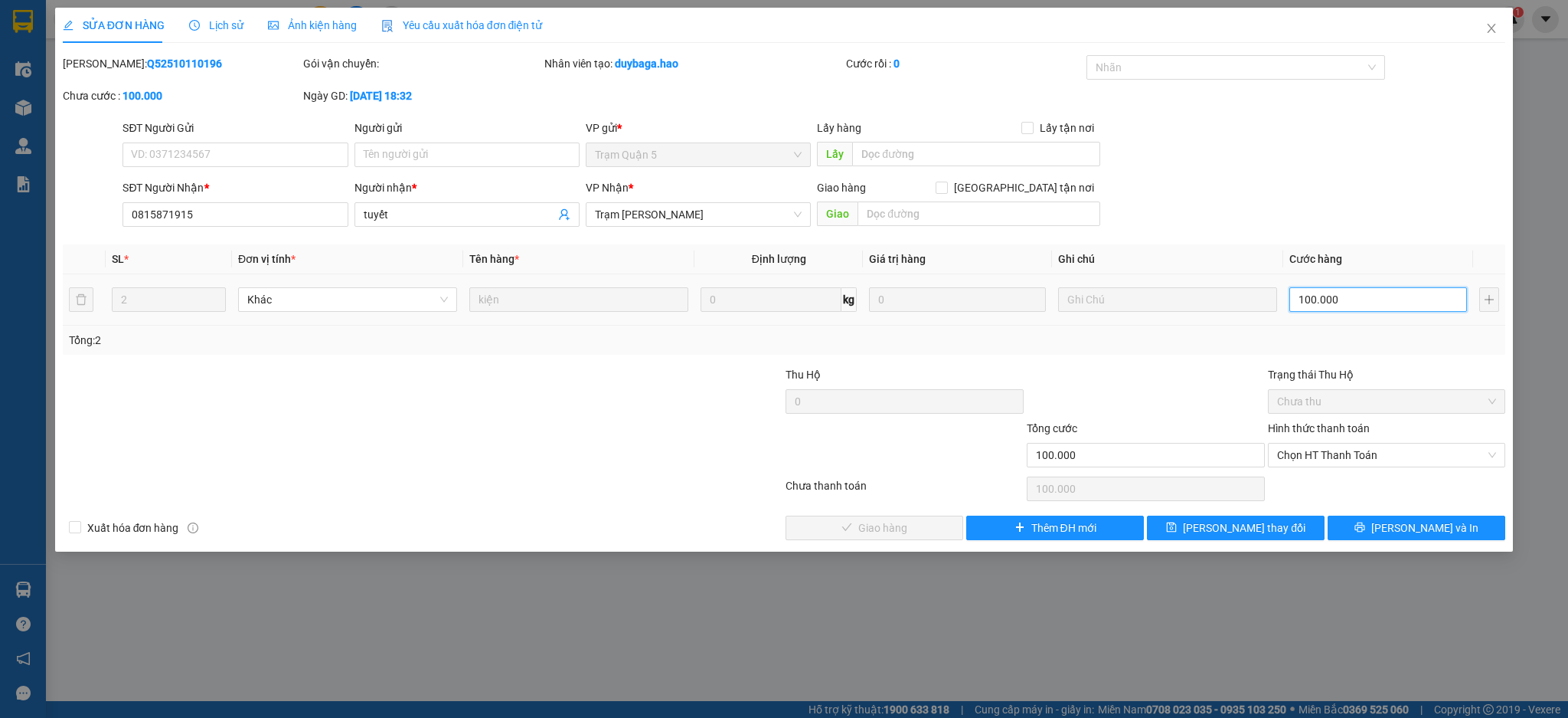
click at [1397, 303] on input "100.000" at bounding box center [1377, 300] width 177 height 25
type input "0"
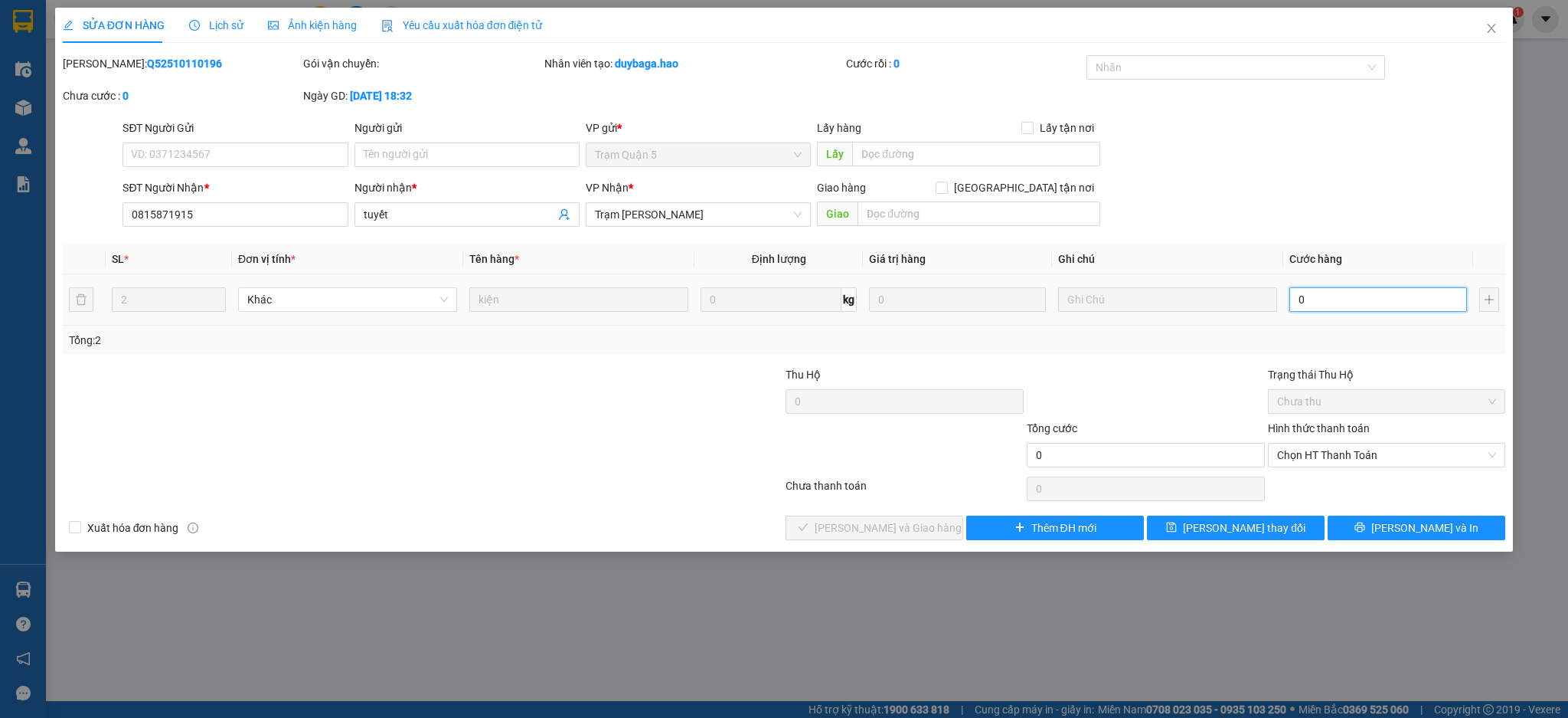
type input "3"
type input "003"
type input "30"
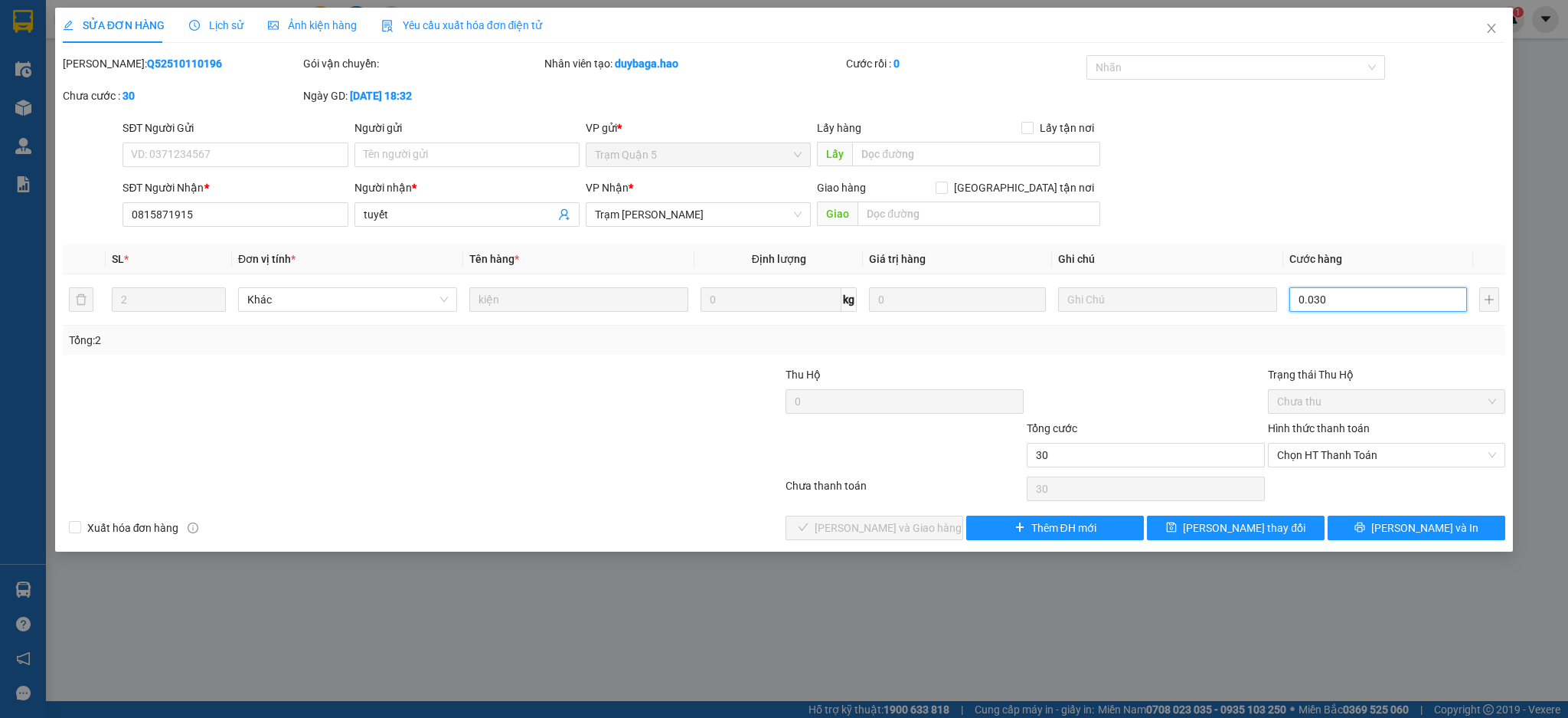
type input "0.030"
click at [1099, 416] on div at bounding box center [1145, 393] width 242 height 54
type input "30.000"
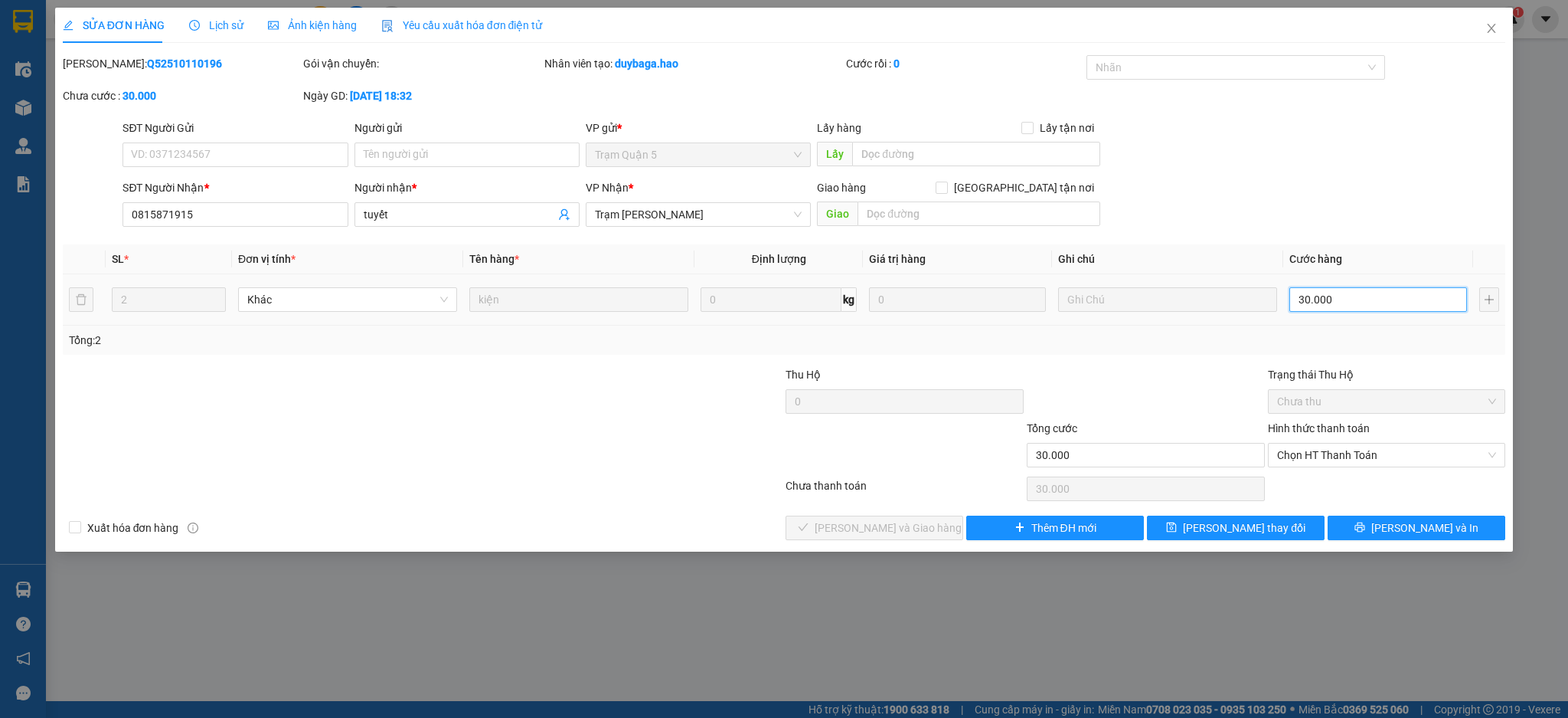
click at [1340, 306] on input "30.000" at bounding box center [1377, 300] width 177 height 25
type input "0"
type input "6"
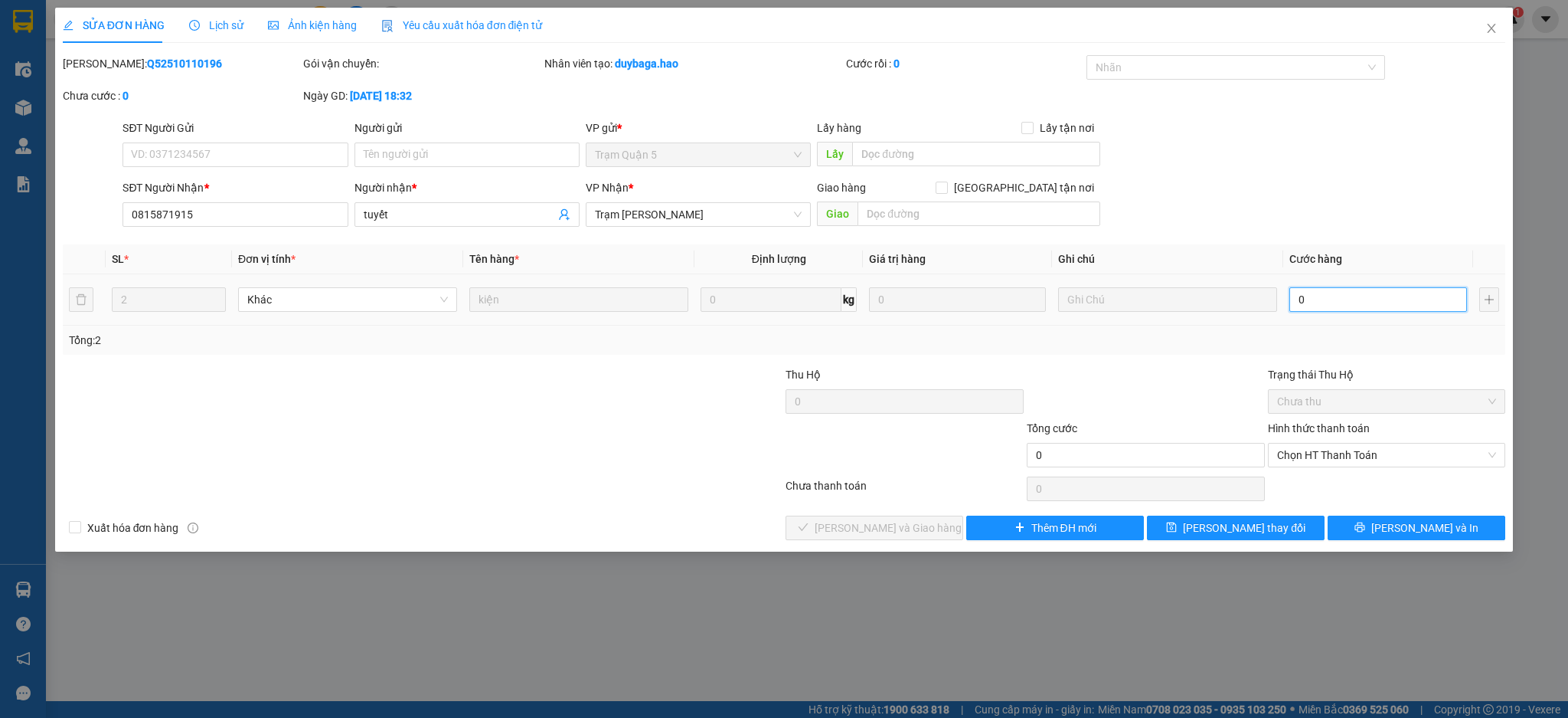
type input "6"
type input "006"
type input "60"
type input "0.060"
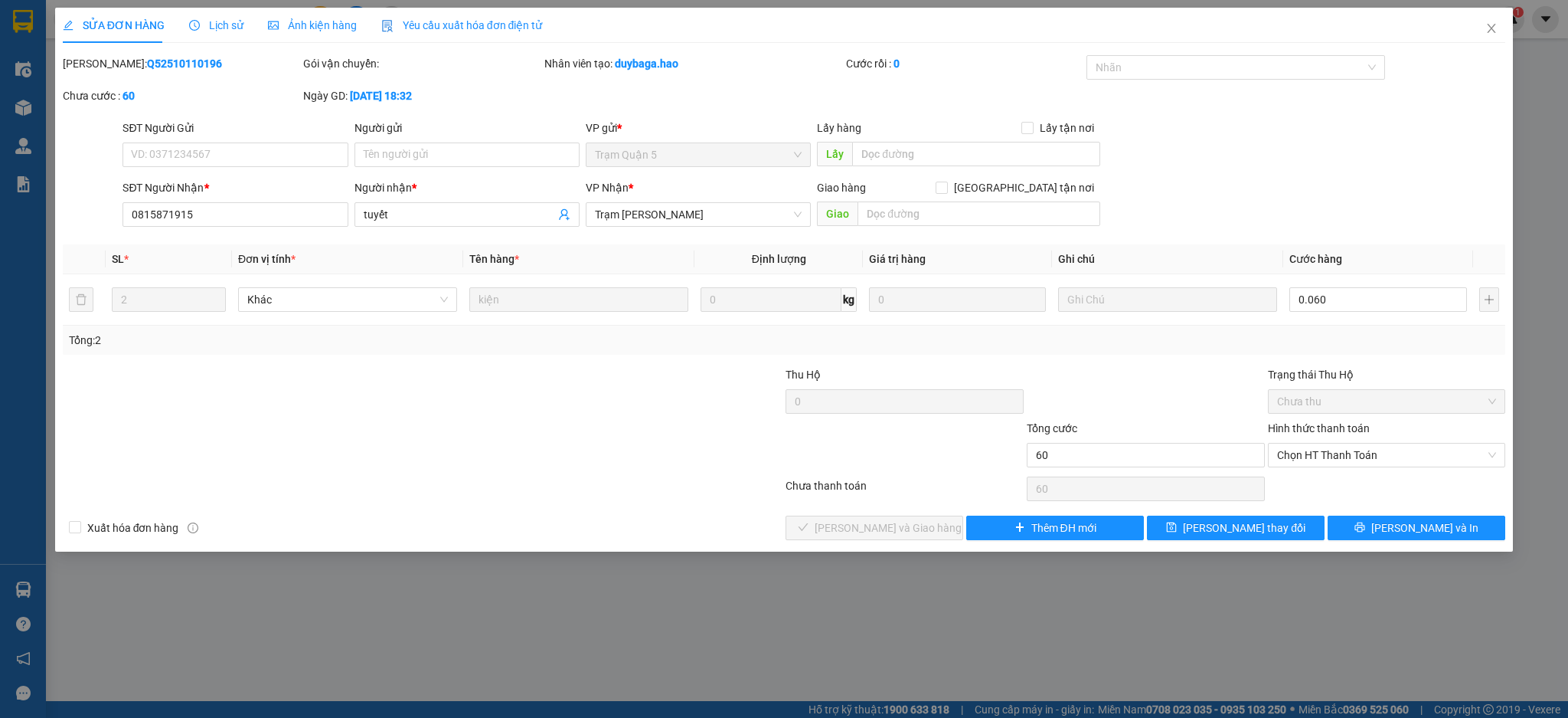
click at [1045, 383] on div at bounding box center [1145, 393] width 242 height 54
type input "60.000"
click at [1276, 525] on button "[PERSON_NAME] đổi" at bounding box center [1236, 528] width 177 height 25
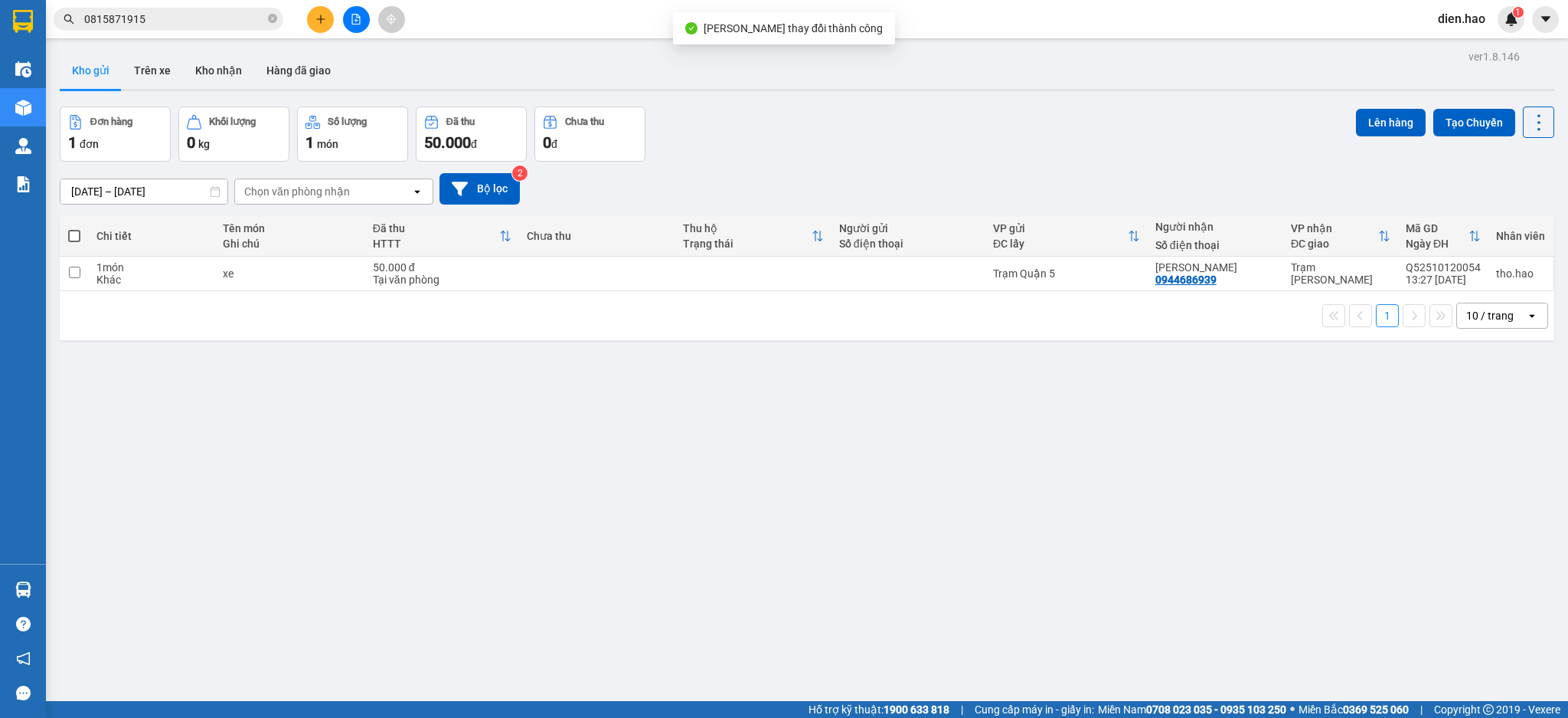
click at [224, 23] on input "0815871915" at bounding box center [175, 18] width 181 height 17
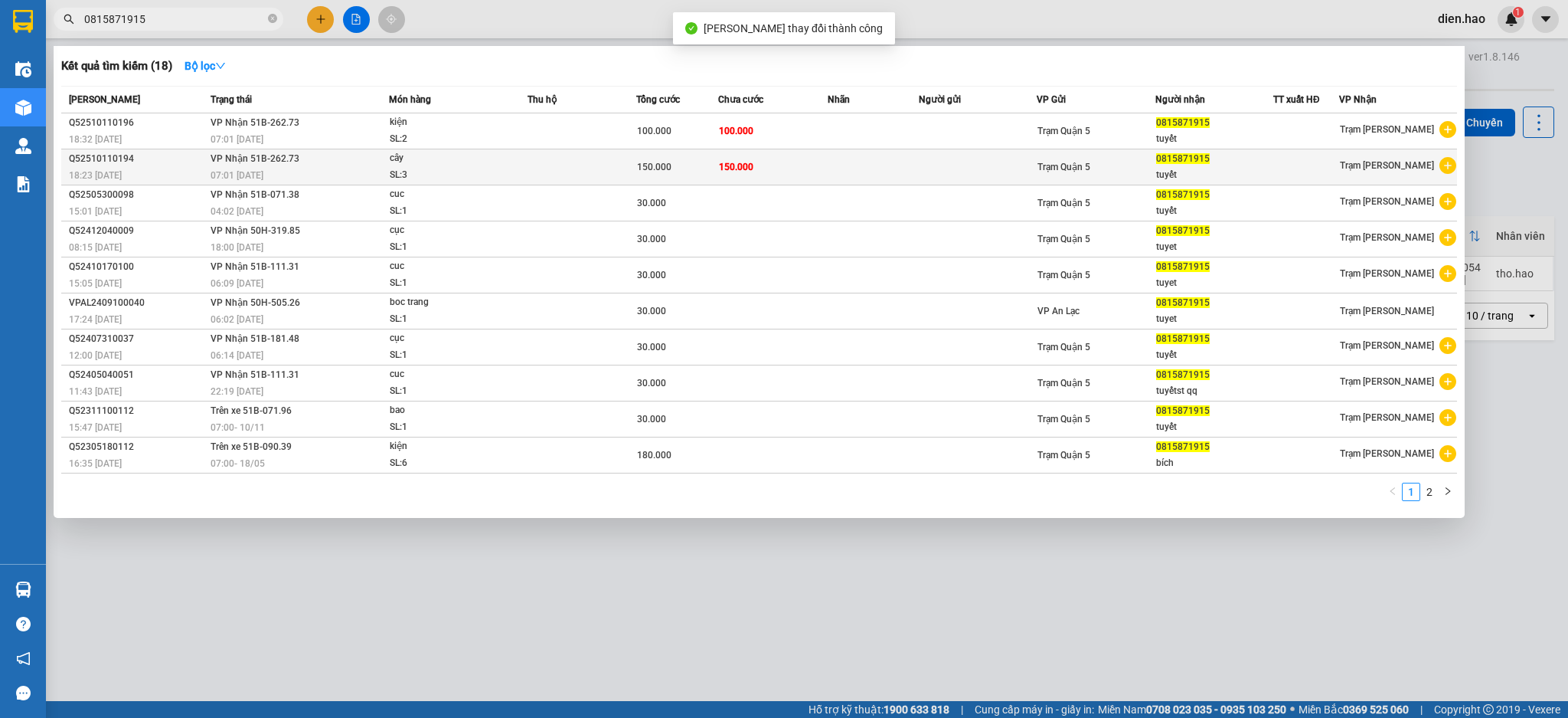
click at [863, 175] on td at bounding box center [873, 167] width 91 height 36
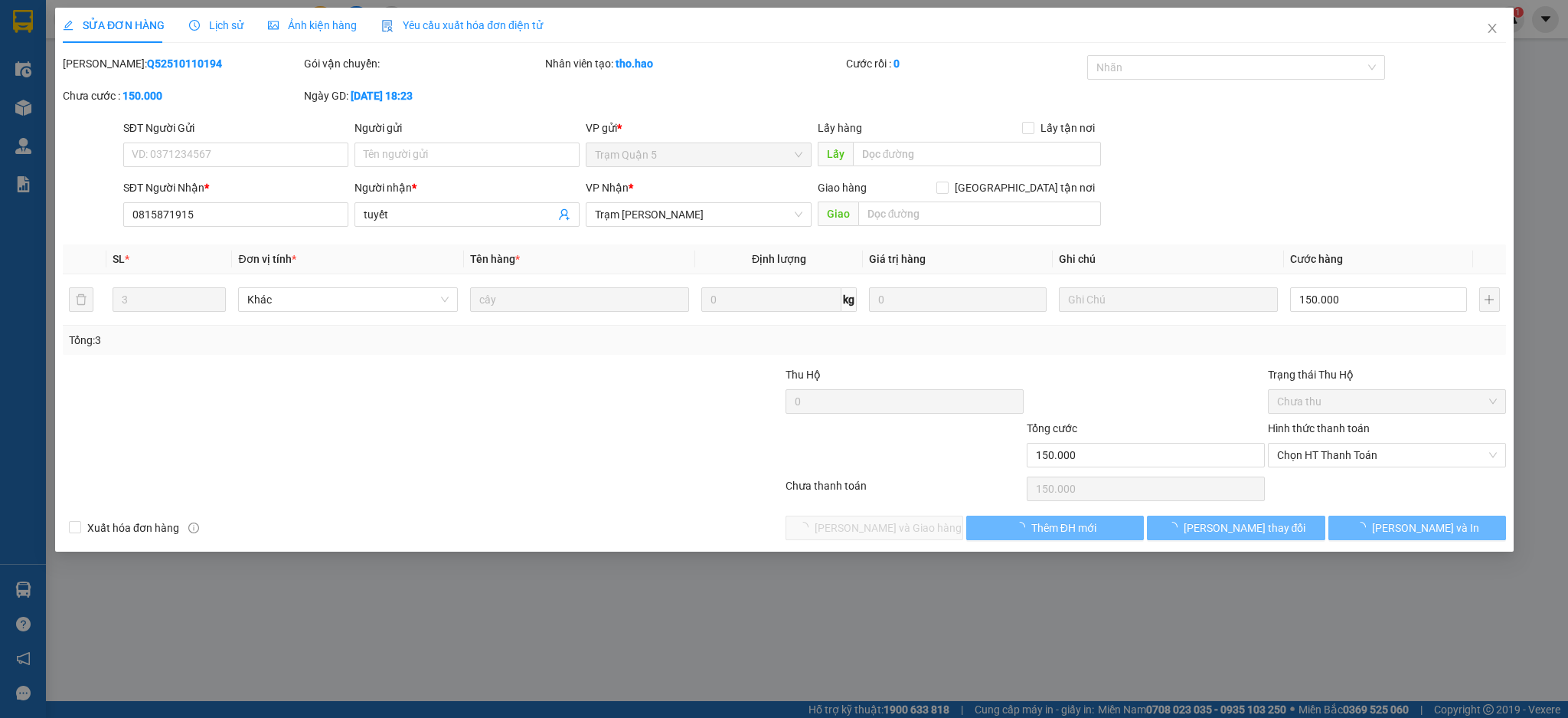
type input "0815871915"
type input "tuyết"
type input "150.000"
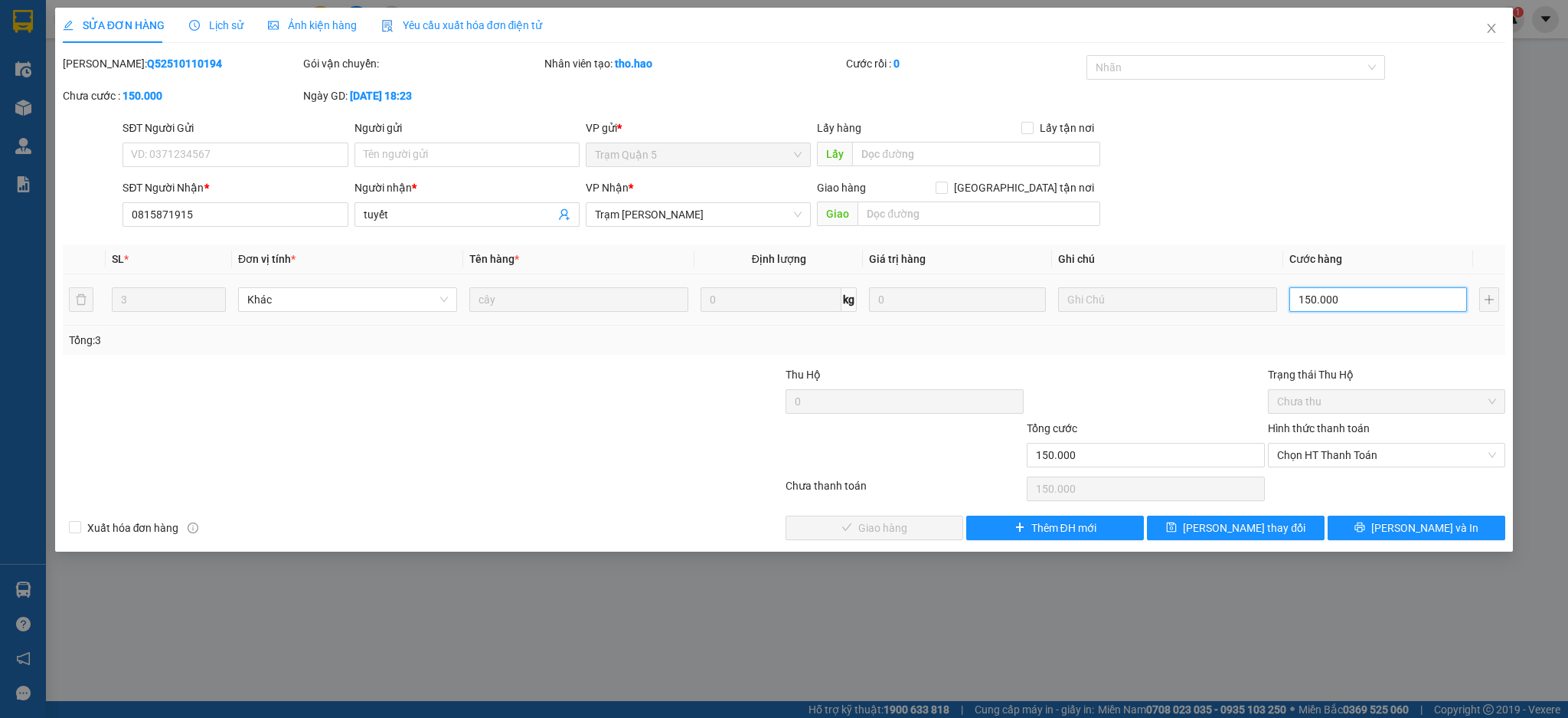
click at [1385, 304] on input "150.000" at bounding box center [1377, 300] width 177 height 25
type input "0"
type input "9"
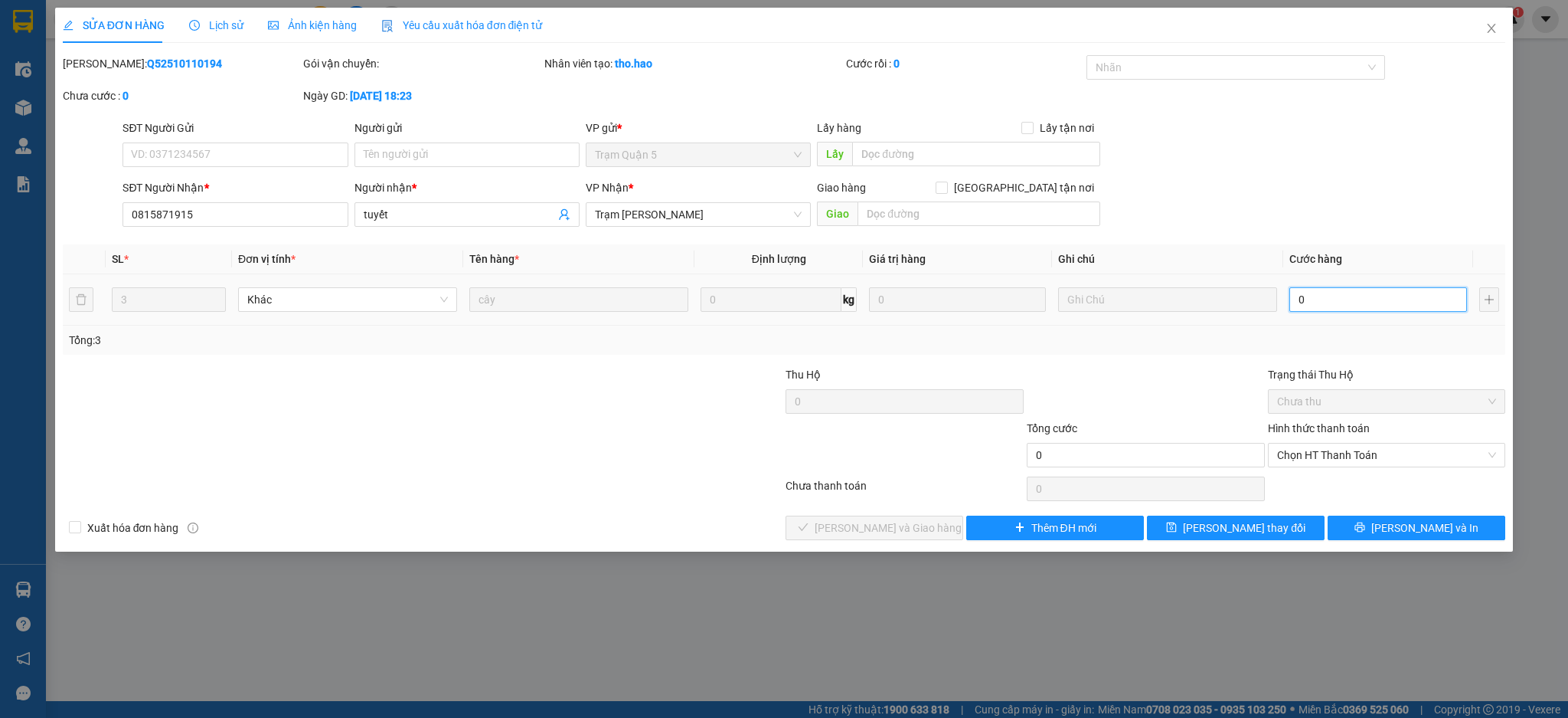
type input "9"
type input "0.090"
type input "90"
type input "0.090"
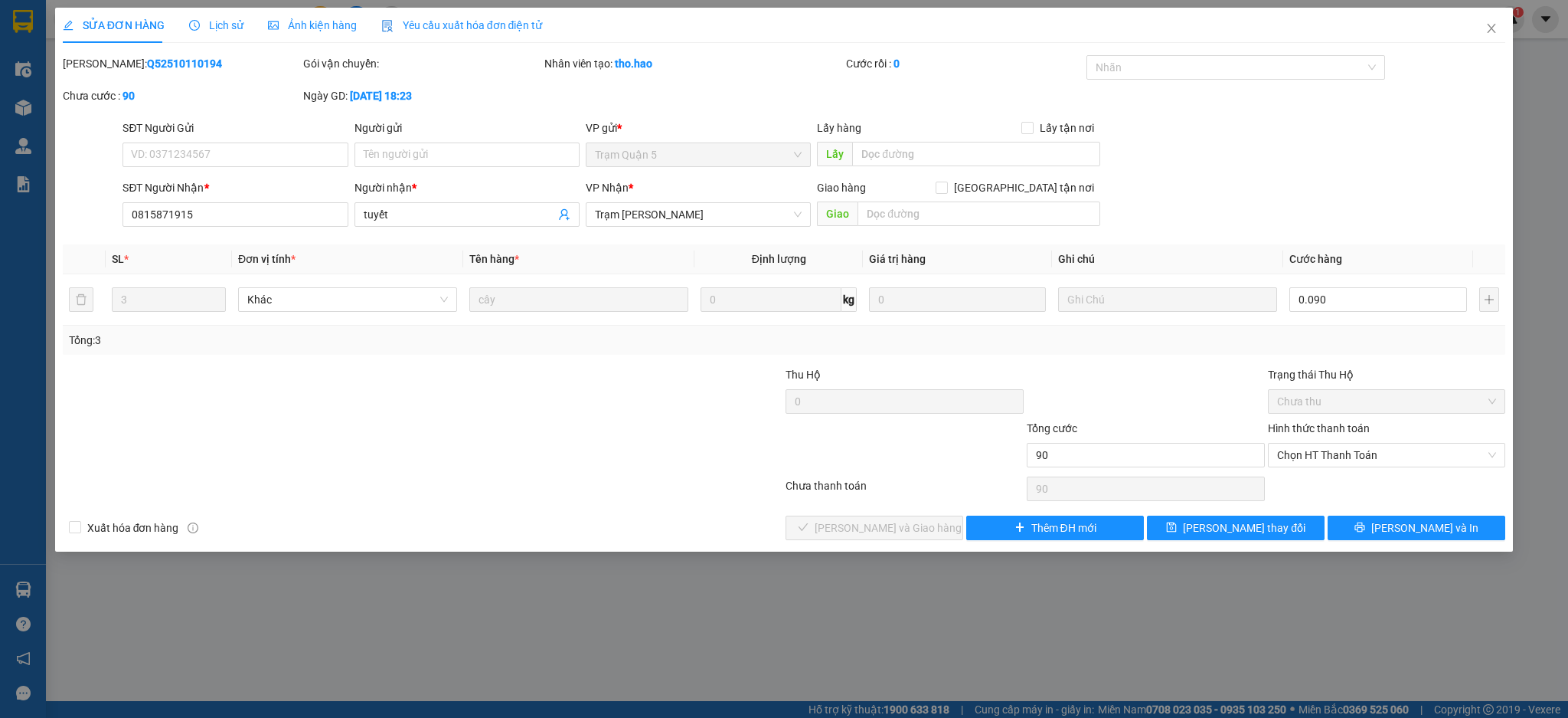
type input "90.000"
click at [1232, 365] on div "Total Paid Fee 0 Total UnPaid Fee 150.000 Cash Collection Total Fee Mã ĐH: Q525…" at bounding box center [784, 298] width 1443 height 485
click at [1251, 535] on span "[PERSON_NAME] đổi" at bounding box center [1244, 527] width 122 height 17
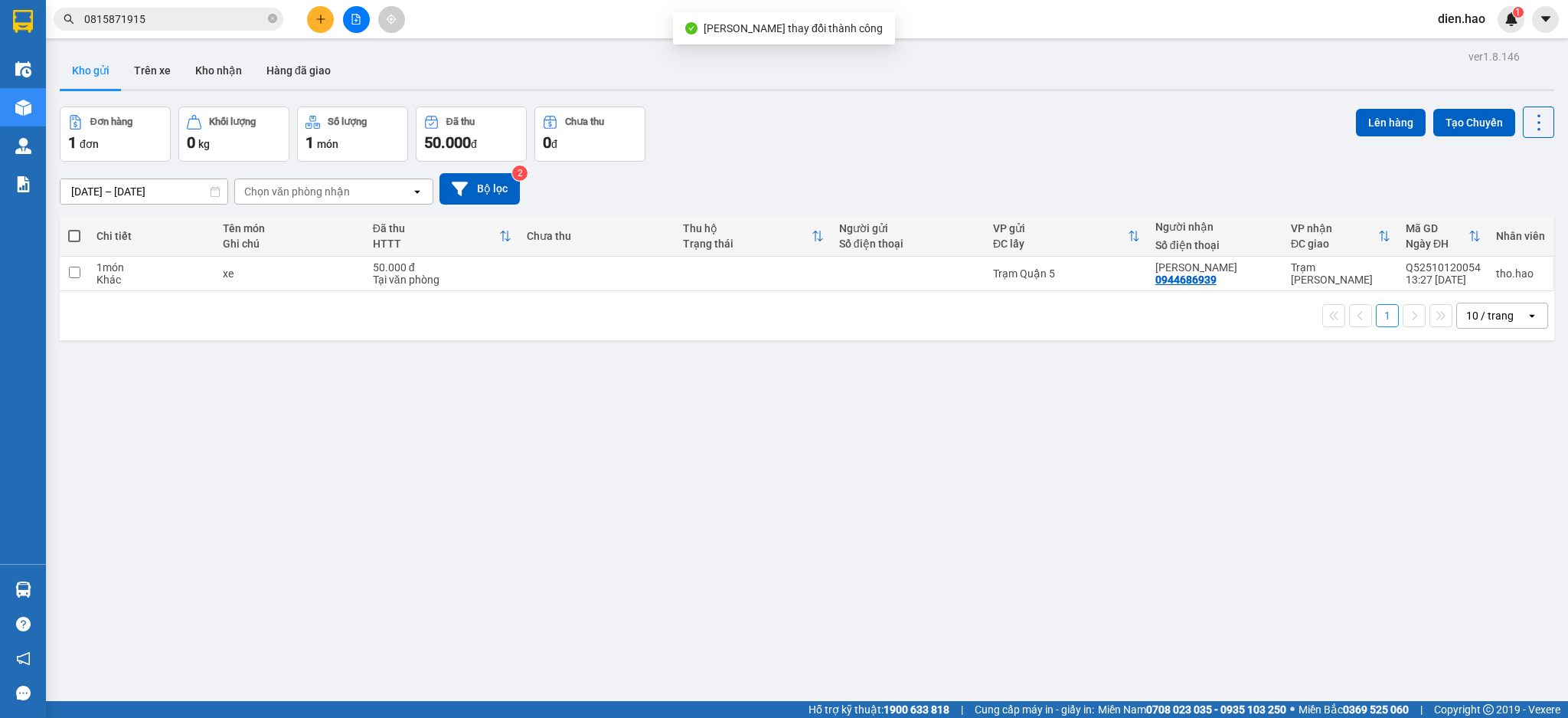
click at [205, 21] on input "0815871915" at bounding box center [175, 18] width 181 height 17
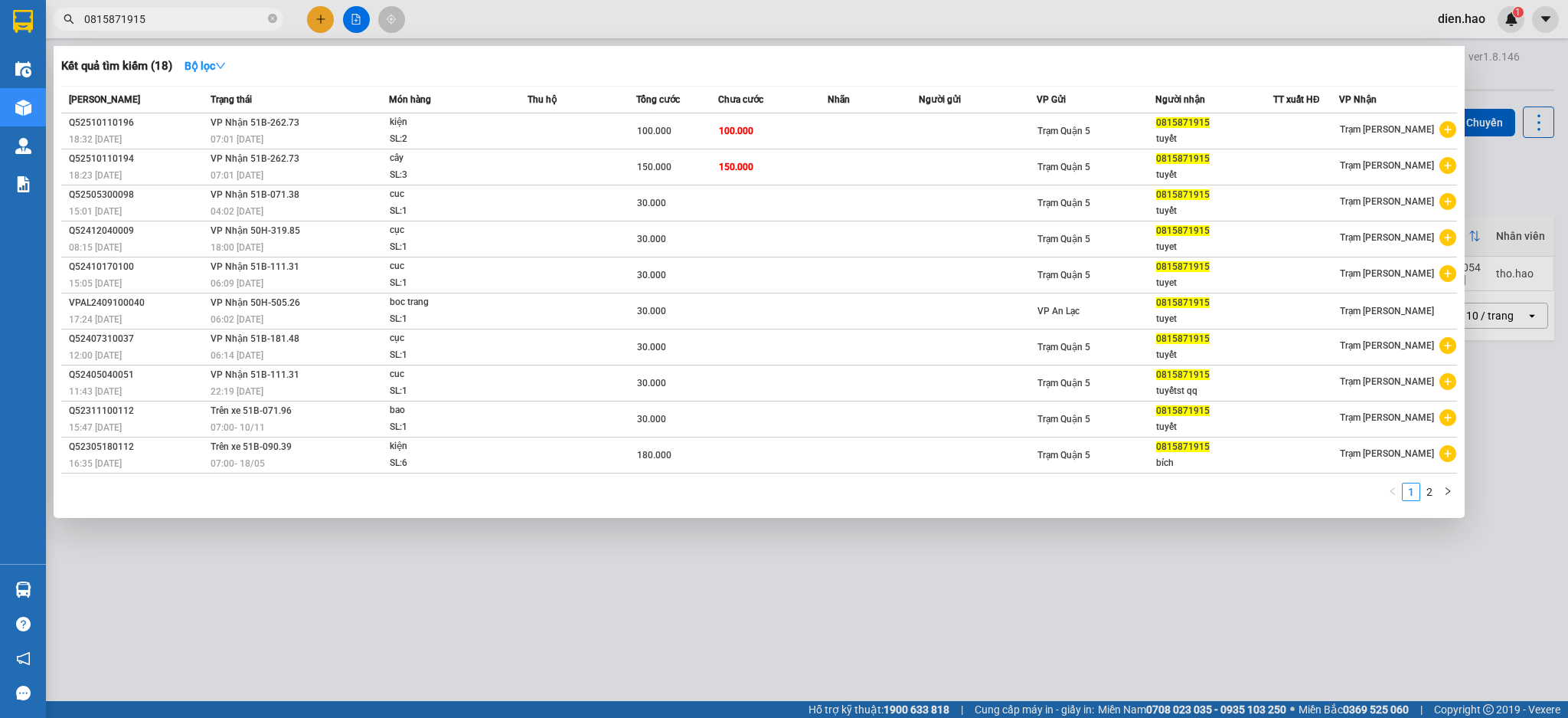
click at [938, 20] on div at bounding box center [784, 359] width 1568 height 718
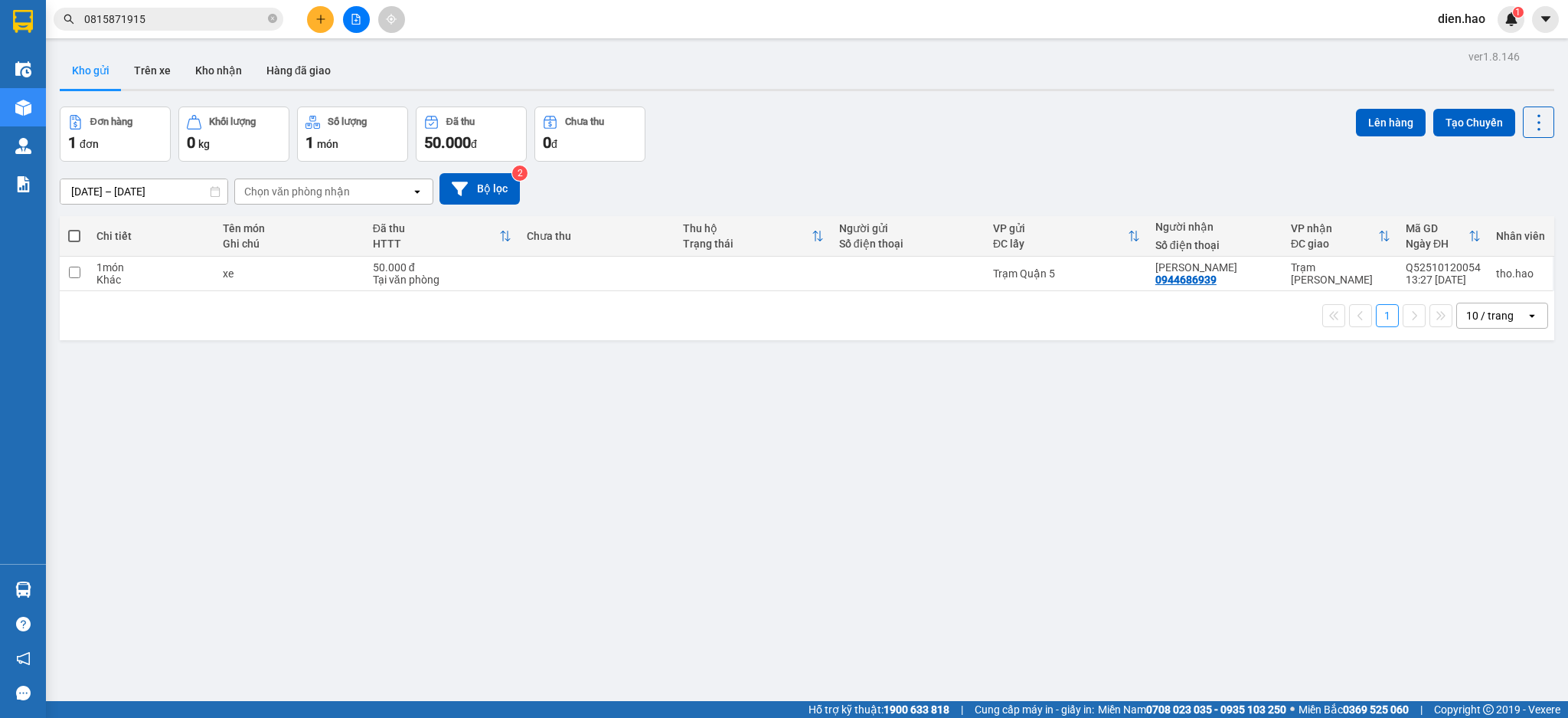
click at [191, 13] on input "0815871915" at bounding box center [175, 18] width 181 height 17
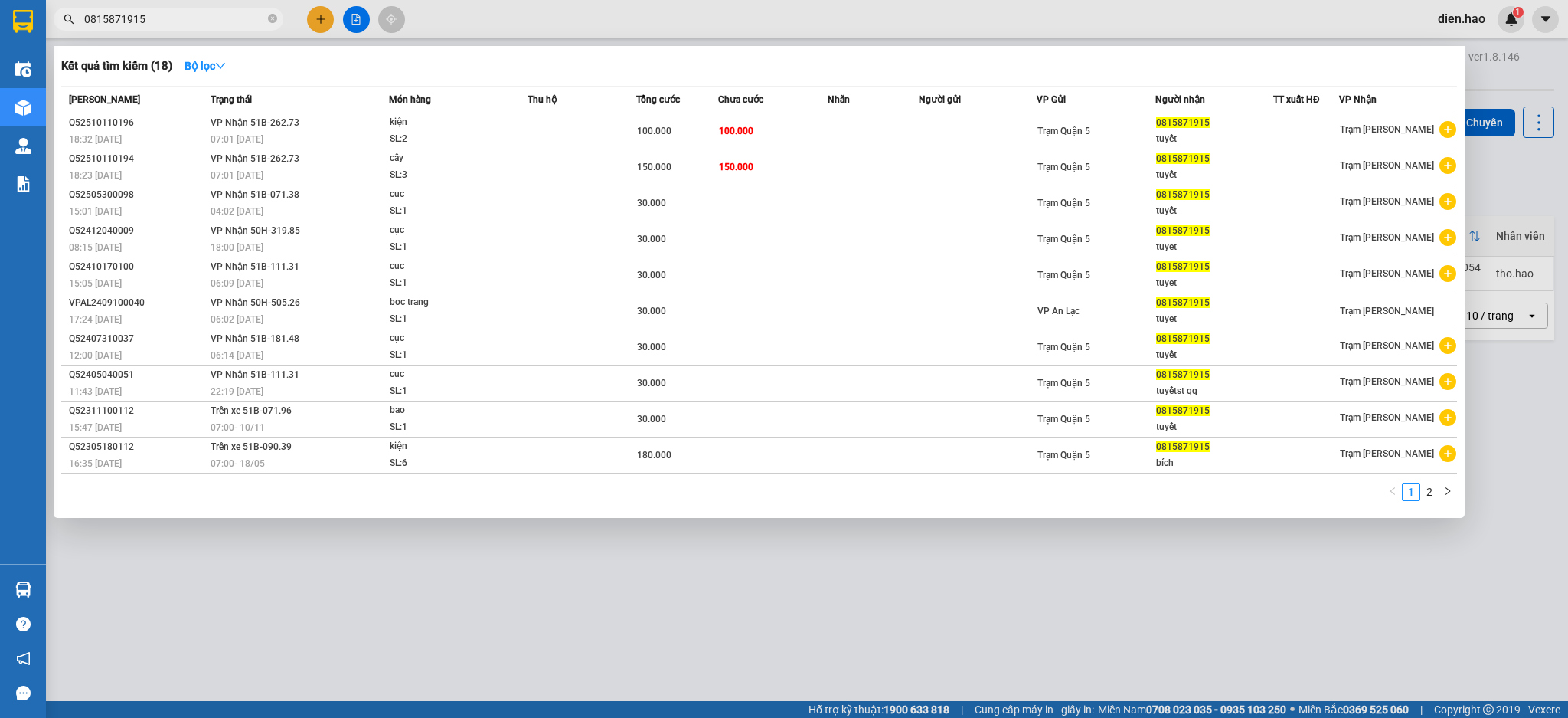
click at [898, 6] on div at bounding box center [784, 359] width 1568 height 718
click at [248, 23] on input "0815871915" at bounding box center [175, 18] width 181 height 17
click at [271, 19] on icon "close-circle" at bounding box center [272, 18] width 9 height 9
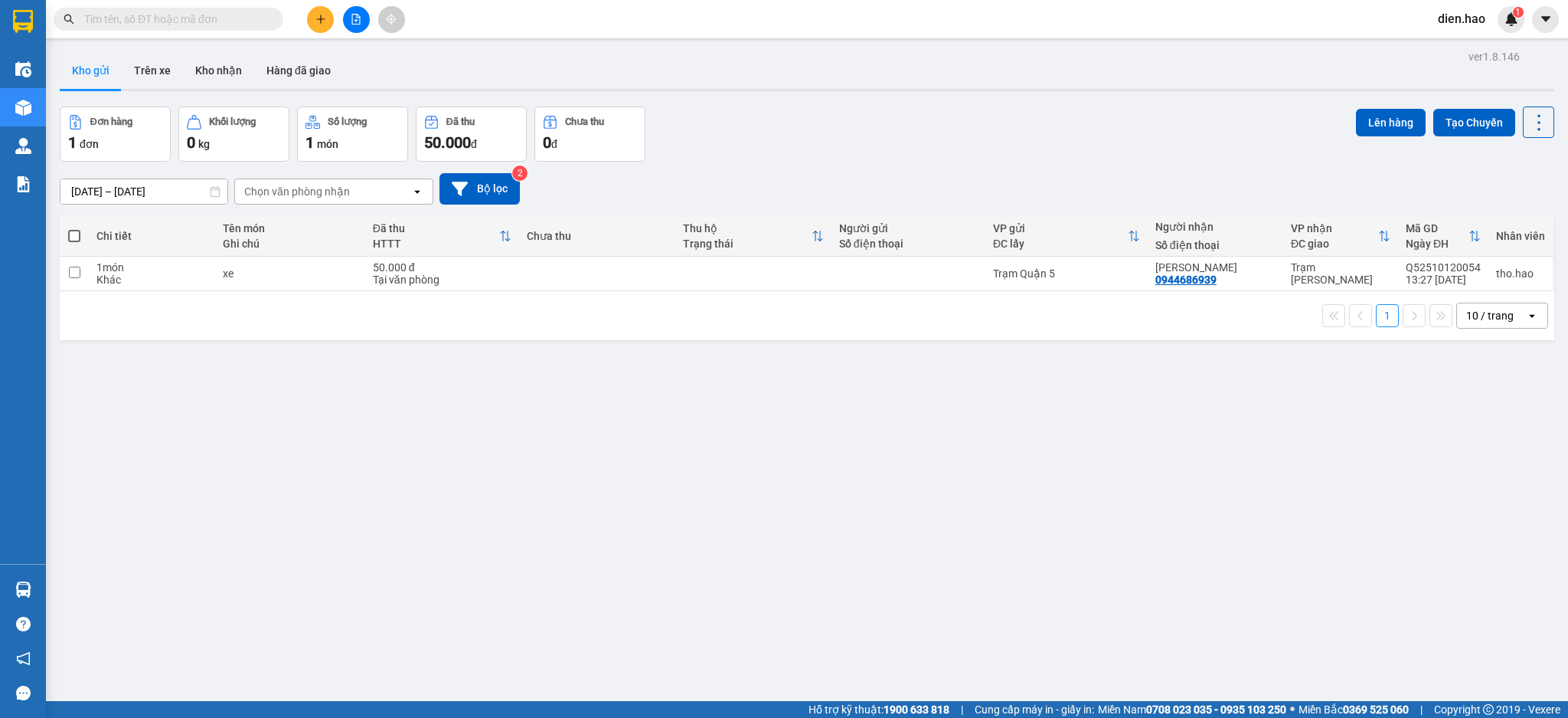
click at [257, 18] on input "text" at bounding box center [175, 18] width 181 height 17
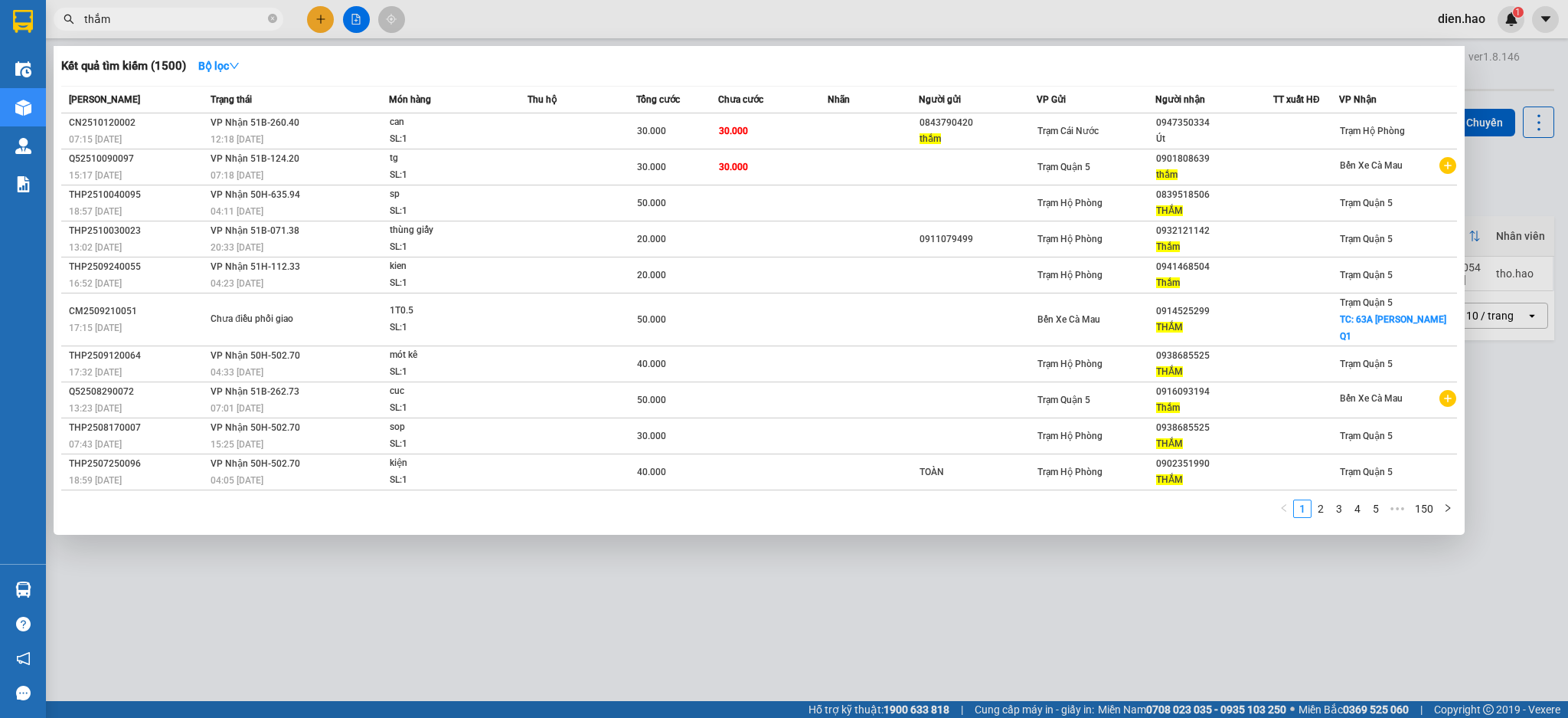
type input "thắm"
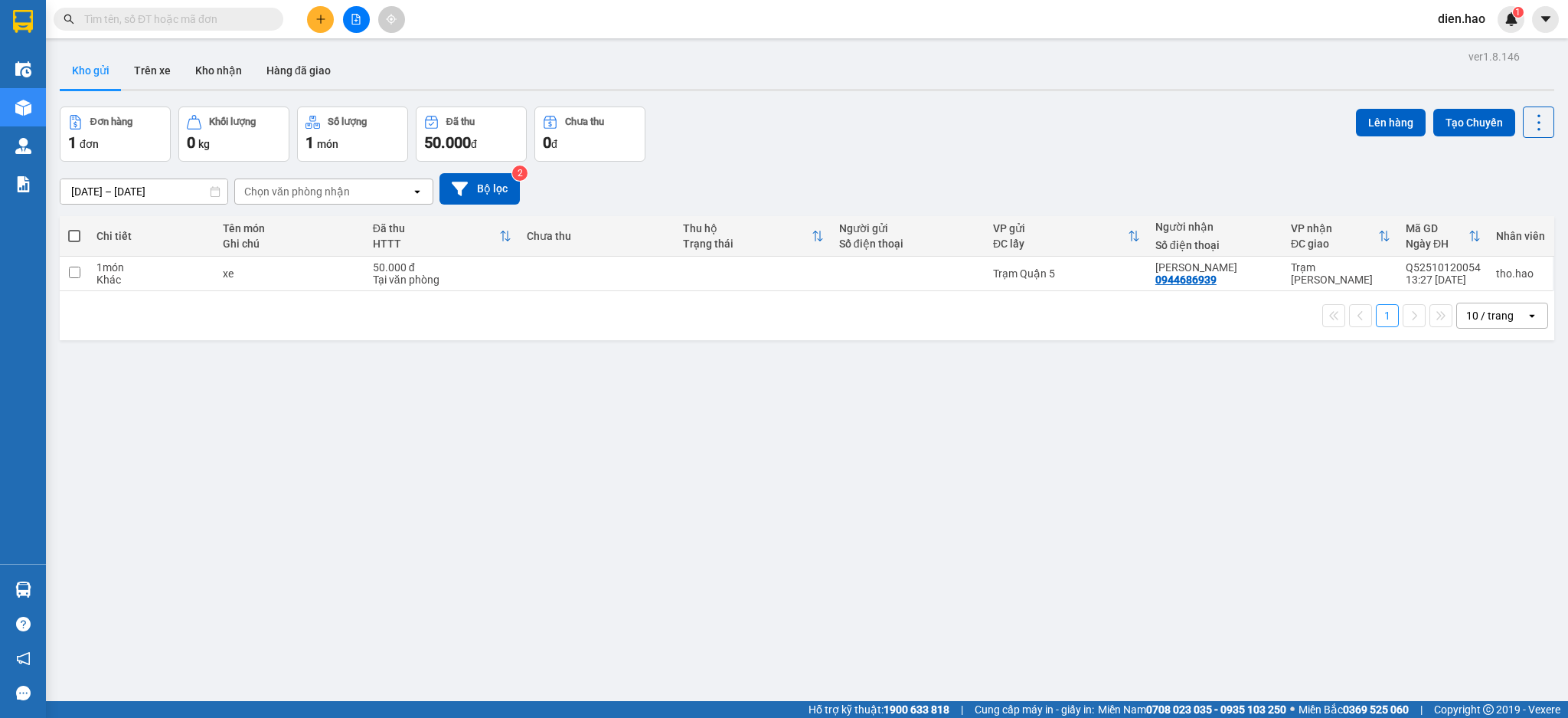
click at [251, 21] on input "text" at bounding box center [175, 18] width 181 height 17
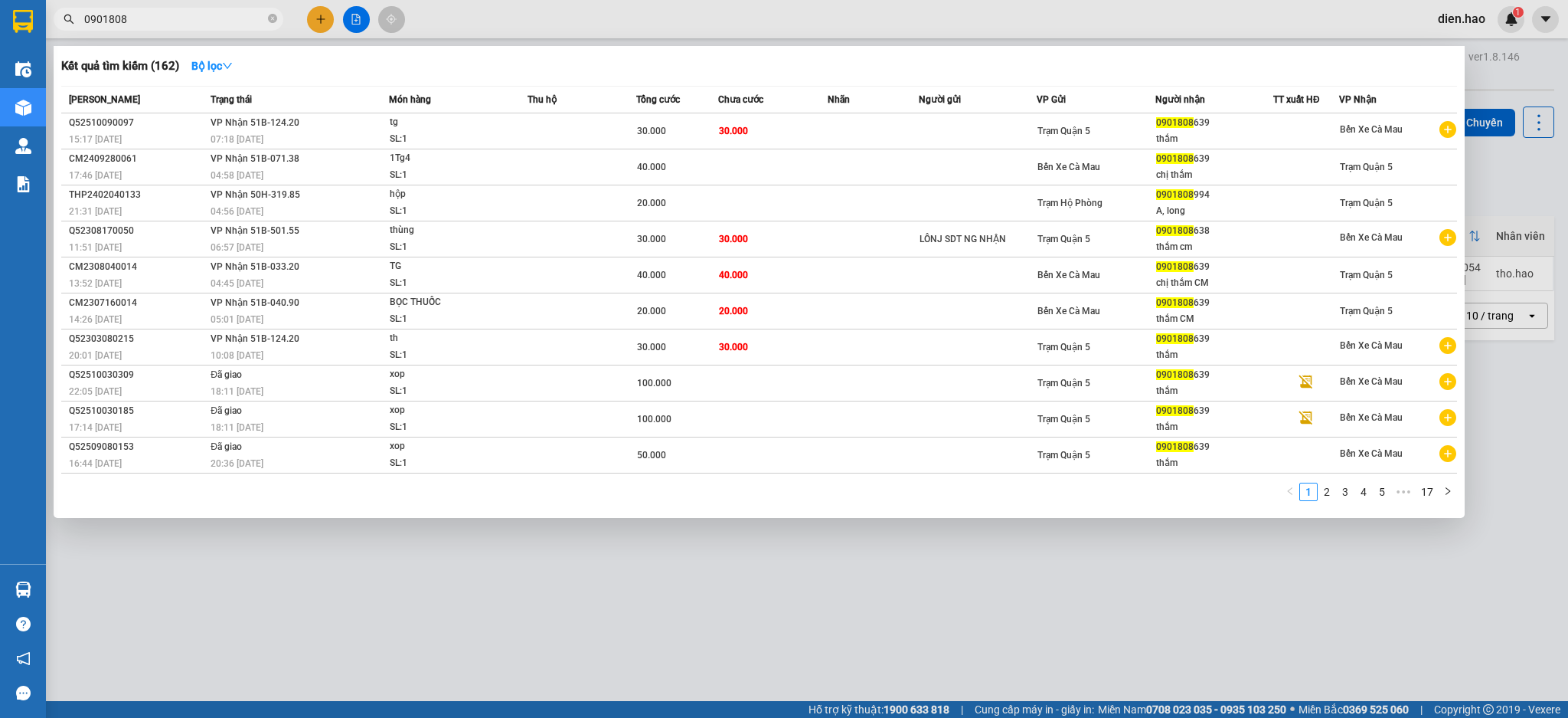
type input "0901808"
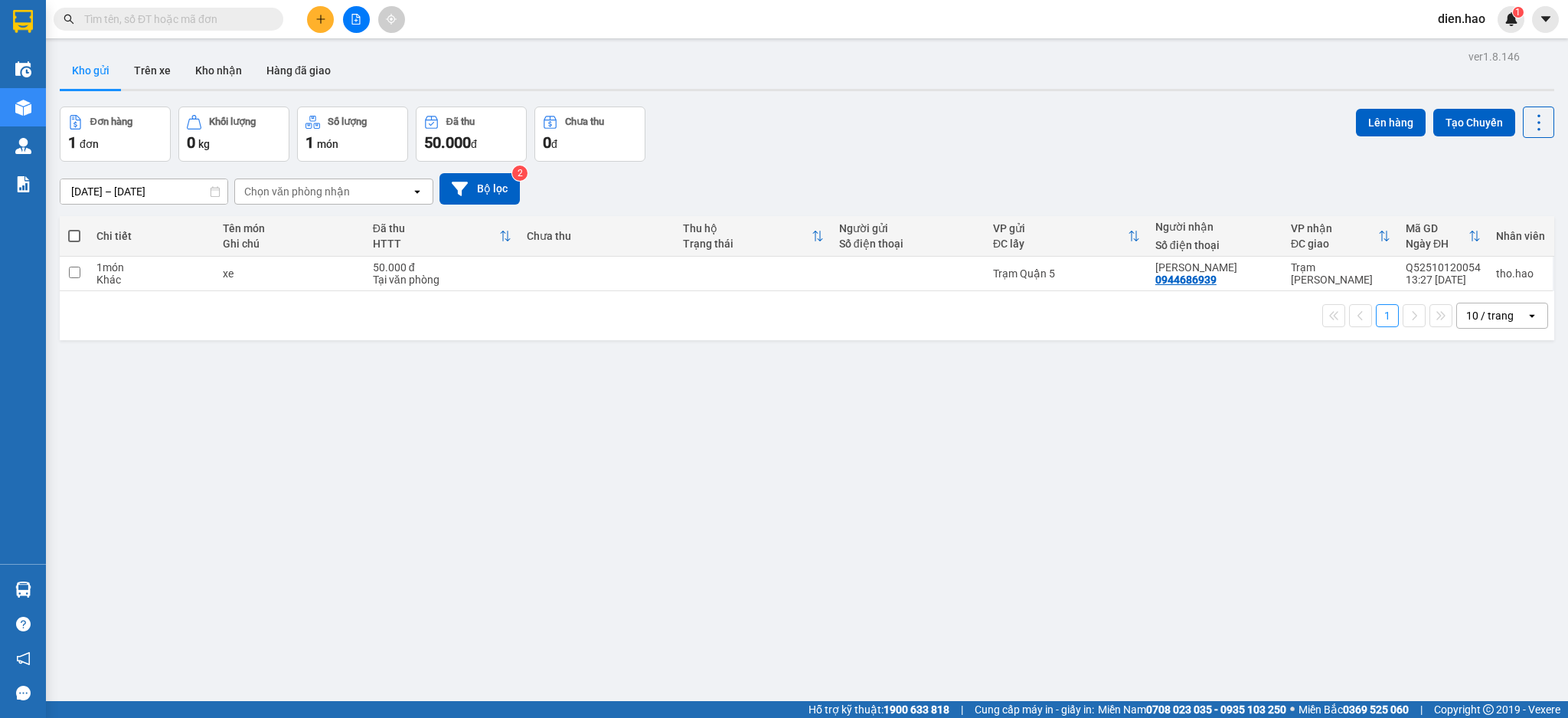
click at [254, 18] on input "text" at bounding box center [175, 18] width 181 height 17
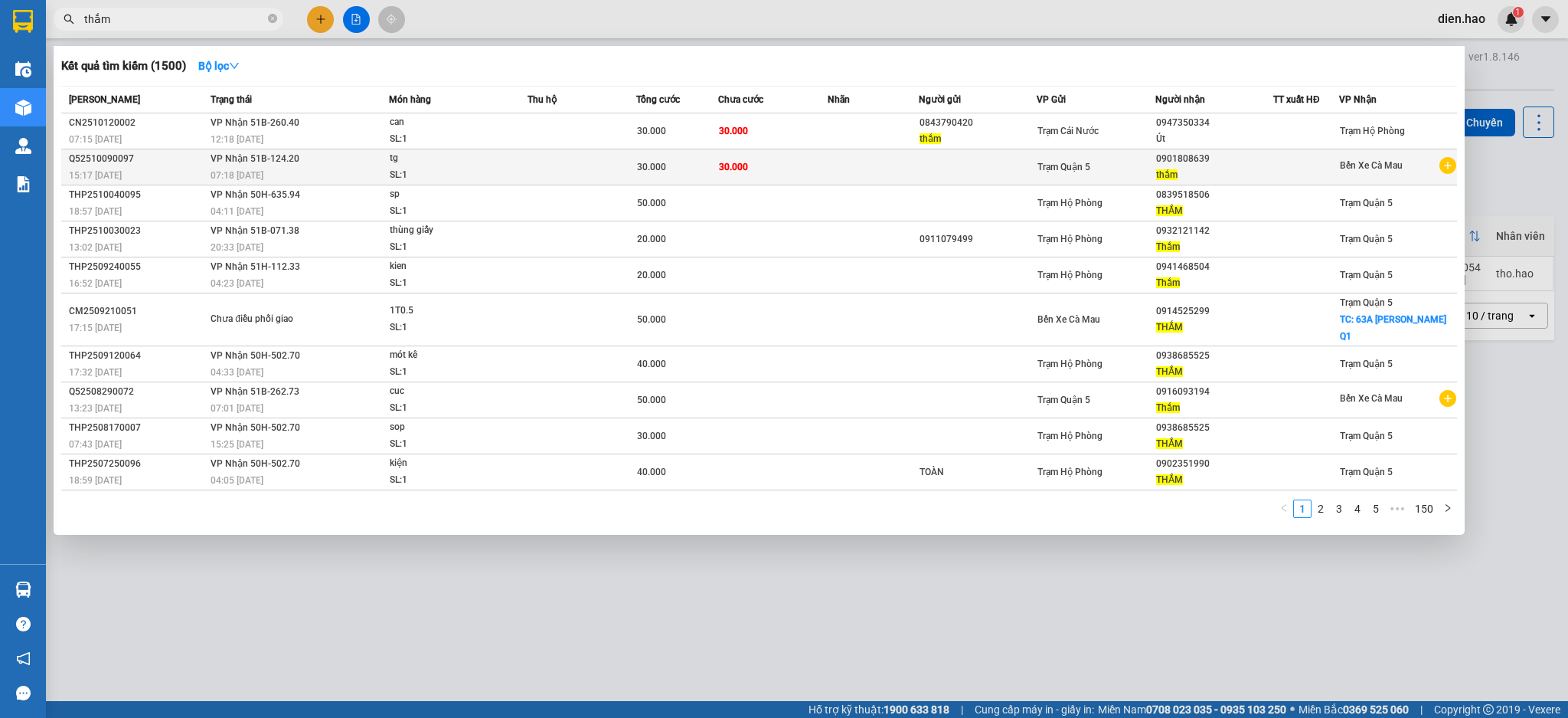
type input "thắm"
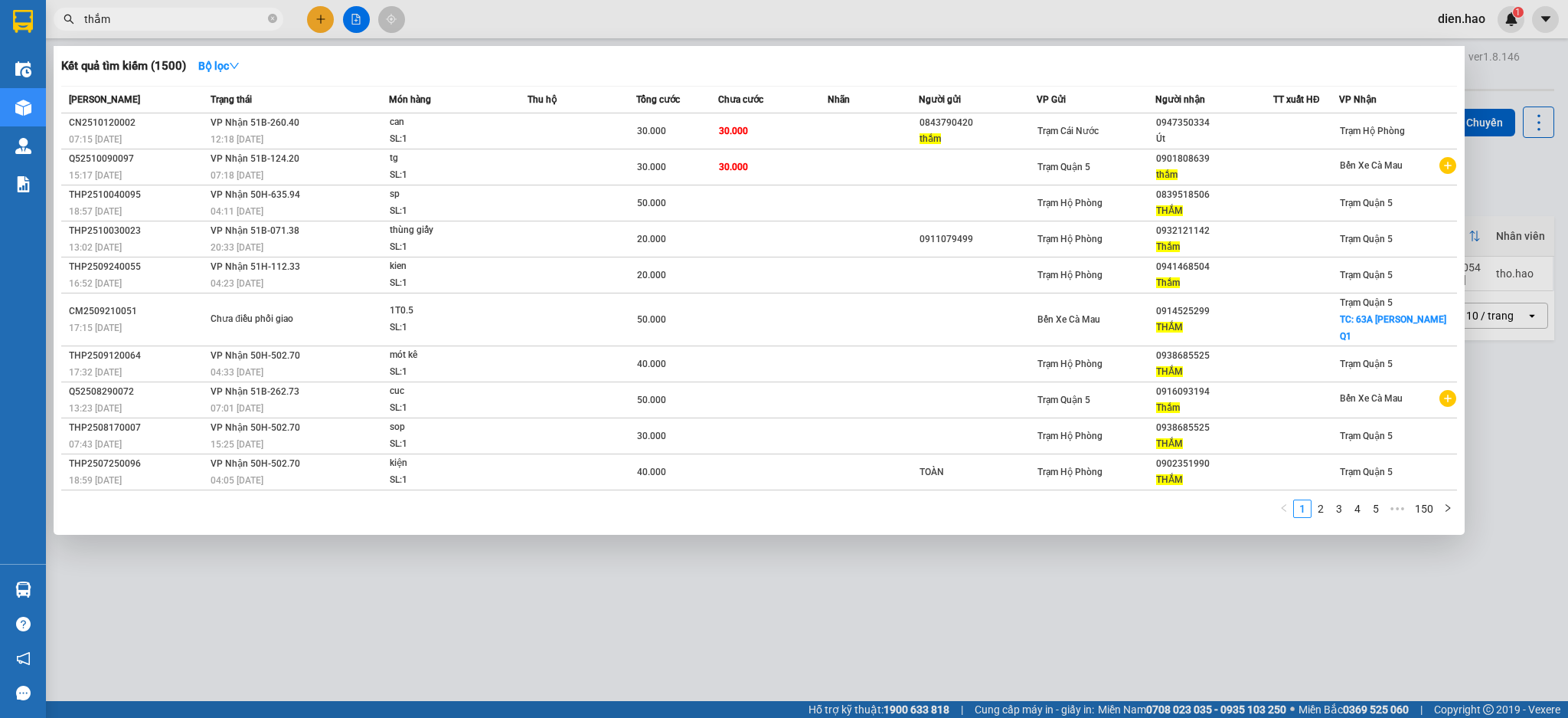
click at [327, 177] on div "07:18 - 10/10" at bounding box center [300, 175] width 177 height 17
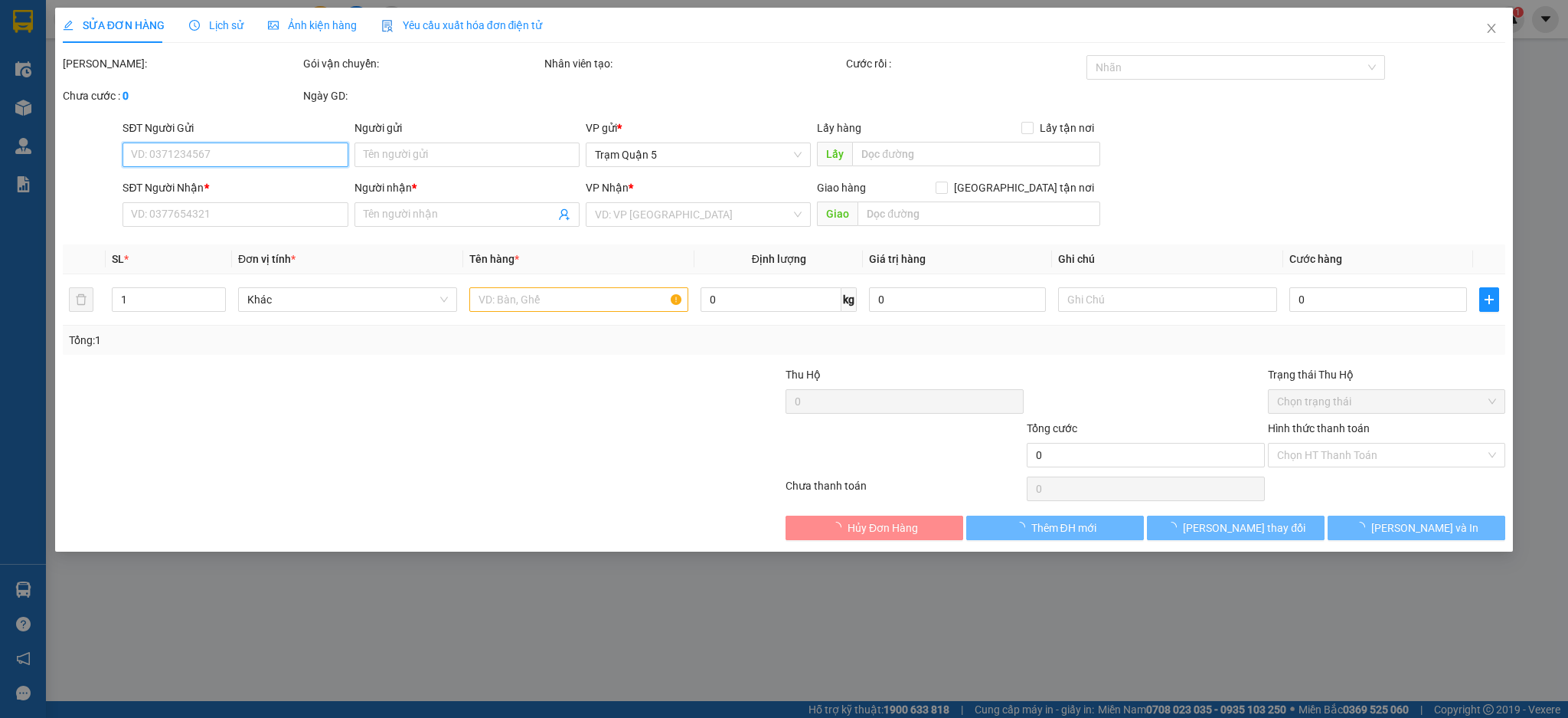
type input "0901808639"
type input "thắm"
type input "30.000"
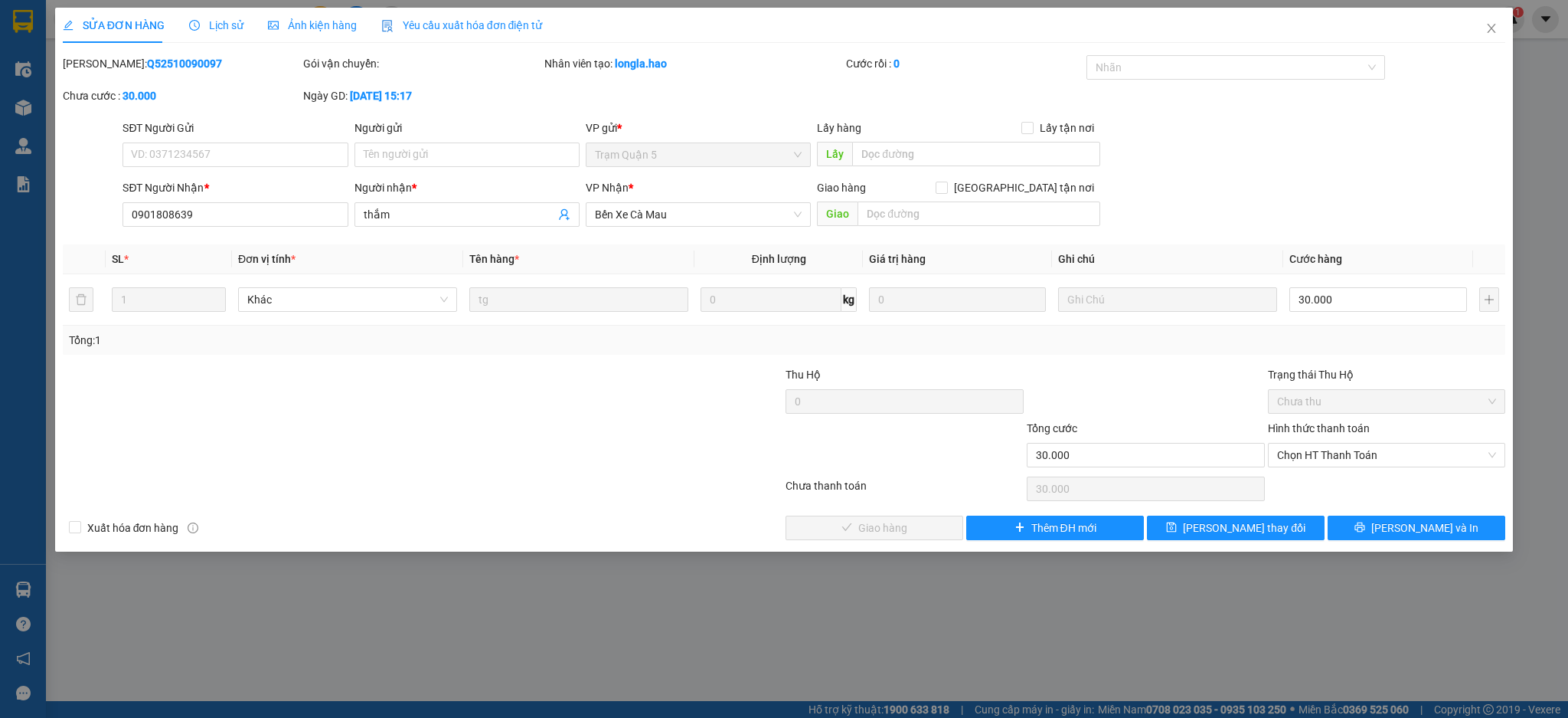
click at [326, 20] on span "Ảnh kiện hàng" at bounding box center [312, 25] width 89 height 12
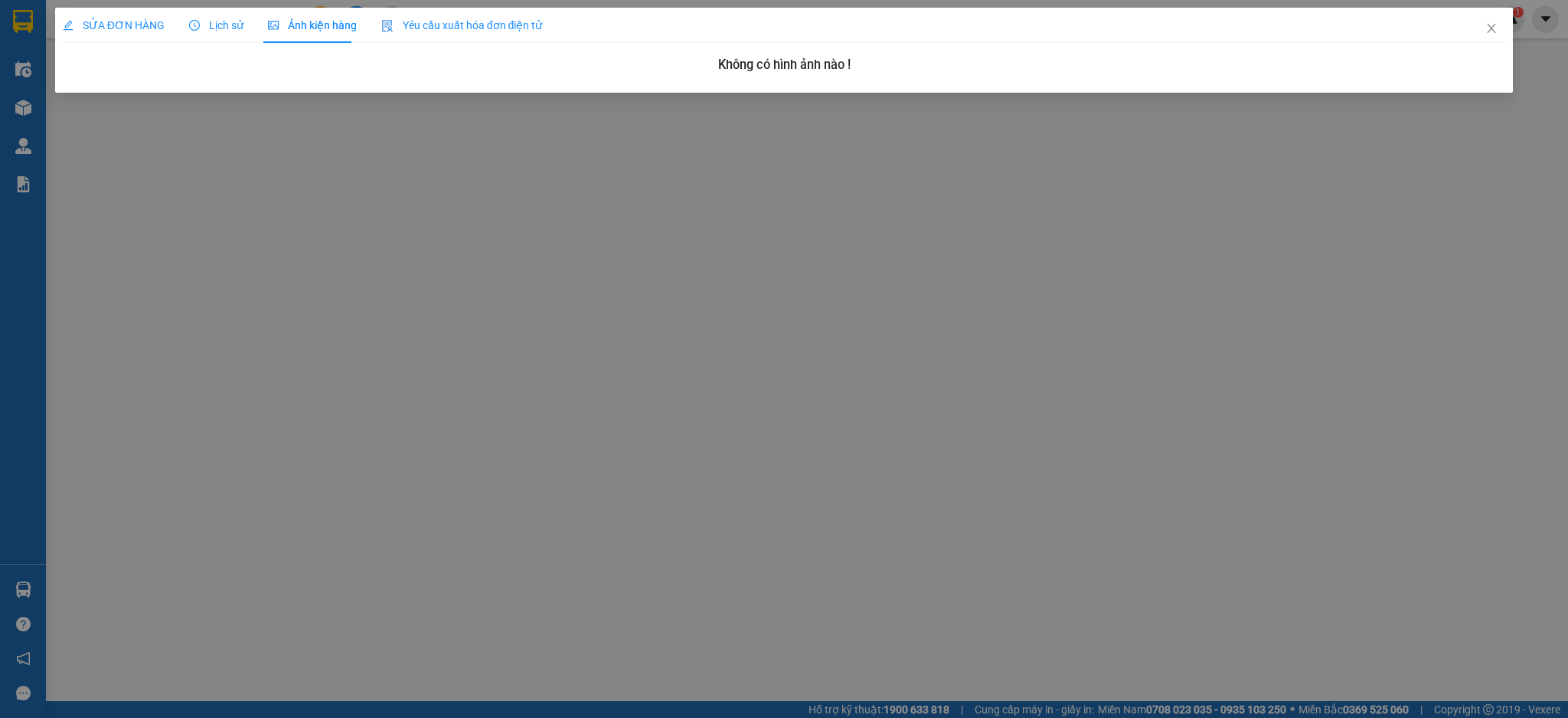
click at [154, 24] on span "SỬA ĐƠN HÀNG" at bounding box center [113, 25] width 102 height 12
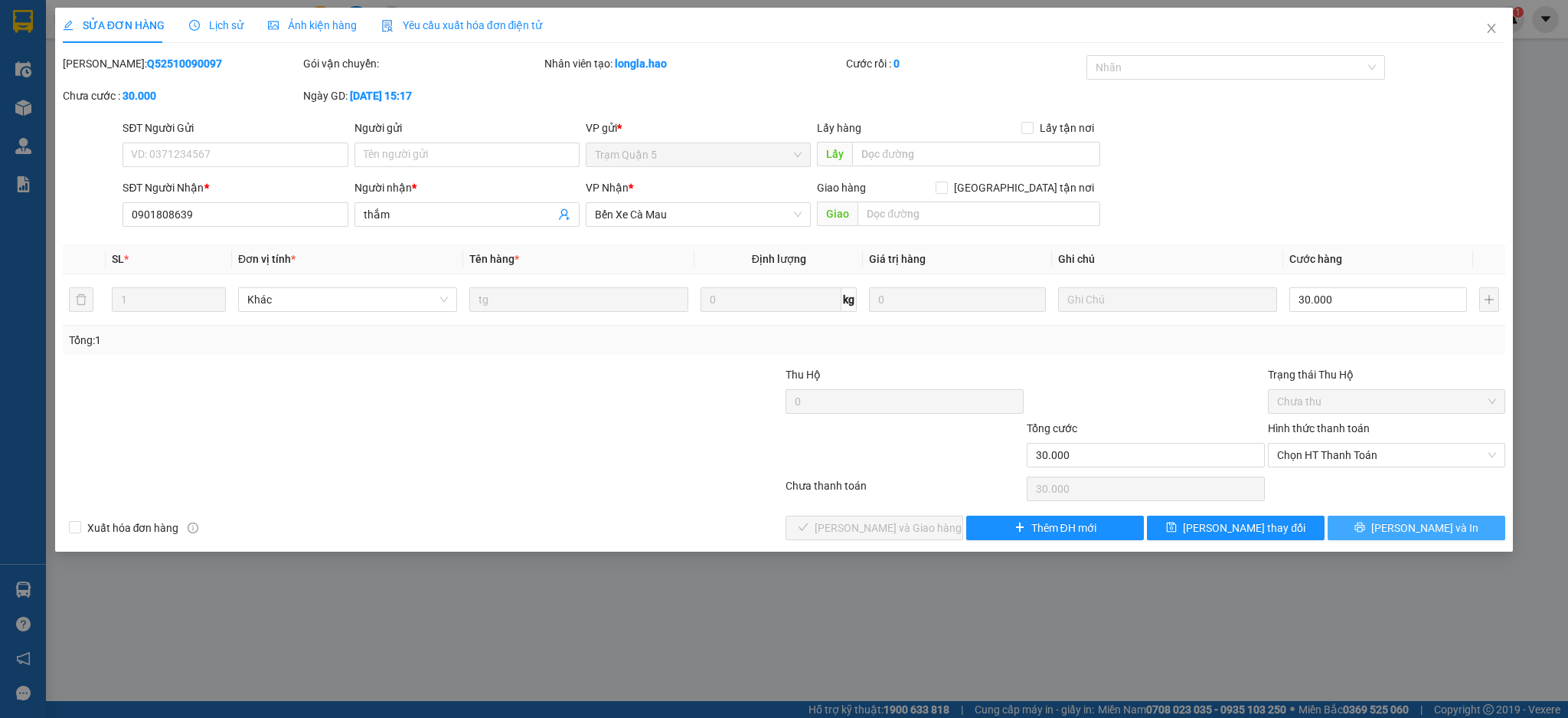
click at [1428, 526] on span "[PERSON_NAME] và In" at bounding box center [1425, 527] width 107 height 17
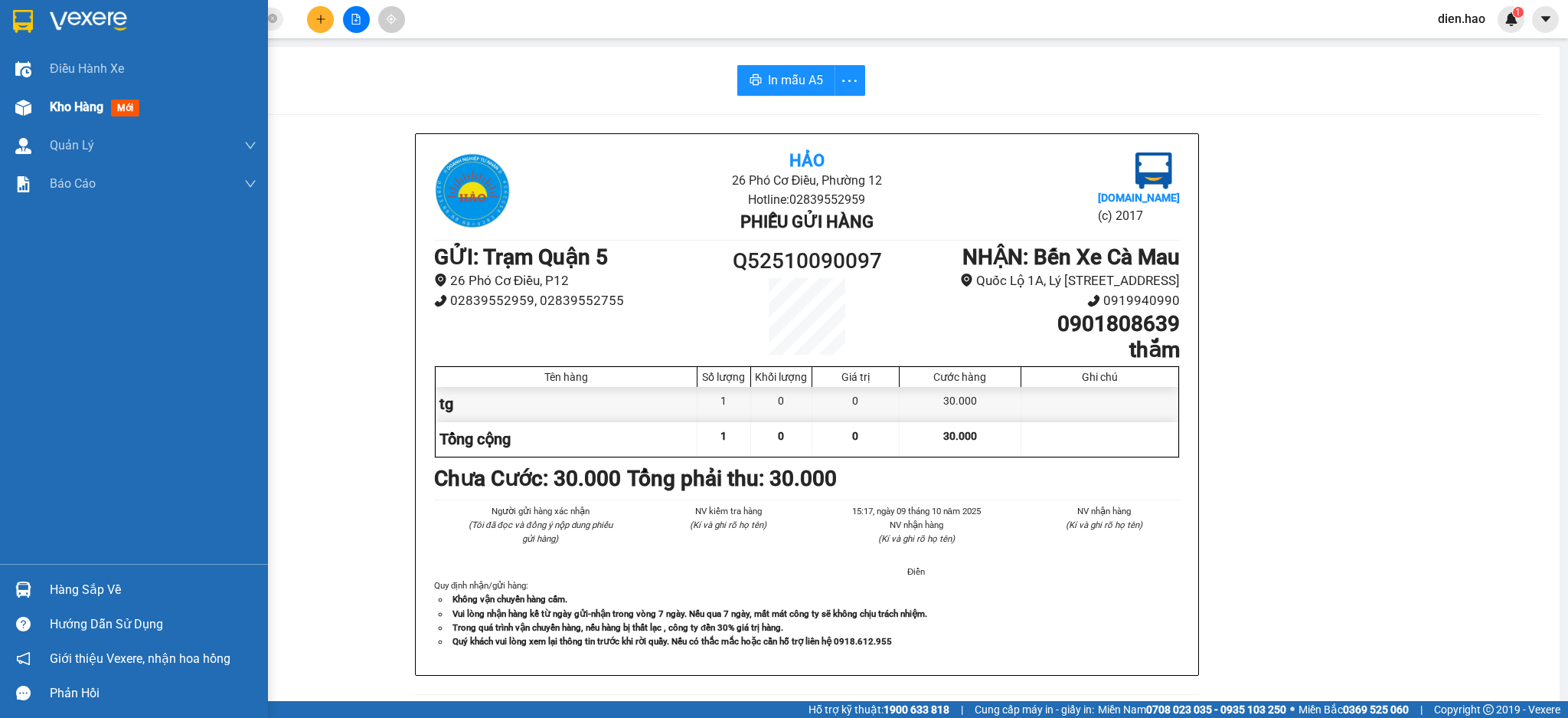
click at [71, 101] on span "Kho hàng" at bounding box center [76, 106] width 54 height 15
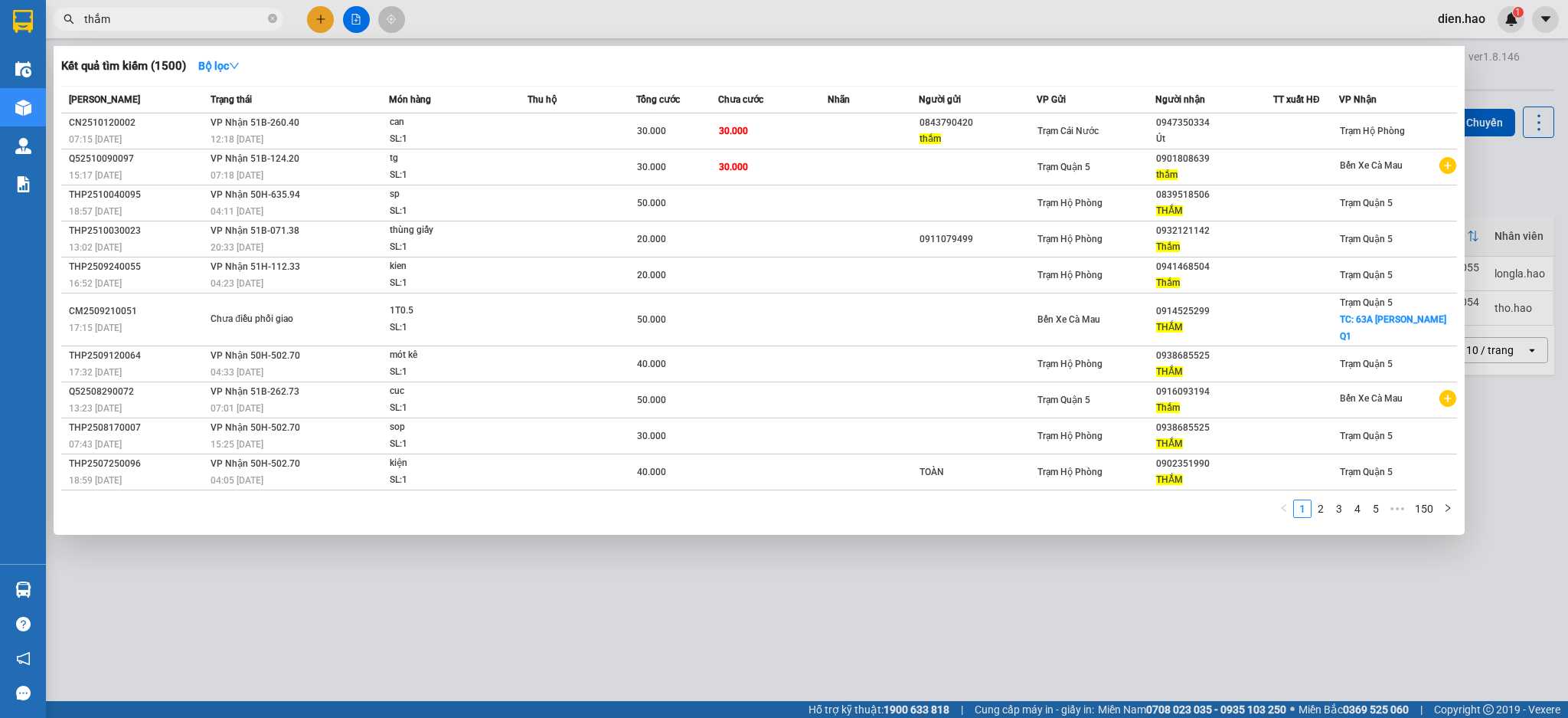
click at [218, 18] on input "thắm" at bounding box center [175, 18] width 181 height 17
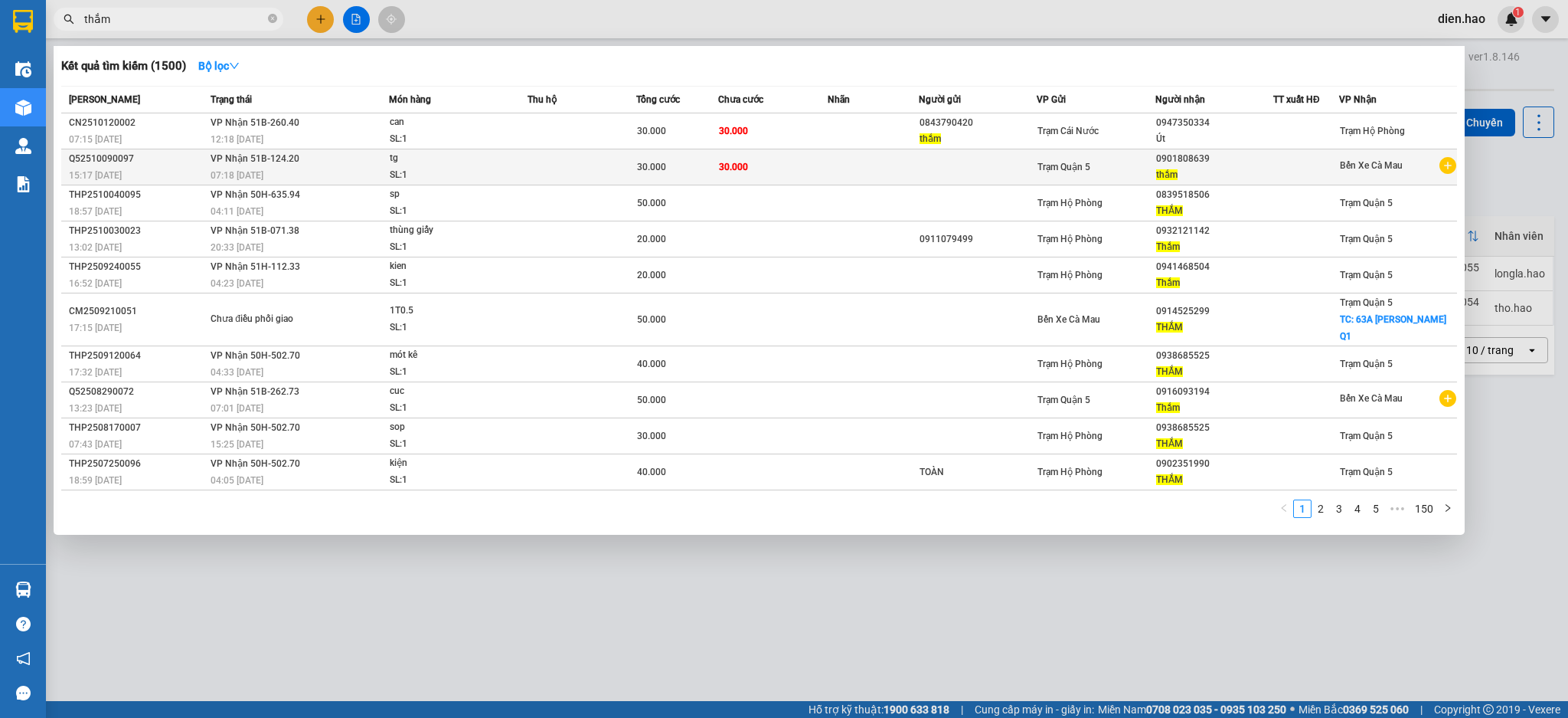
click at [529, 158] on td at bounding box center [582, 167] width 110 height 36
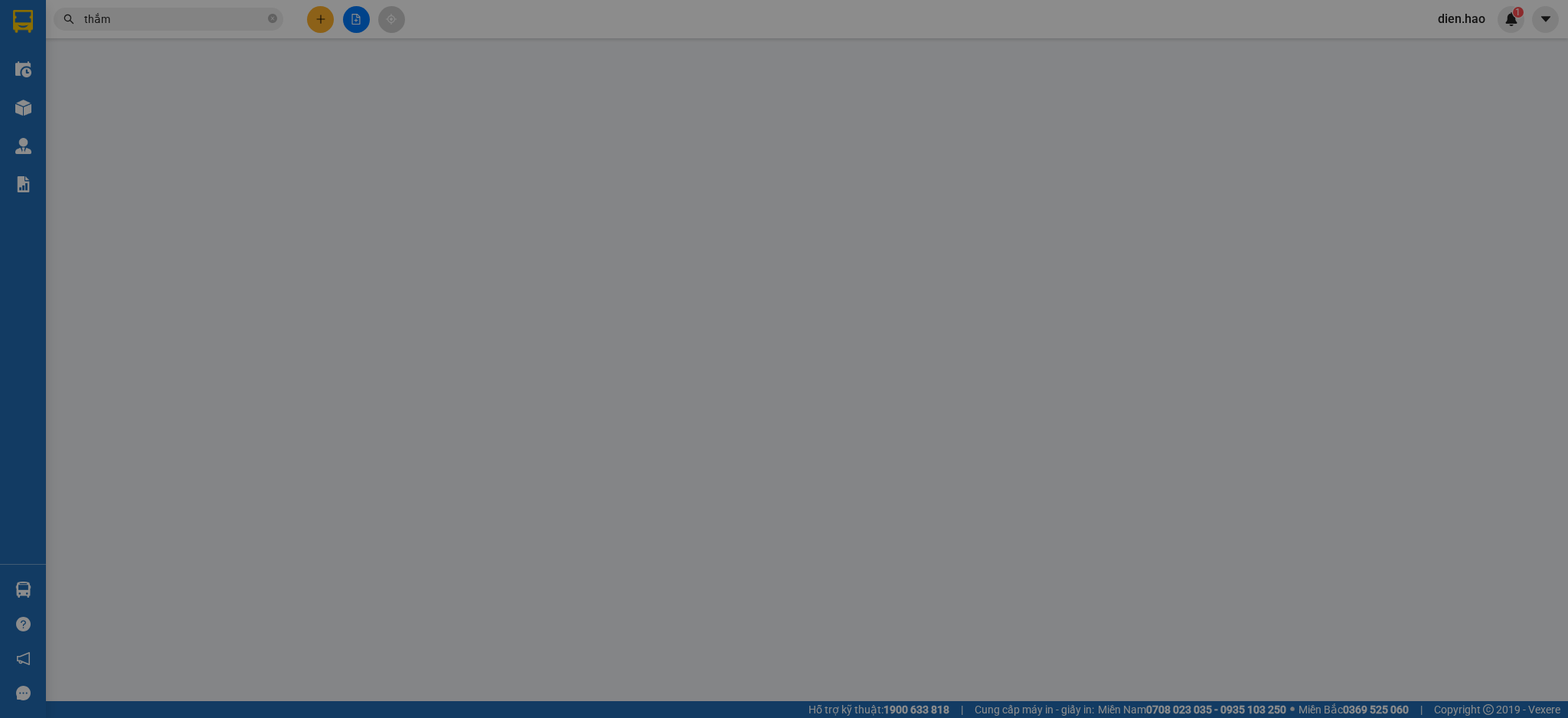
type input "0901808639"
type input "thắm"
type input "30.000"
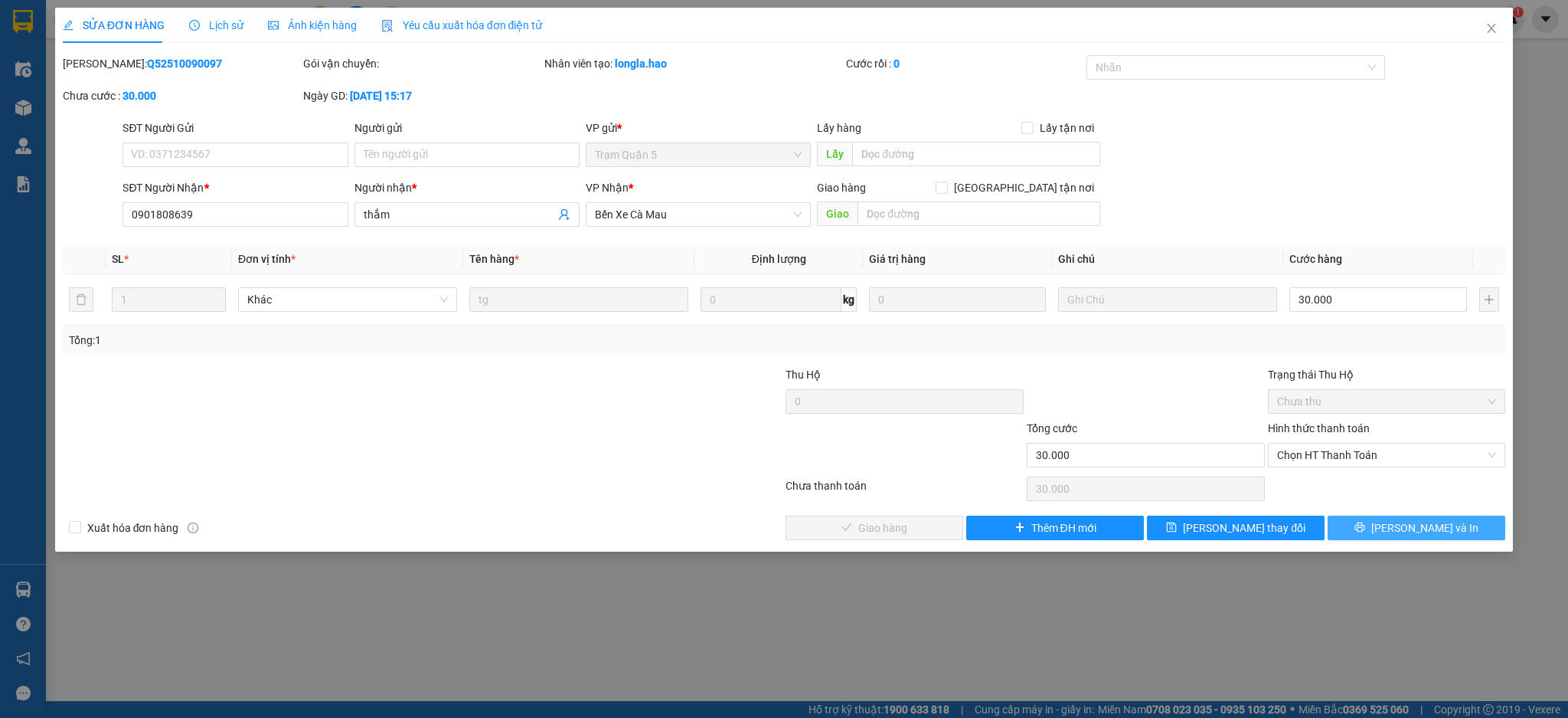
click at [1365, 524] on icon "printer" at bounding box center [1360, 527] width 11 height 11
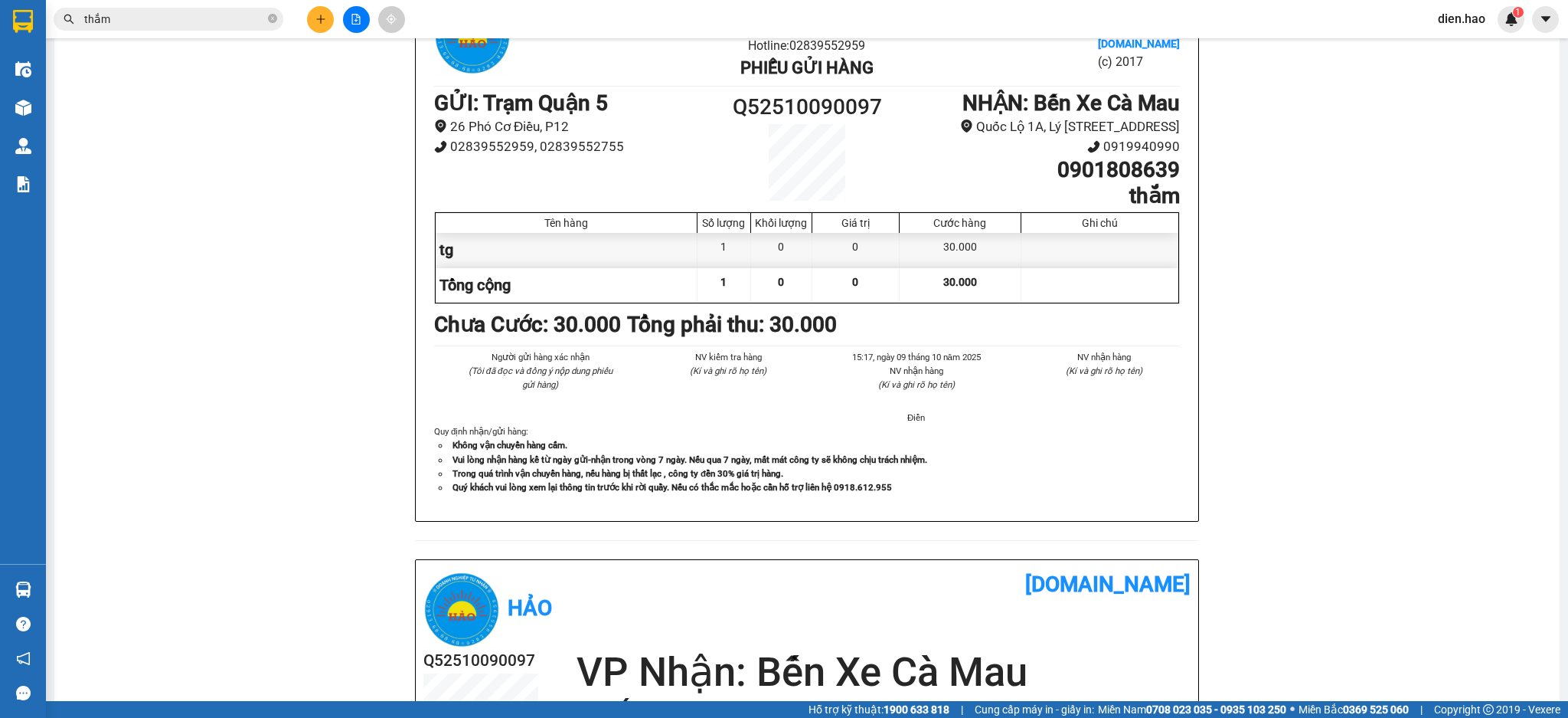
scroll to position [51, 0]
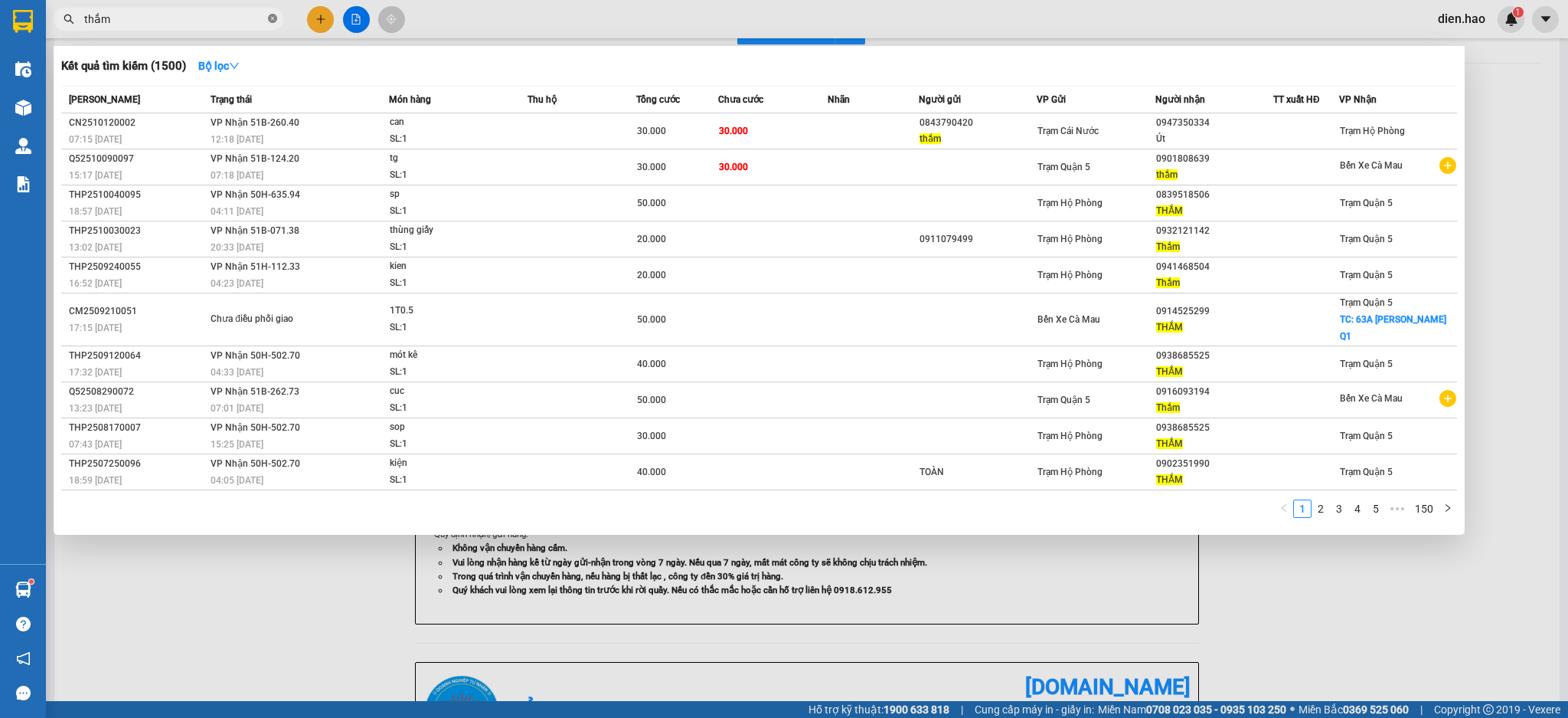
click at [274, 21] on icon "close-circle" at bounding box center [272, 18] width 9 height 9
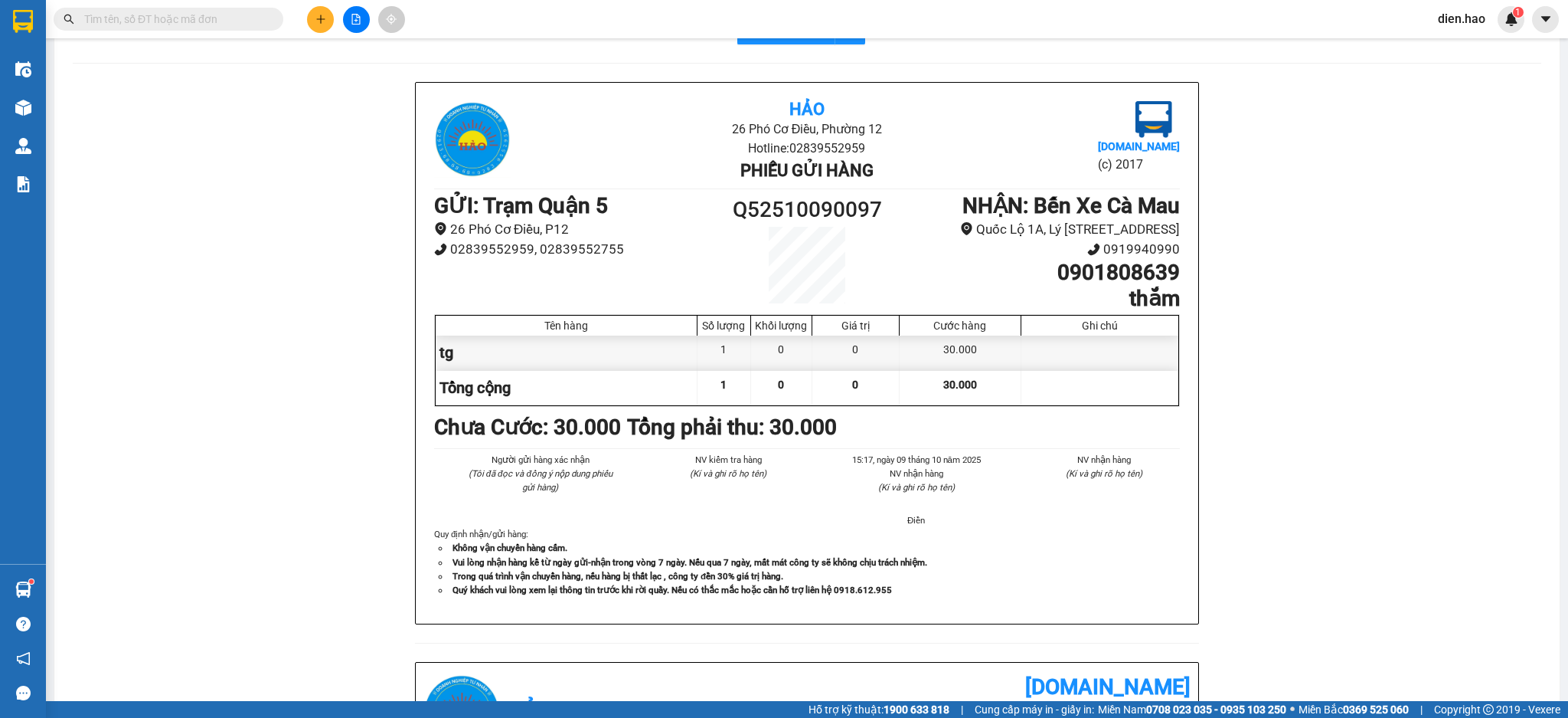
click at [250, 16] on input "text" at bounding box center [175, 18] width 181 height 17
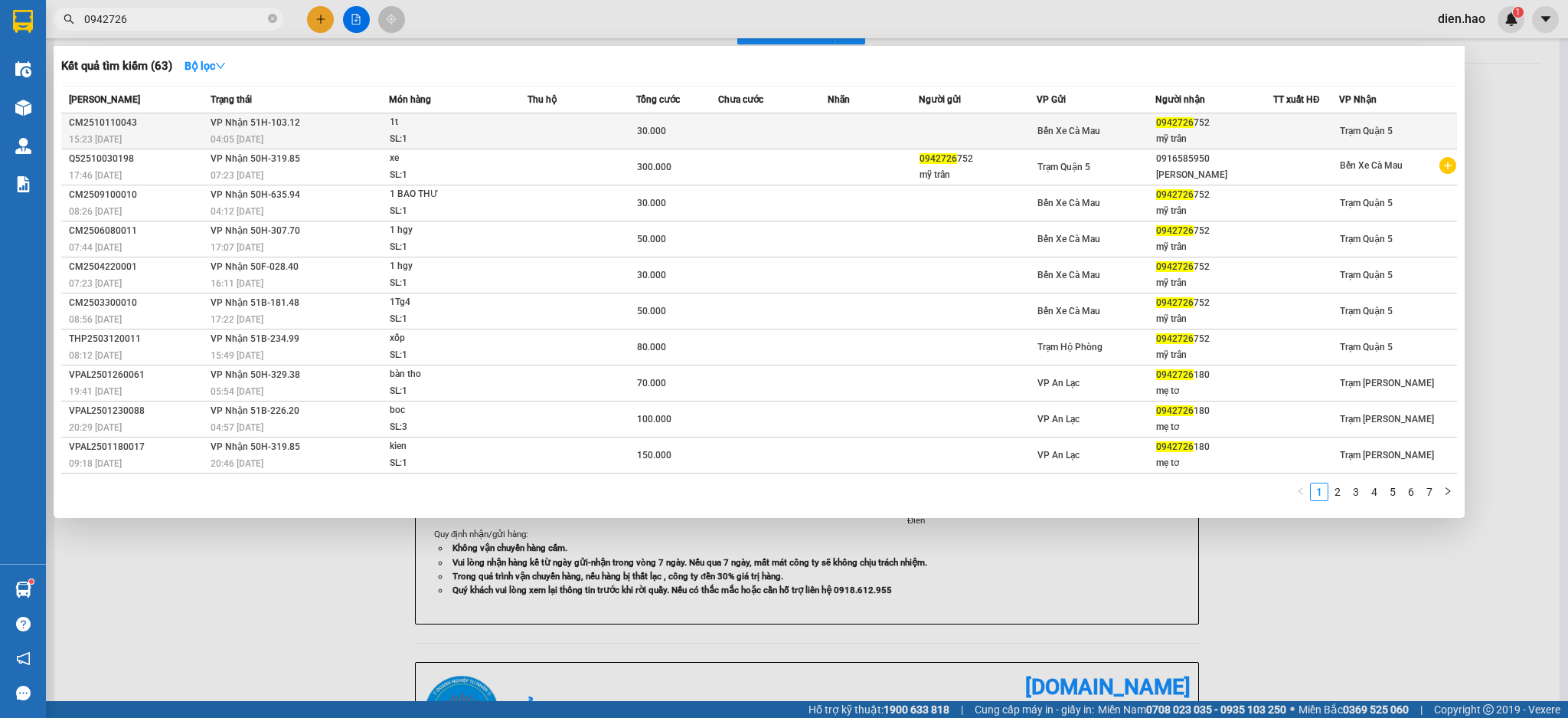
type input "0942726"
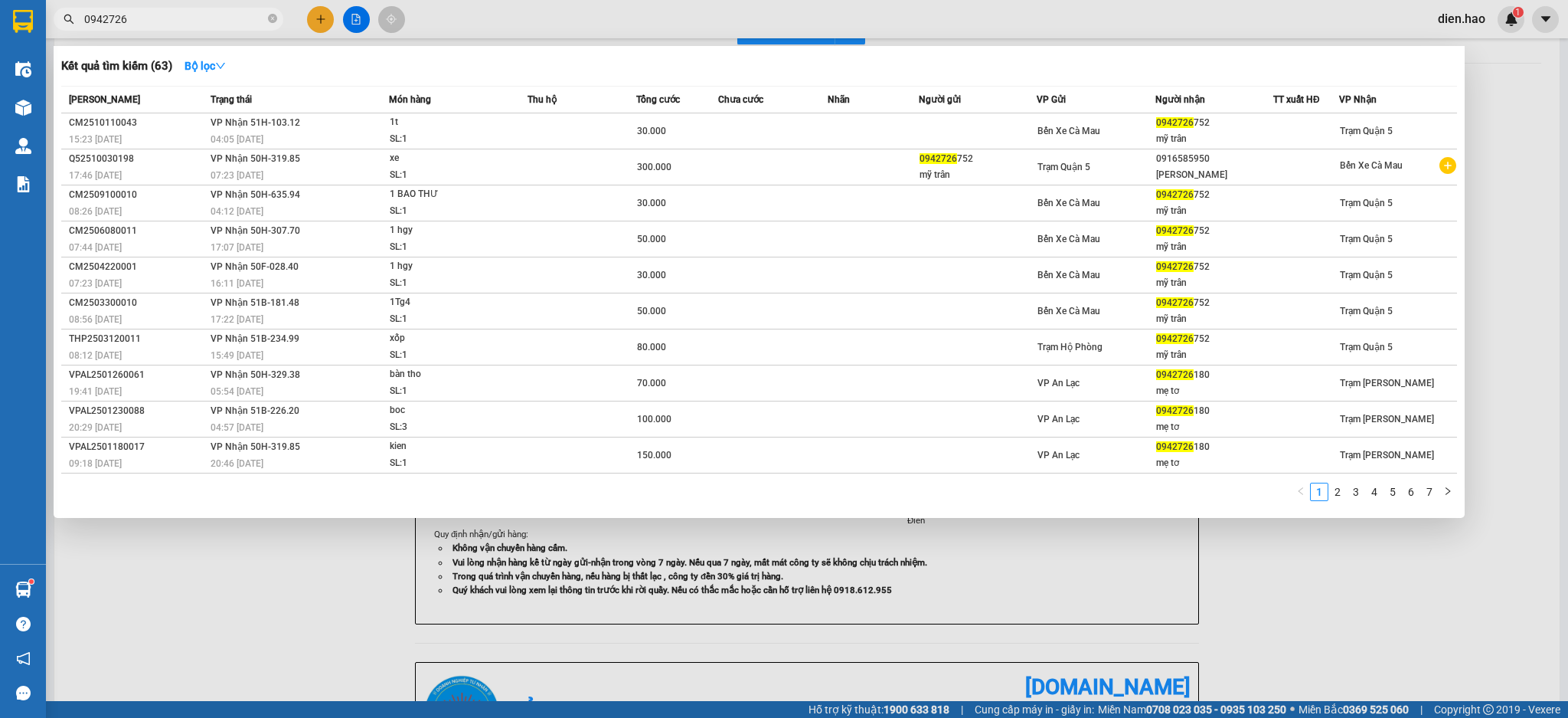
click at [469, 134] on div "SL: 1" at bounding box center [447, 139] width 115 height 17
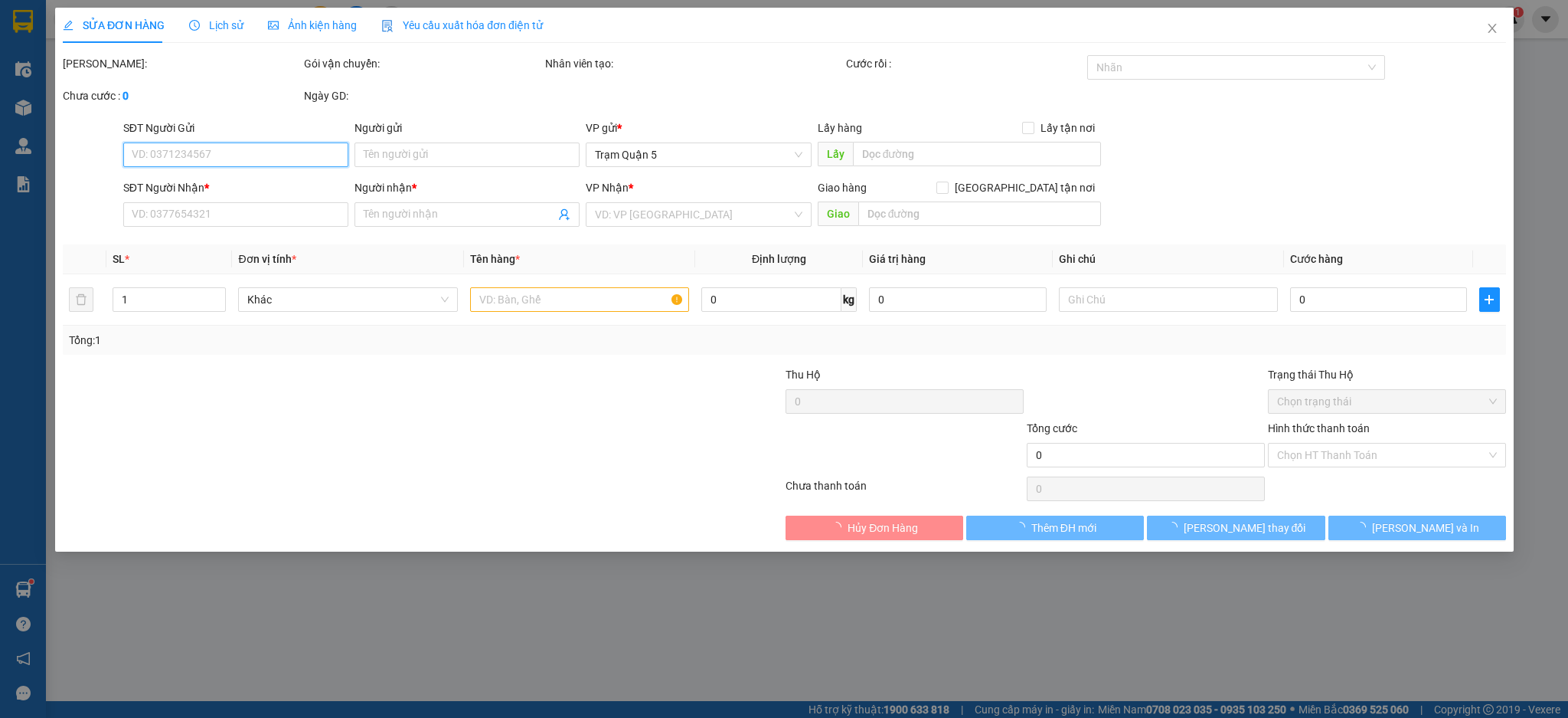
type input "0942726752"
type input "mỹ trân"
type input "30.000"
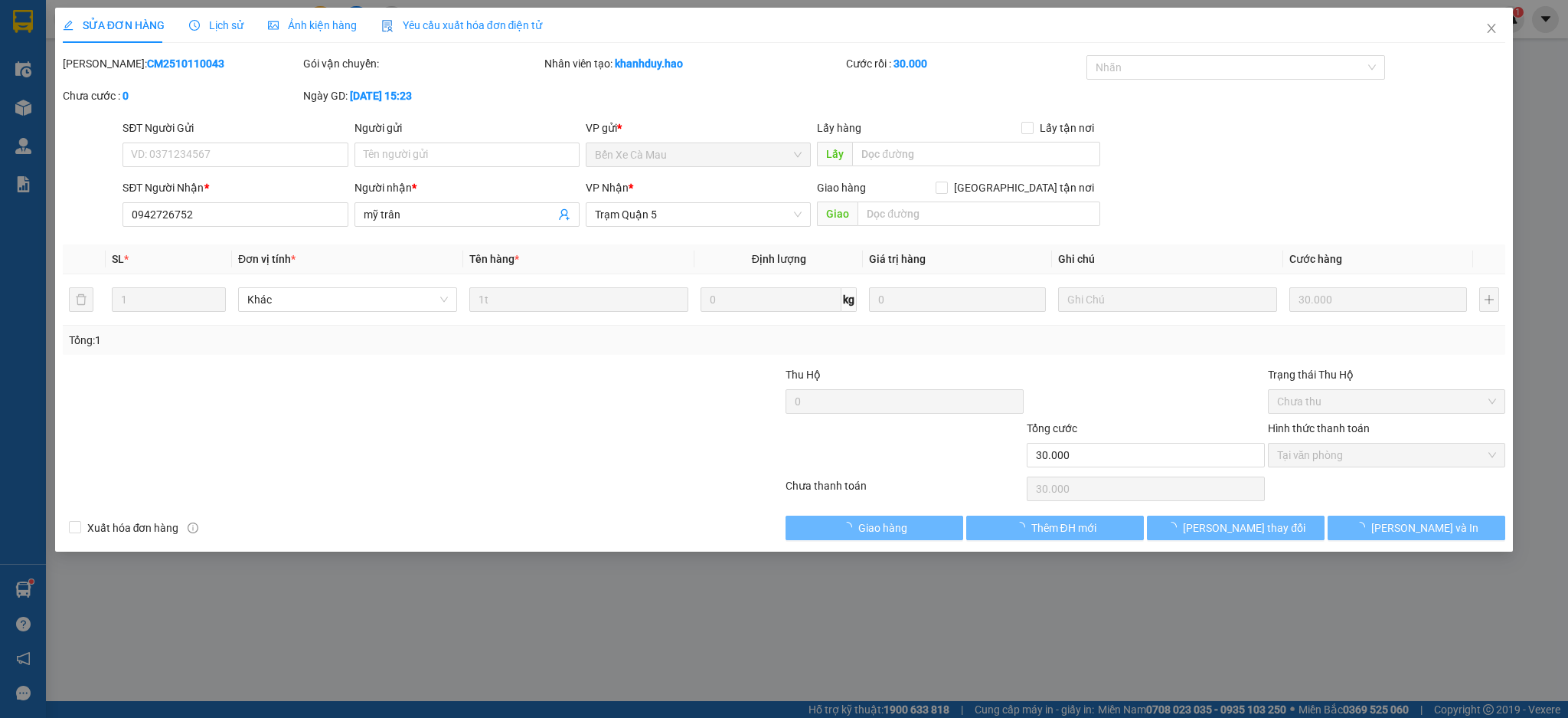
click at [323, 26] on span "Ảnh kiện hàng" at bounding box center [312, 25] width 89 height 12
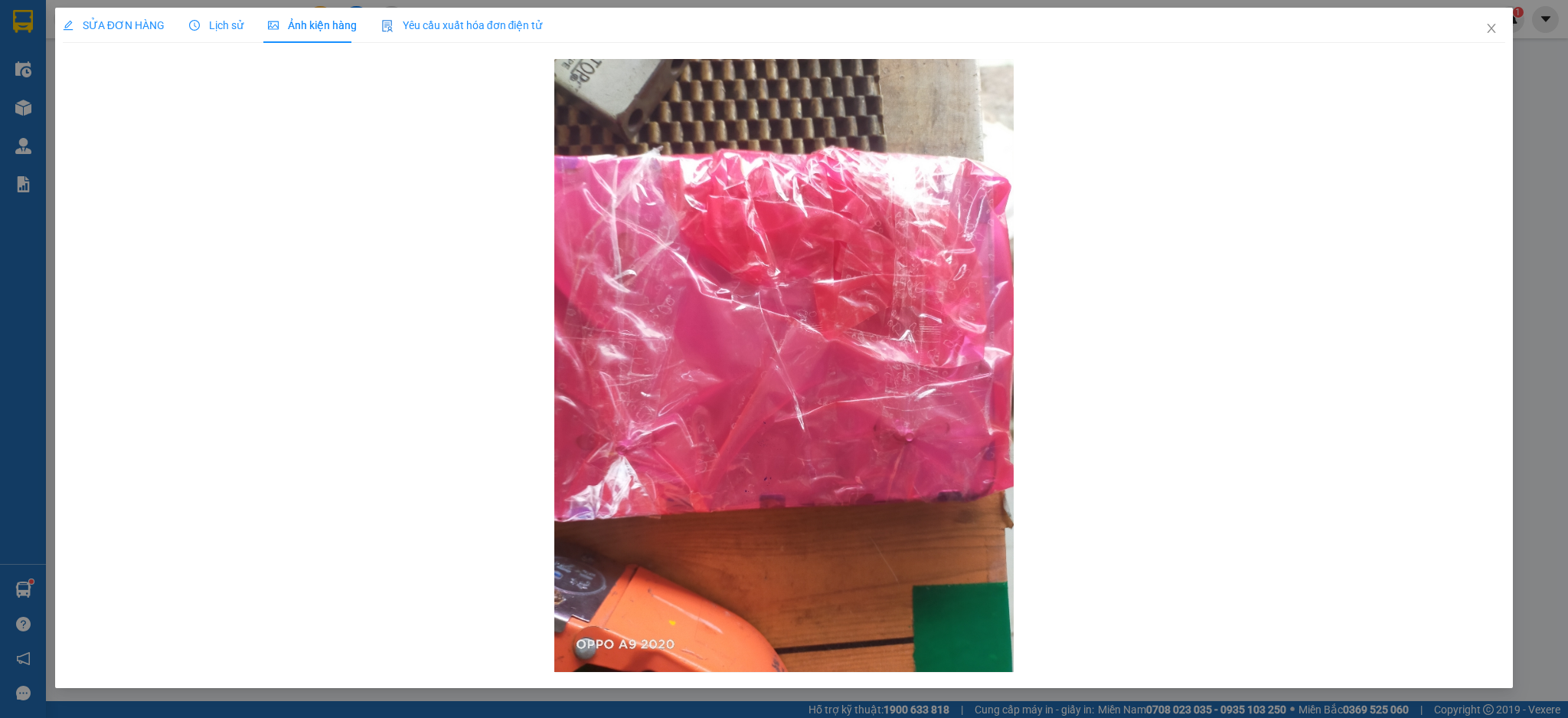
click at [106, 21] on span "SỬA ĐƠN HÀNG" at bounding box center [113, 25] width 102 height 12
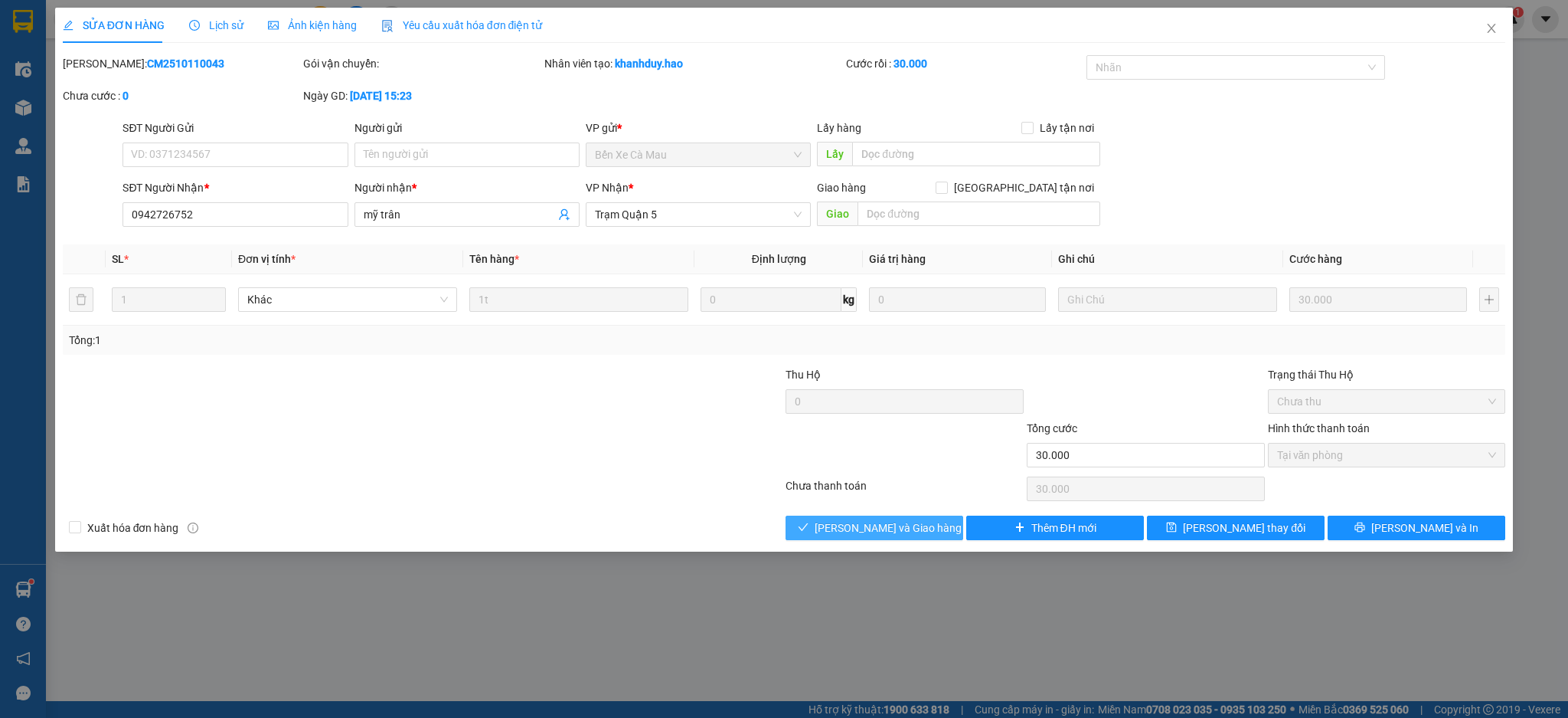
click at [867, 537] on button "[PERSON_NAME] và [PERSON_NAME] hàng" at bounding box center [874, 528] width 177 height 25
type input "0"
